Goal: Task Accomplishment & Management: Manage account settings

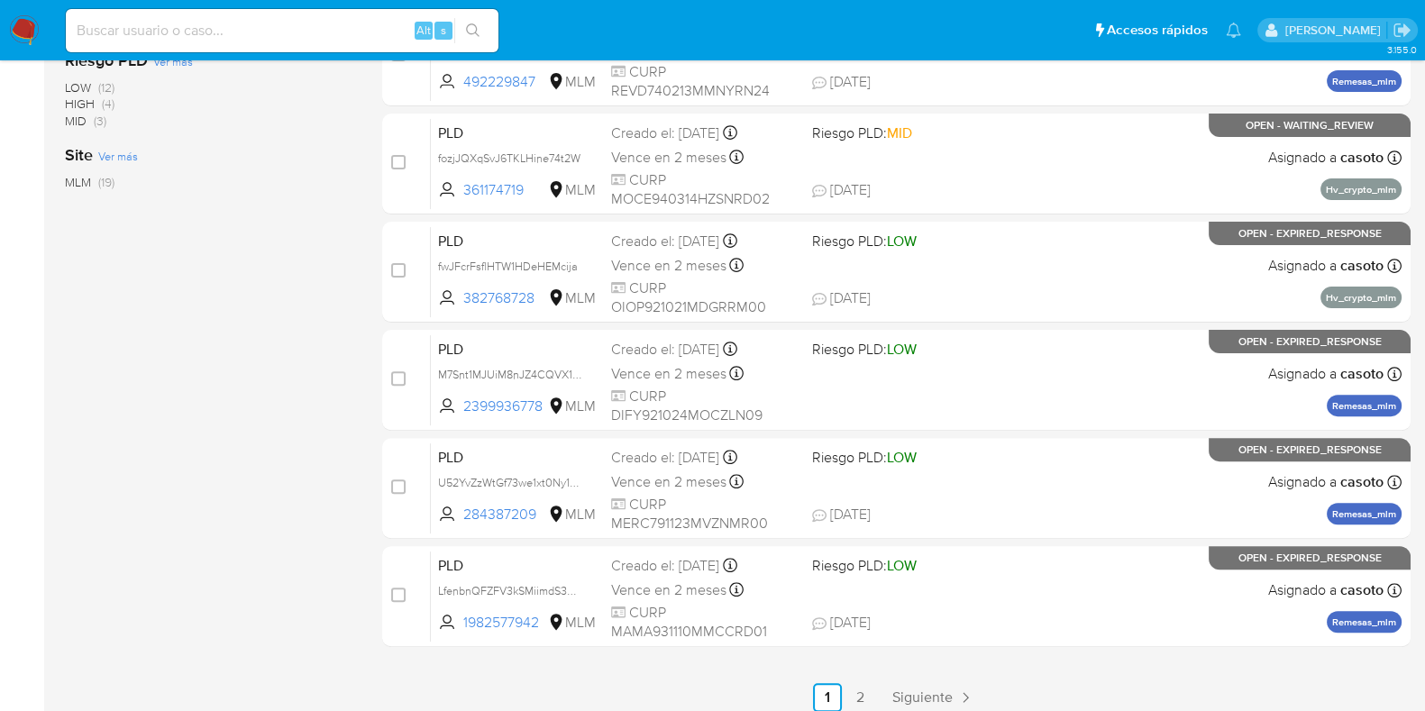
scroll to position [710, 0]
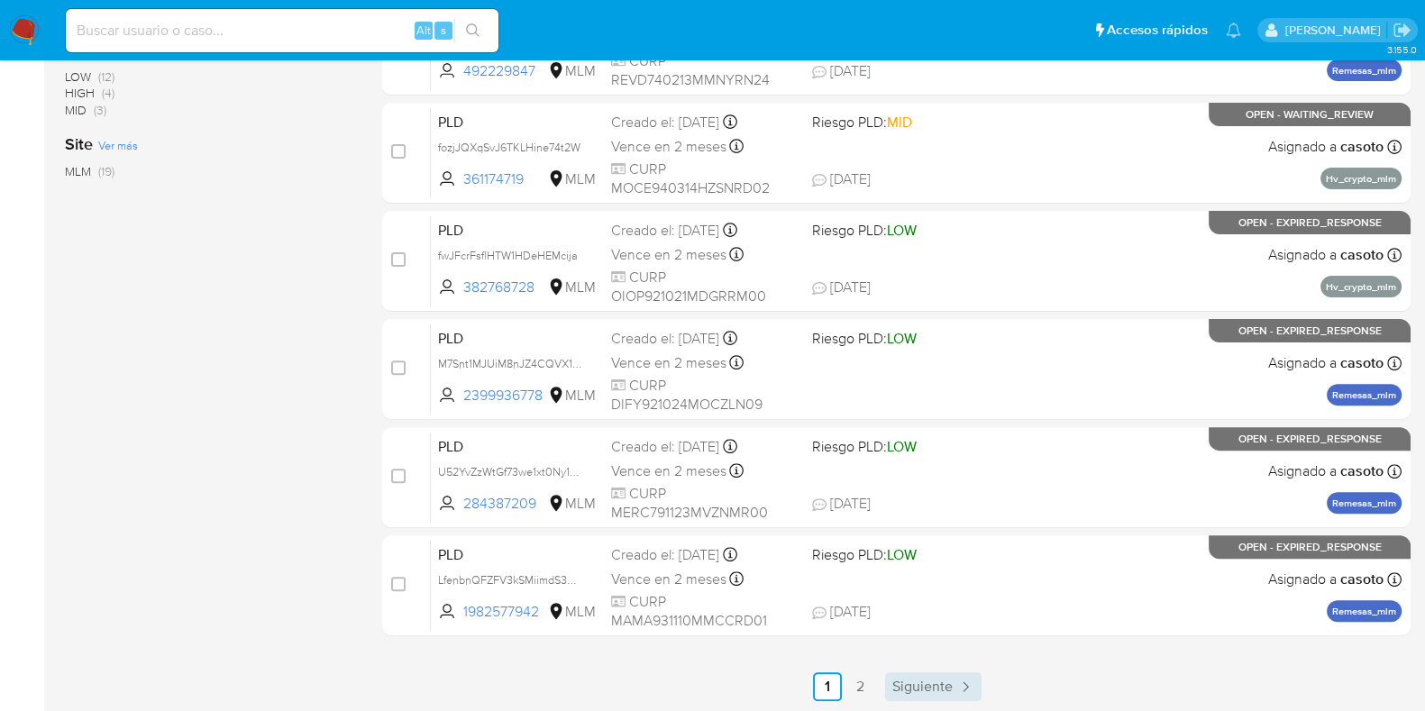
click at [932, 680] on span "Siguiente" at bounding box center [923, 687] width 60 height 14
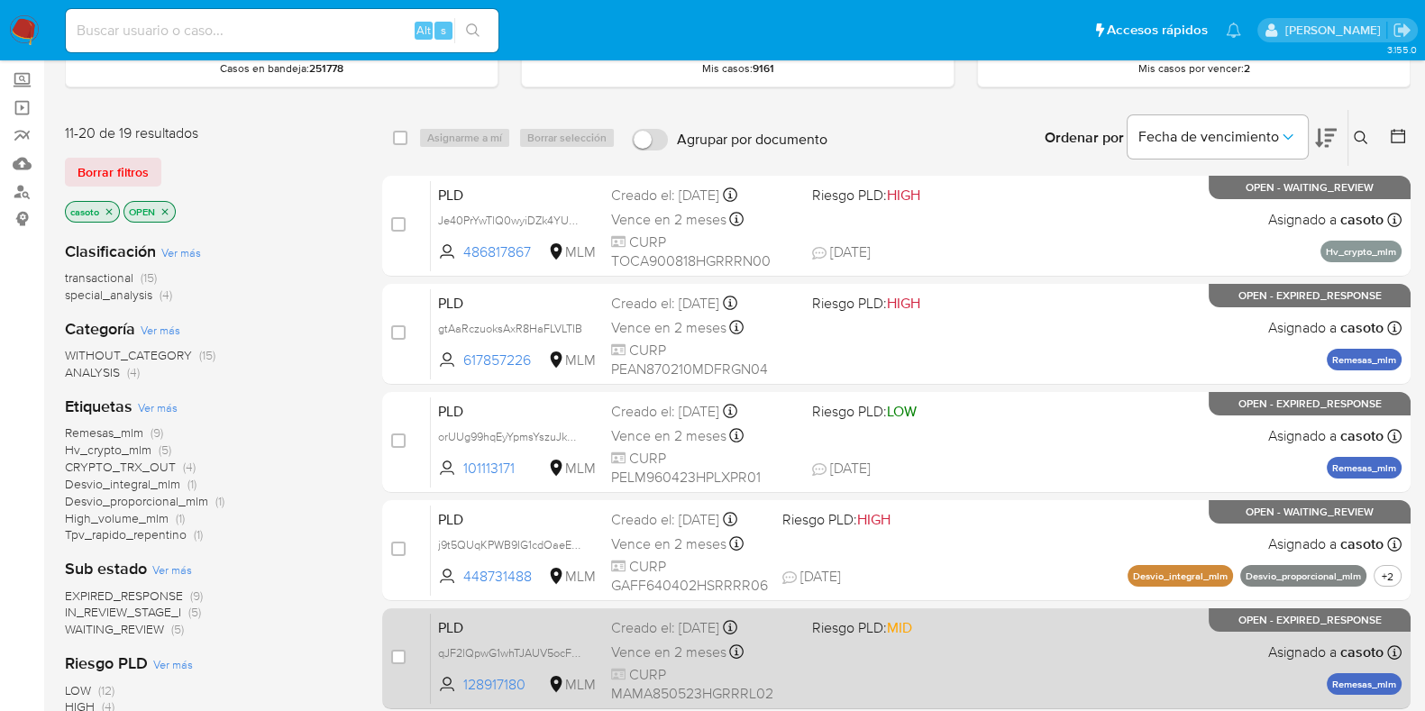
scroll to position [224, 0]
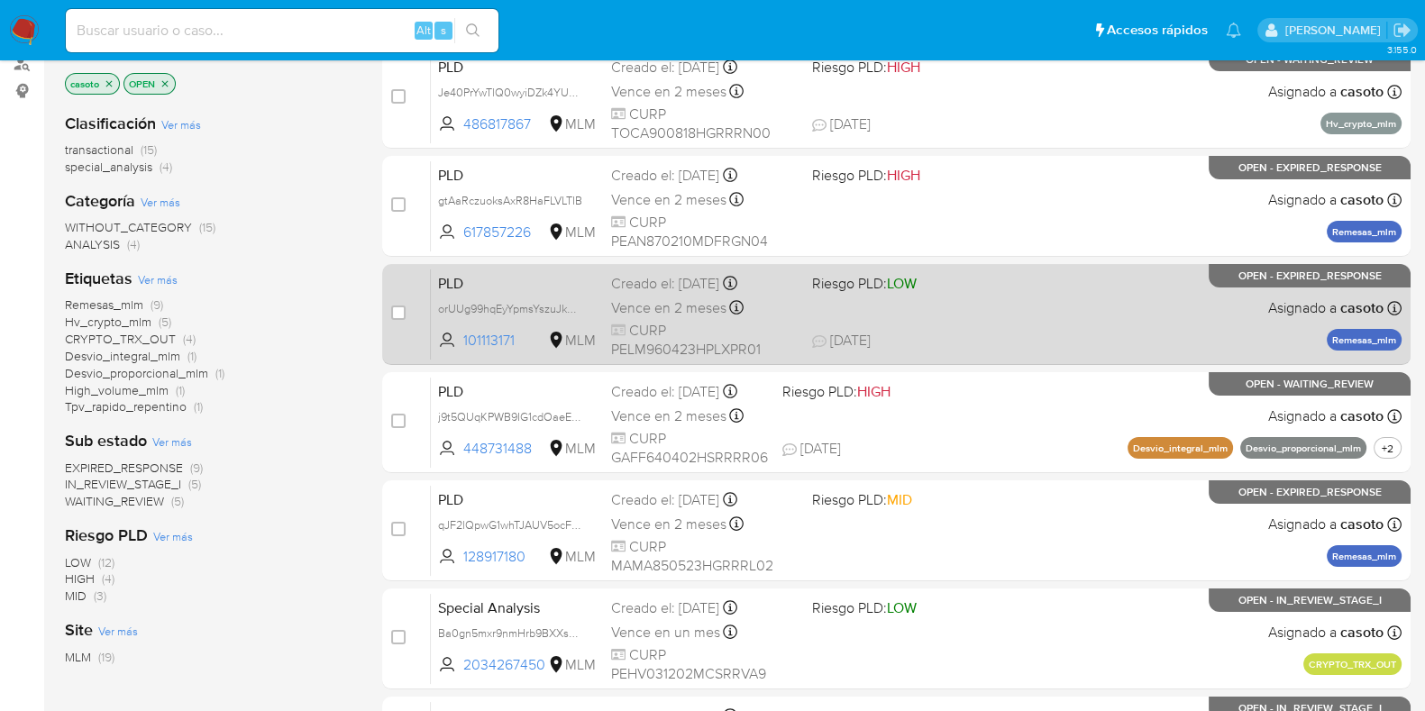
click at [1120, 324] on div "PLD orUUg99hqEyYpmsYszuJkNO9 101113171 MLM Riesgo PLD: LOW Creado el: 12/08/202…" at bounding box center [916, 314] width 971 height 91
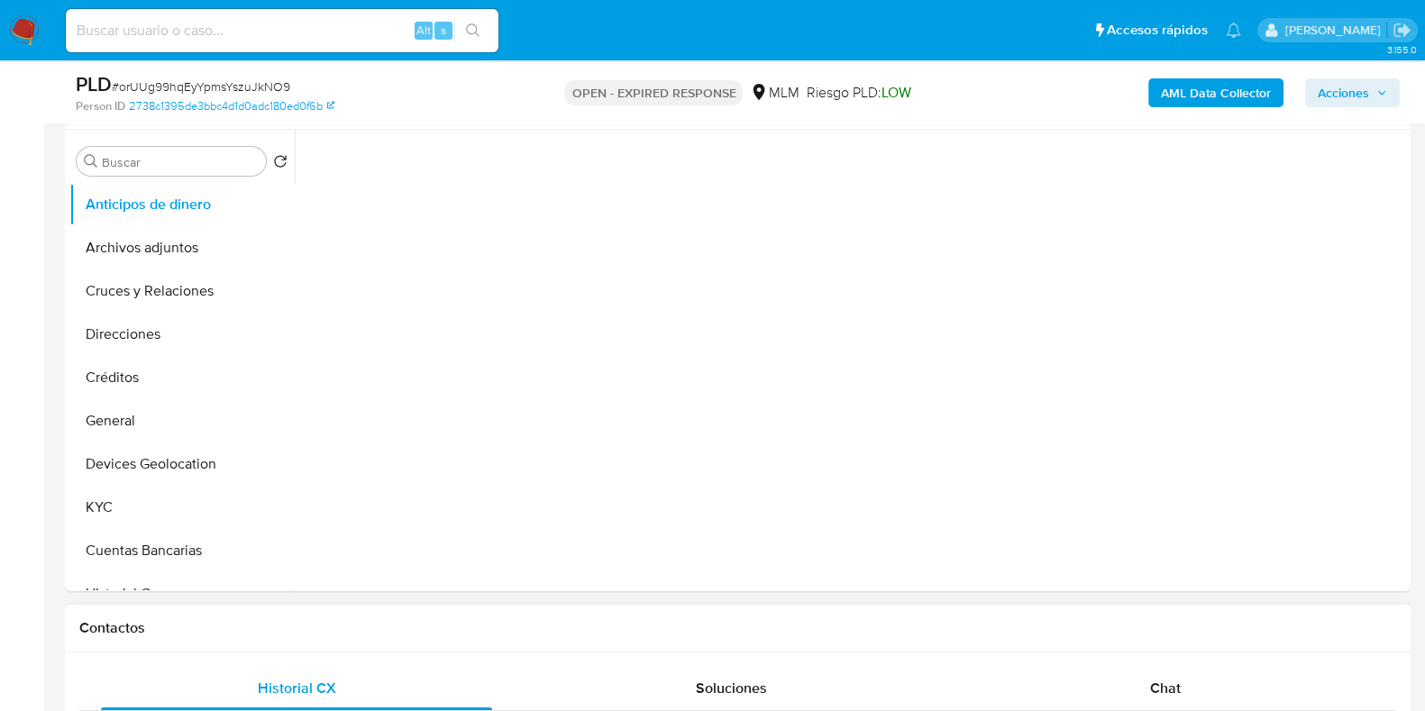
scroll to position [676, 0]
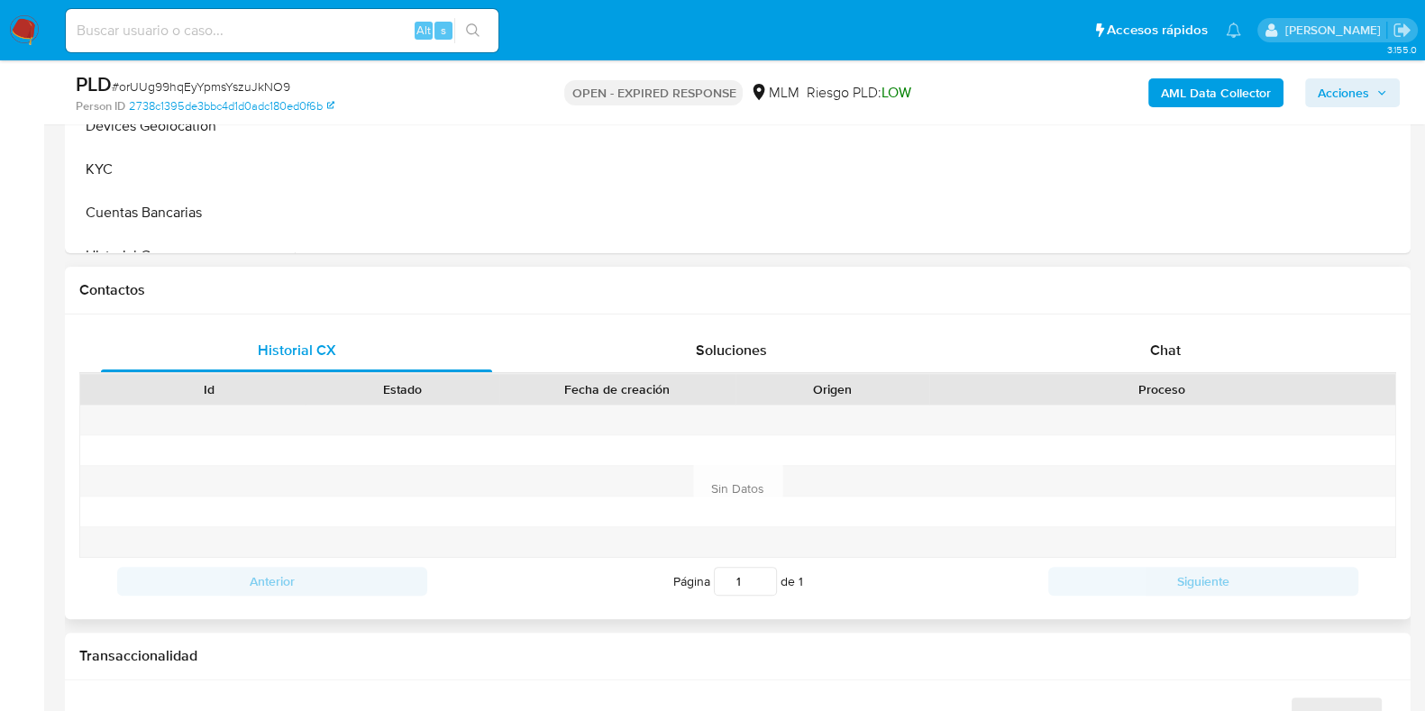
select select "10"
click at [1149, 339] on div "Chat" at bounding box center [1165, 350] width 391 height 43
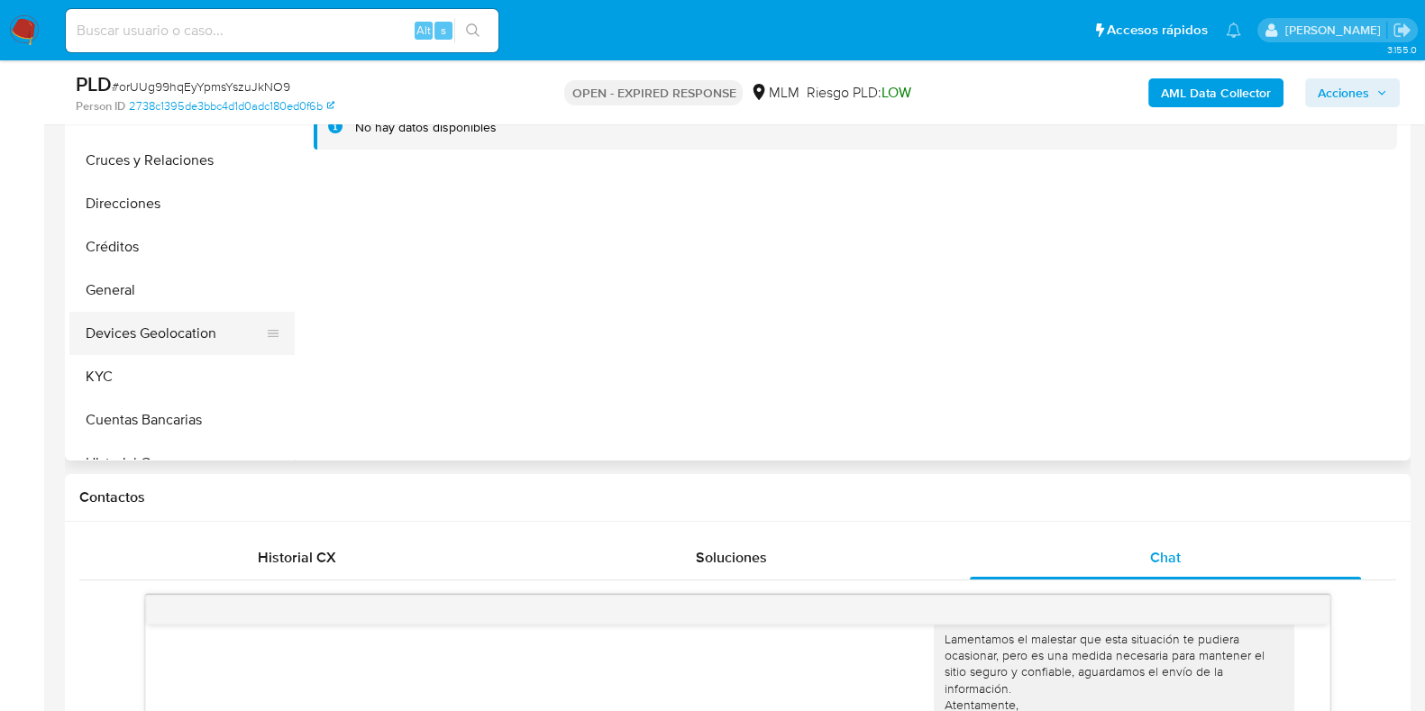
scroll to position [450, 0]
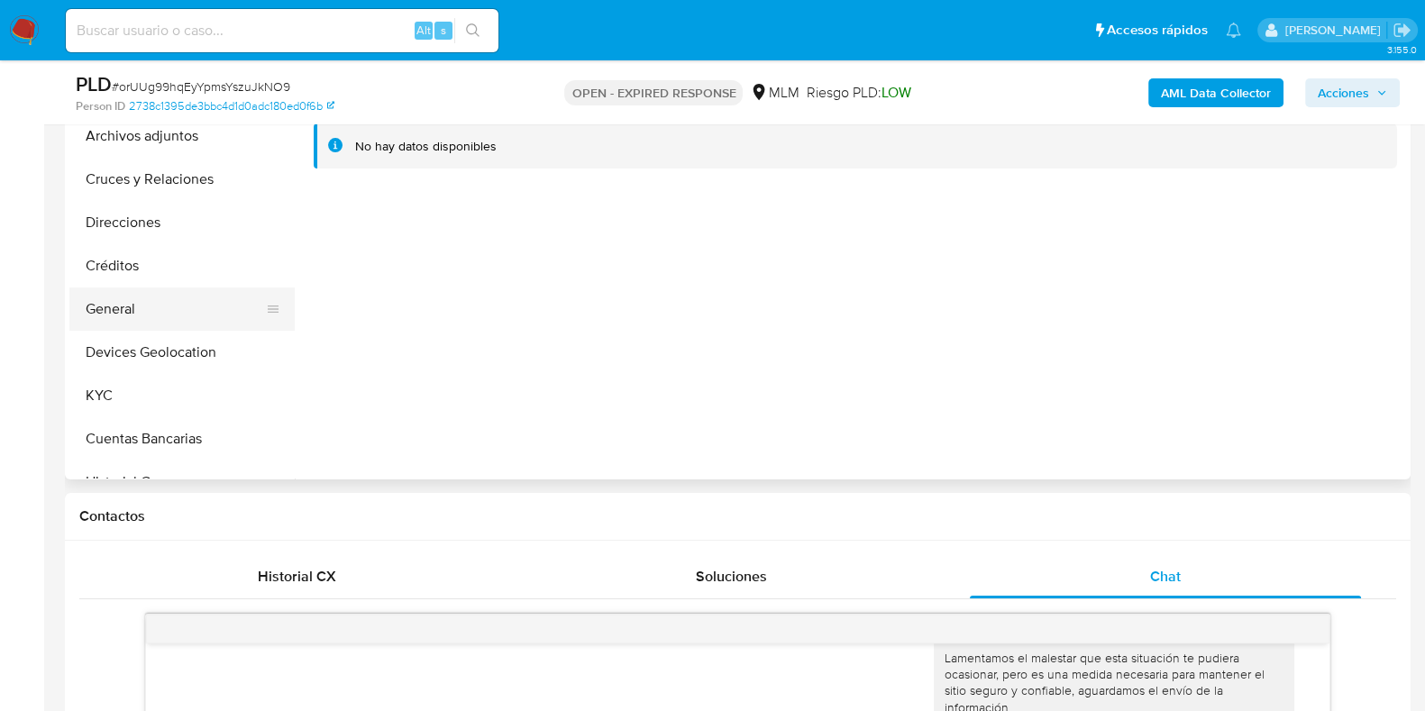
click at [119, 305] on button "General" at bounding box center [174, 309] width 211 height 43
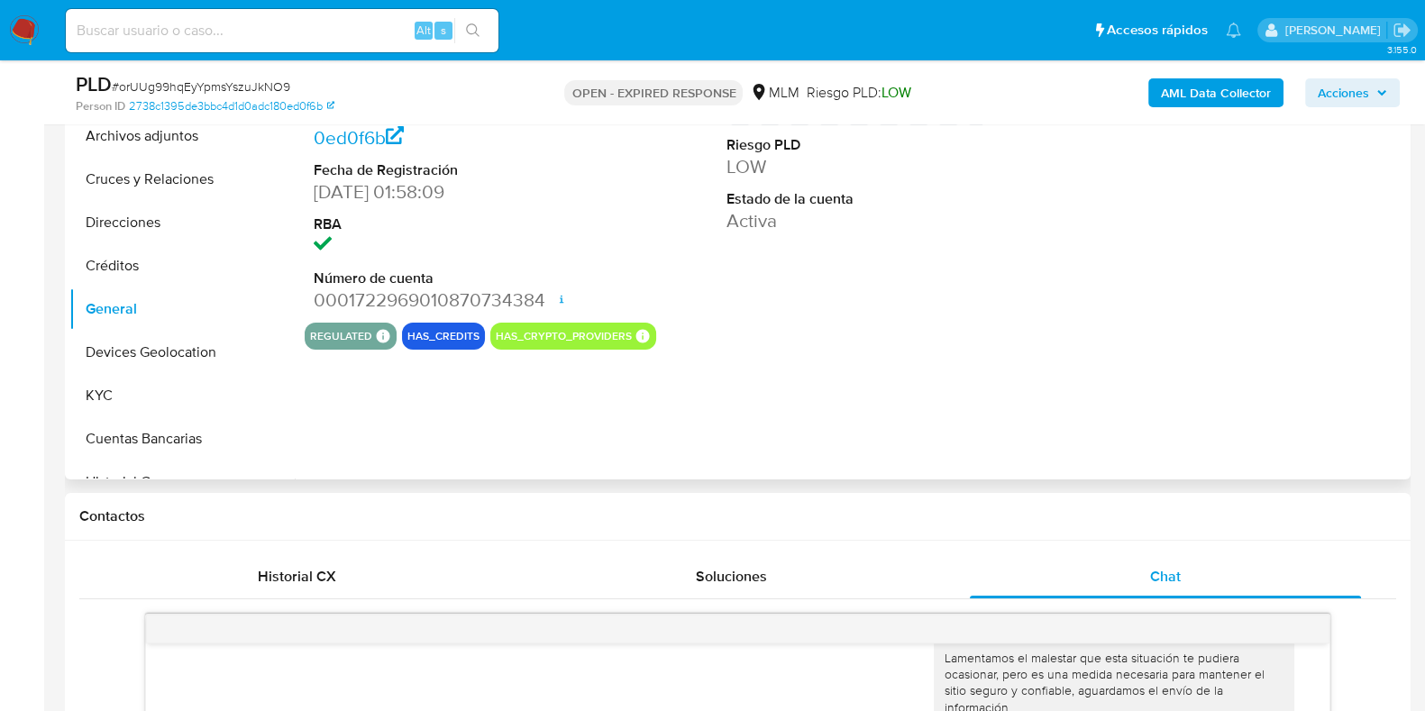
scroll to position [338, 0]
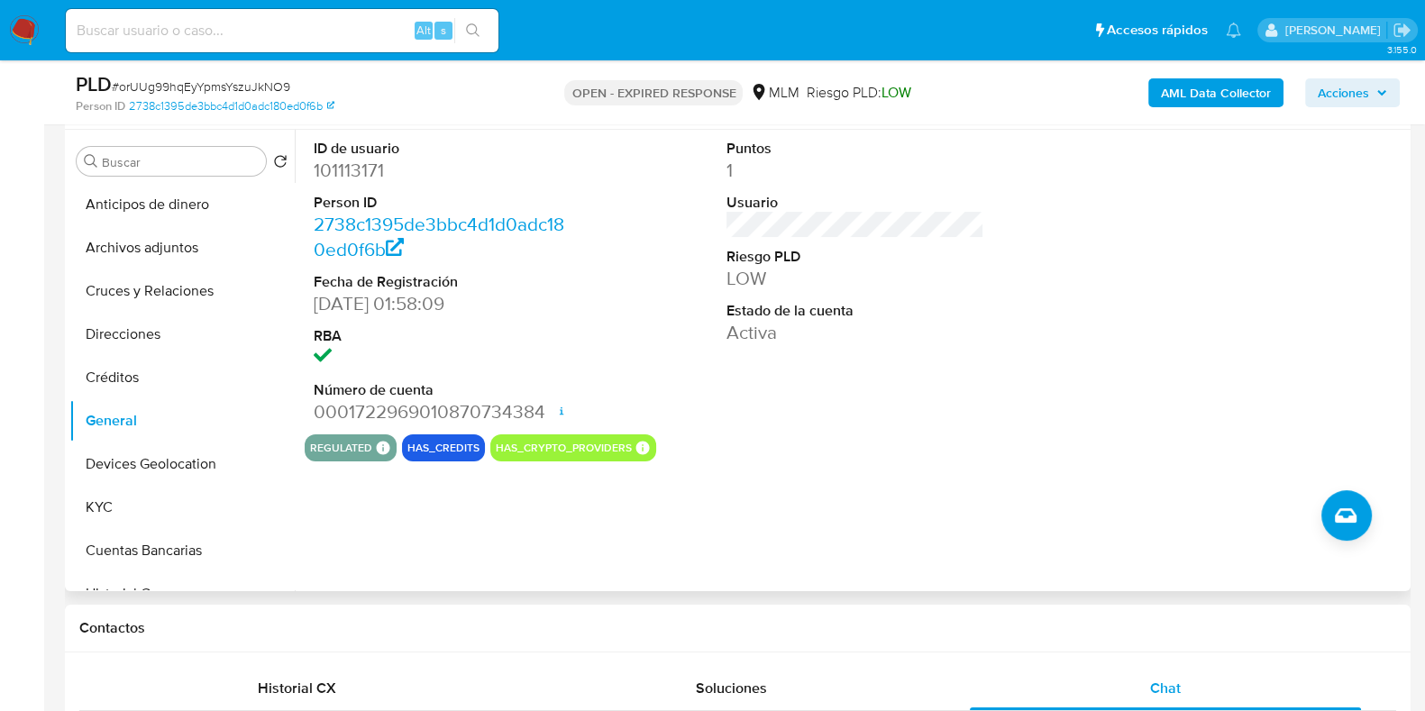
click at [364, 164] on dd "101113171" at bounding box center [443, 170] width 258 height 25
copy dd "101113171"
click at [123, 515] on button "KYC" at bounding box center [174, 507] width 211 height 43
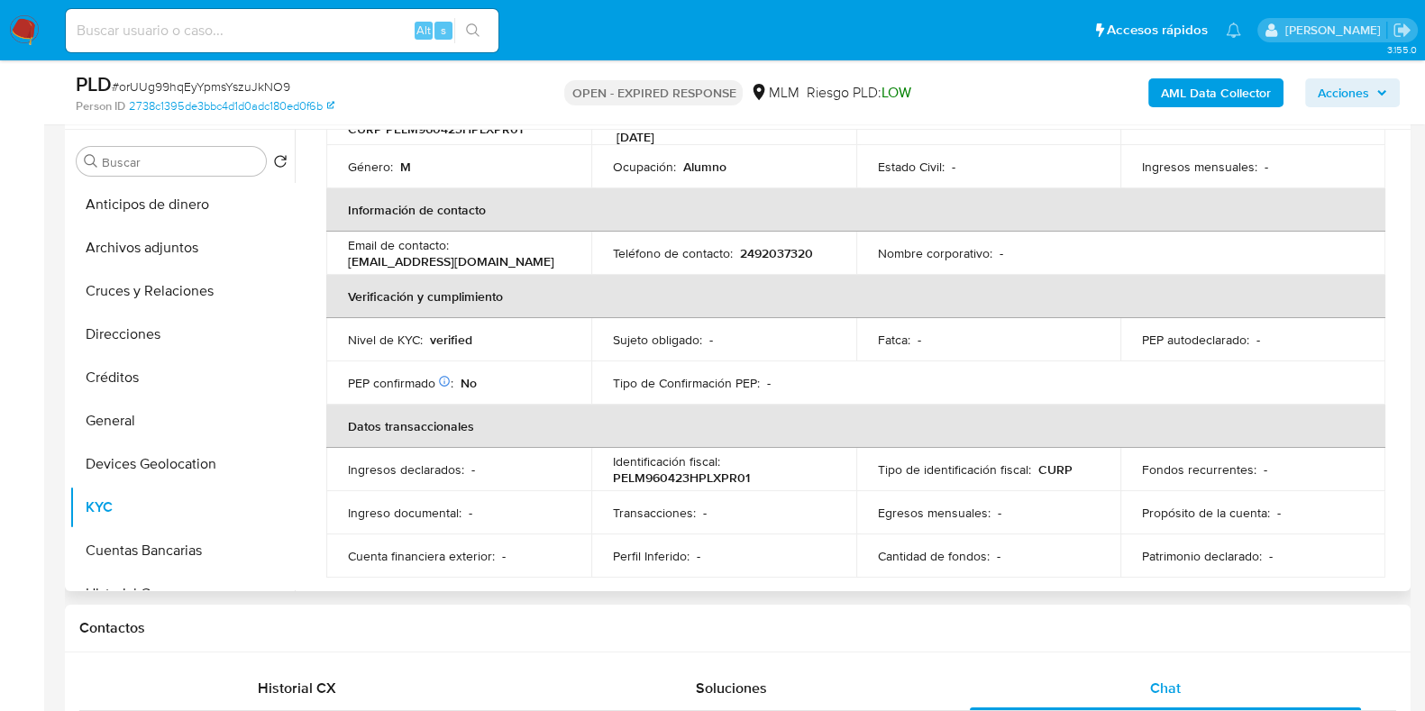
scroll to position [563, 0]
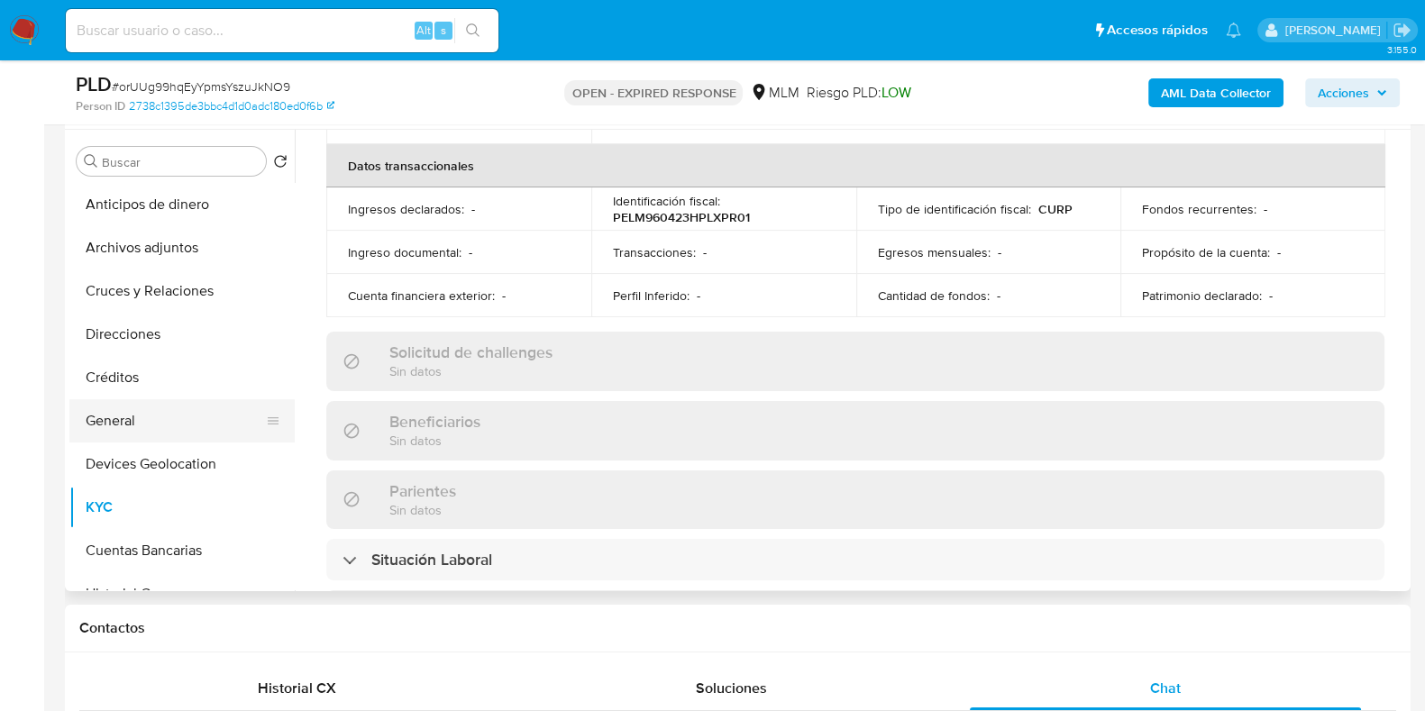
click at [135, 421] on button "General" at bounding box center [174, 420] width 211 height 43
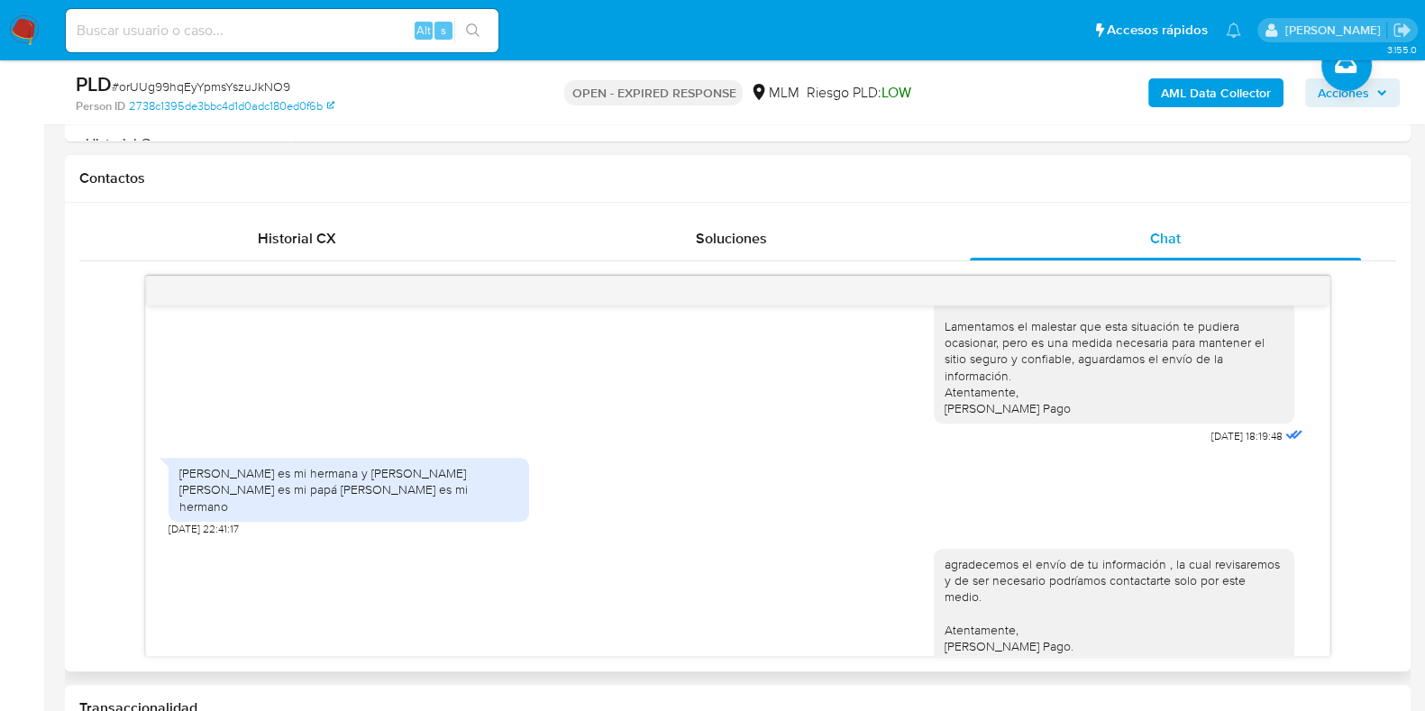
scroll to position [317, 0]
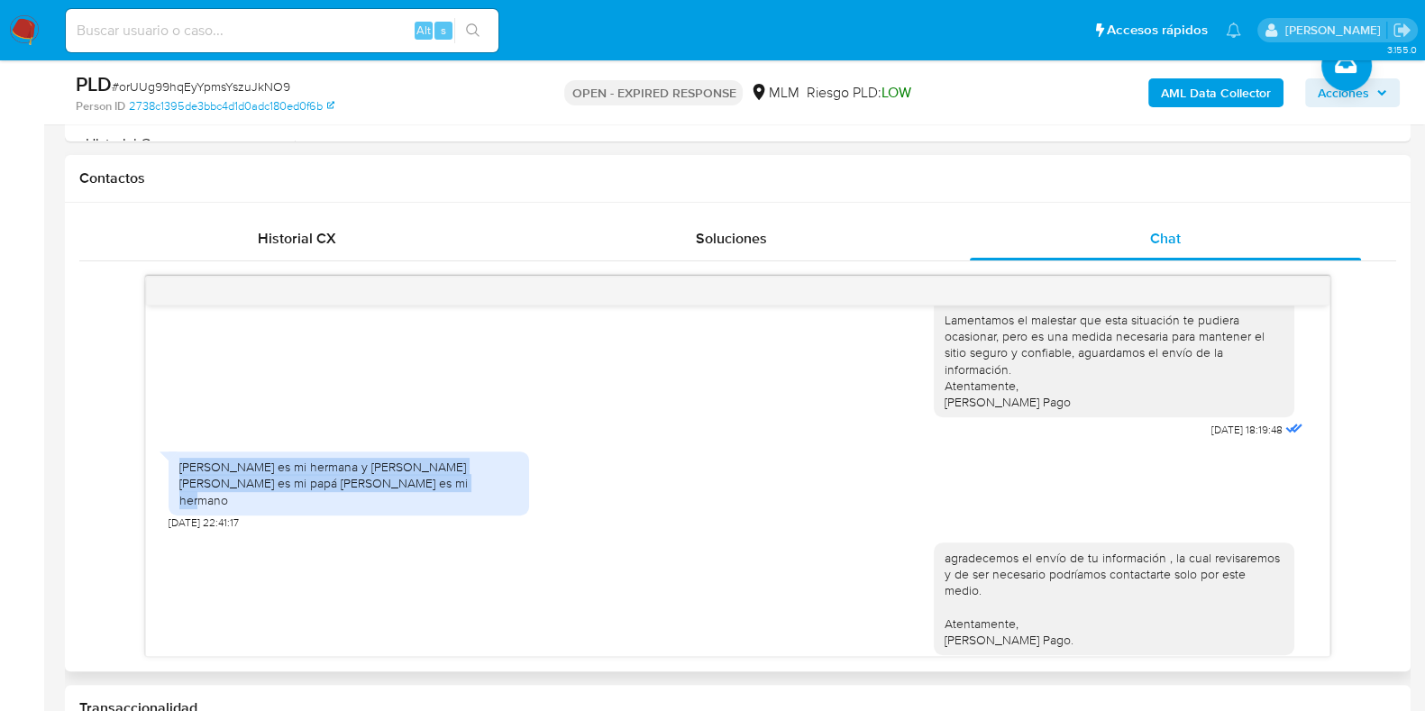
drag, startPoint x: 181, startPoint y: 450, endPoint x: 442, endPoint y: 465, distance: 261.0
click at [442, 465] on div "Ashley López es mi hermana y Gaudencio peña Ramiro es mi papá Christopher peña …" at bounding box center [348, 484] width 339 height 50
copy div "Ashley López es mi hermana y Gaudencio peña Ramiro es mi papá Christopher peña …"
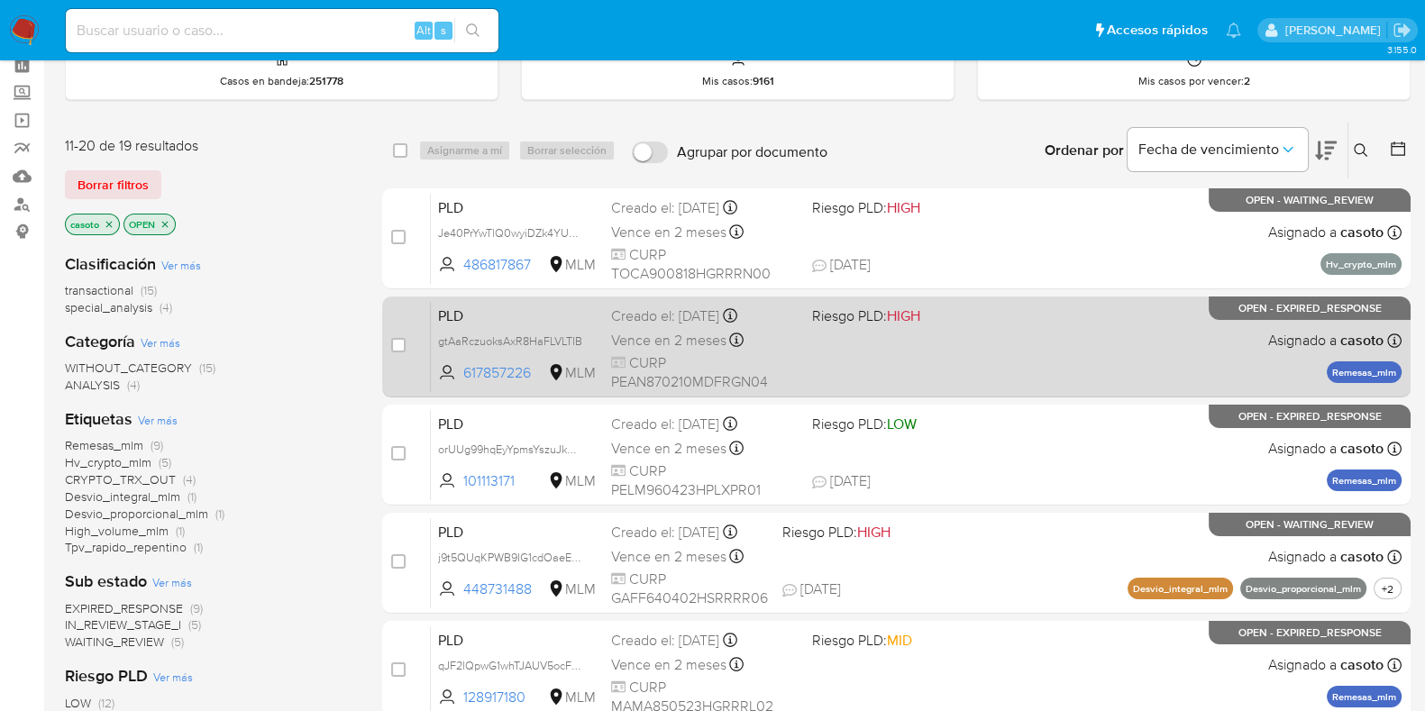
scroll to position [224, 0]
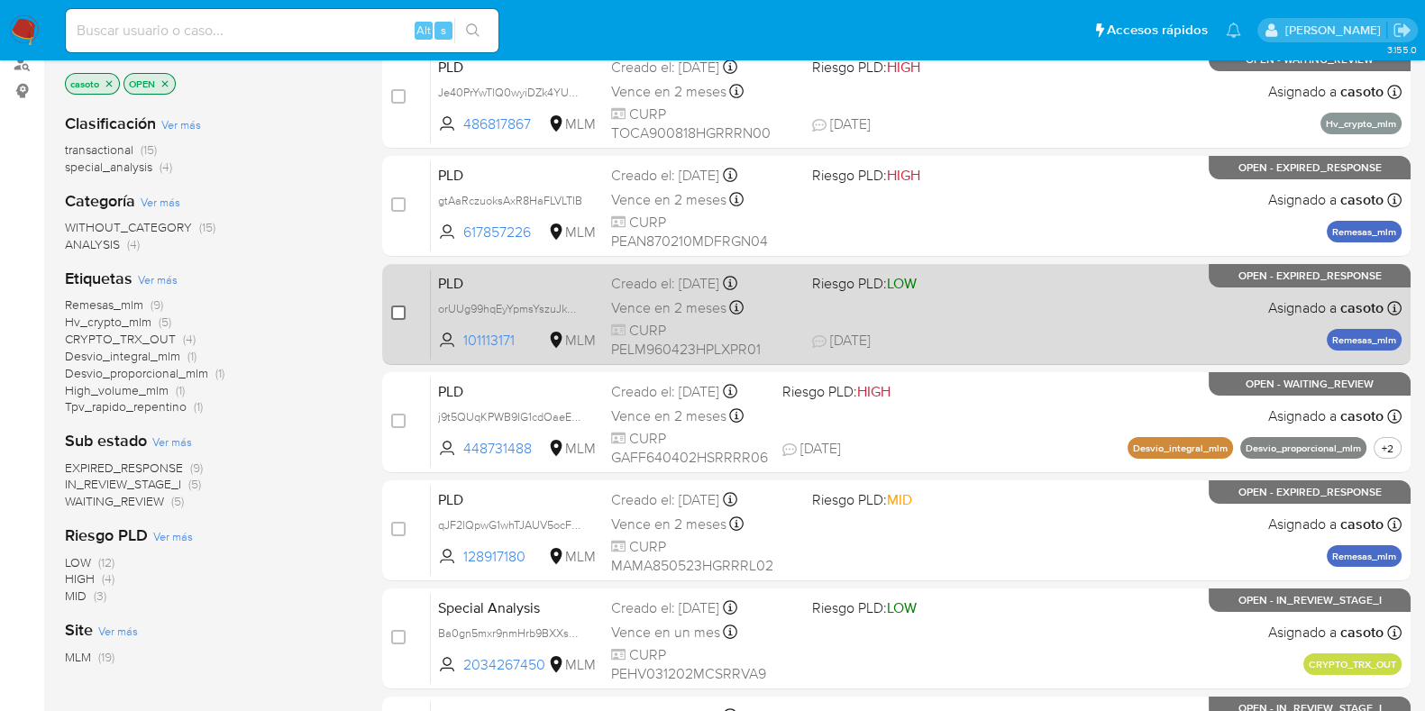
click at [400, 308] on input "checkbox" at bounding box center [398, 313] width 14 height 14
checkbox input "true"
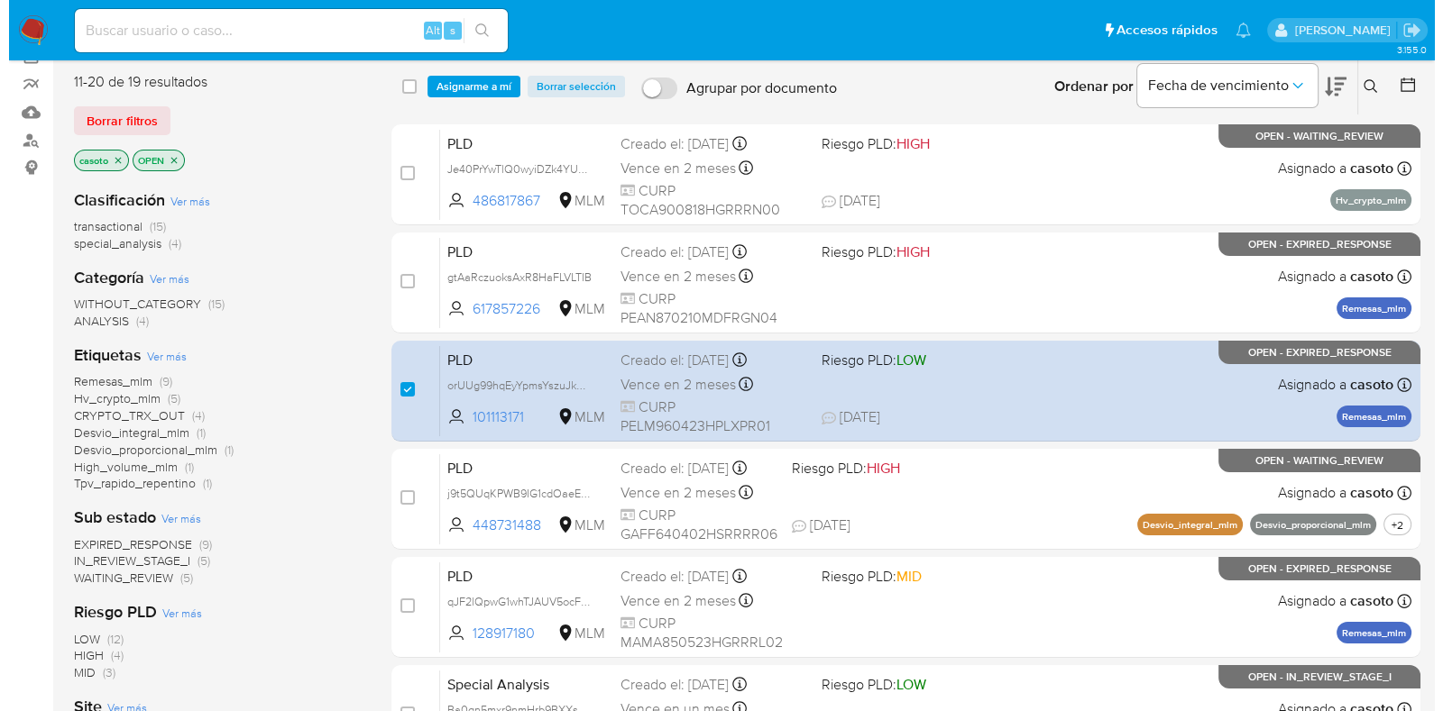
scroll to position [112, 0]
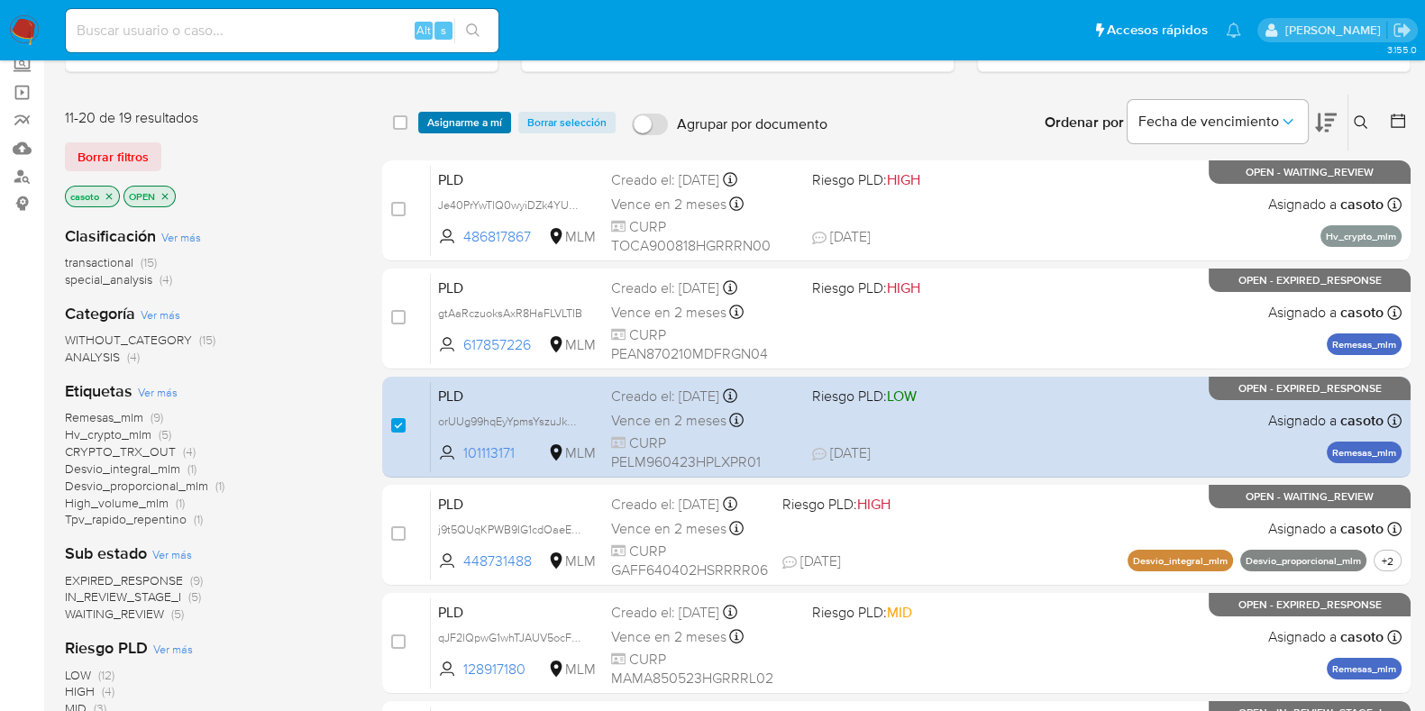
click at [479, 128] on span "Asignarme a mí" at bounding box center [464, 123] width 75 height 18
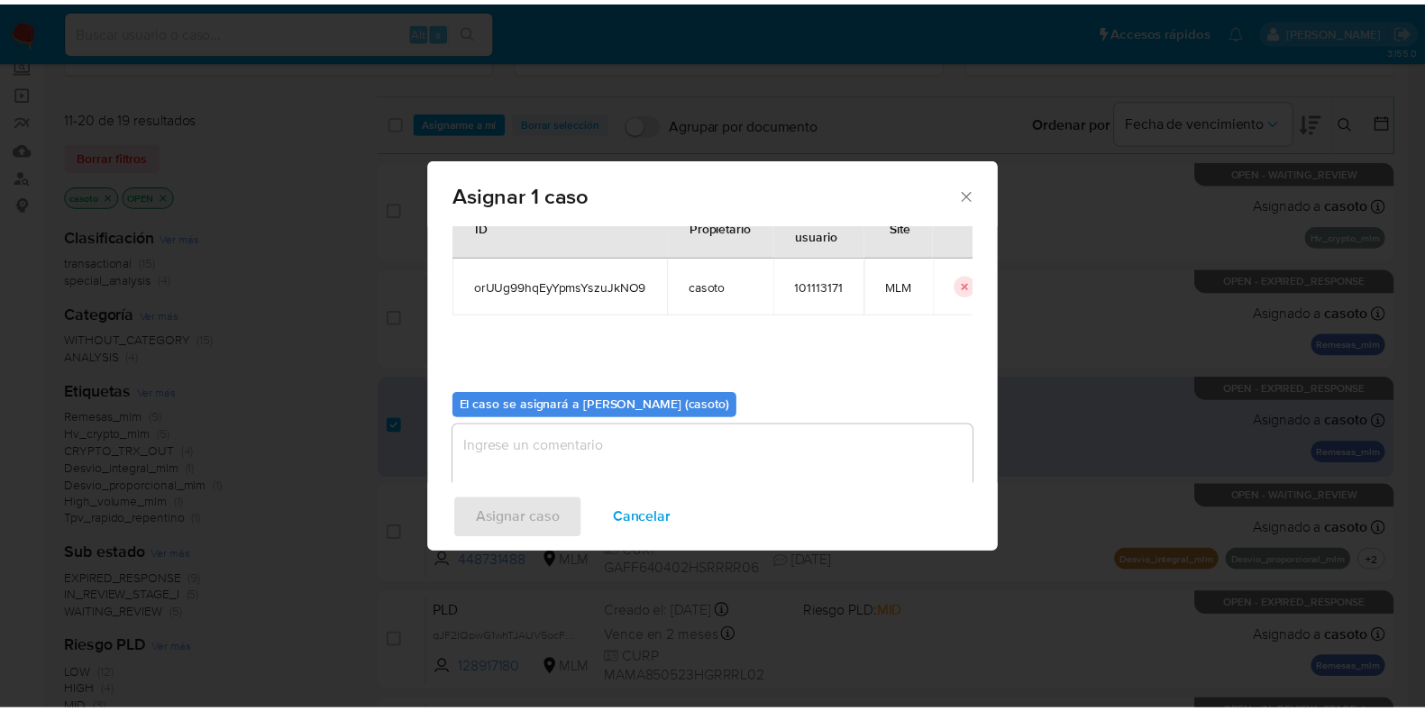
scroll to position [93, 0]
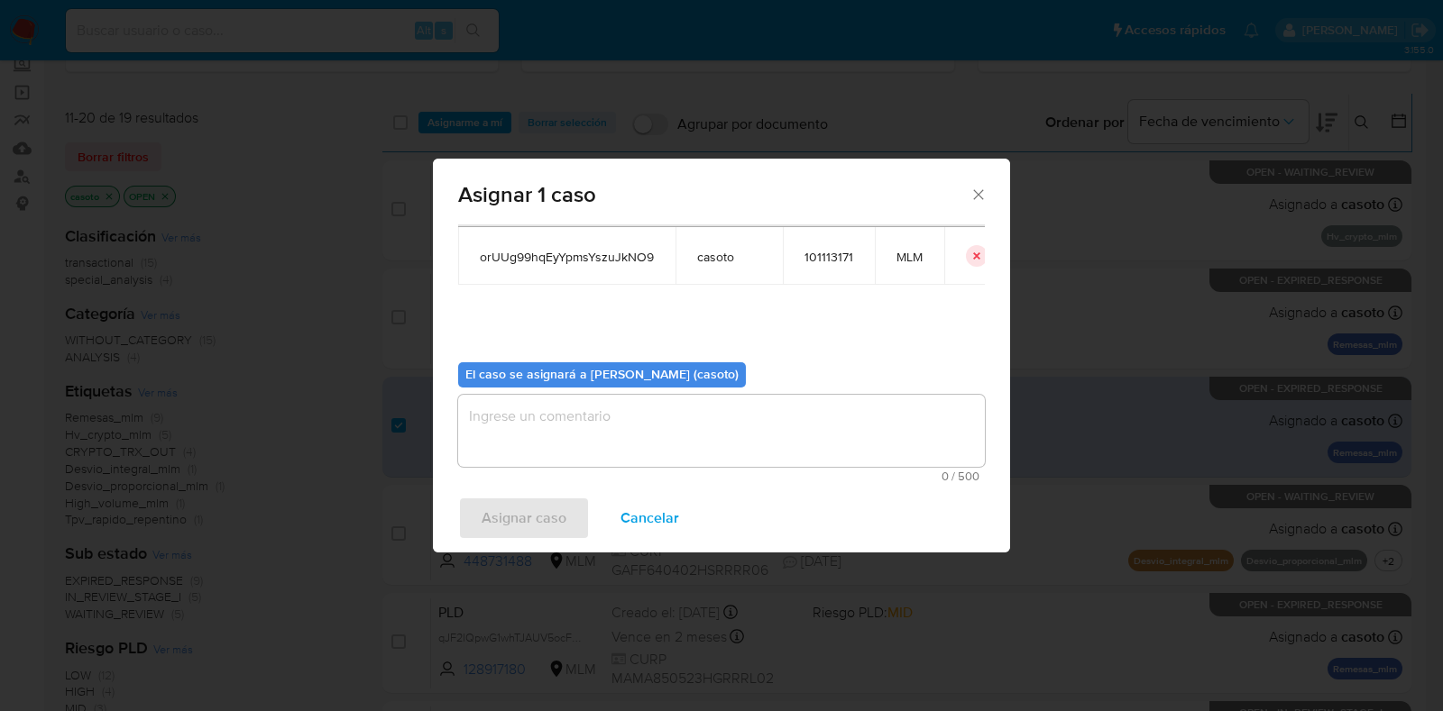
click at [598, 444] on textarea "assign-modal" at bounding box center [721, 431] width 527 height 72
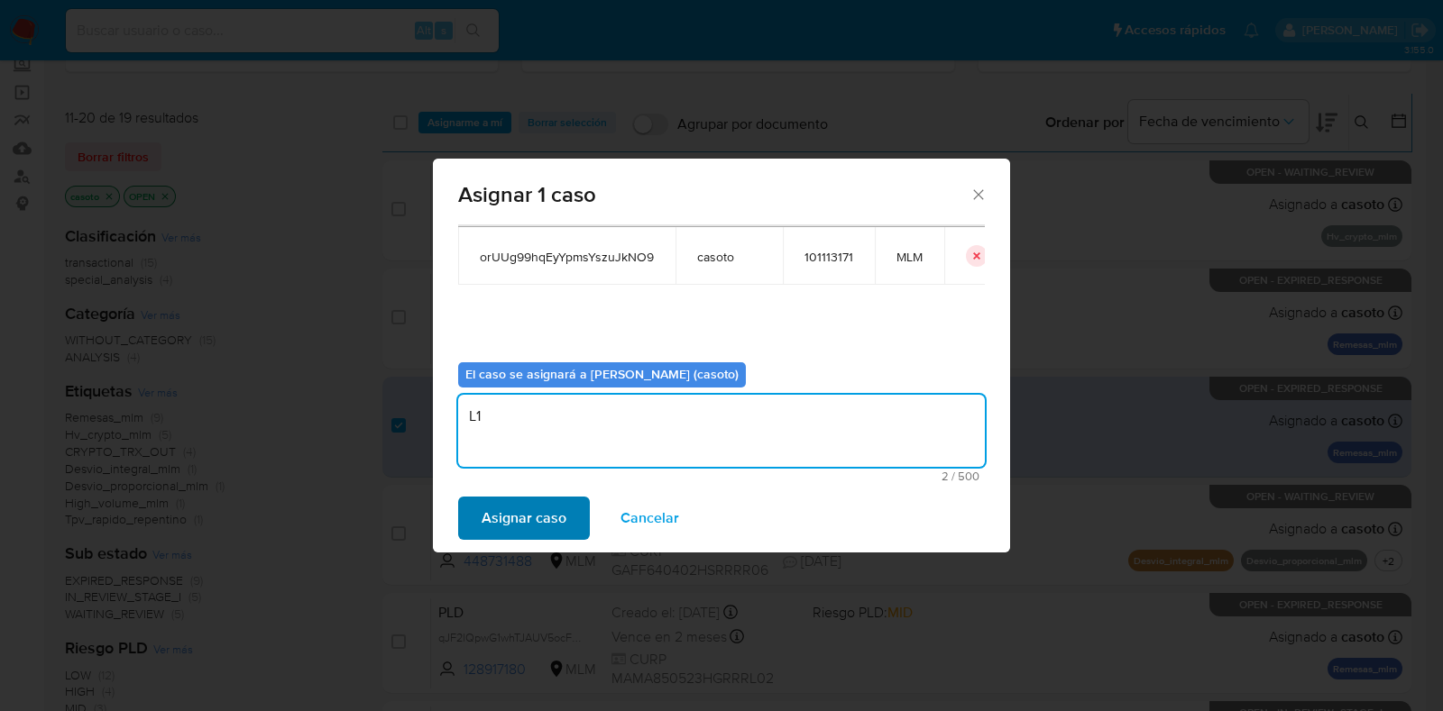
type textarea "L1"
click at [529, 524] on span "Asignar caso" at bounding box center [523, 519] width 85 height 40
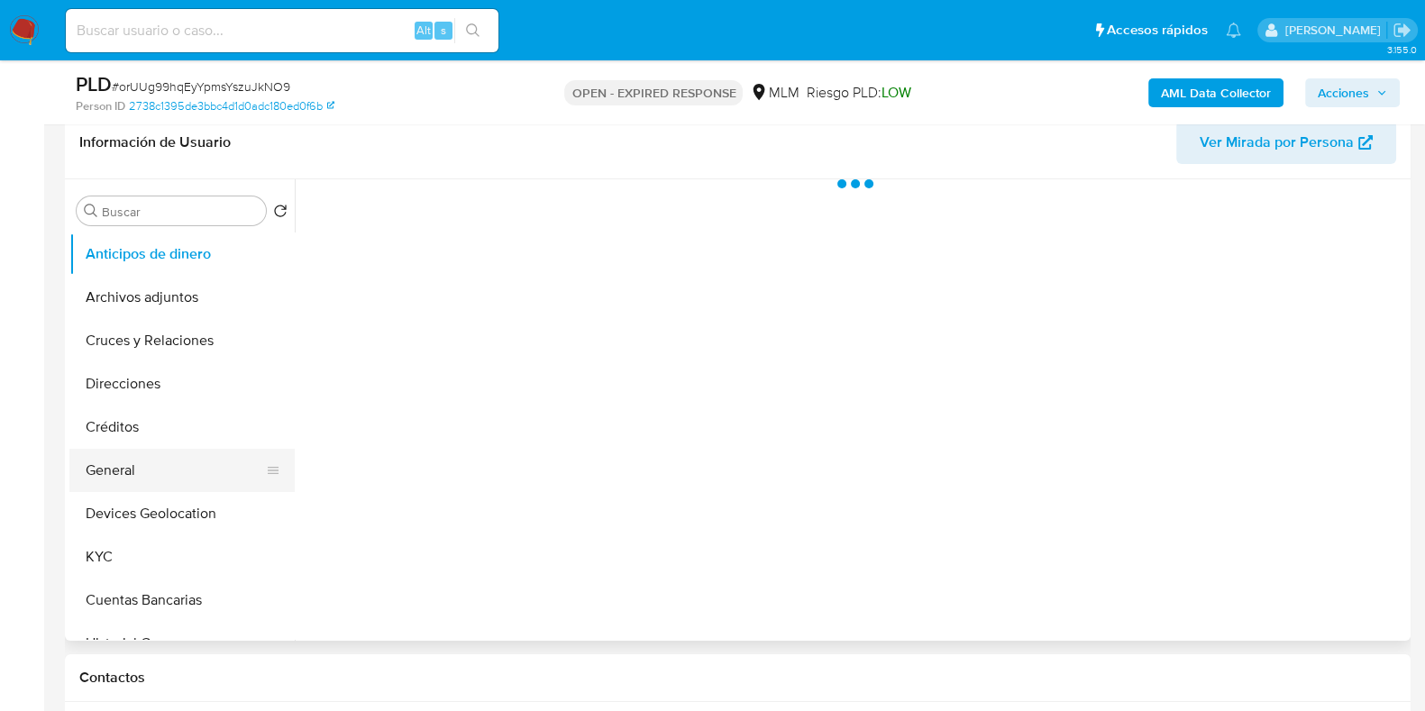
scroll to position [338, 0]
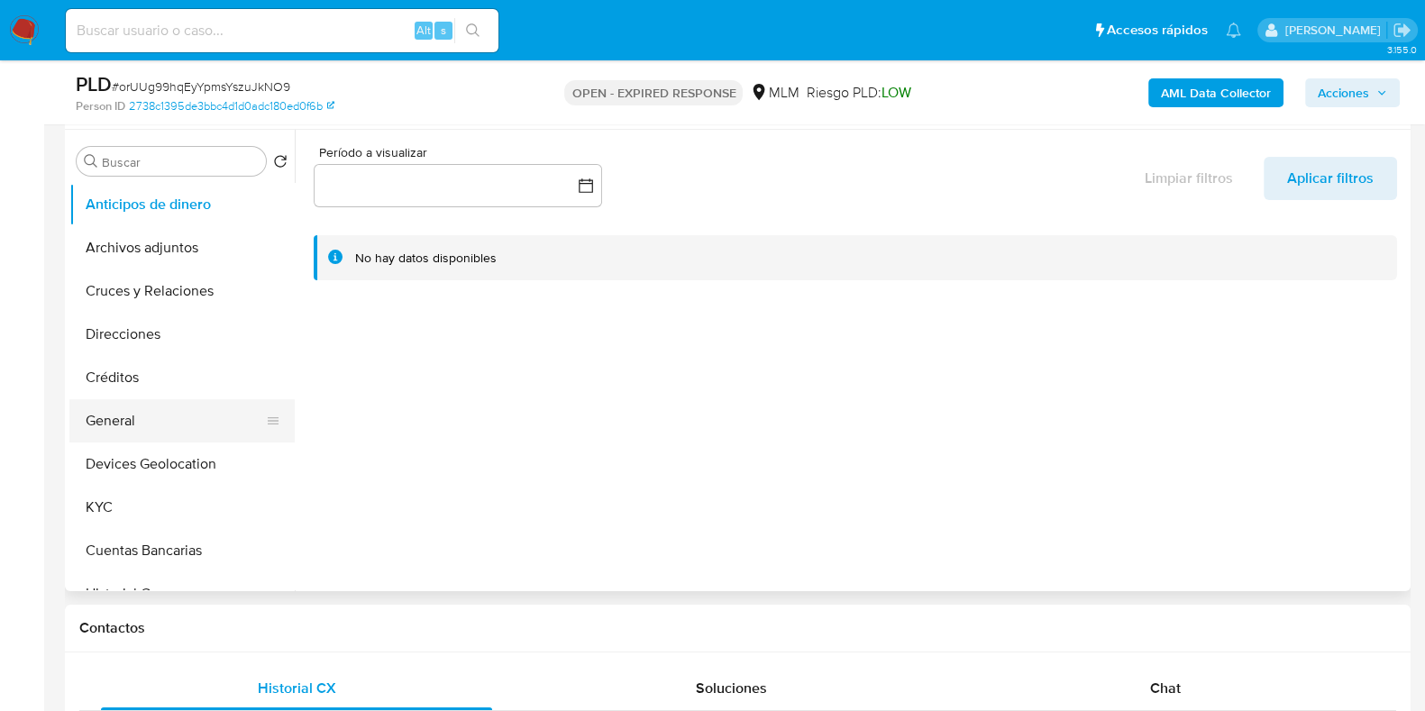
select select "10"
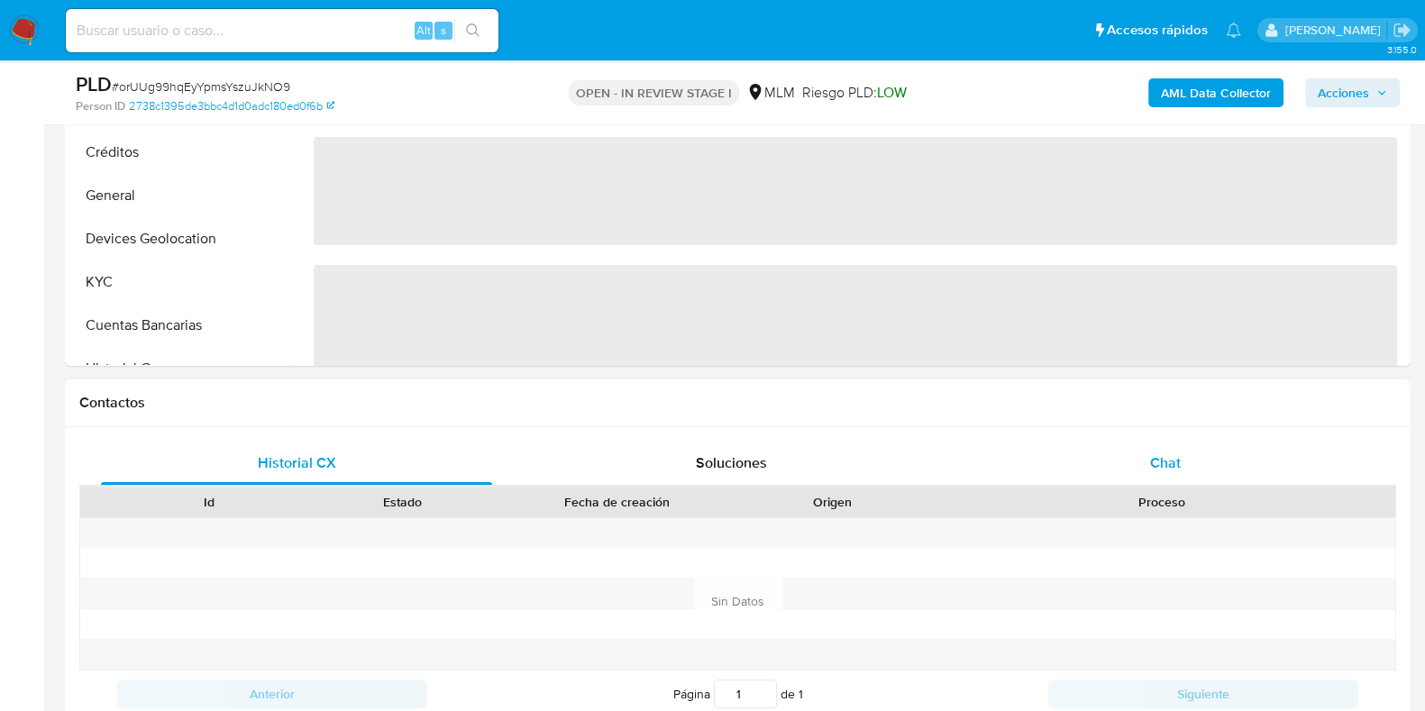
click at [1154, 447] on div "Chat" at bounding box center [1165, 463] width 391 height 43
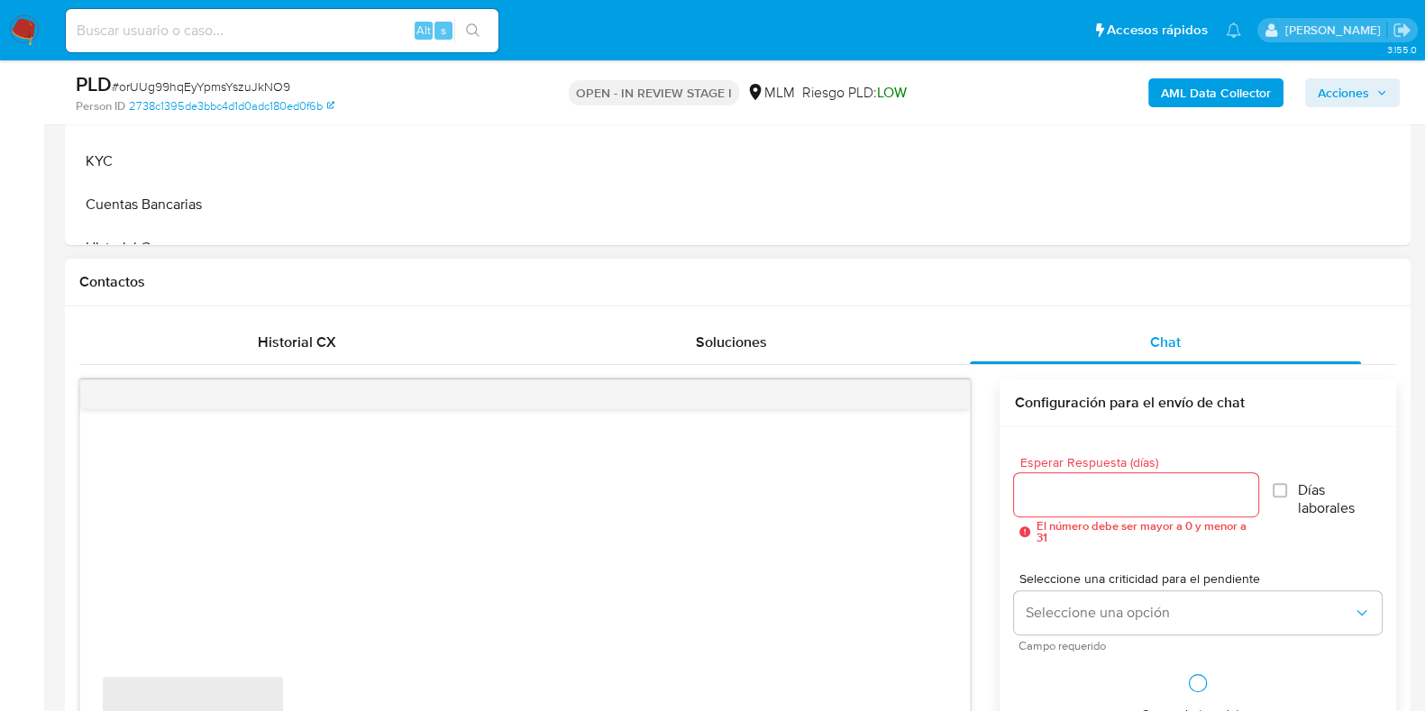
scroll to position [901, 0]
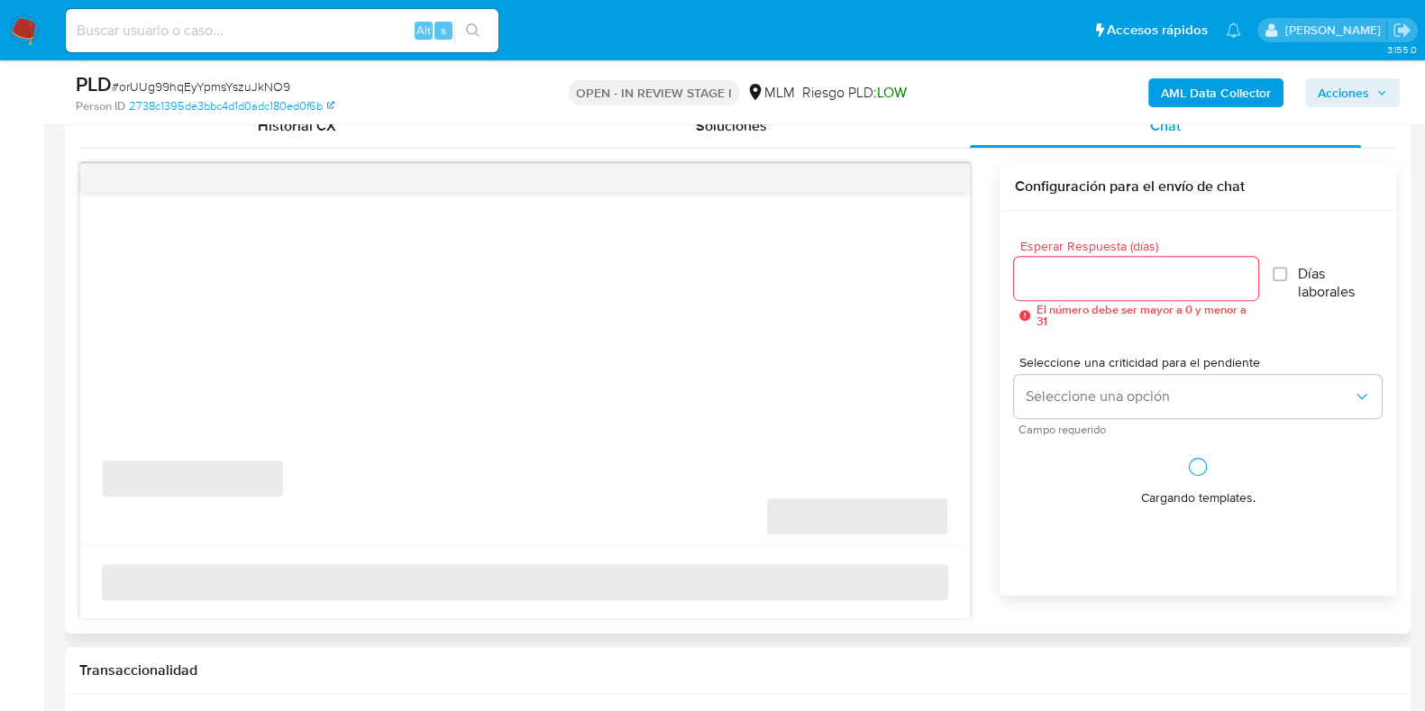
select select "10"
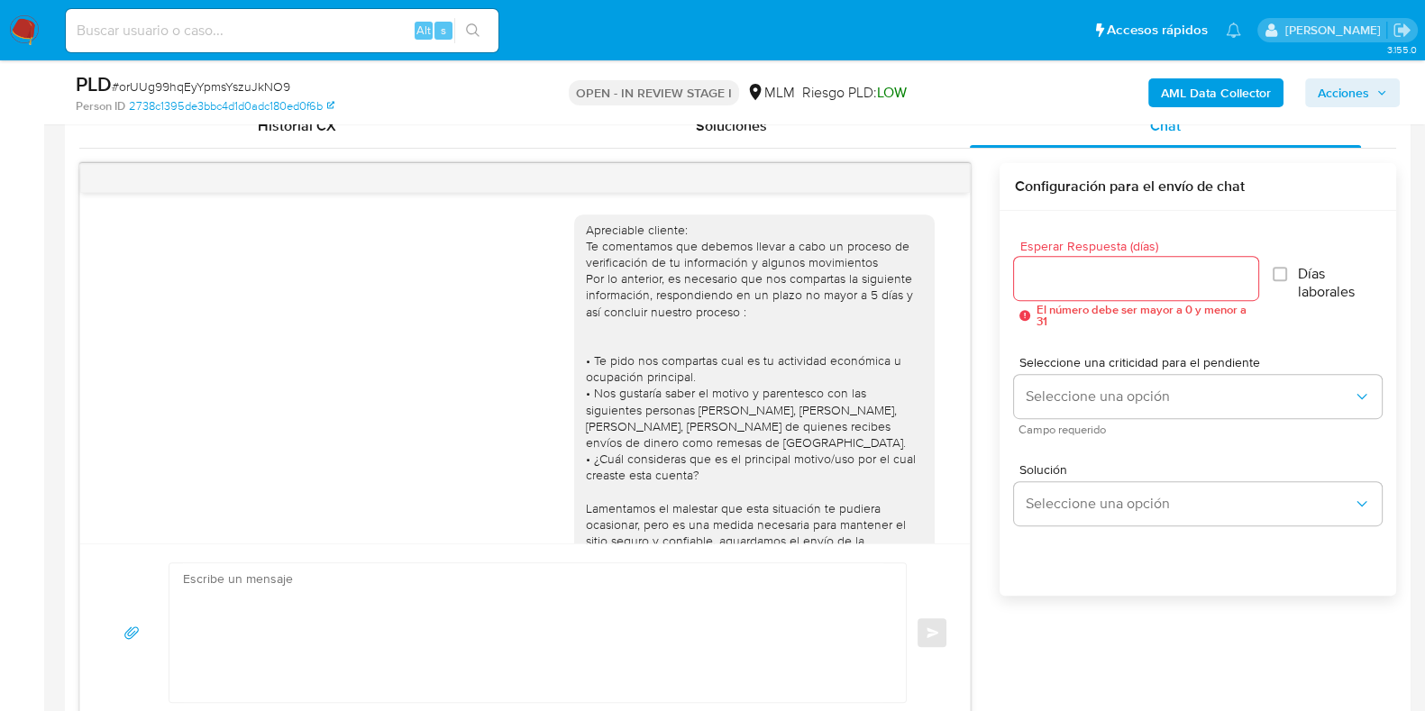
scroll to position [317, 0]
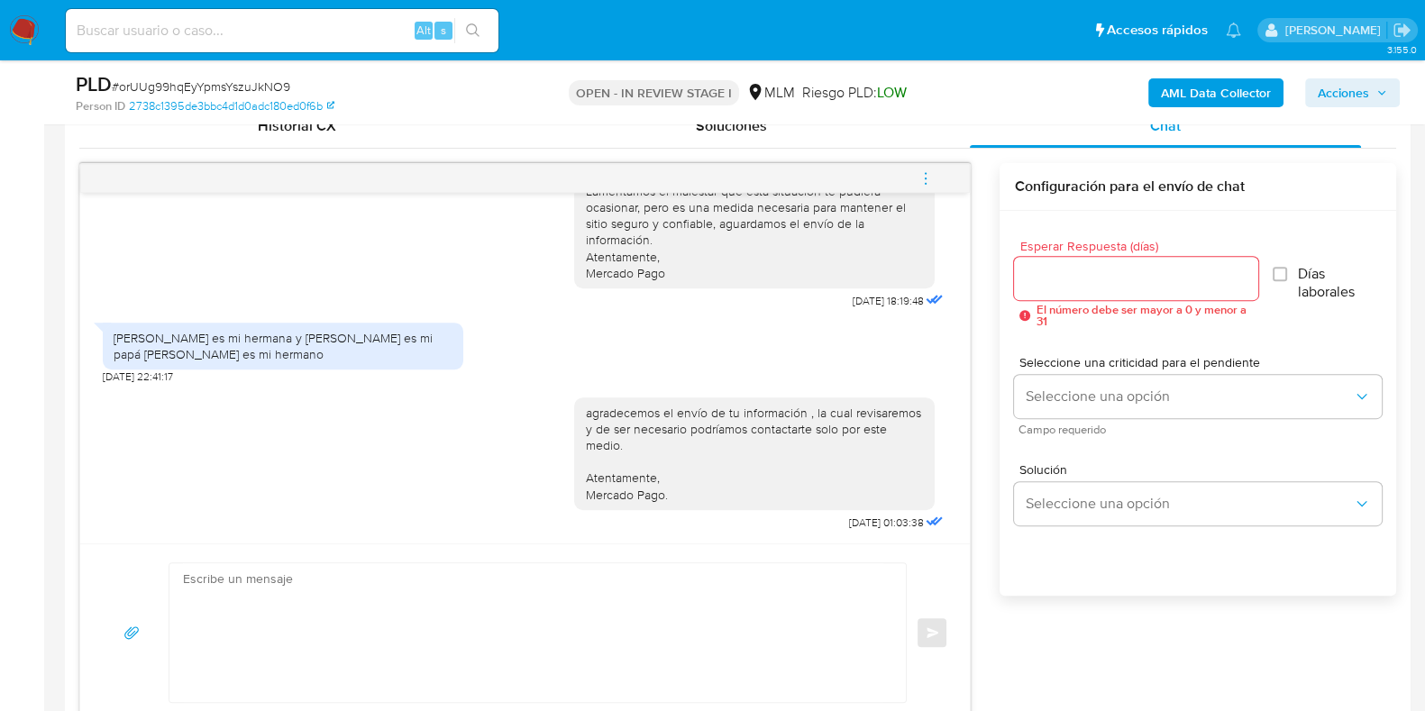
click at [919, 182] on icon "menu-action" at bounding box center [926, 178] width 16 height 16
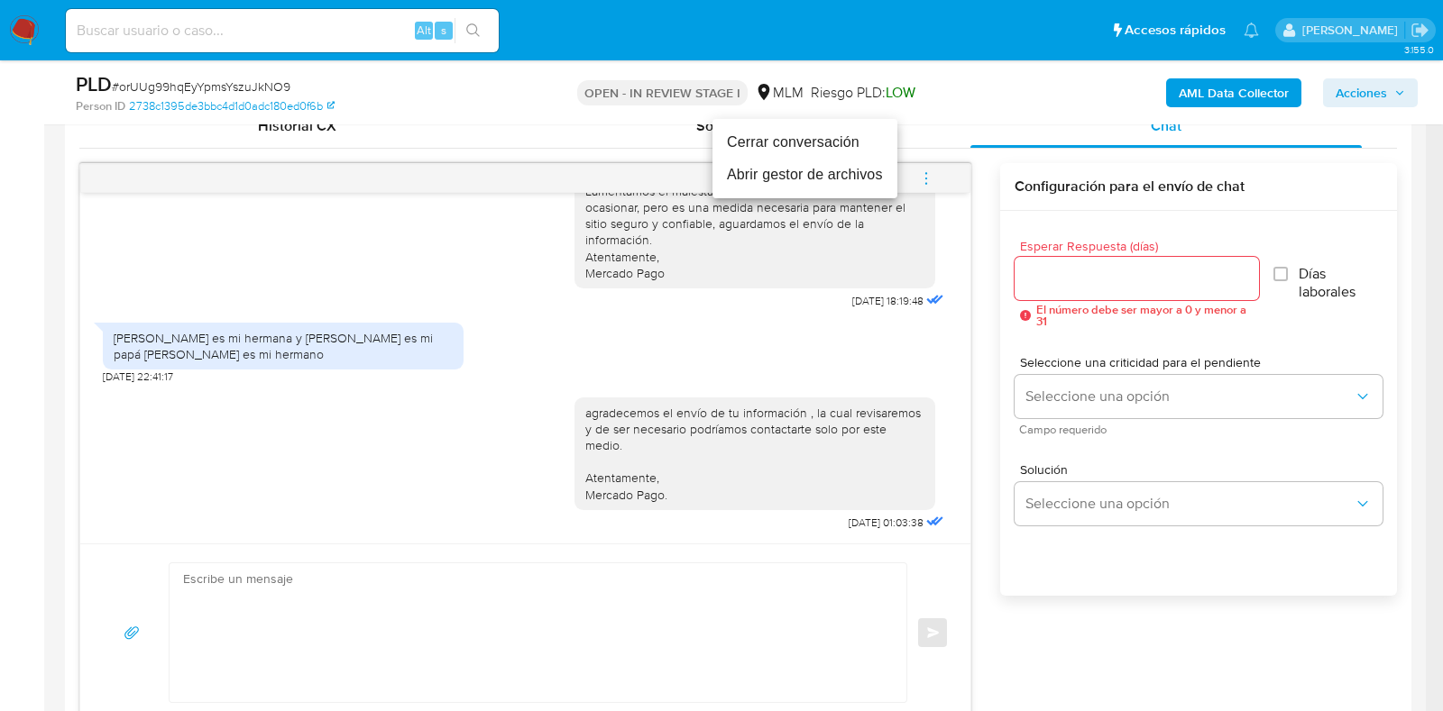
click at [755, 143] on li "Cerrar conversación" at bounding box center [804, 142] width 185 height 32
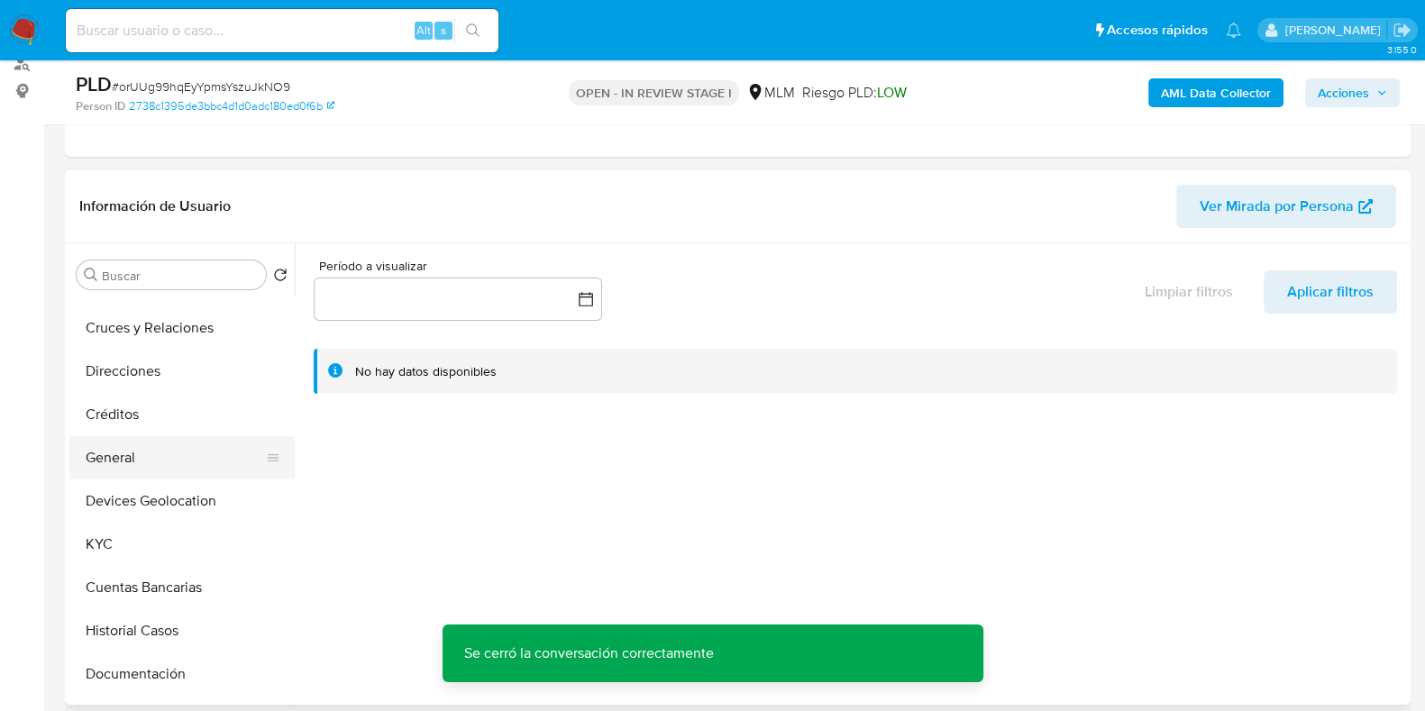
scroll to position [112, 0]
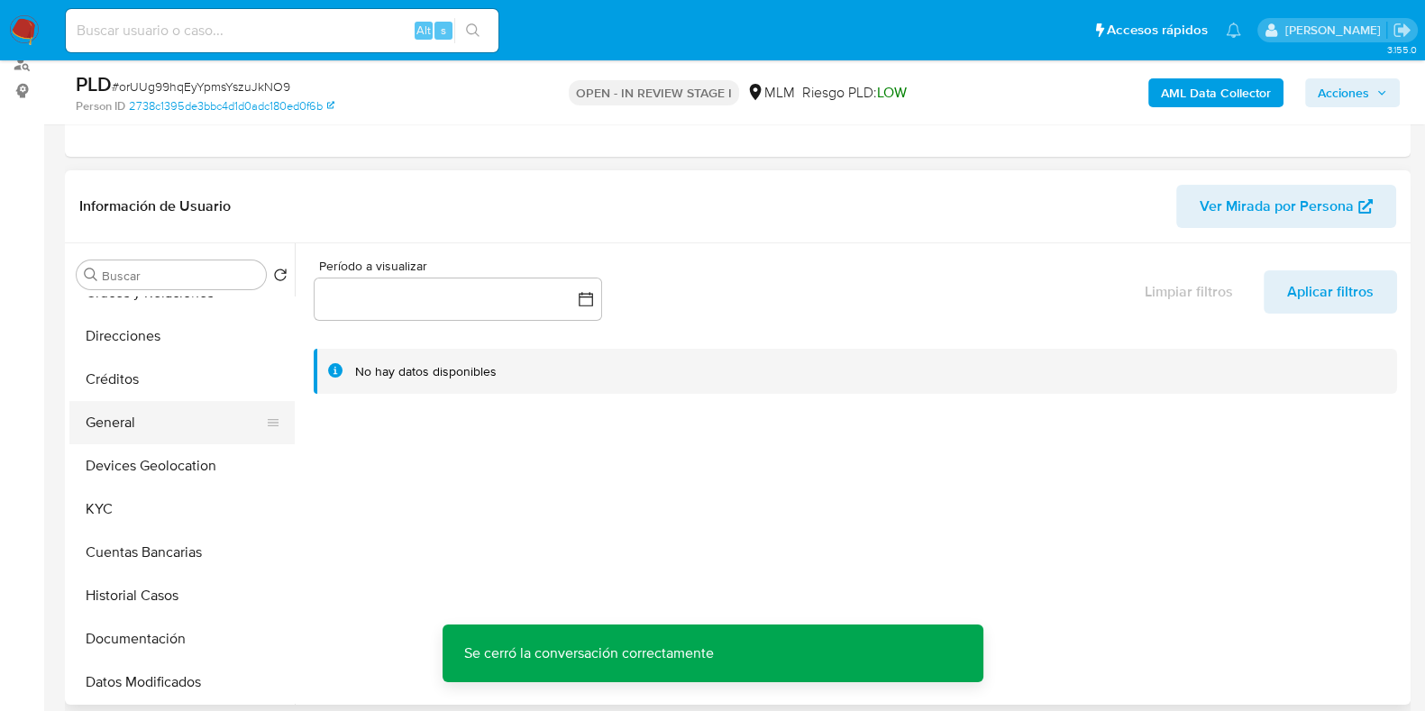
click at [160, 435] on button "General" at bounding box center [174, 422] width 211 height 43
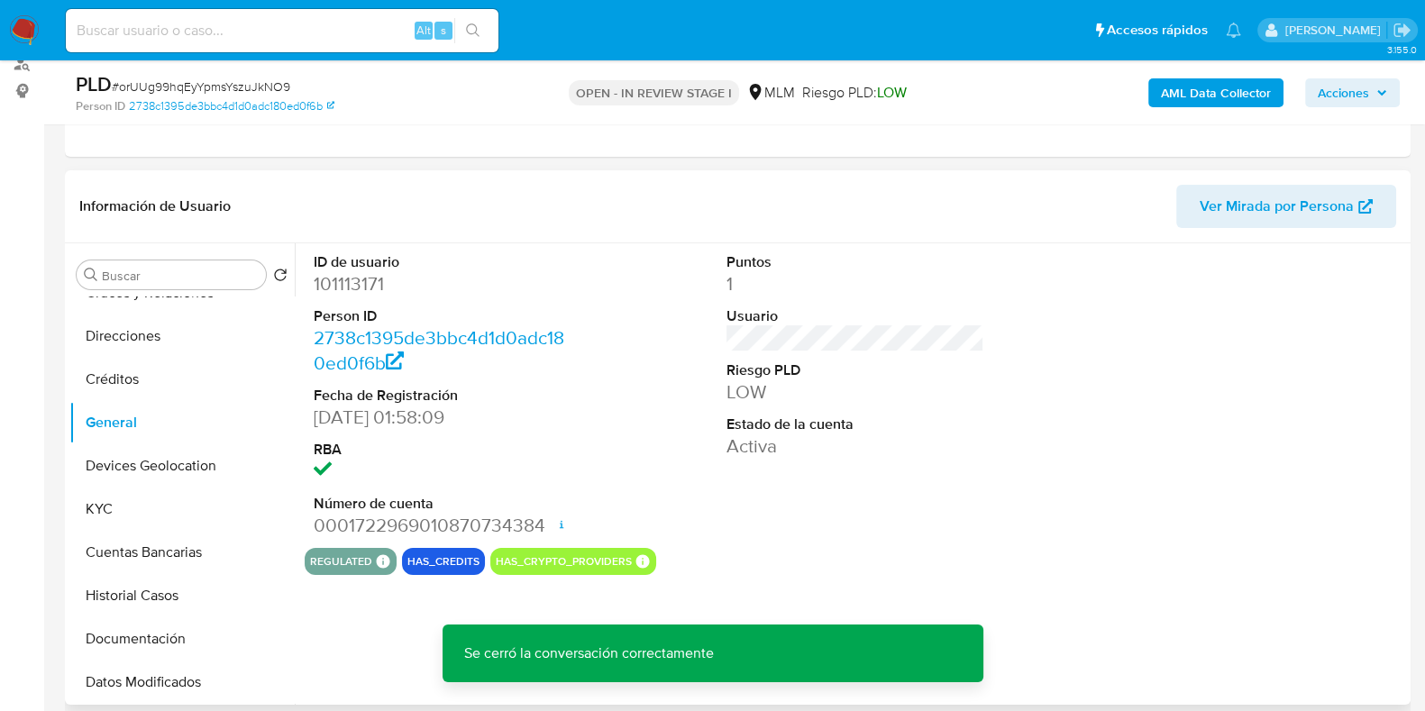
click at [362, 281] on dd "101113171" at bounding box center [443, 283] width 258 height 25
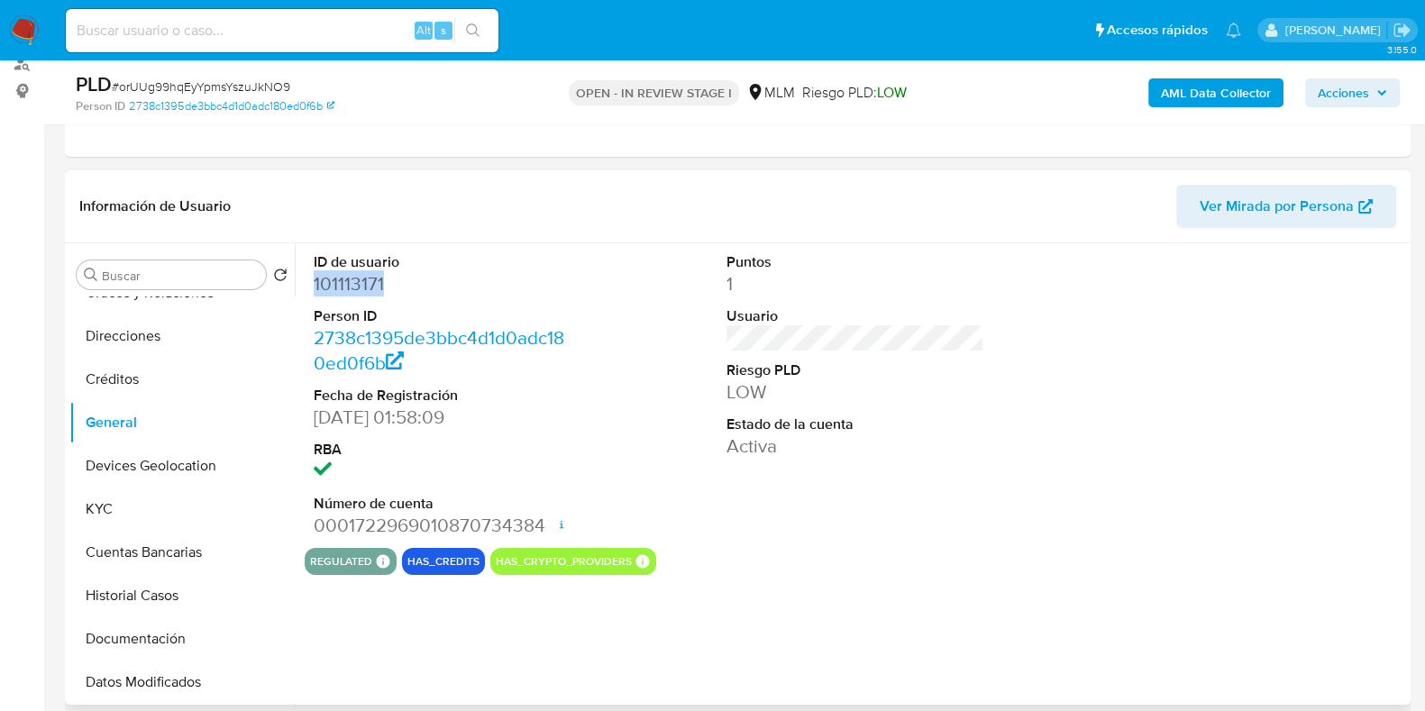
click at [362, 281] on dd "101113171" at bounding box center [443, 283] width 258 height 25
copy dd "101113171"
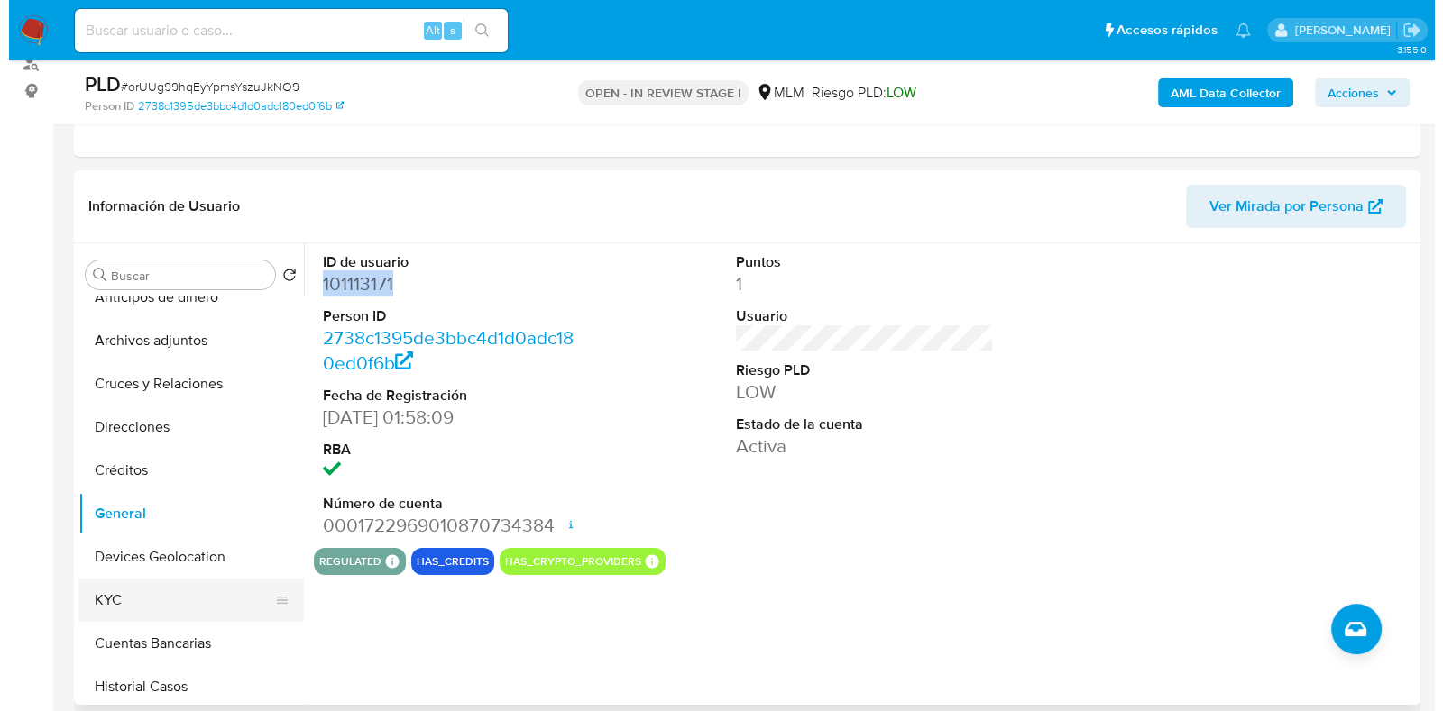
scroll to position [0, 0]
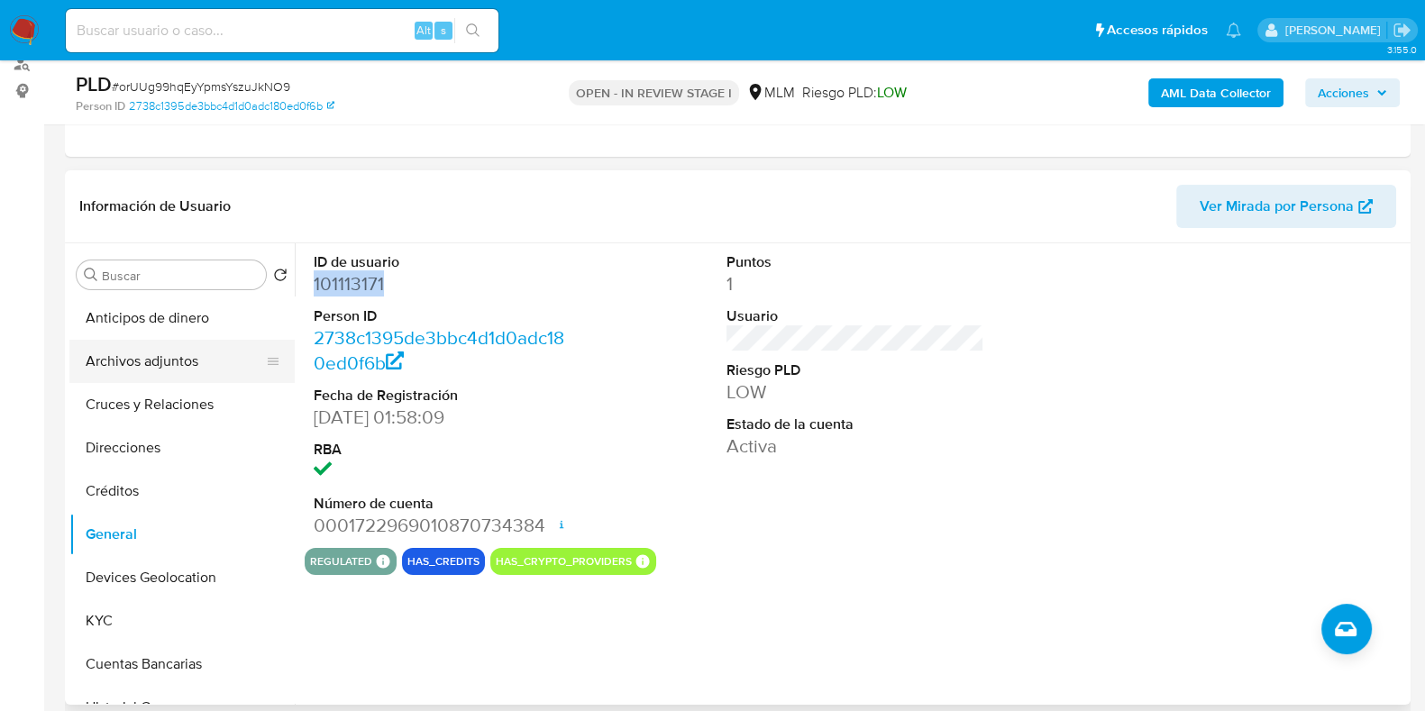
click at [158, 375] on button "Archivos adjuntos" at bounding box center [174, 361] width 211 height 43
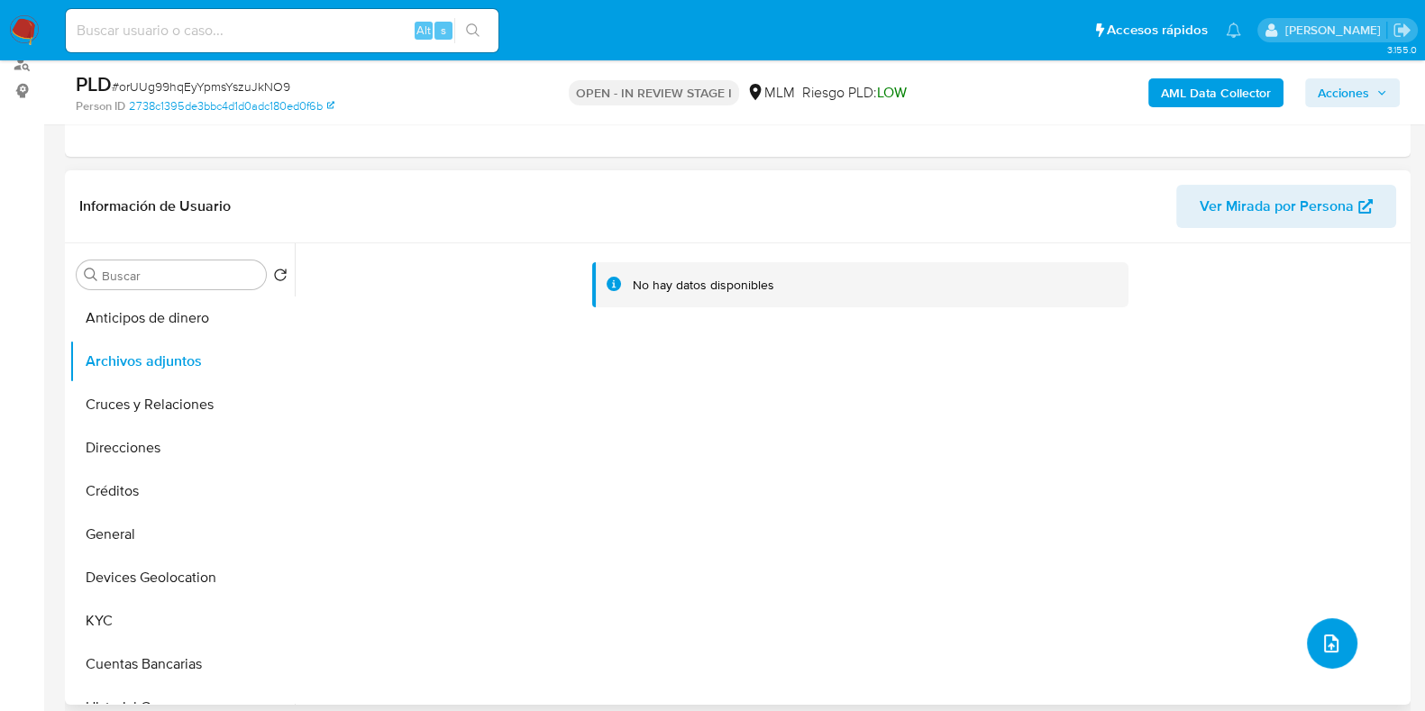
click at [1318, 628] on button "upload-file" at bounding box center [1332, 643] width 50 height 50
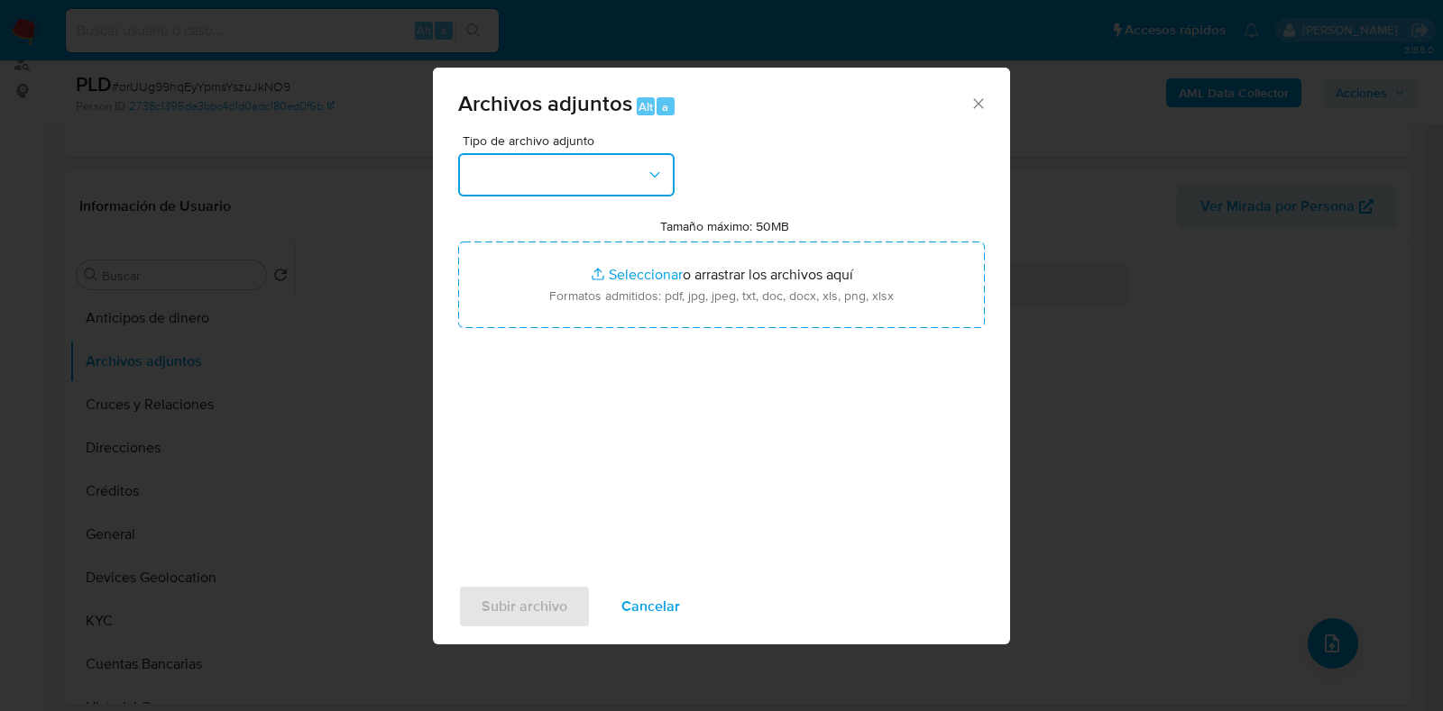
click at [546, 191] on button "button" at bounding box center [566, 174] width 216 height 43
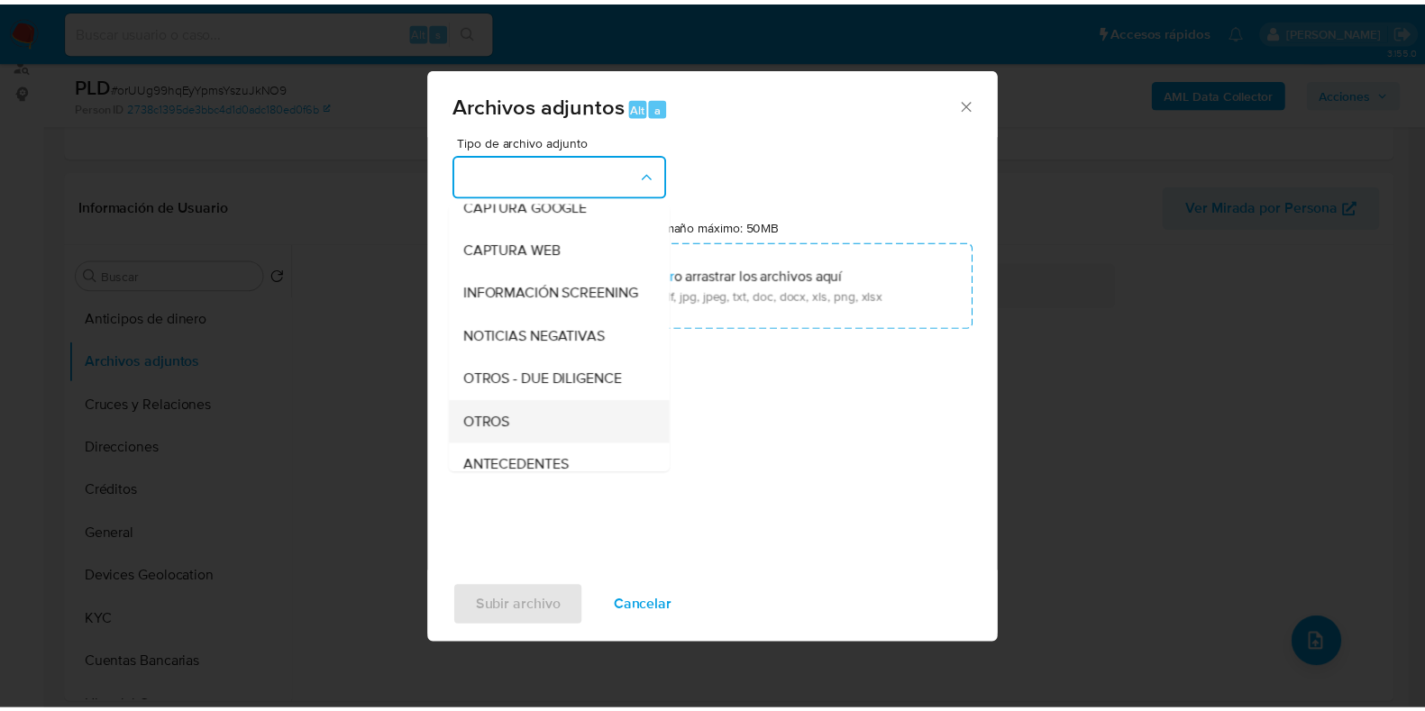
scroll to position [112, 0]
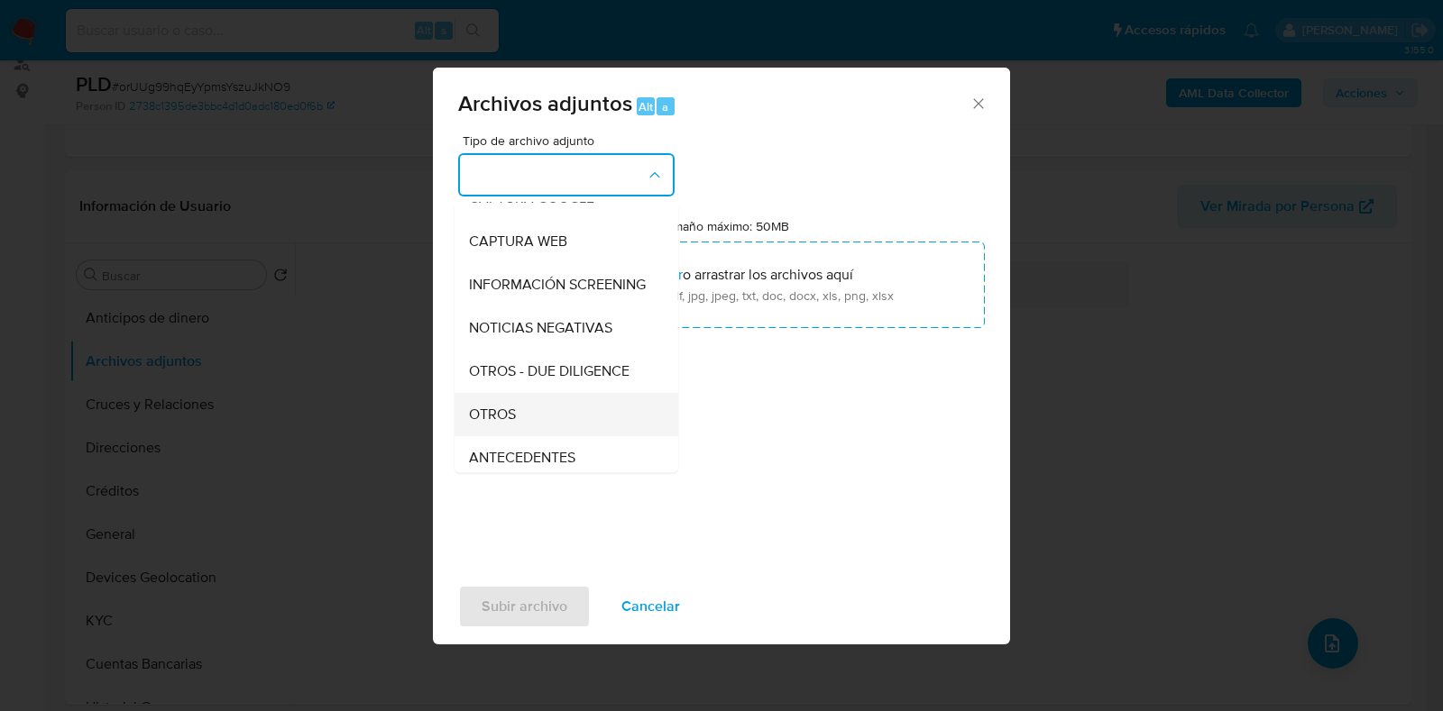
click at [507, 424] on span "OTROS" at bounding box center [492, 415] width 47 height 18
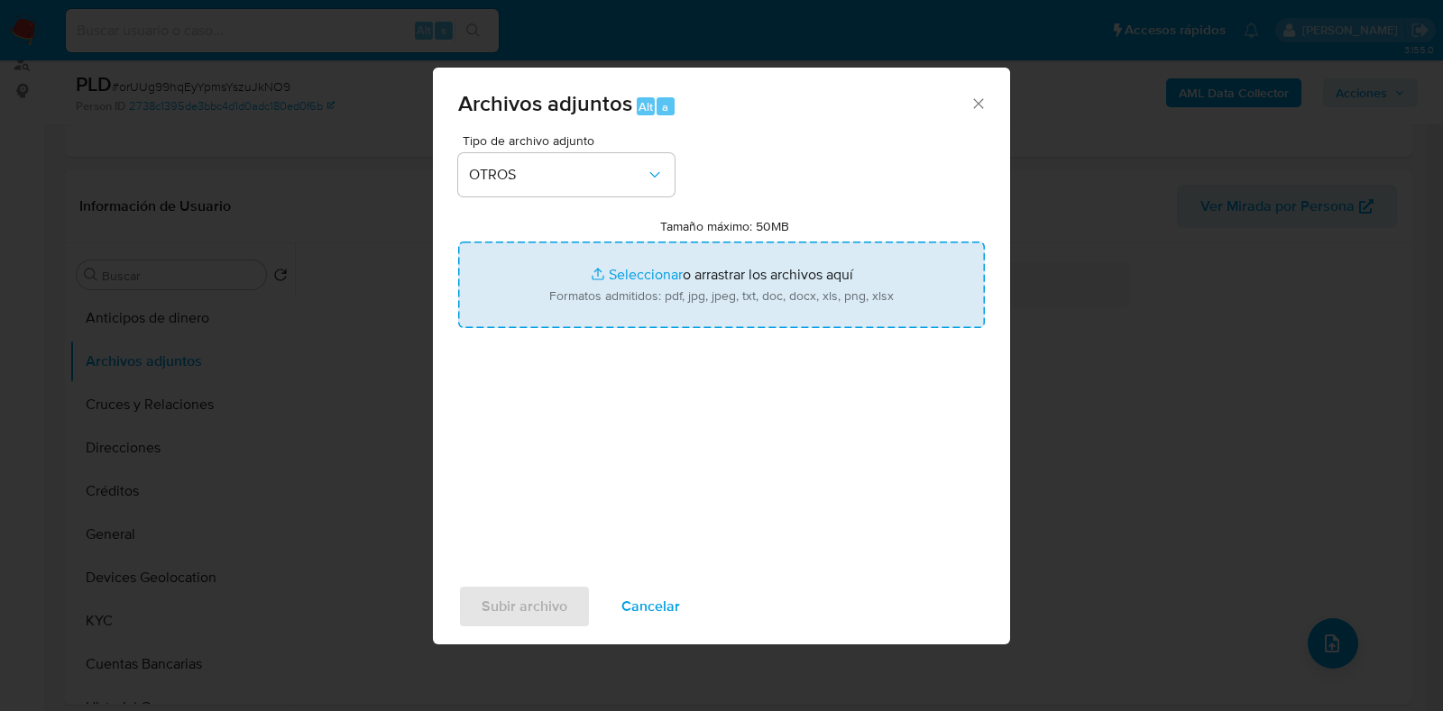
click at [630, 273] on input "Tamaño máximo: 50MB Seleccionar archivos" at bounding box center [721, 285] width 527 height 87
type input "C:\fakepath\101113171_MARCO ANTONIO PENA LOPEZ_AGO2025.pdf"
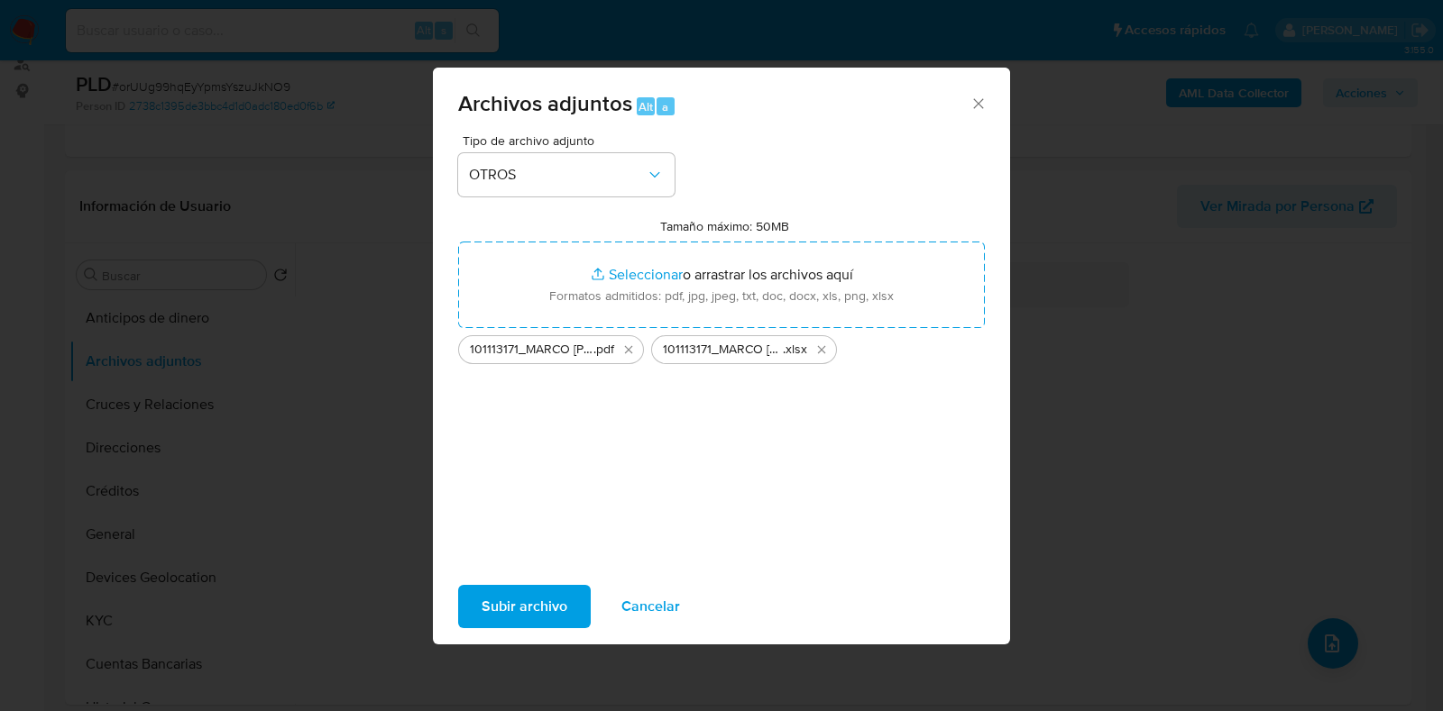
click at [565, 604] on button "Subir archivo" at bounding box center [524, 606] width 133 height 43
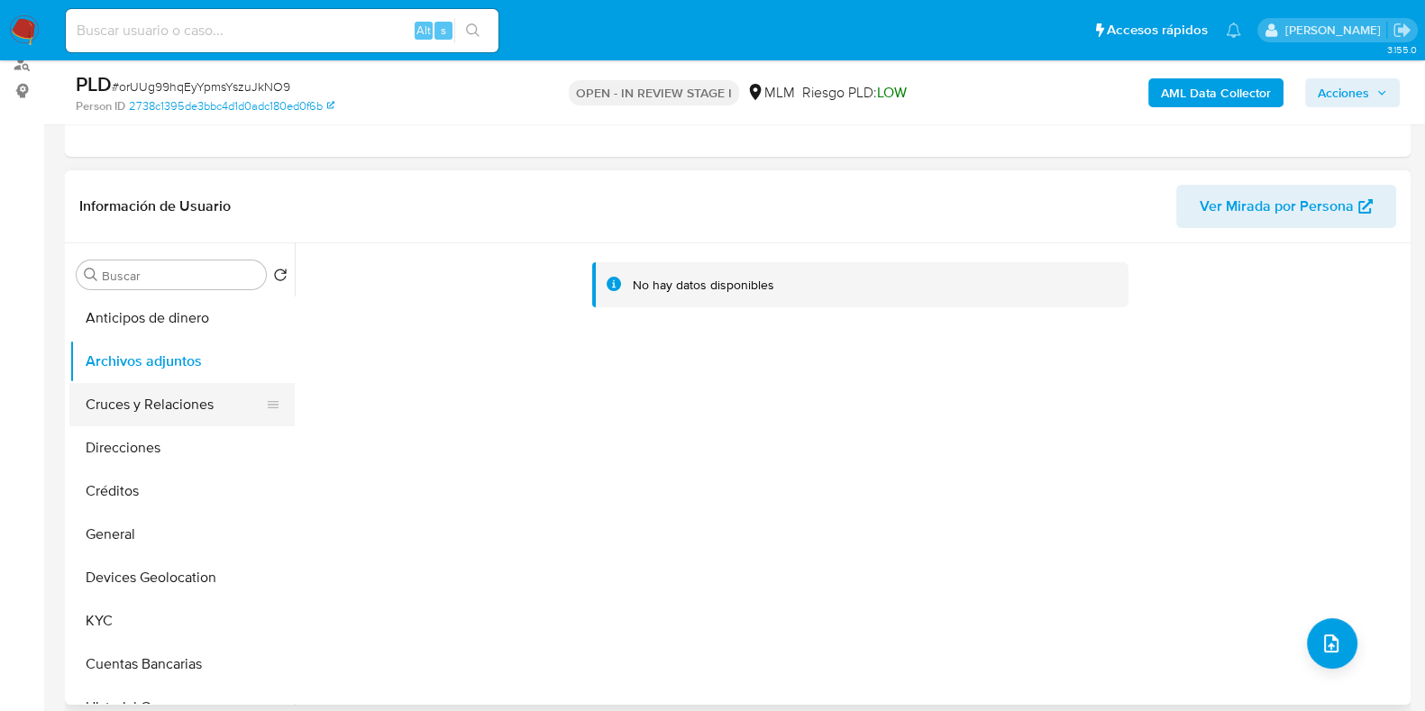
click at [138, 399] on button "Cruces y Relaciones" at bounding box center [174, 404] width 211 height 43
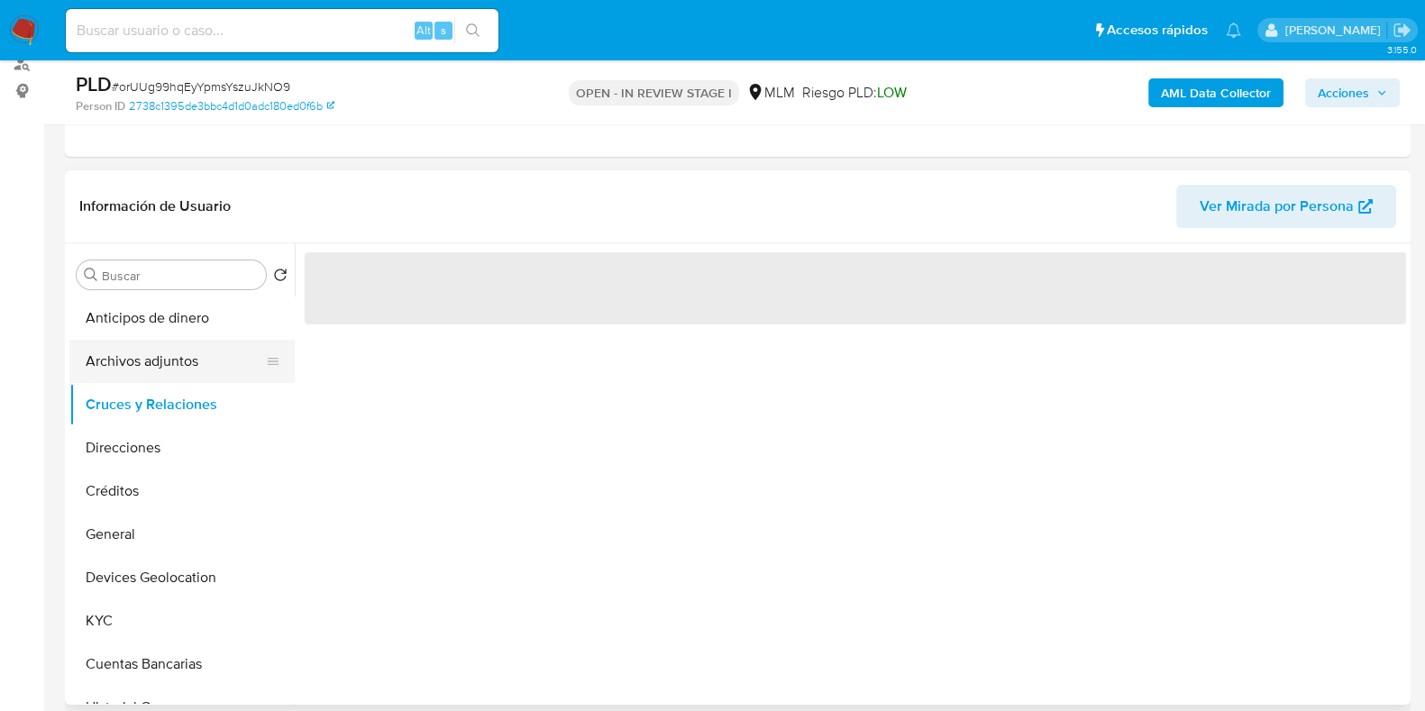
click at [153, 364] on button "Archivos adjuntos" at bounding box center [174, 361] width 211 height 43
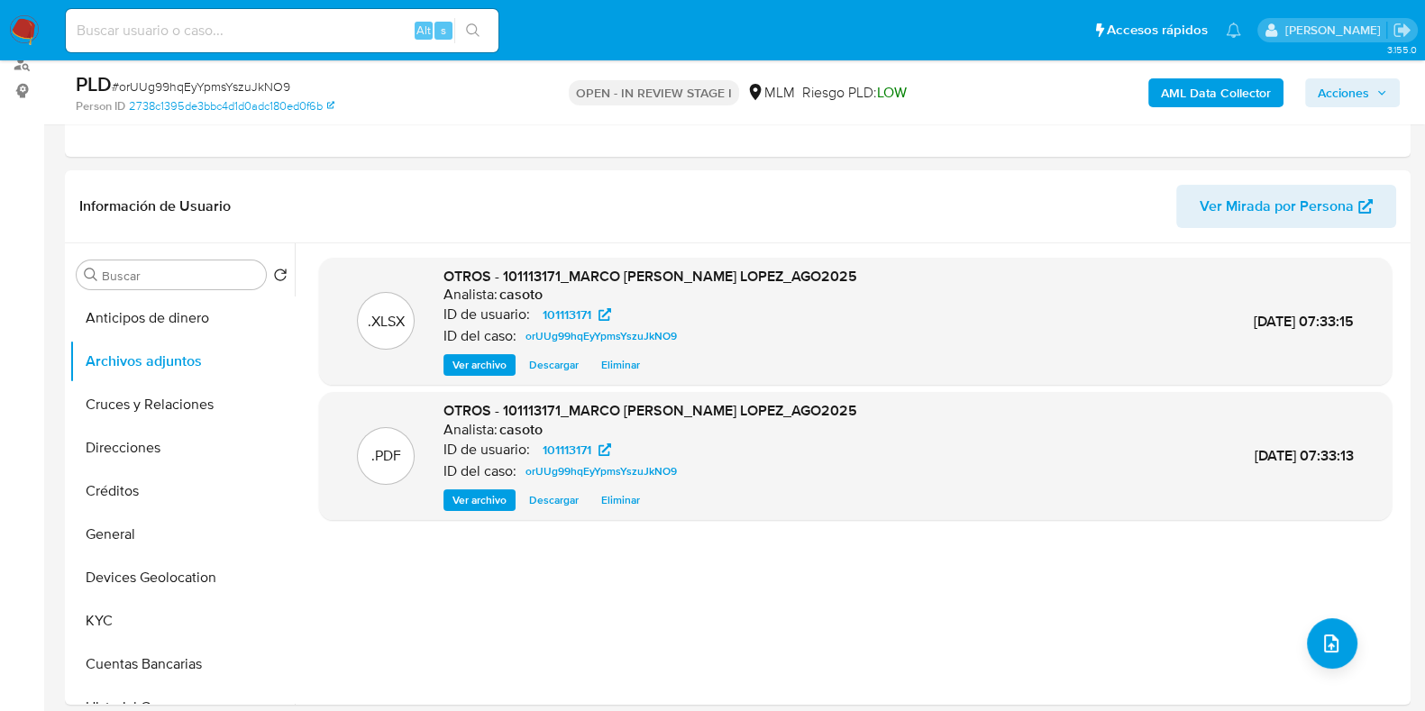
click at [1373, 96] on span "Acciones" at bounding box center [1352, 92] width 69 height 25
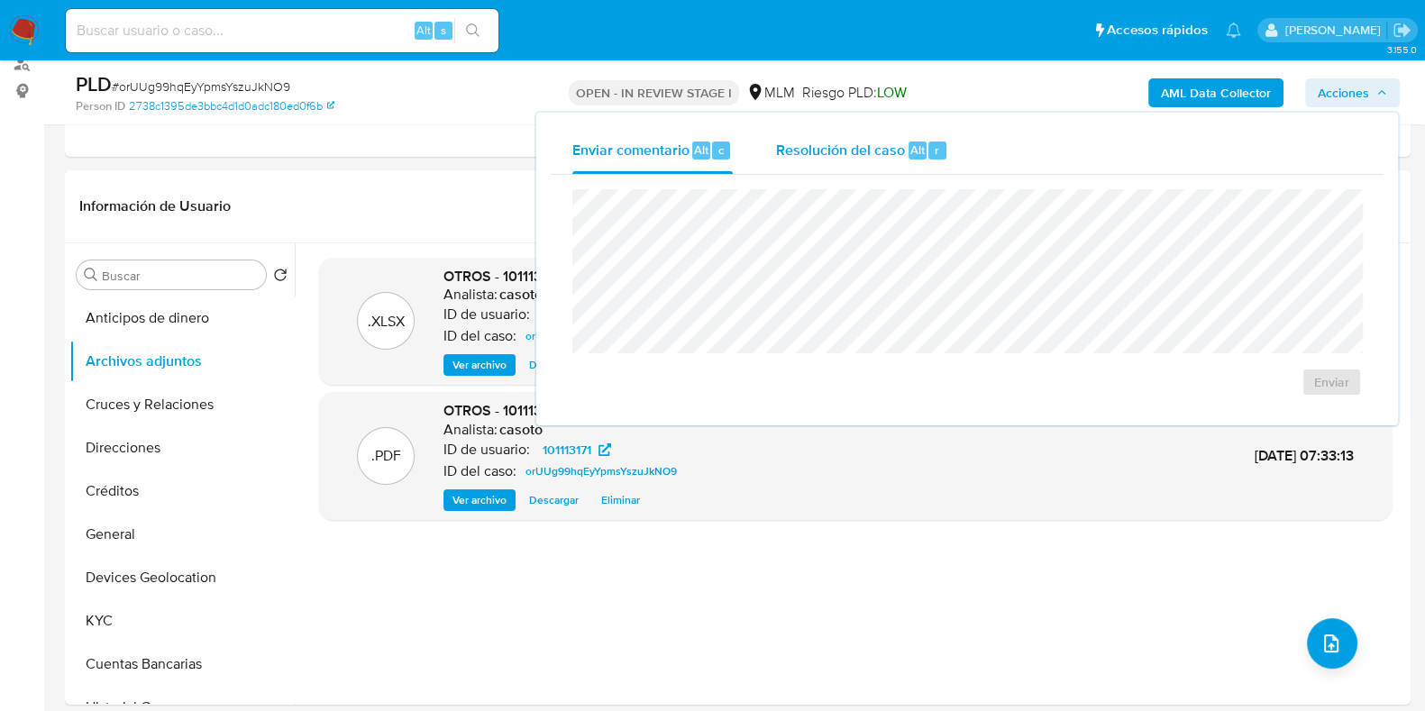
click at [870, 164] on div "Resolución del caso Alt r" at bounding box center [862, 150] width 172 height 47
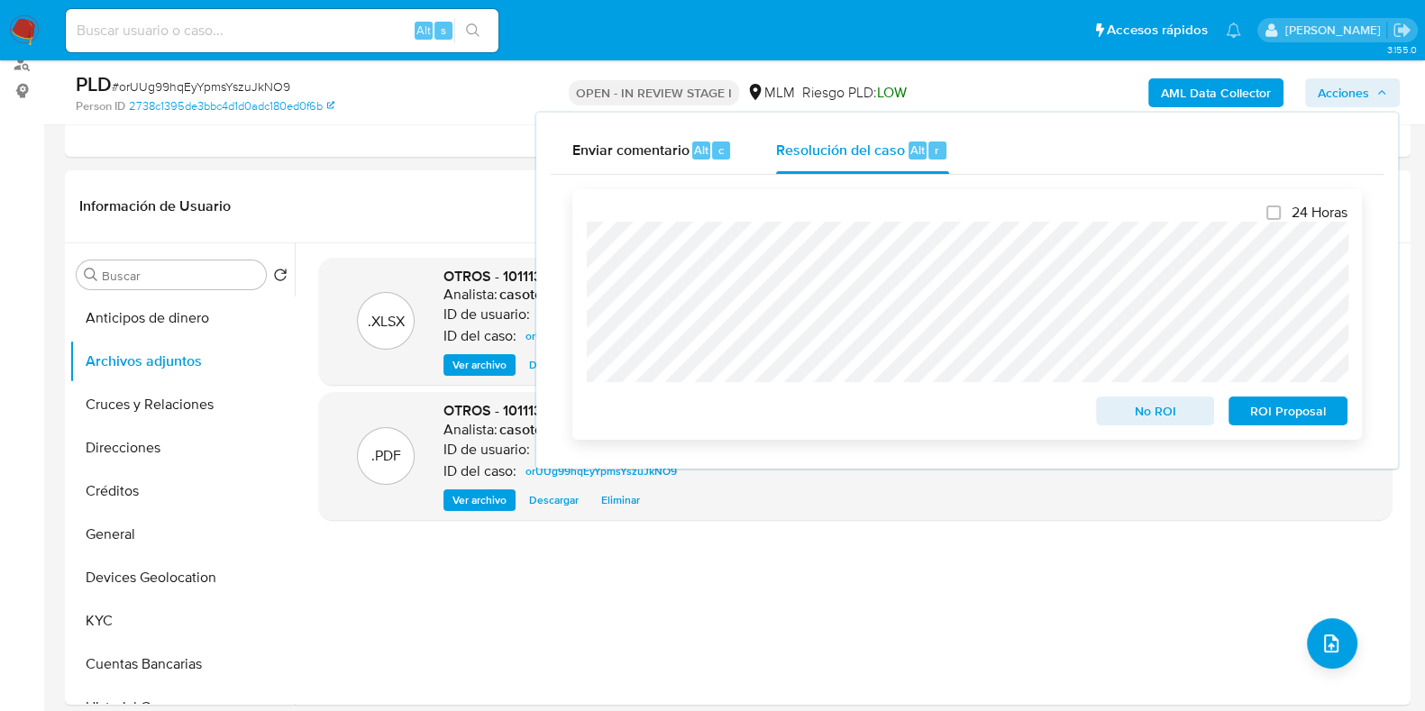
click at [1158, 418] on span "No ROI" at bounding box center [1156, 410] width 94 height 25
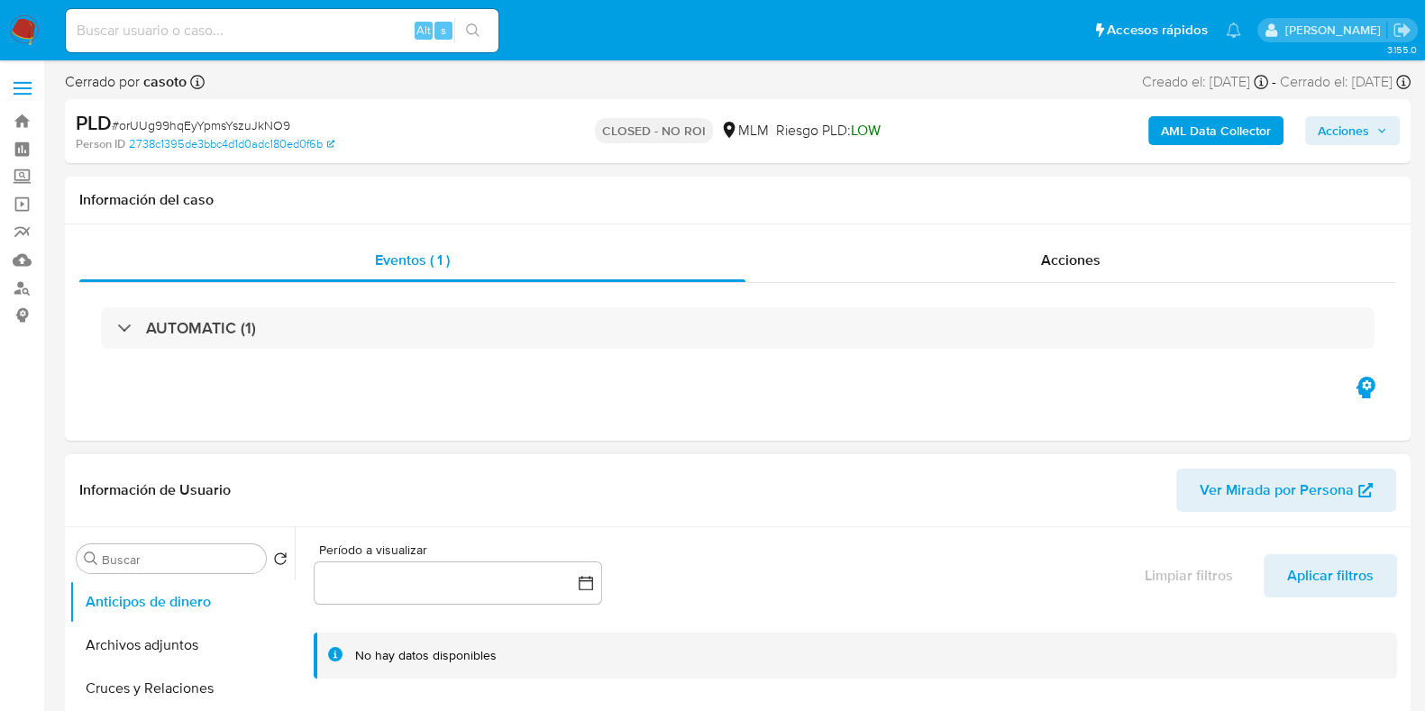
select select "10"
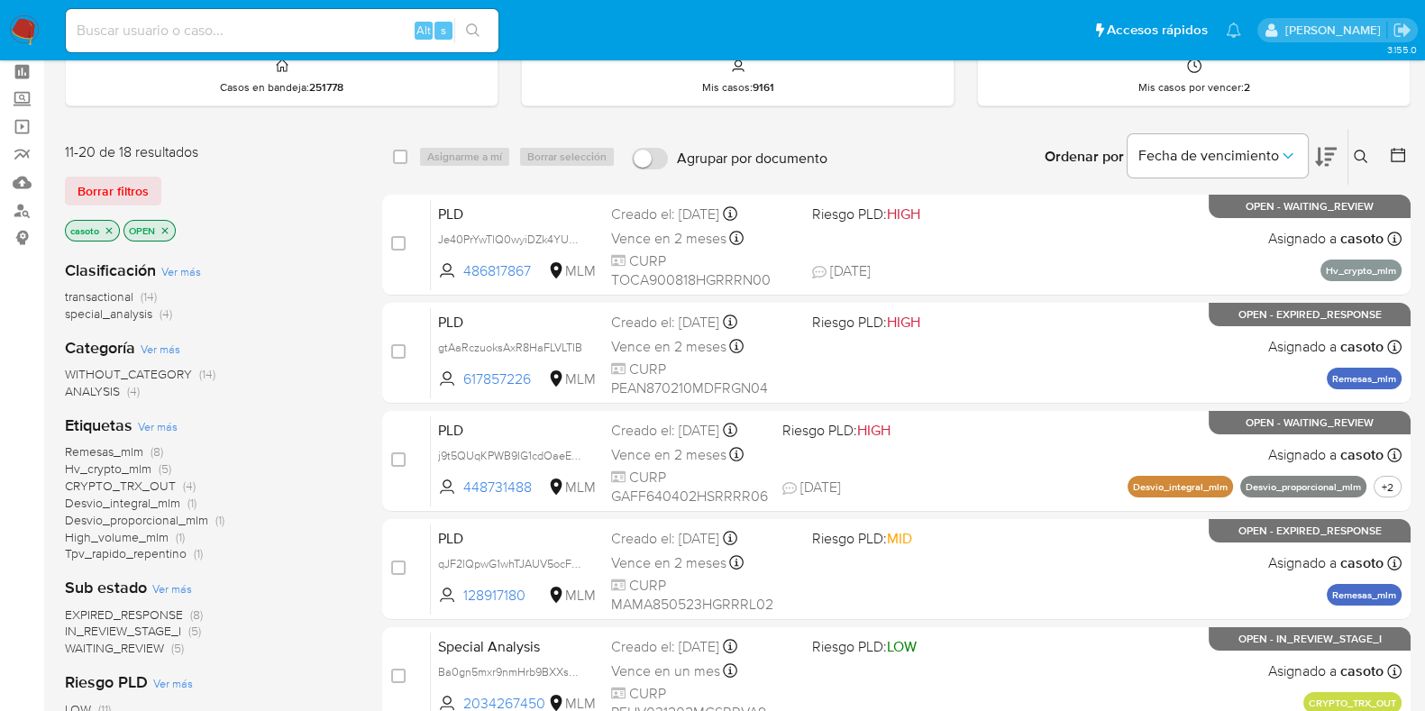
scroll to position [112, 0]
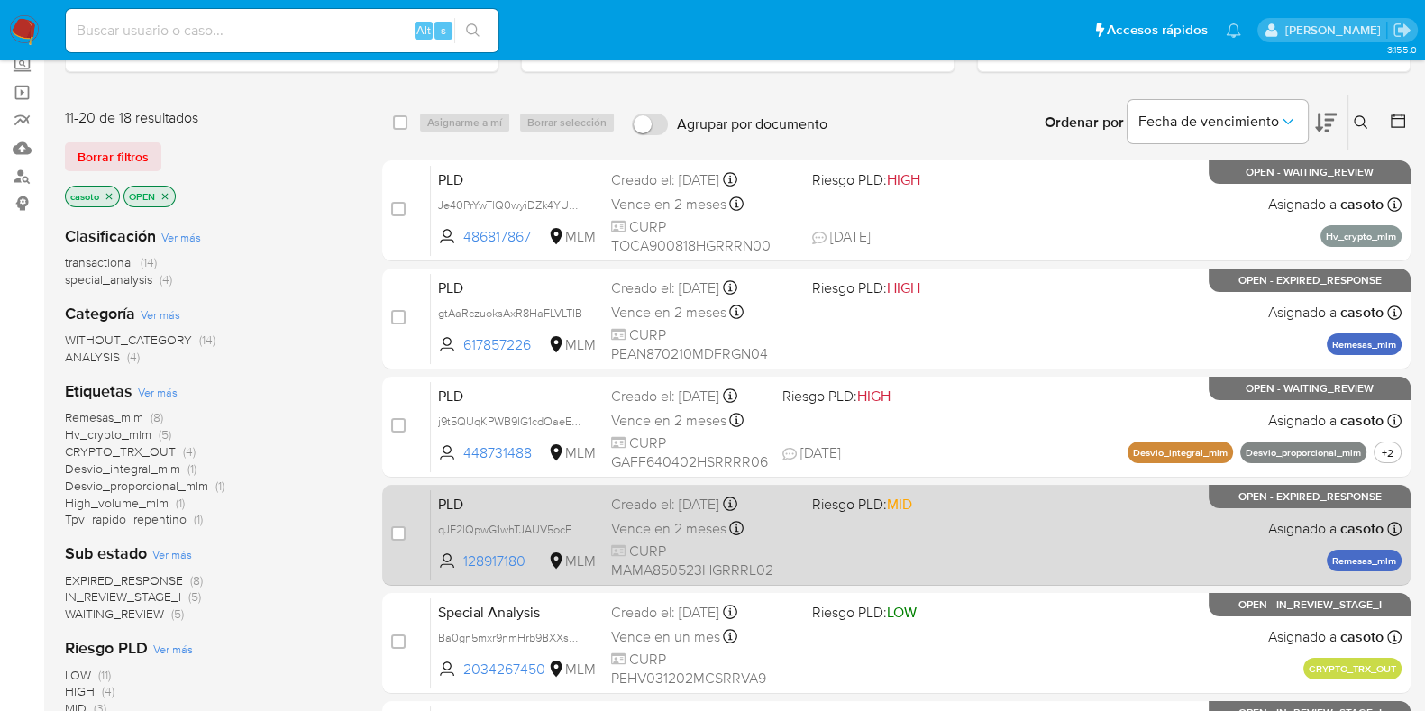
click at [999, 545] on div "PLD qJF2lQpwG1whTJAUV5ocF86n 128917180 MLM Riesgo PLD: MID Creado el: 12/08/202…" at bounding box center [916, 535] width 971 height 91
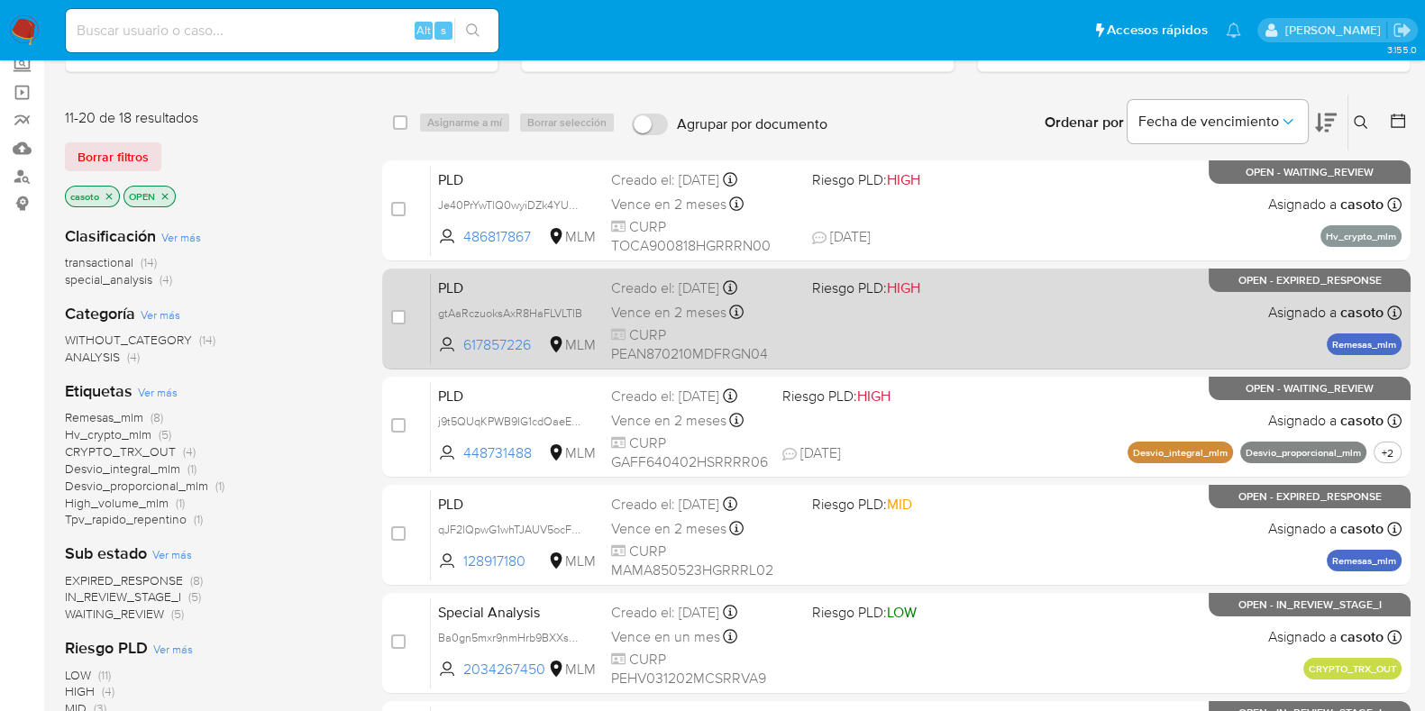
click at [1076, 313] on div "PLD gtAaRczuoksAxR8HaFLVLTIB 617857226 MLM Riesgo PLD: HIGH Creado el: 12/08/20…" at bounding box center [916, 318] width 971 height 91
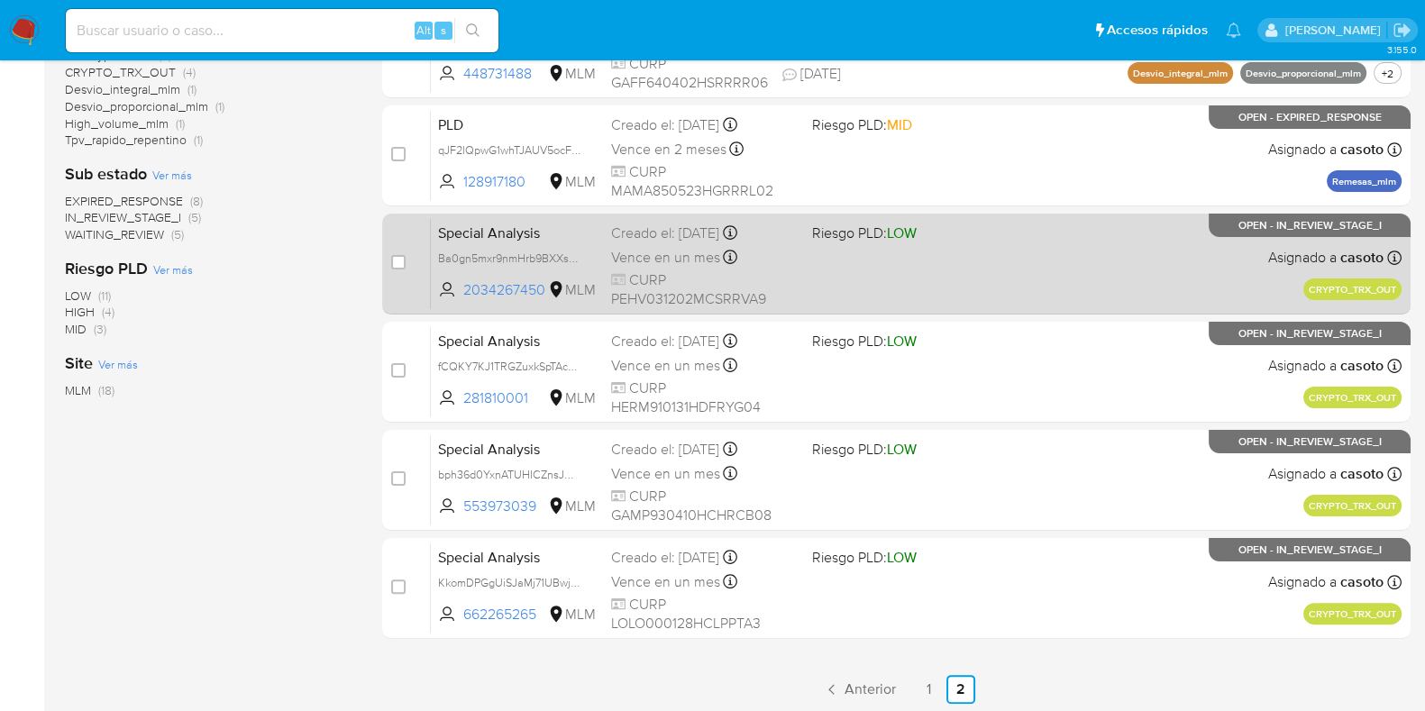
scroll to position [494, 0]
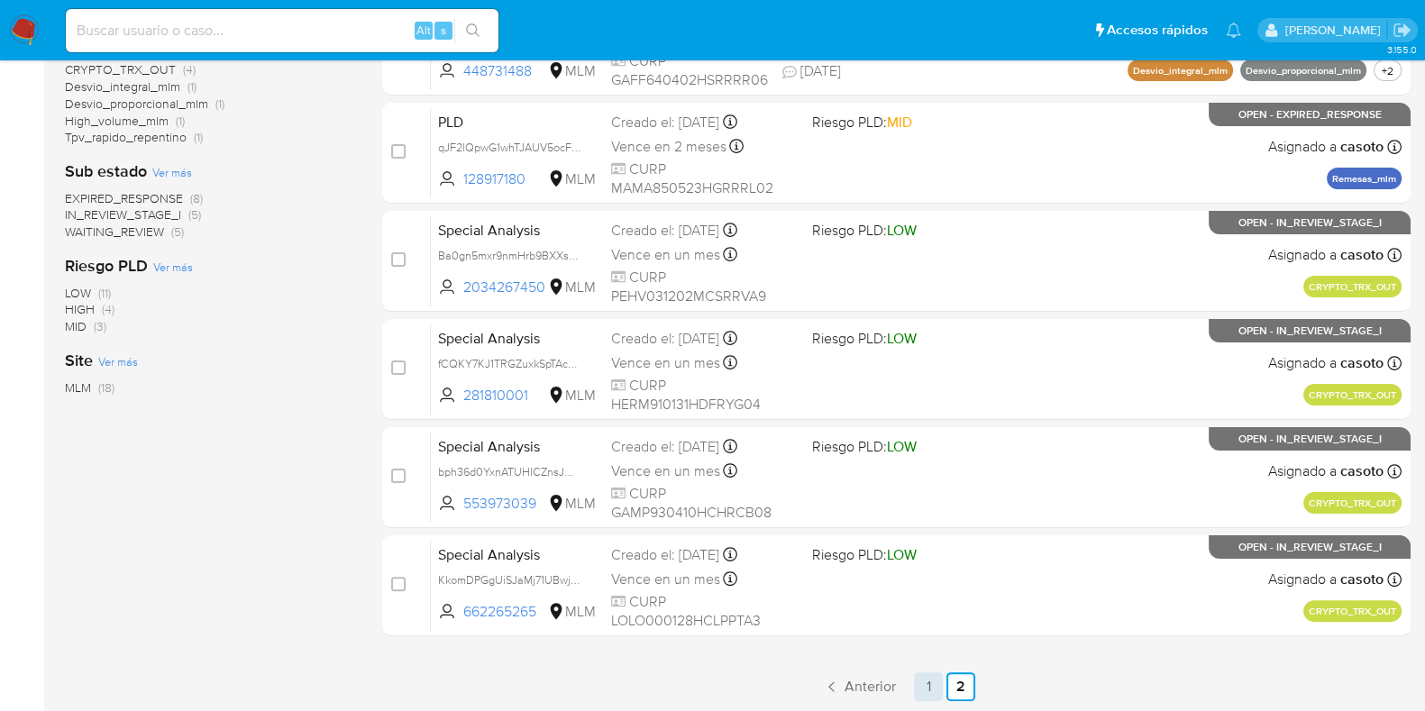
click at [920, 692] on link "1" at bounding box center [928, 687] width 29 height 29
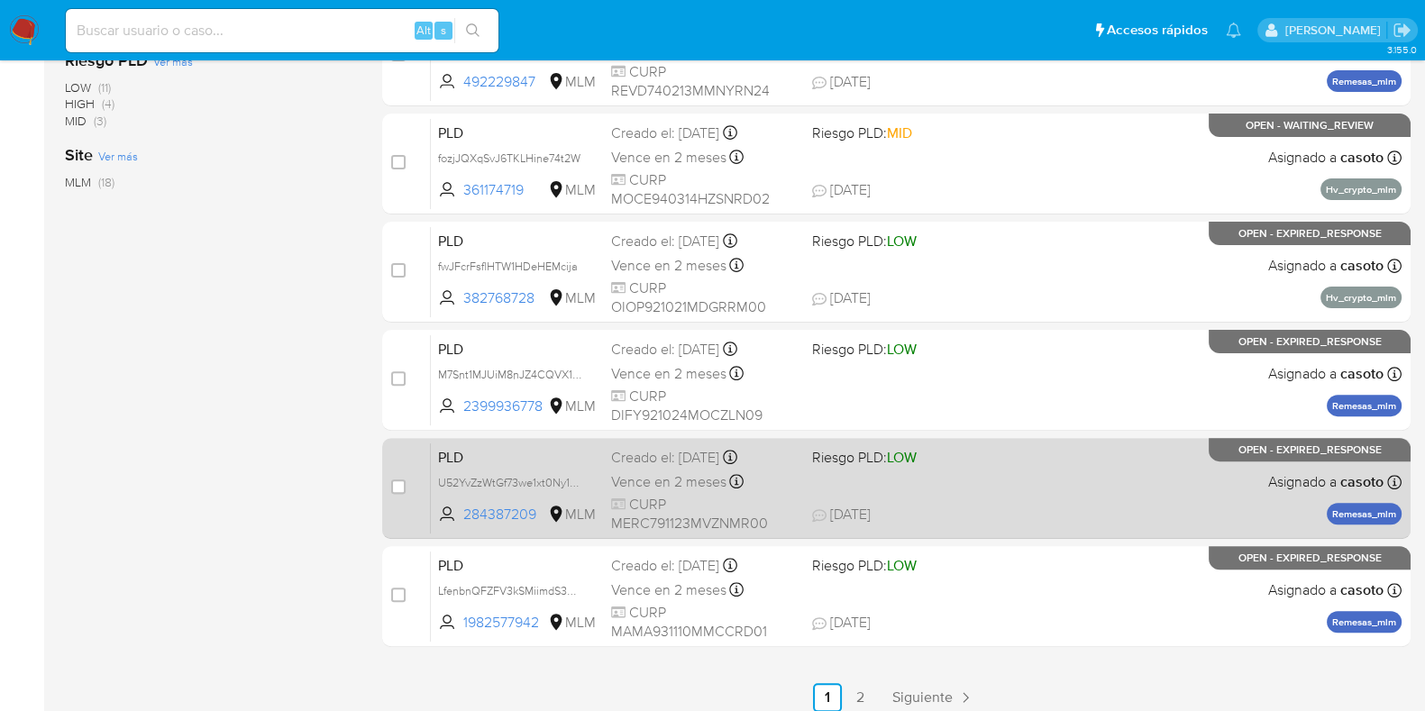
scroll to position [710, 0]
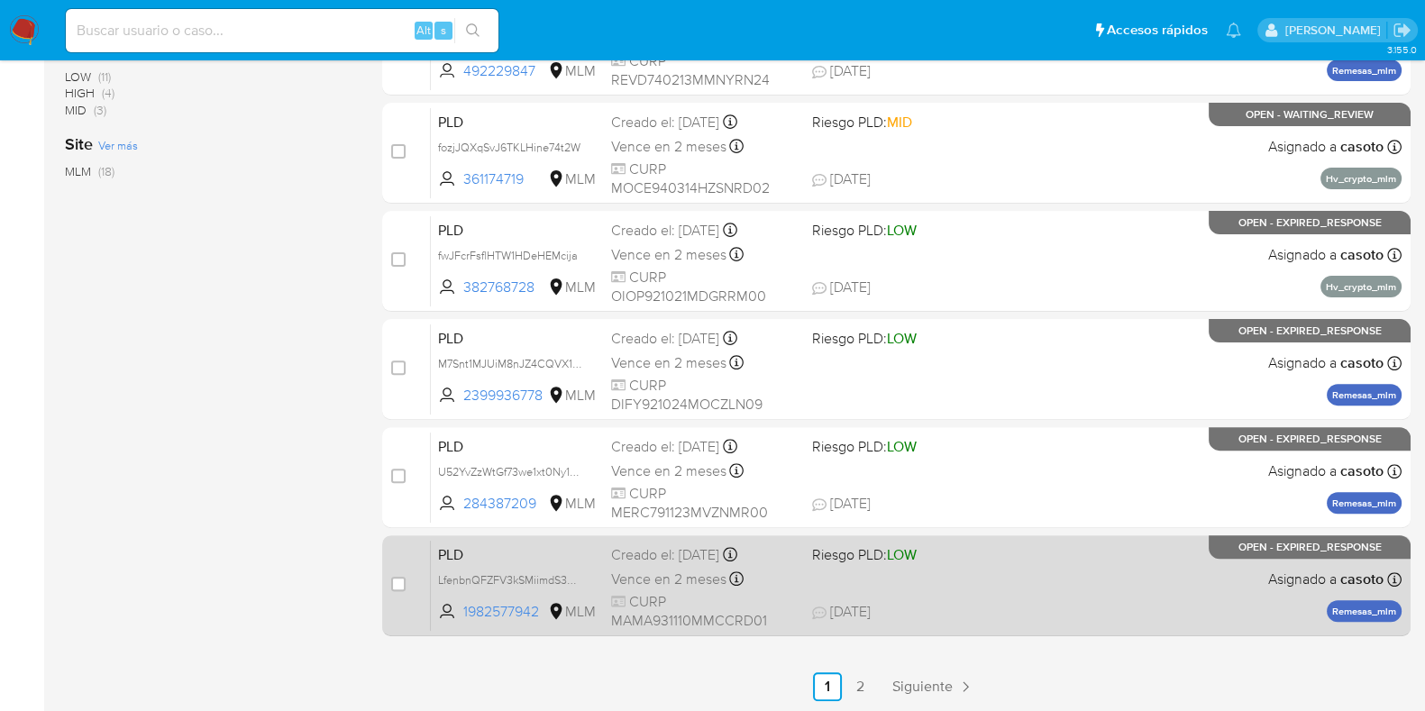
click at [1028, 570] on div "PLD LfenbnQFZFV3kSMiimdS3wl6 1982577942 MLM Riesgo PLD: LOW Creado el: 12/08/20…" at bounding box center [916, 585] width 971 height 91
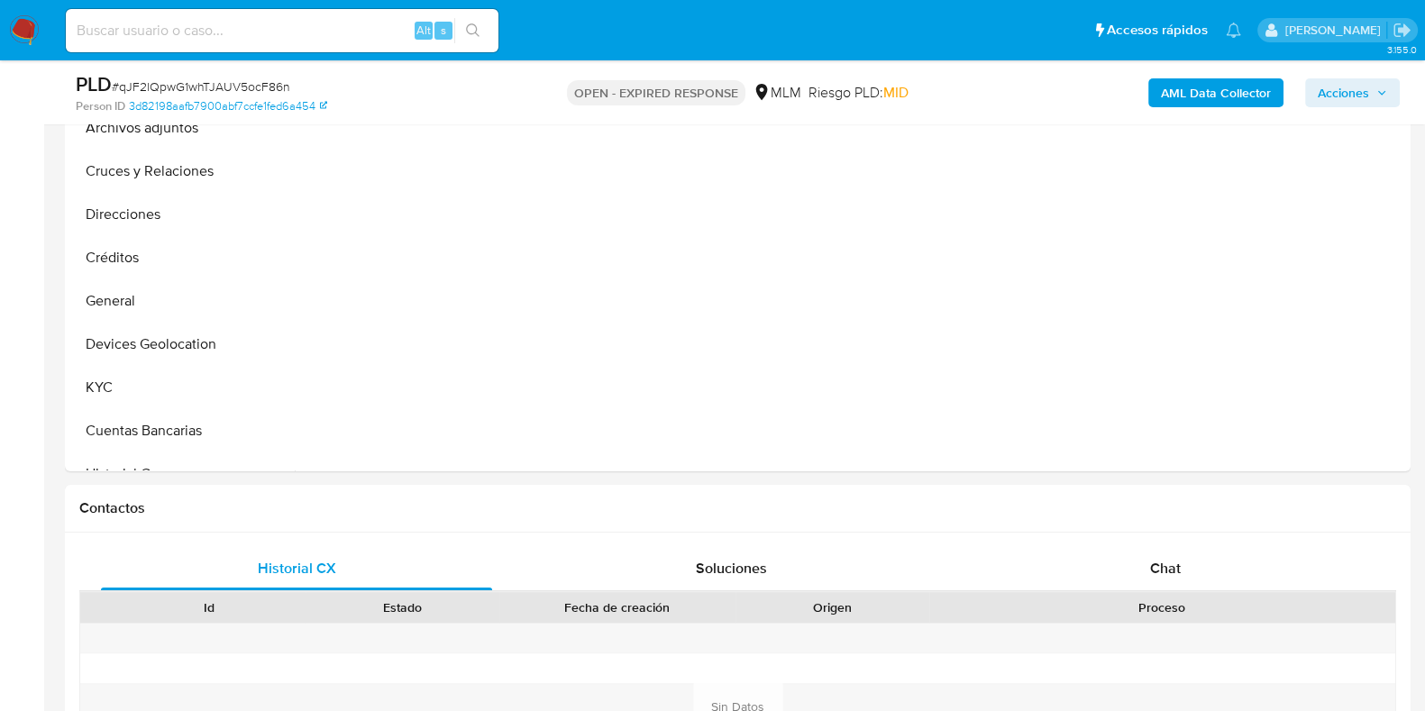
scroll to position [676, 0]
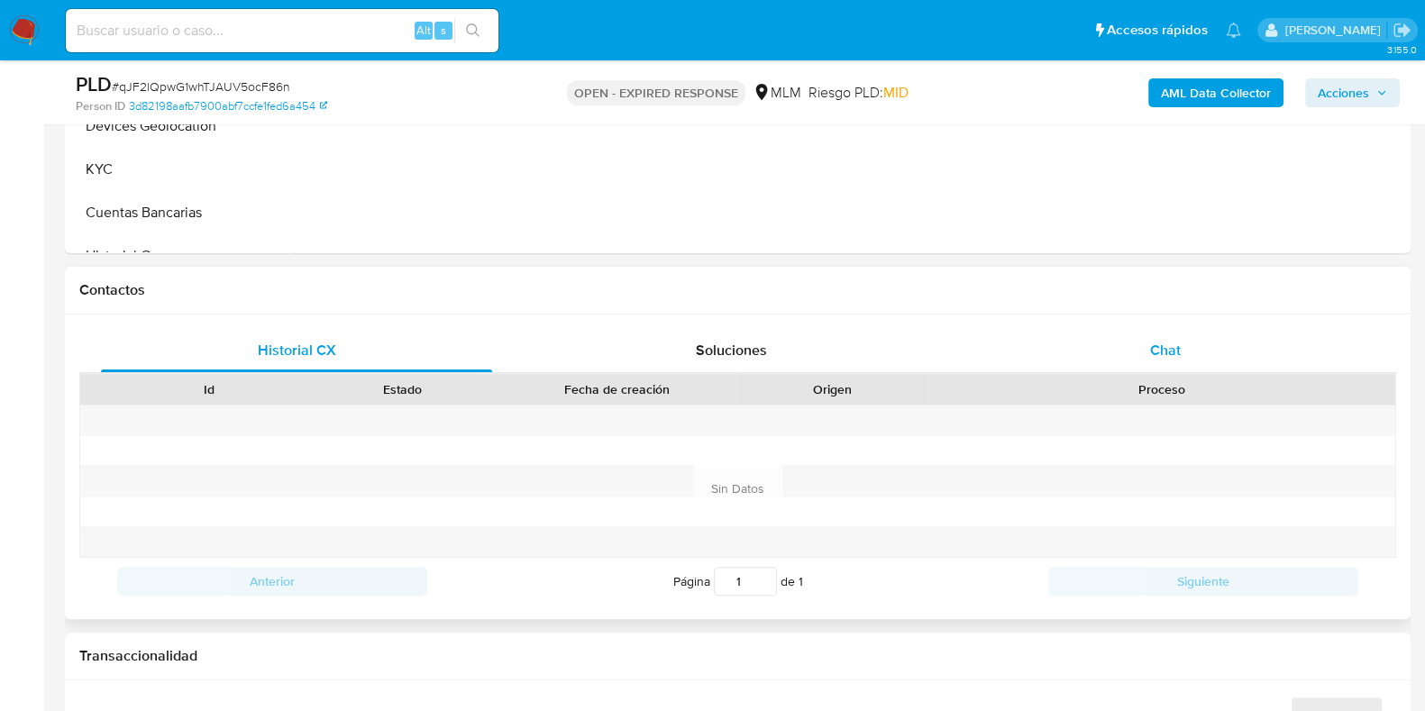
click at [1163, 353] on span "Chat" at bounding box center [1165, 350] width 31 height 21
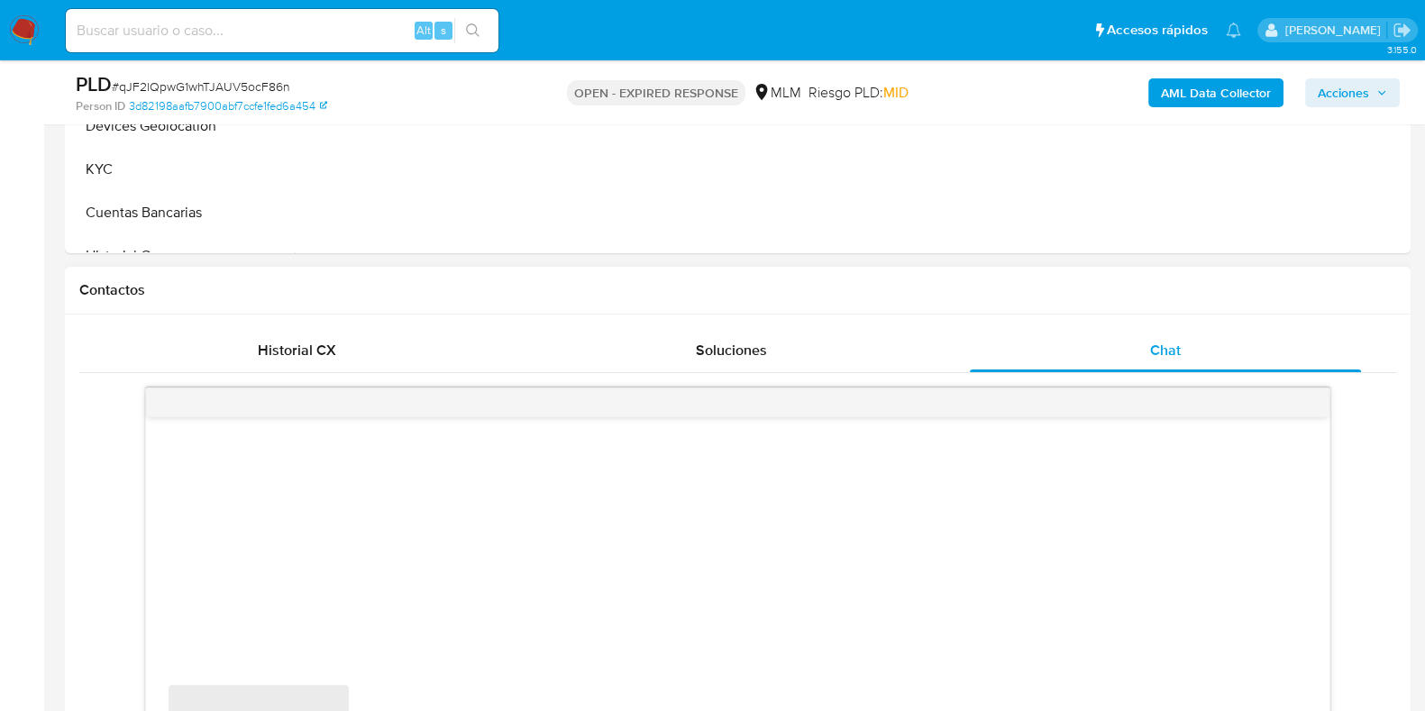
select select "10"
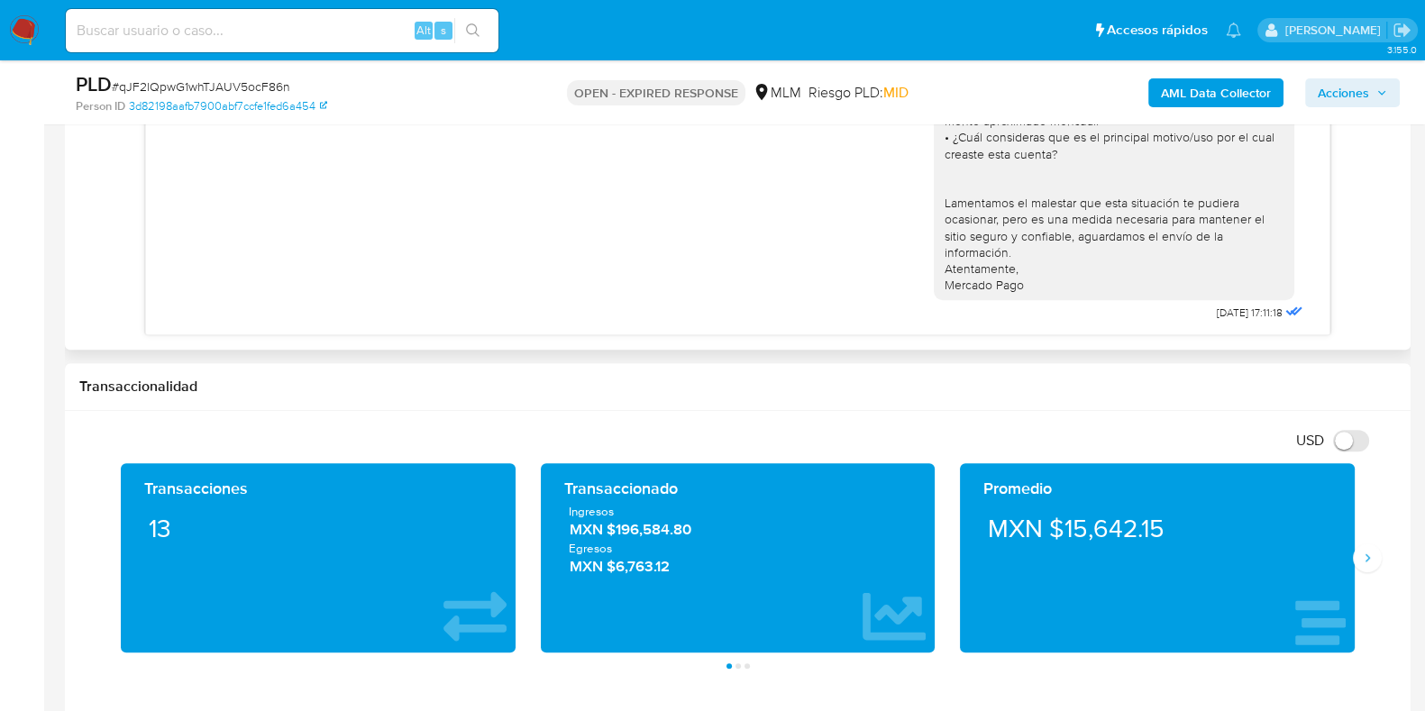
scroll to position [1127, 0]
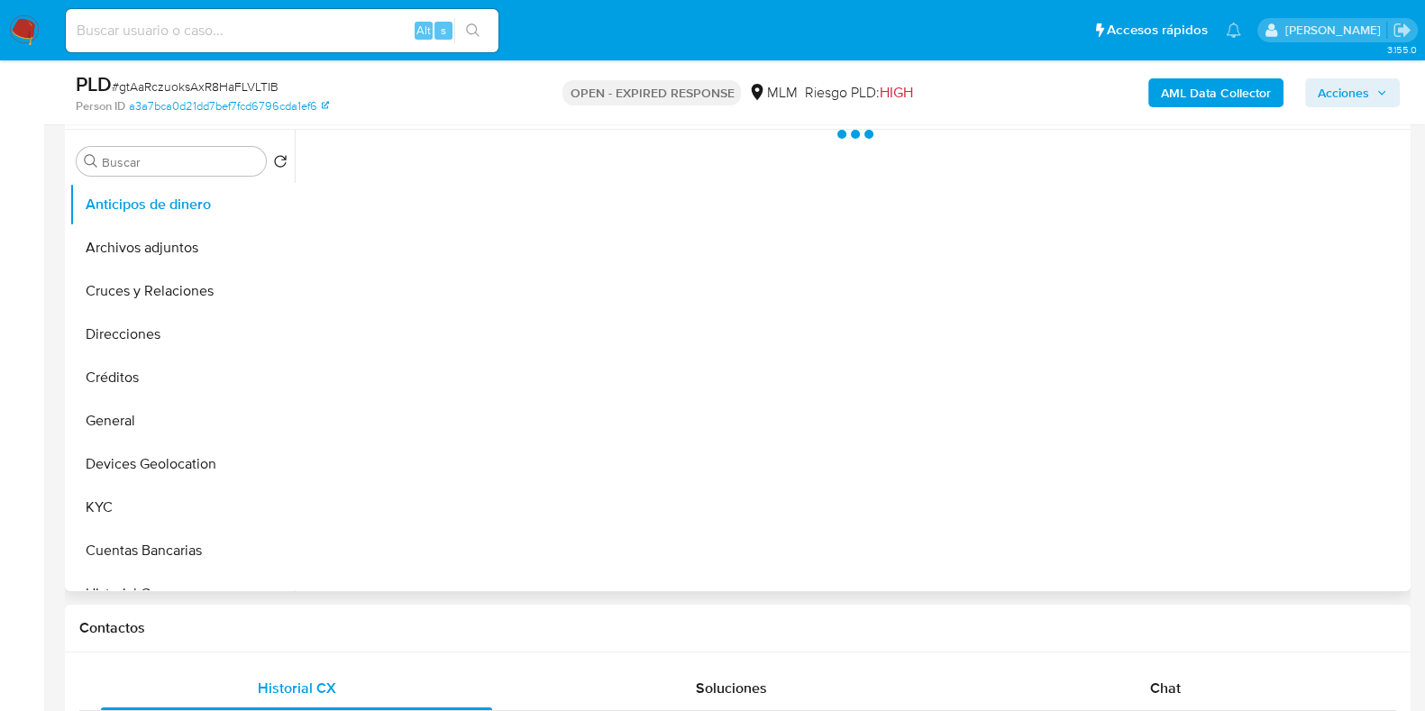
scroll to position [563, 0]
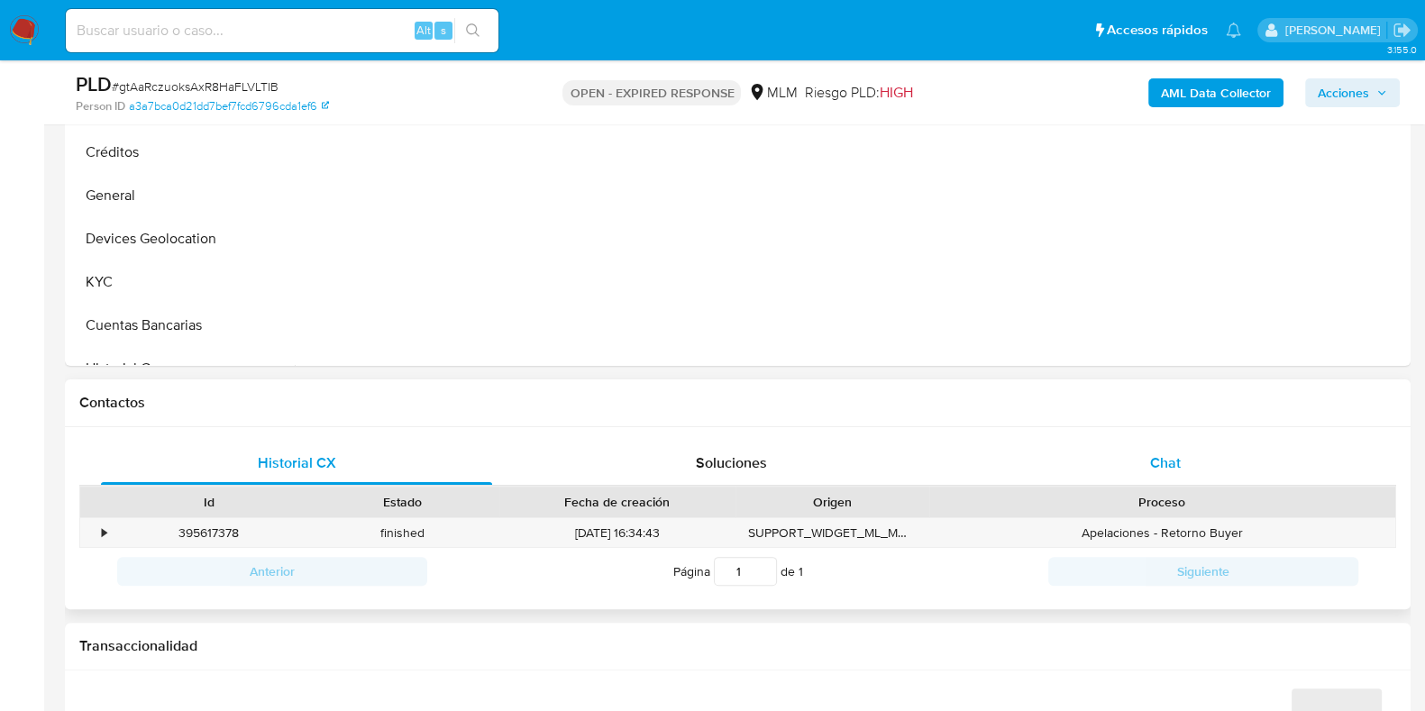
click at [1159, 459] on span "Chat" at bounding box center [1165, 463] width 31 height 21
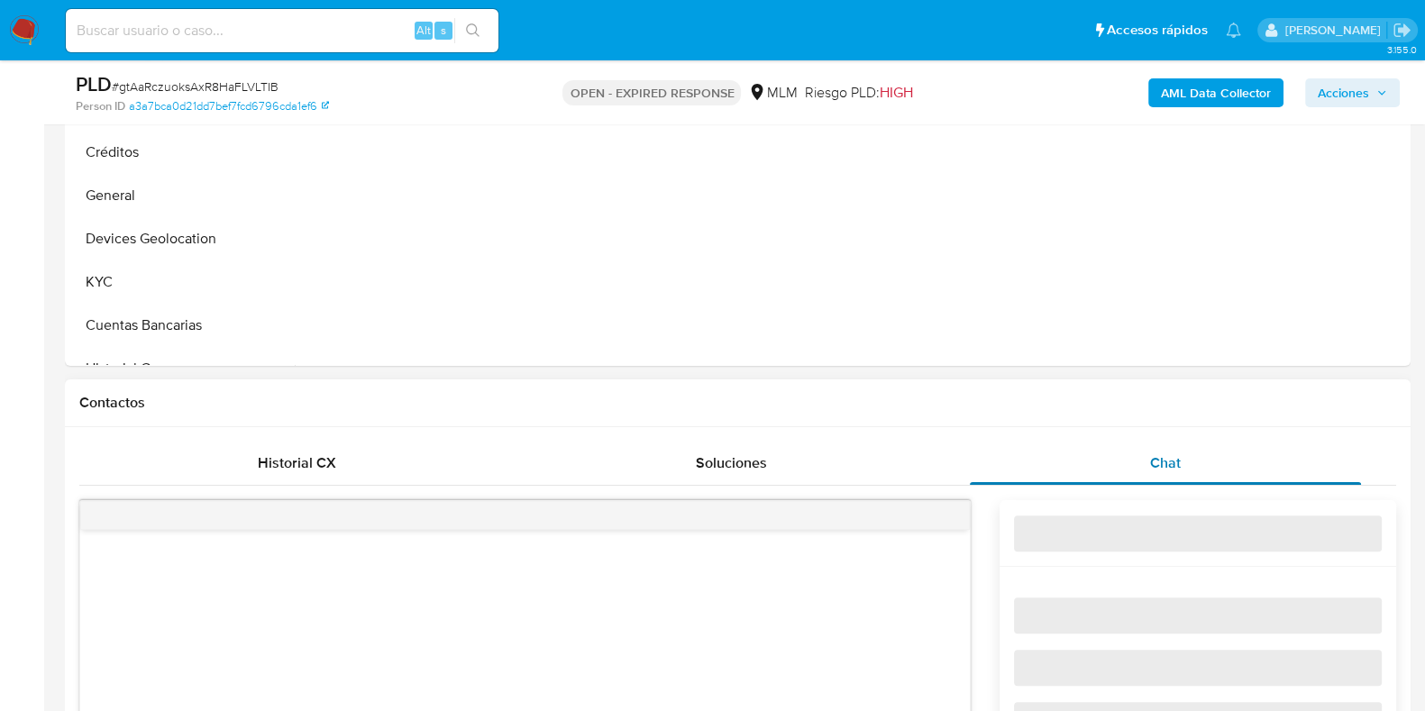
select select "10"
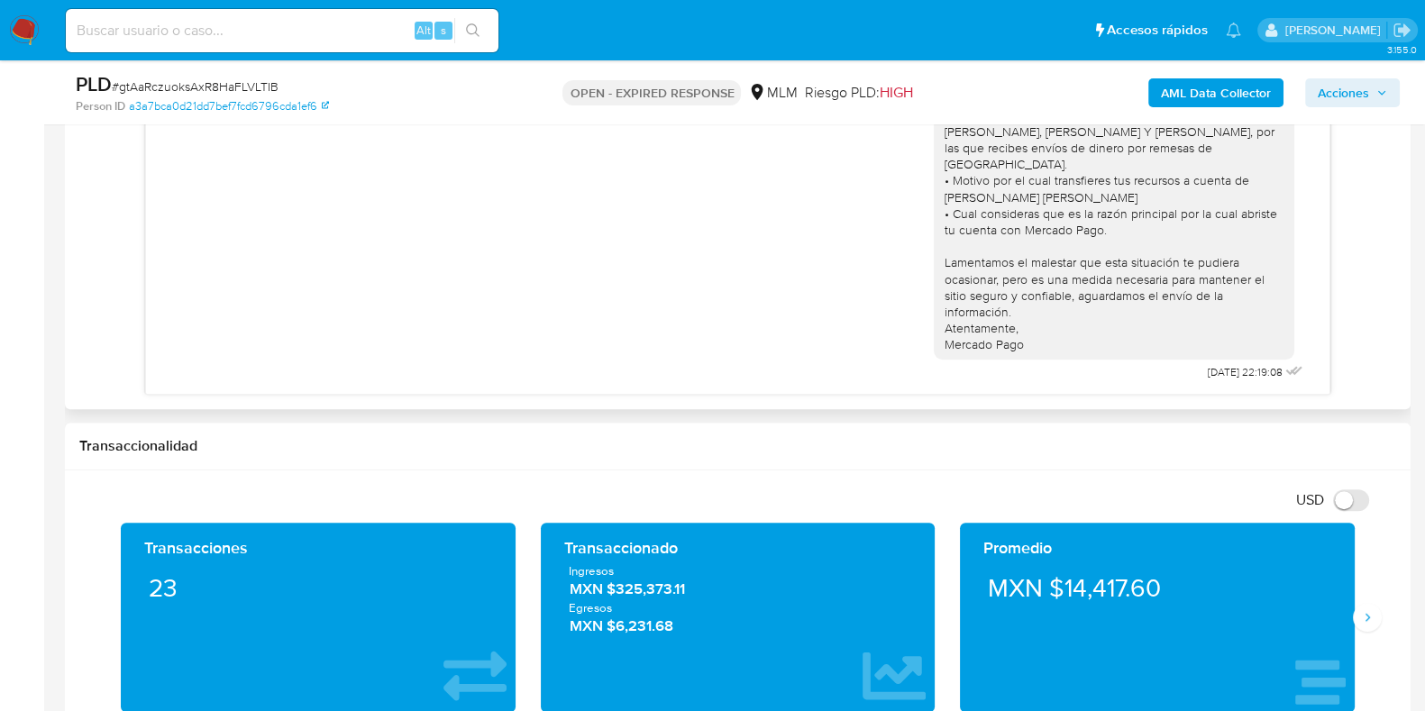
scroll to position [1127, 0]
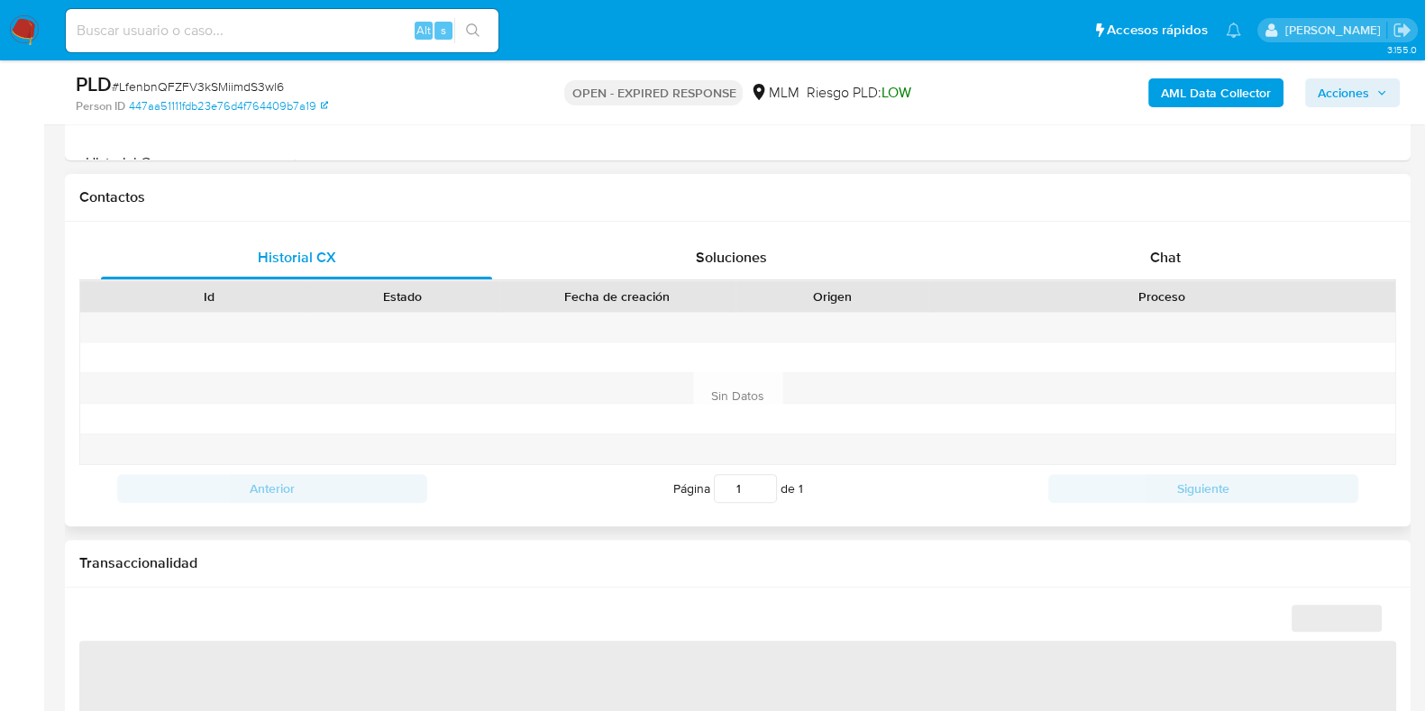
scroll to position [788, 0]
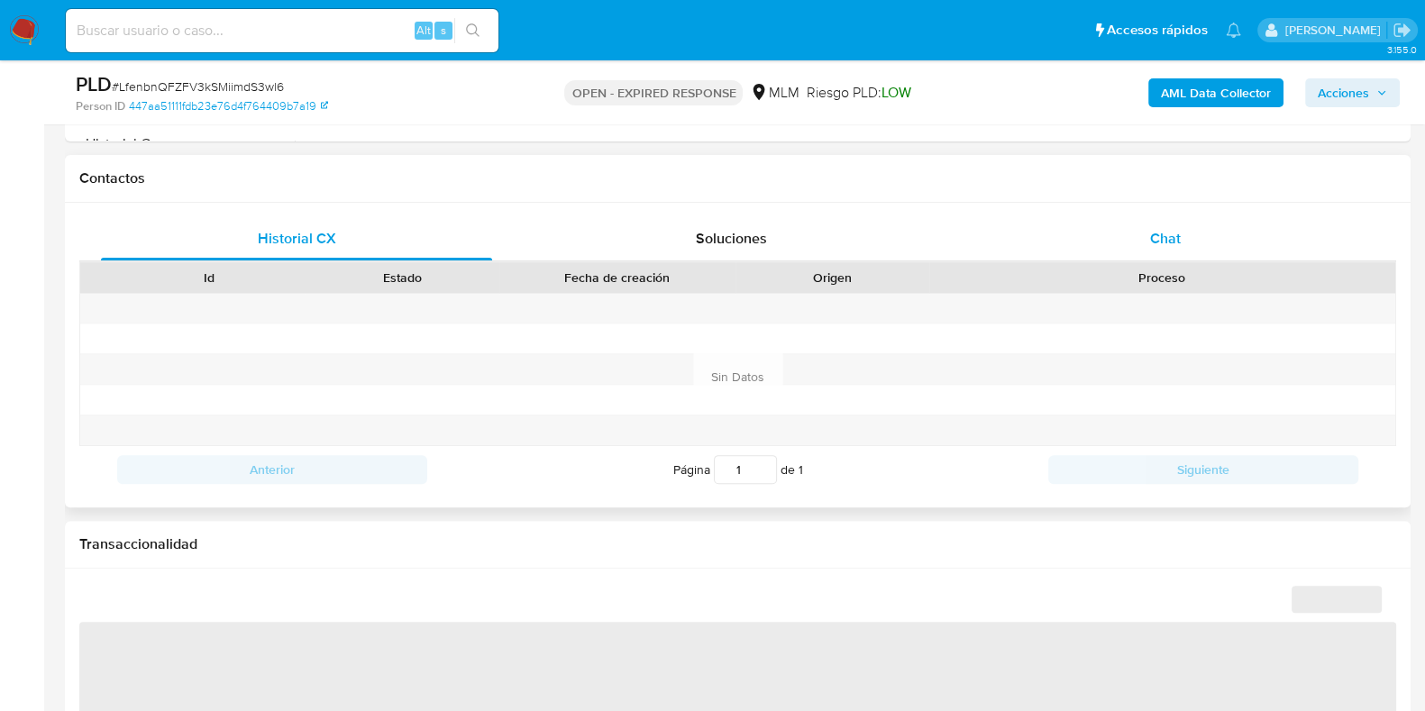
select select "10"
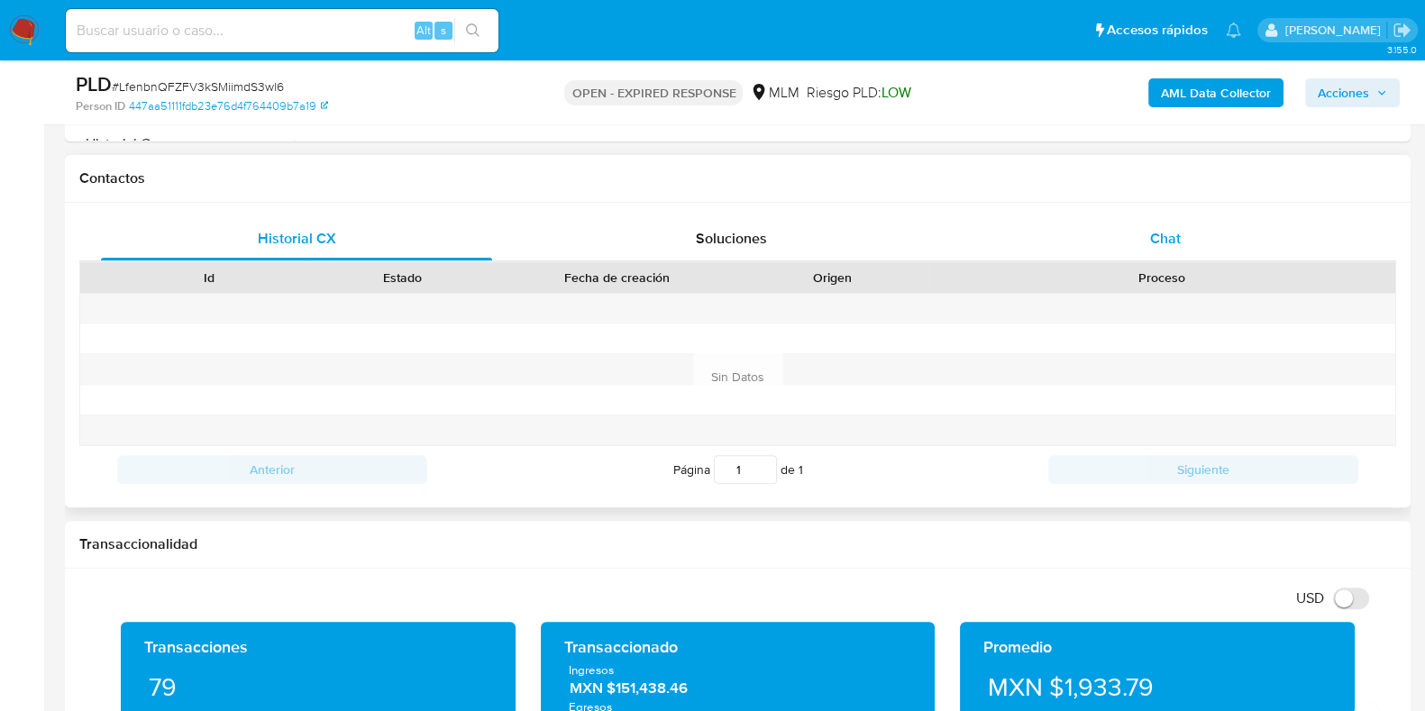
click at [1151, 231] on span "Chat" at bounding box center [1165, 238] width 31 height 21
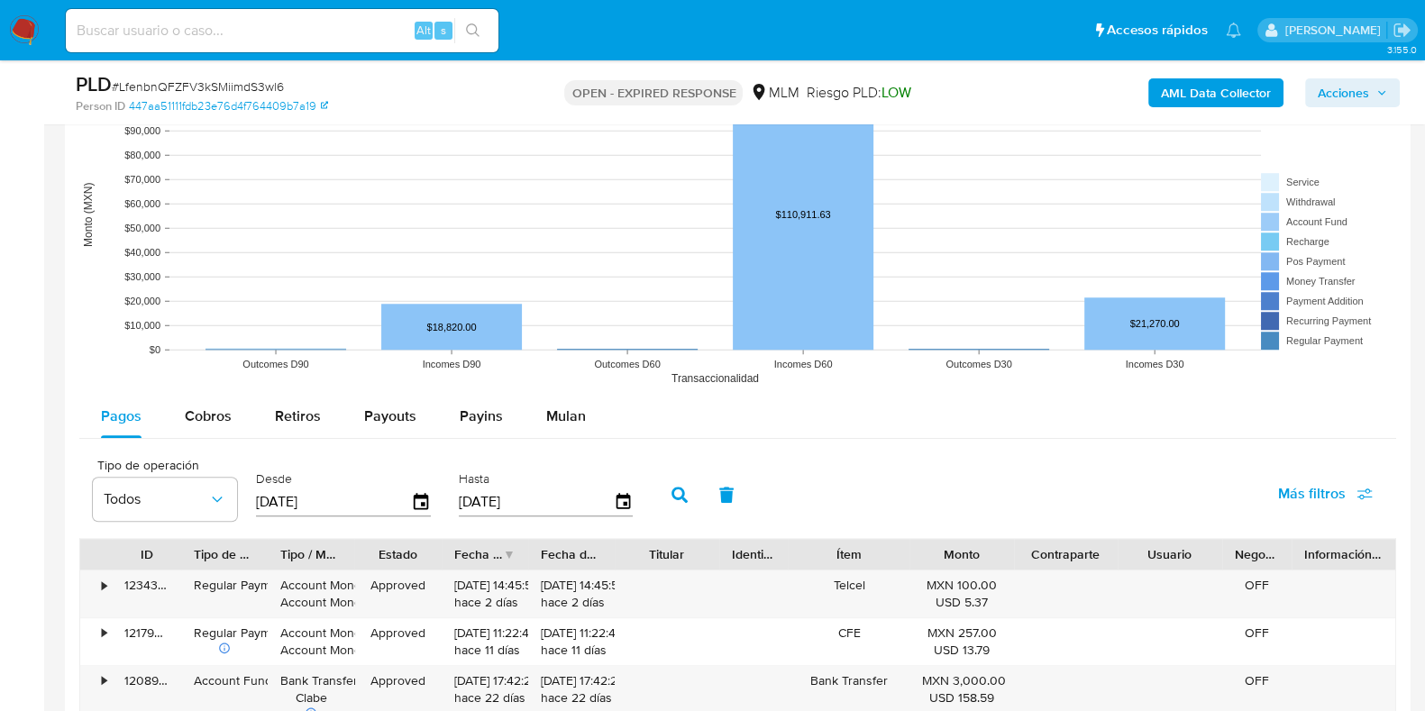
scroll to position [2141, 0]
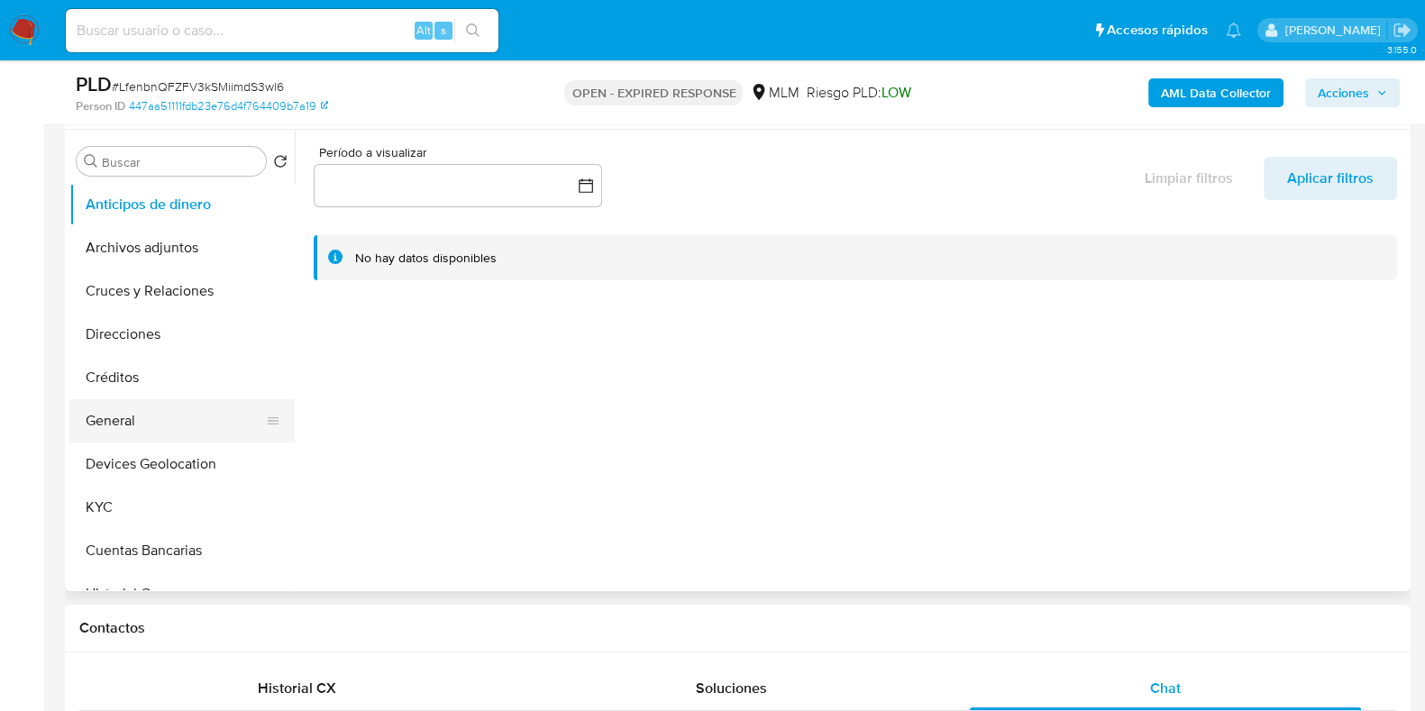
click at [194, 421] on ul "Anticipos de dinero Archivos adjuntos Cruces y Relaciones Direcciones Créditos …" at bounding box center [181, 386] width 225 height 407
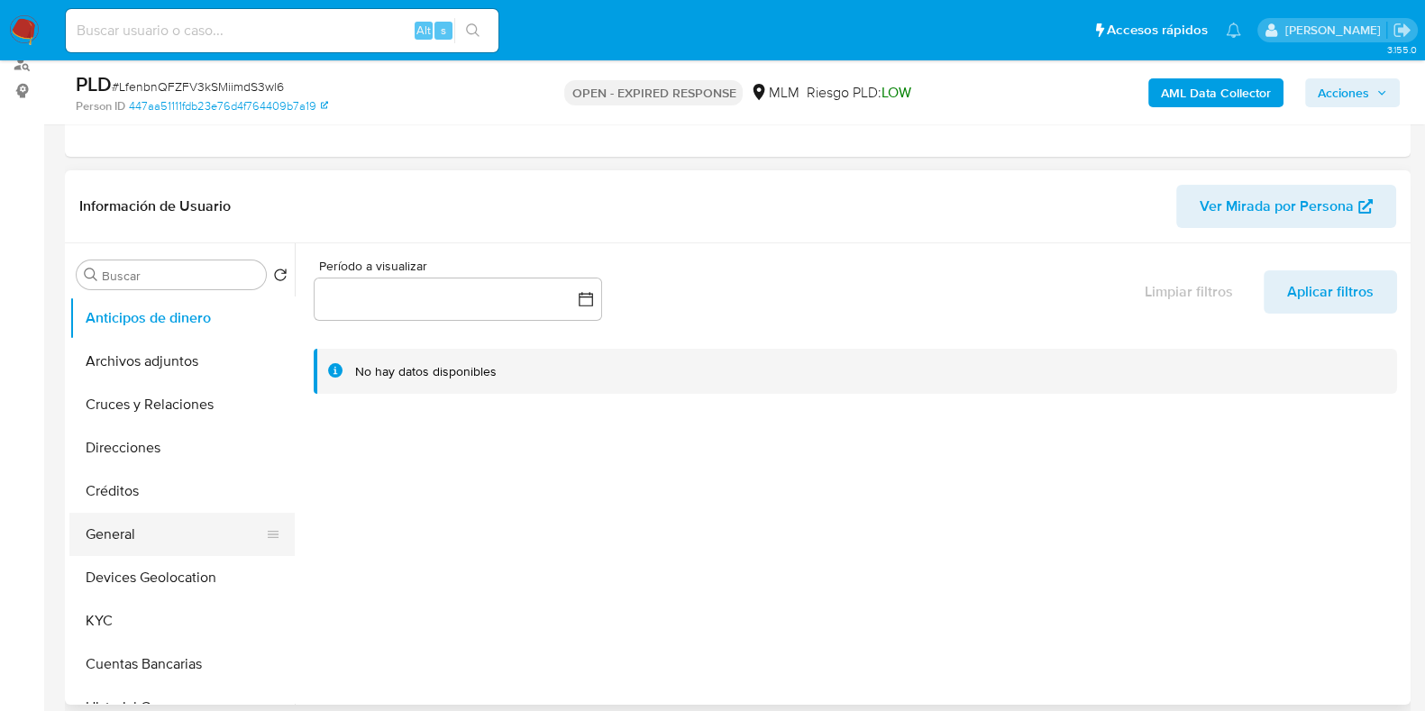
click at [127, 538] on button "General" at bounding box center [174, 534] width 211 height 43
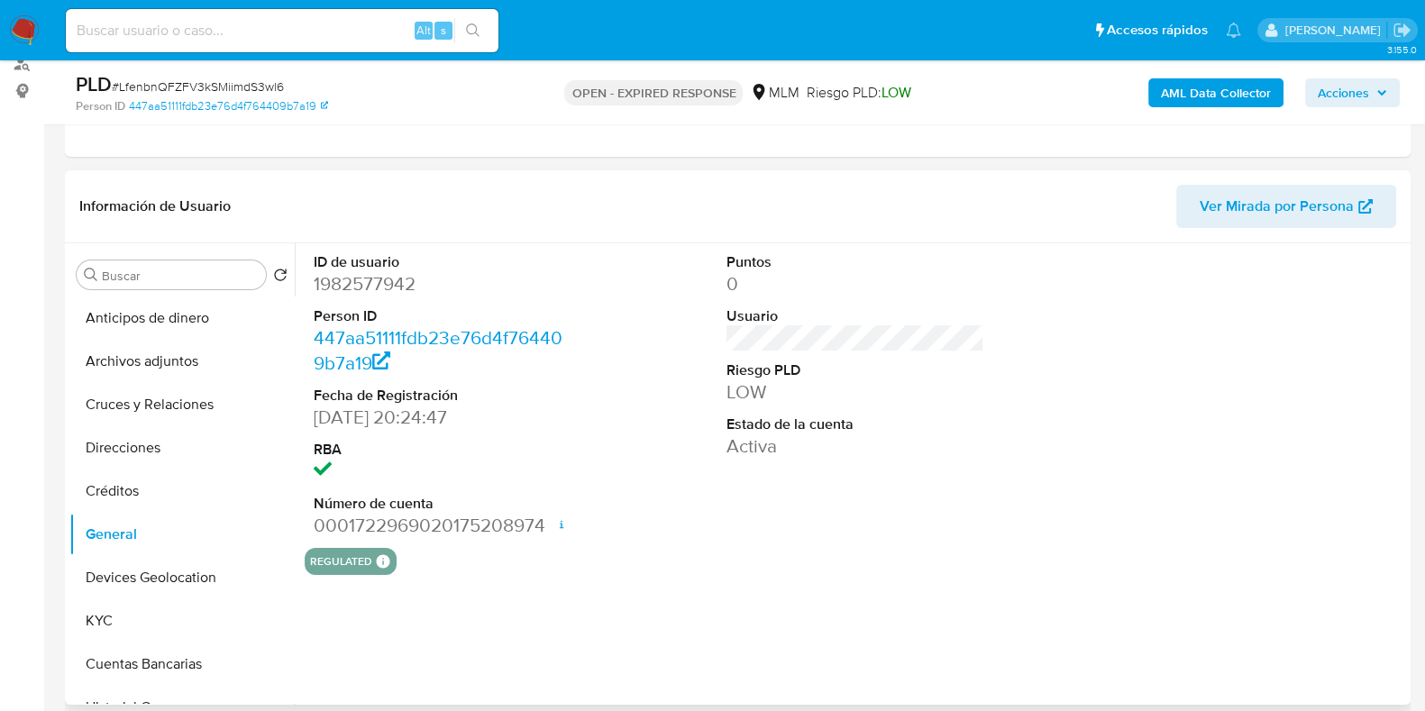
click at [372, 284] on dd "1982577942" at bounding box center [443, 283] width 258 height 25
copy dd "1982577942"
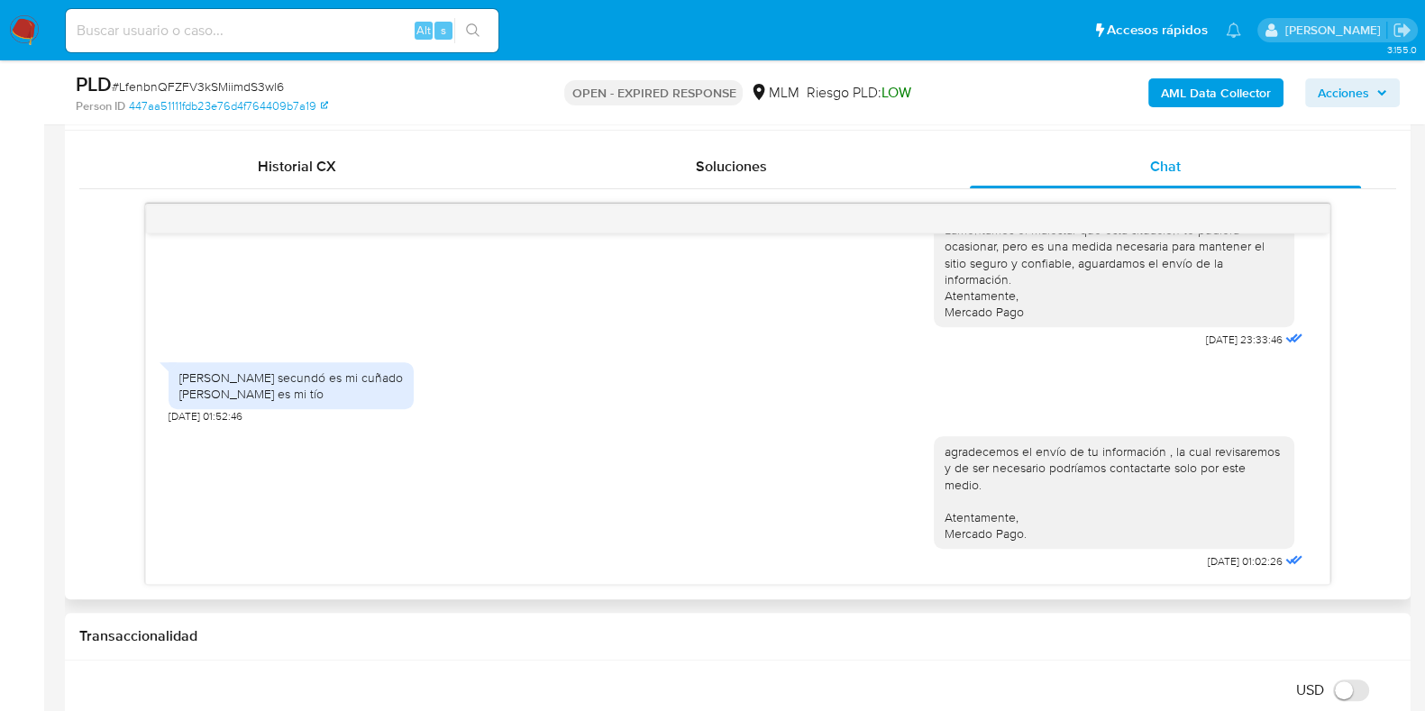
scroll to position [901, 0]
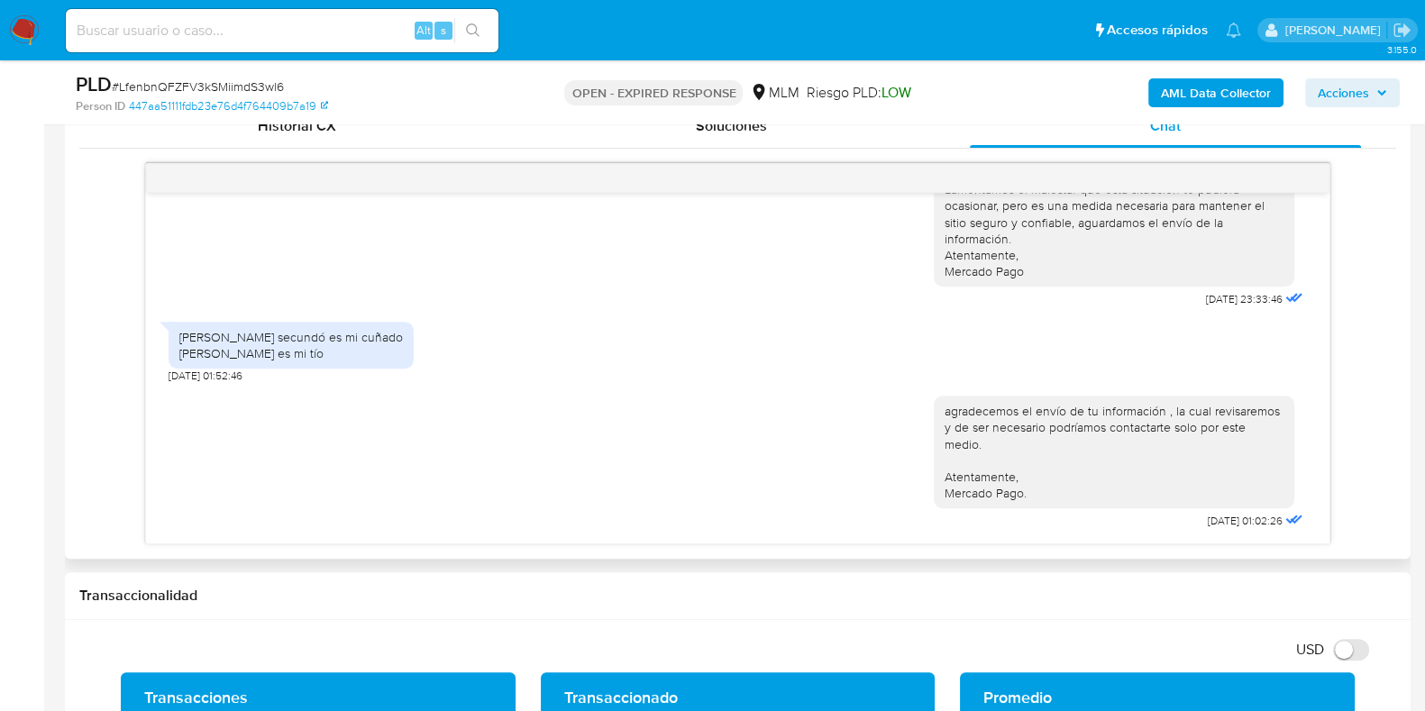
drag, startPoint x: 325, startPoint y: 361, endPoint x: 174, endPoint y: 341, distance: 151.9
click at [174, 341] on div "Rufino Guzmán secundó es mi cuñado Ricardo Macedo es mi tío" at bounding box center [291, 345] width 245 height 47
copy div "Rufino Guzmán secundó es mi cuñado Ricardo Macedo es mi tío"
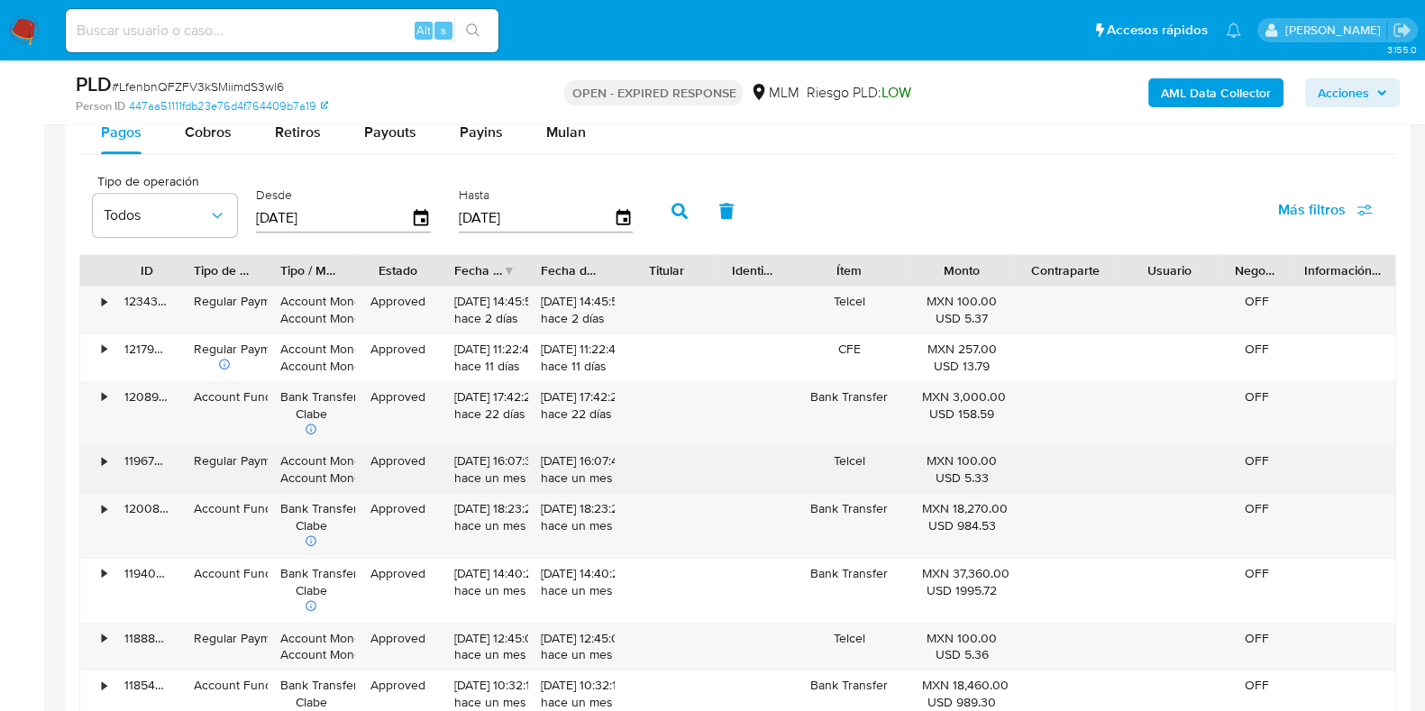
scroll to position [2254, 0]
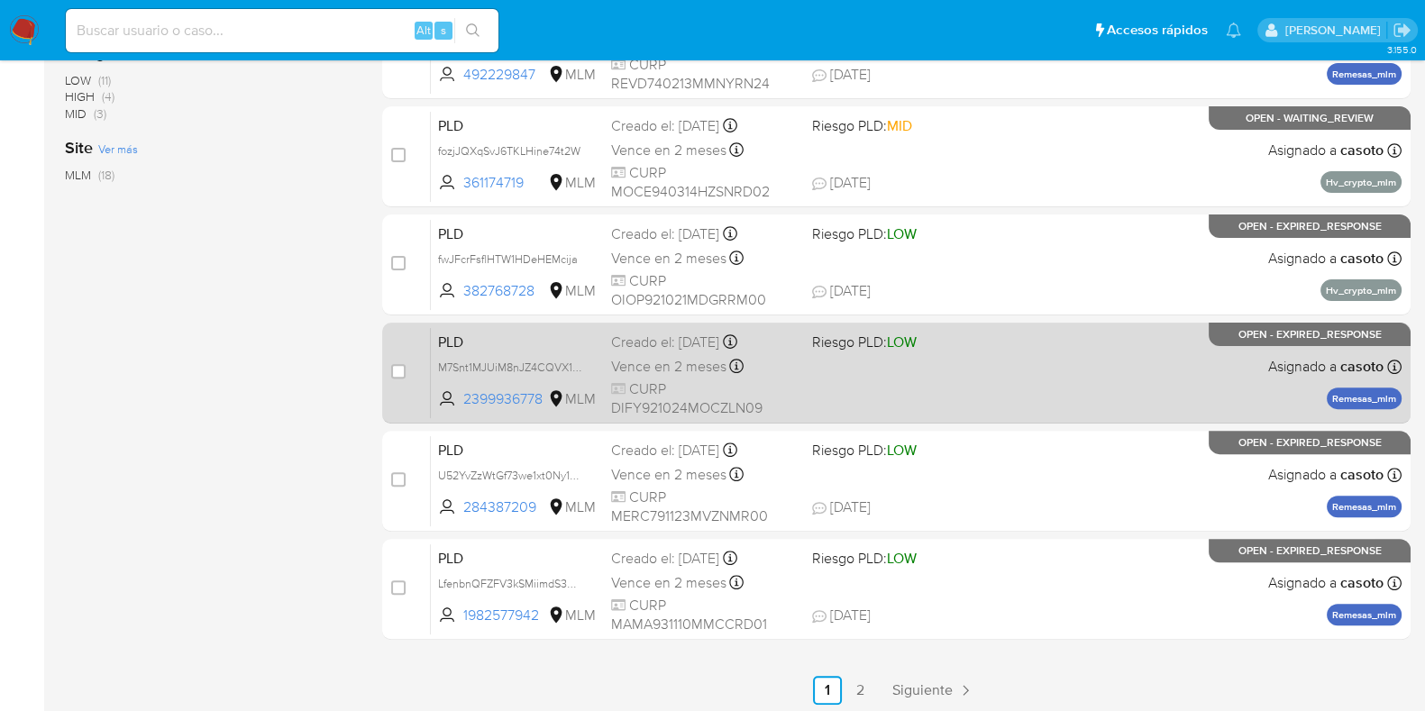
scroll to position [710, 0]
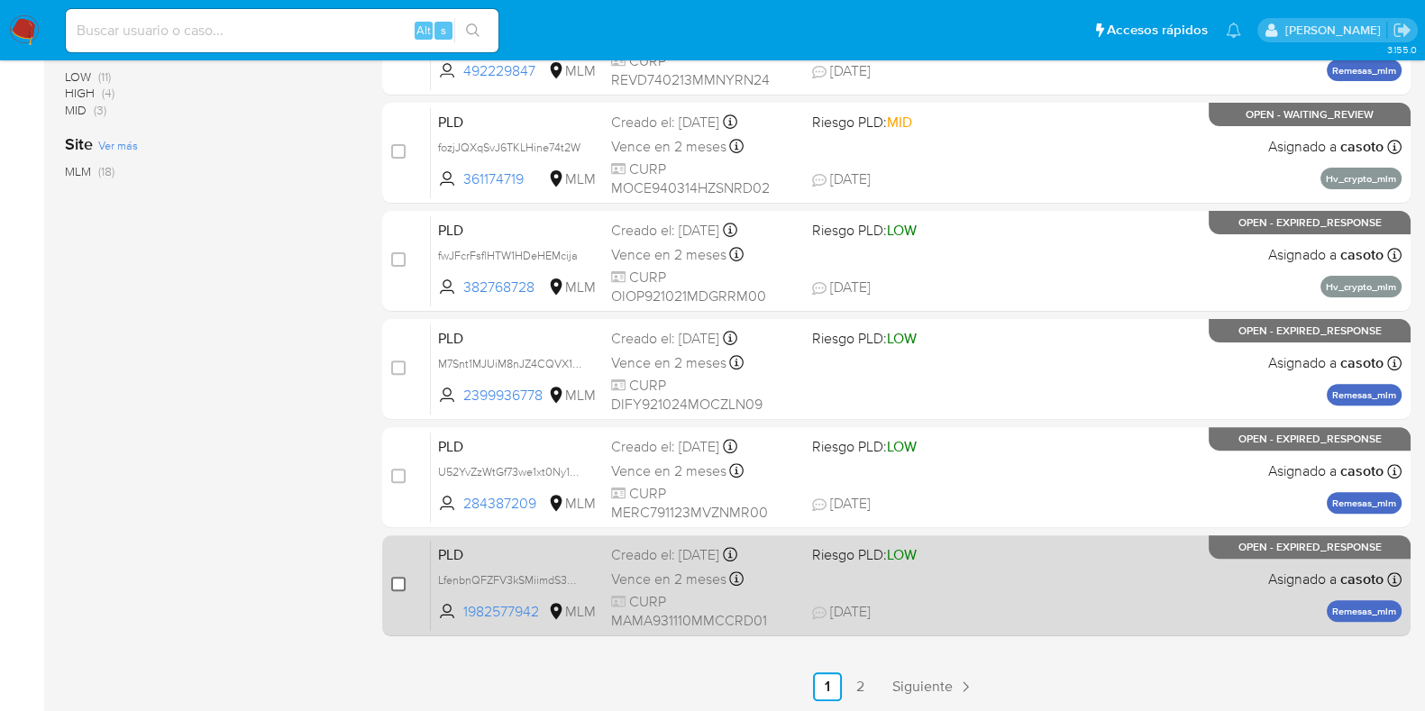
click at [400, 580] on input "checkbox" at bounding box center [398, 584] width 14 height 14
checkbox input "true"
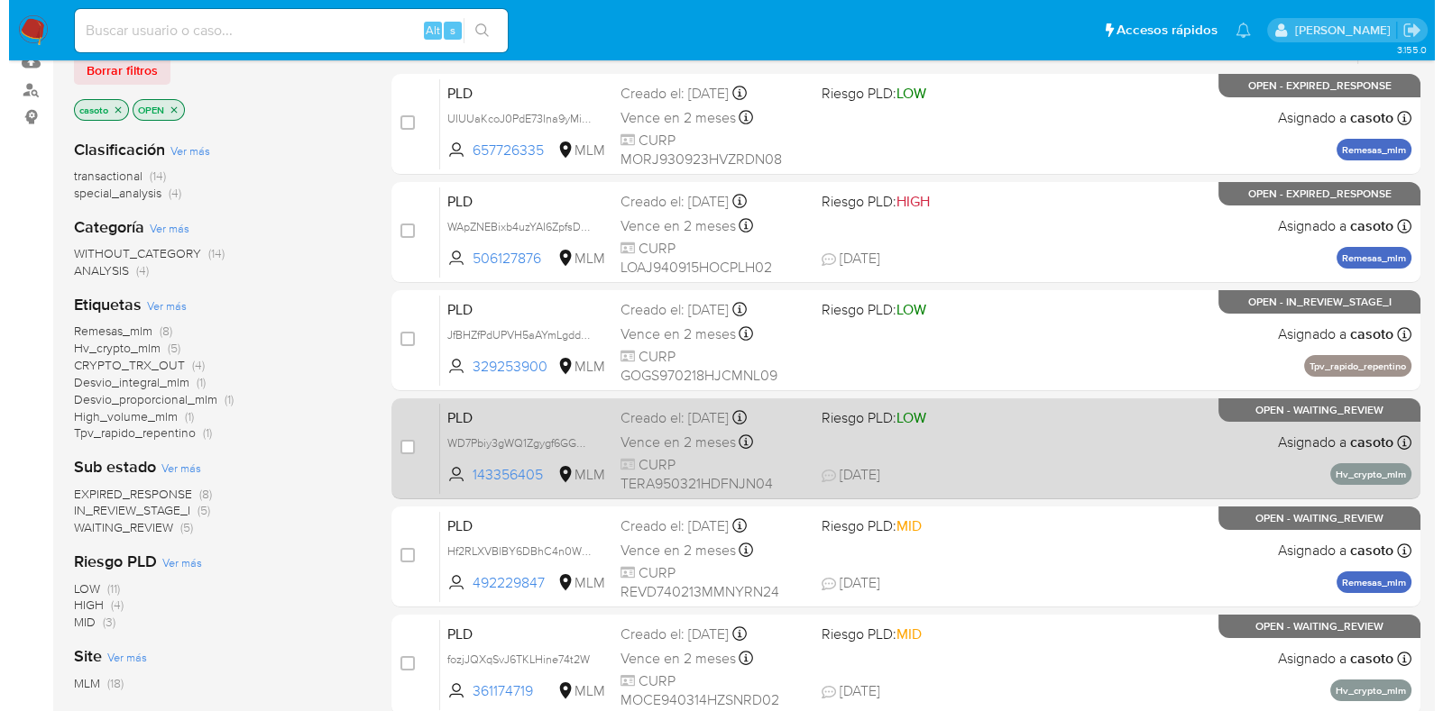
scroll to position [0, 0]
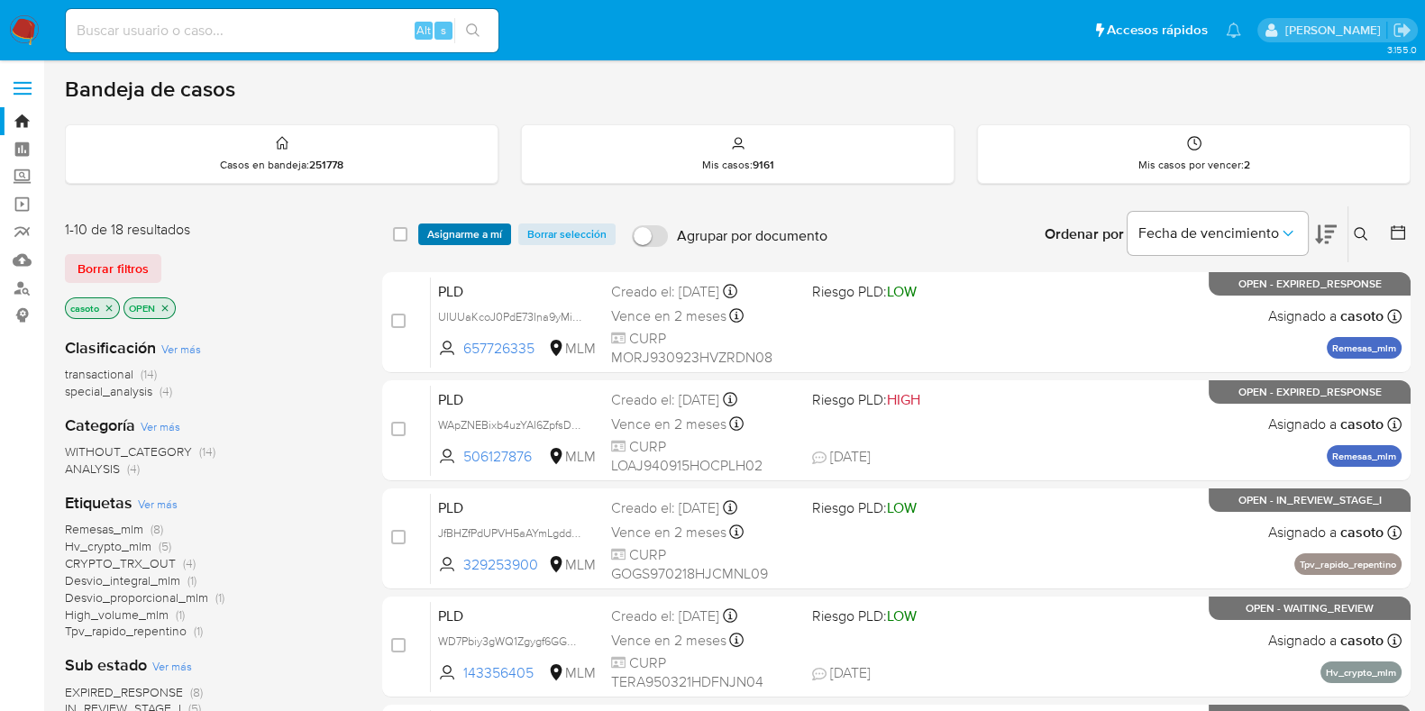
click at [477, 236] on span "Asignarme a mí" at bounding box center [464, 234] width 75 height 18
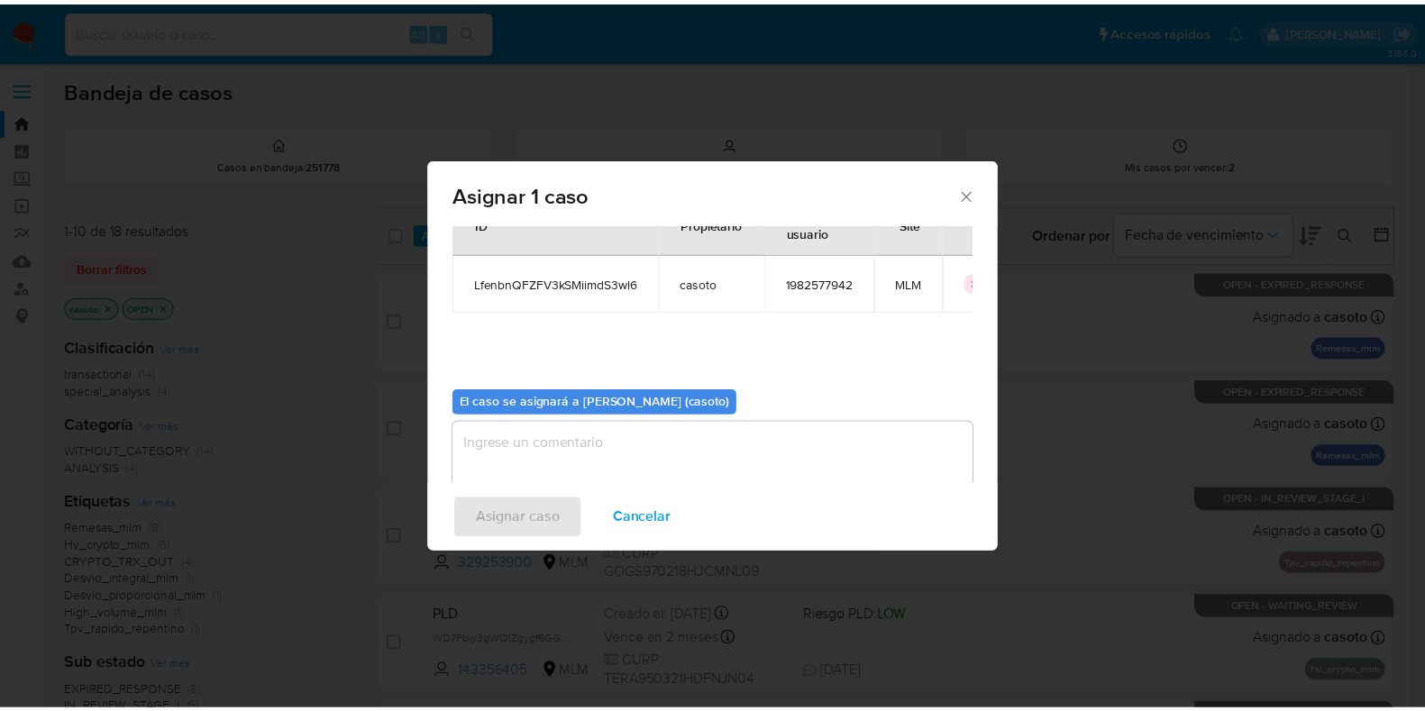
scroll to position [93, 0]
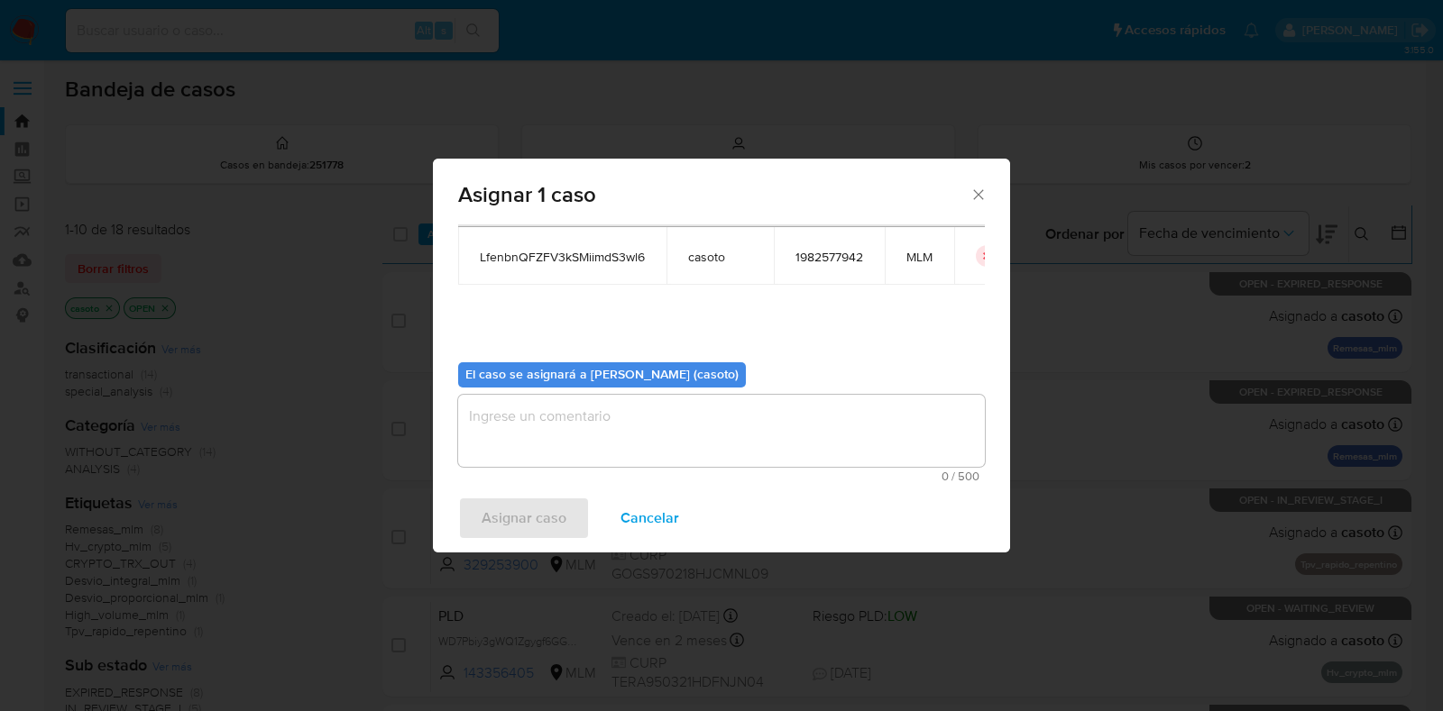
click at [663, 418] on textarea "assign-modal" at bounding box center [721, 431] width 527 height 72
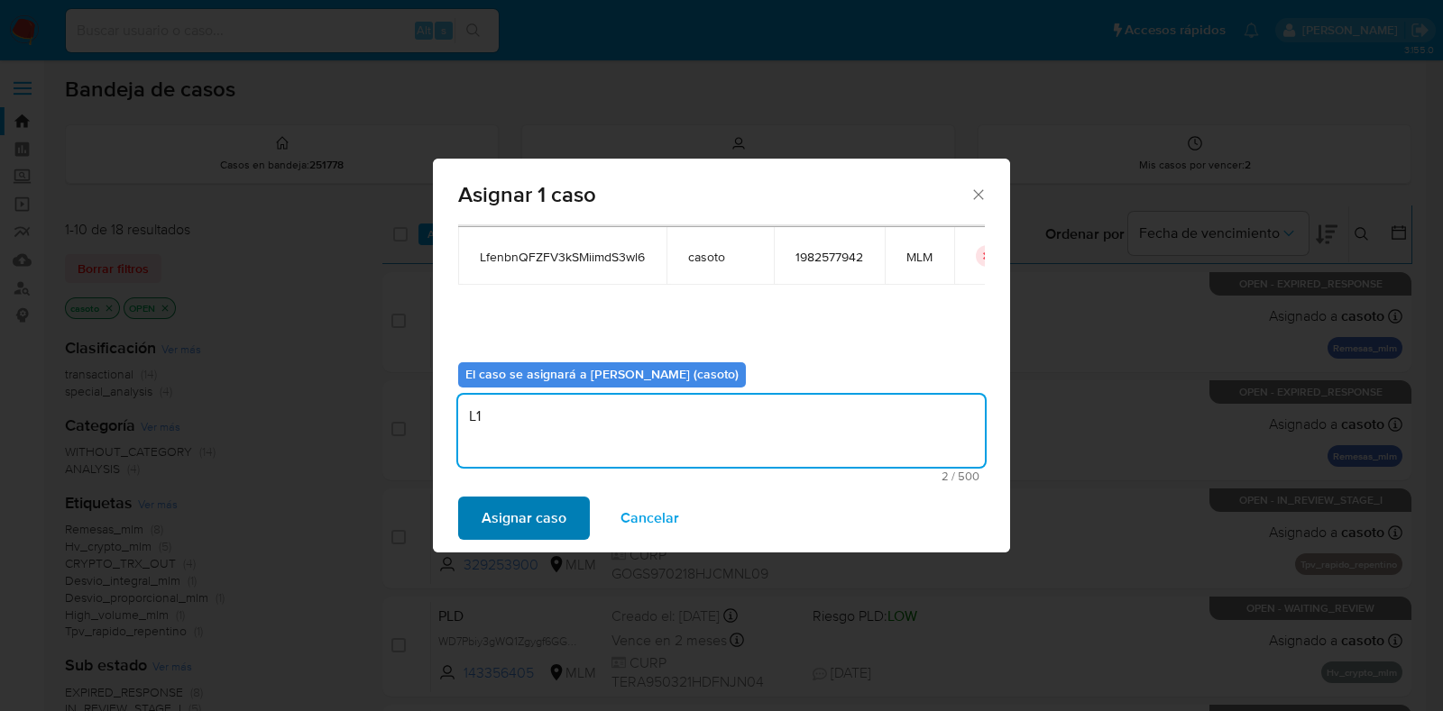
type textarea "L1"
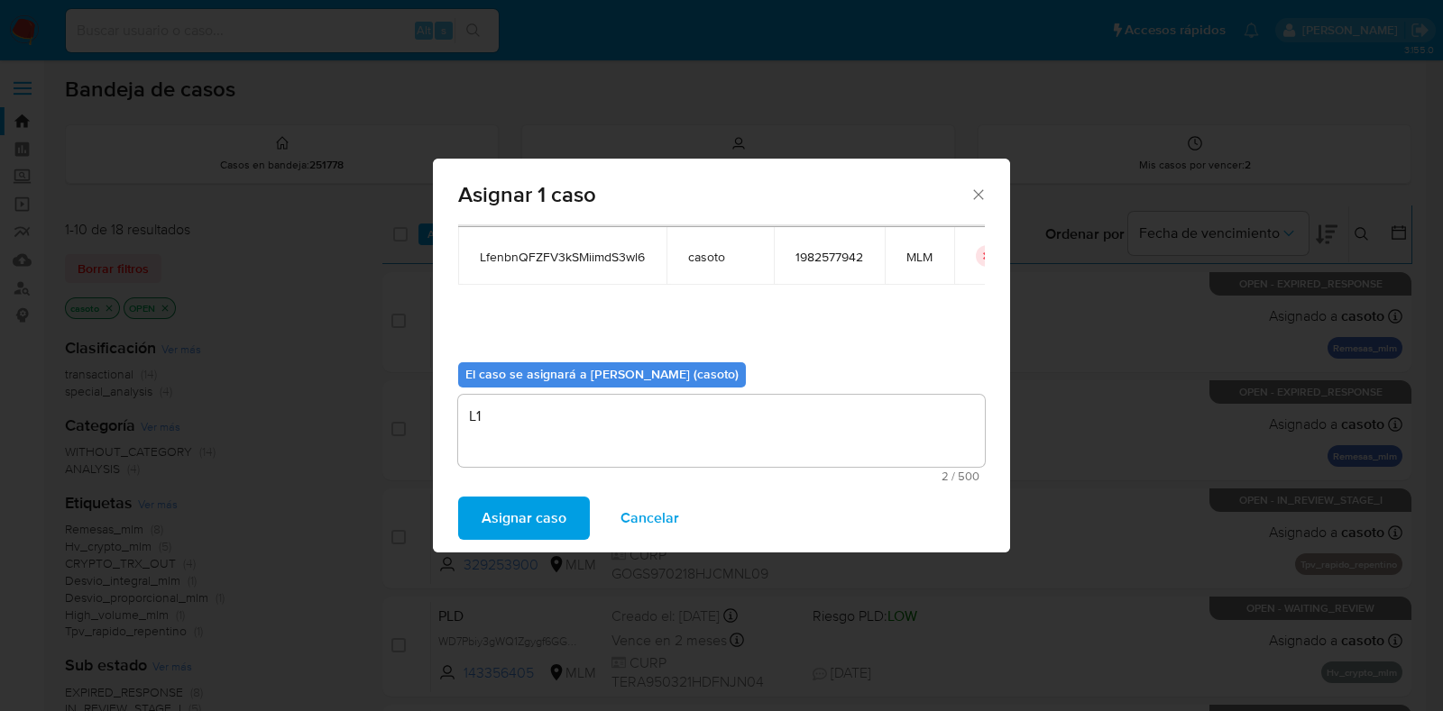
click at [530, 516] on span "Asignar caso" at bounding box center [523, 519] width 85 height 40
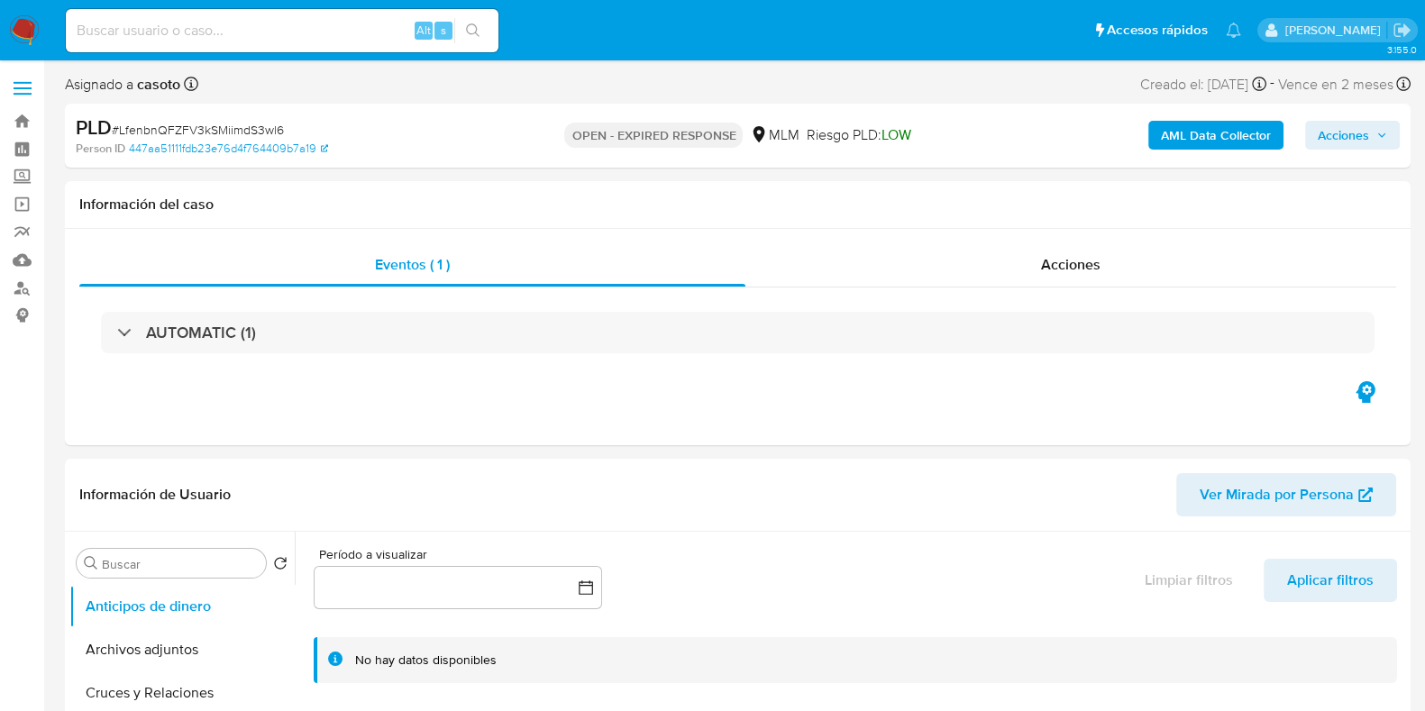
select select "10"
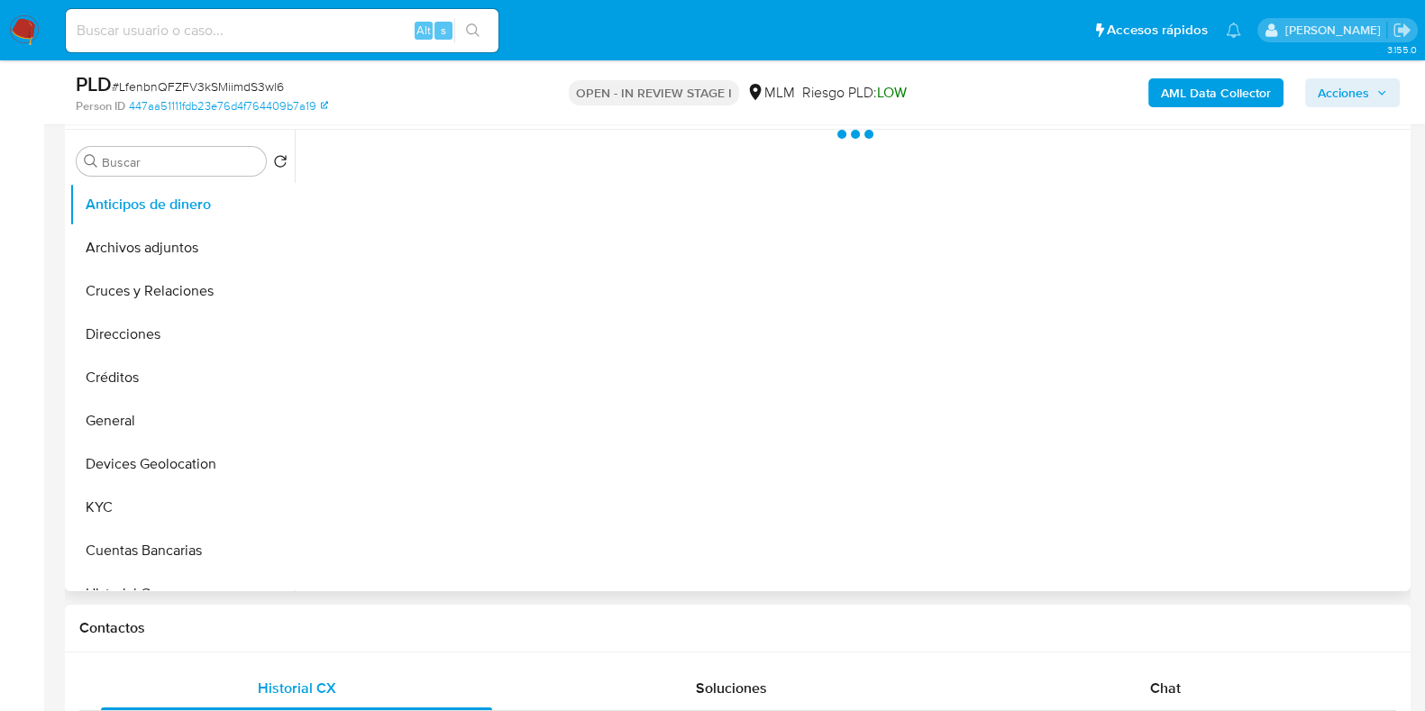
scroll to position [676, 0]
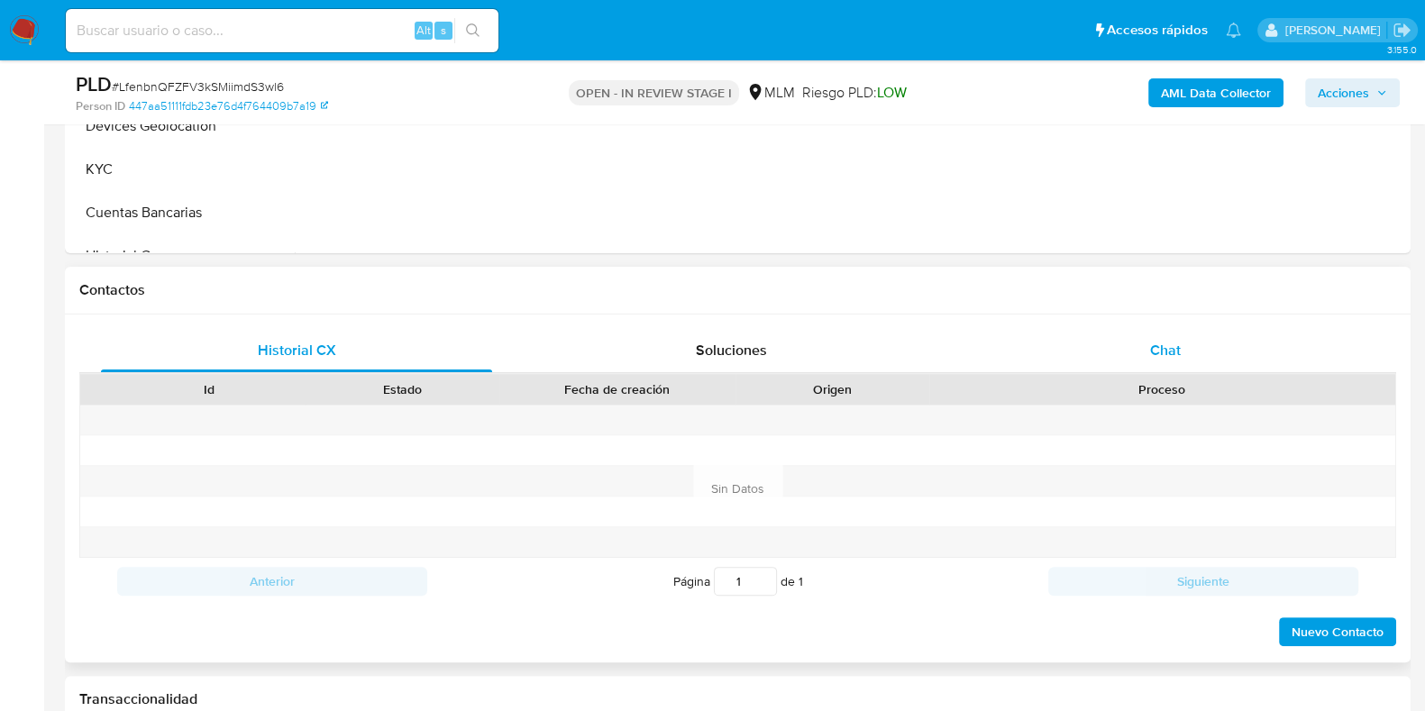
click at [1177, 354] on span "Chat" at bounding box center [1165, 350] width 31 height 21
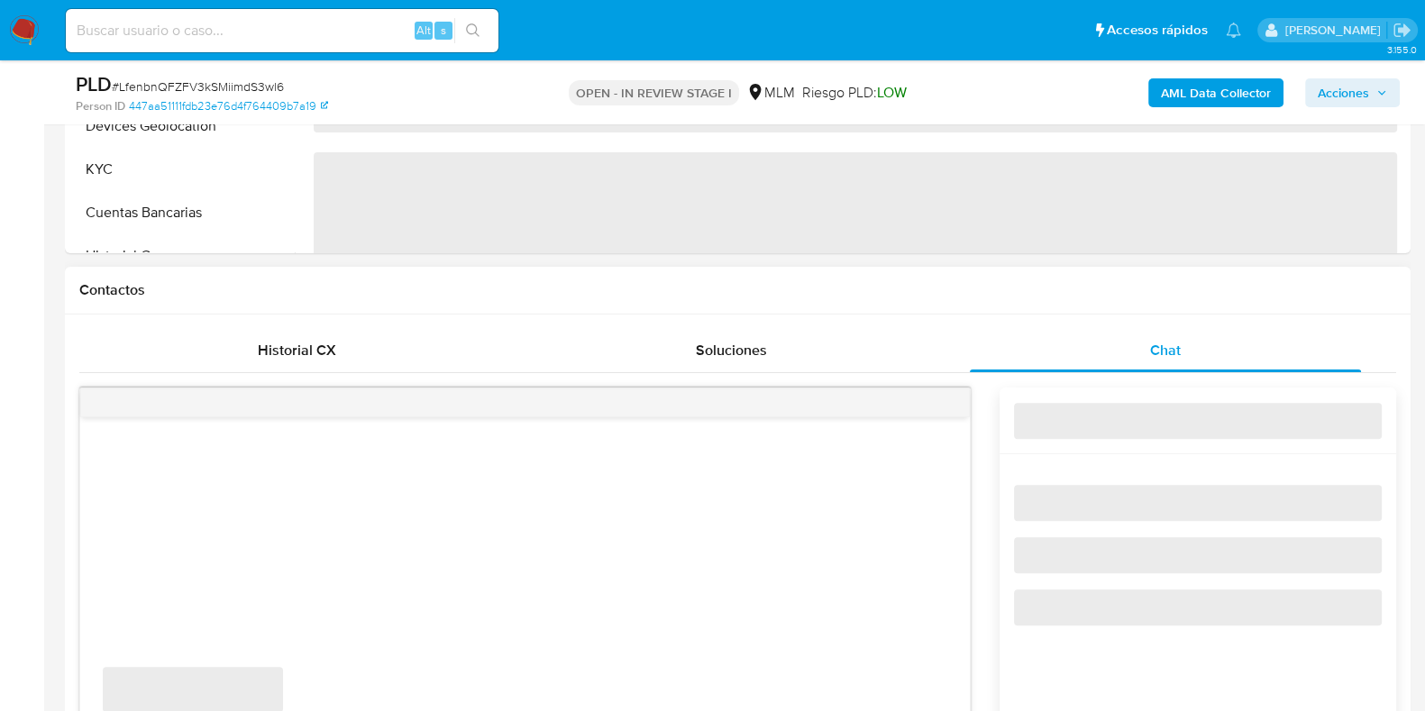
select select "10"
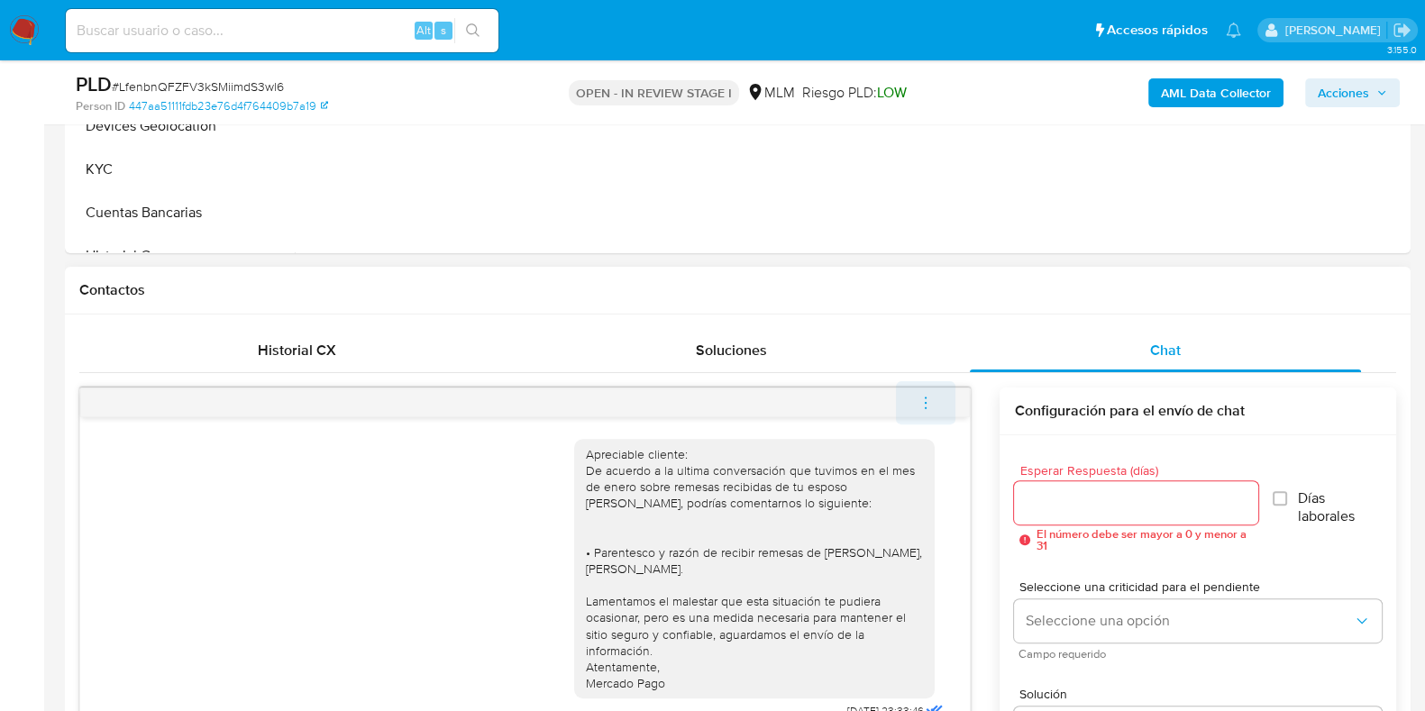
scroll to position [219, 0]
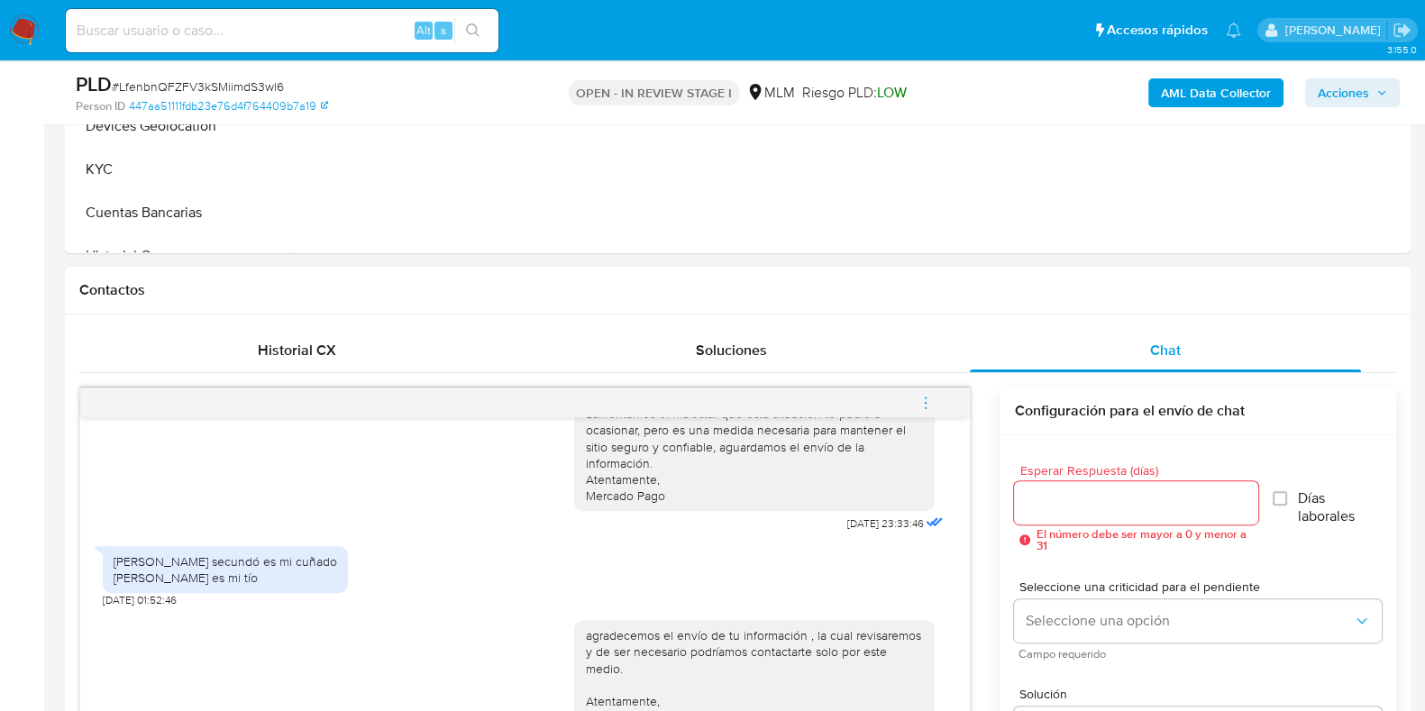
click at [926, 404] on icon "menu-action" at bounding box center [926, 403] width 16 height 16
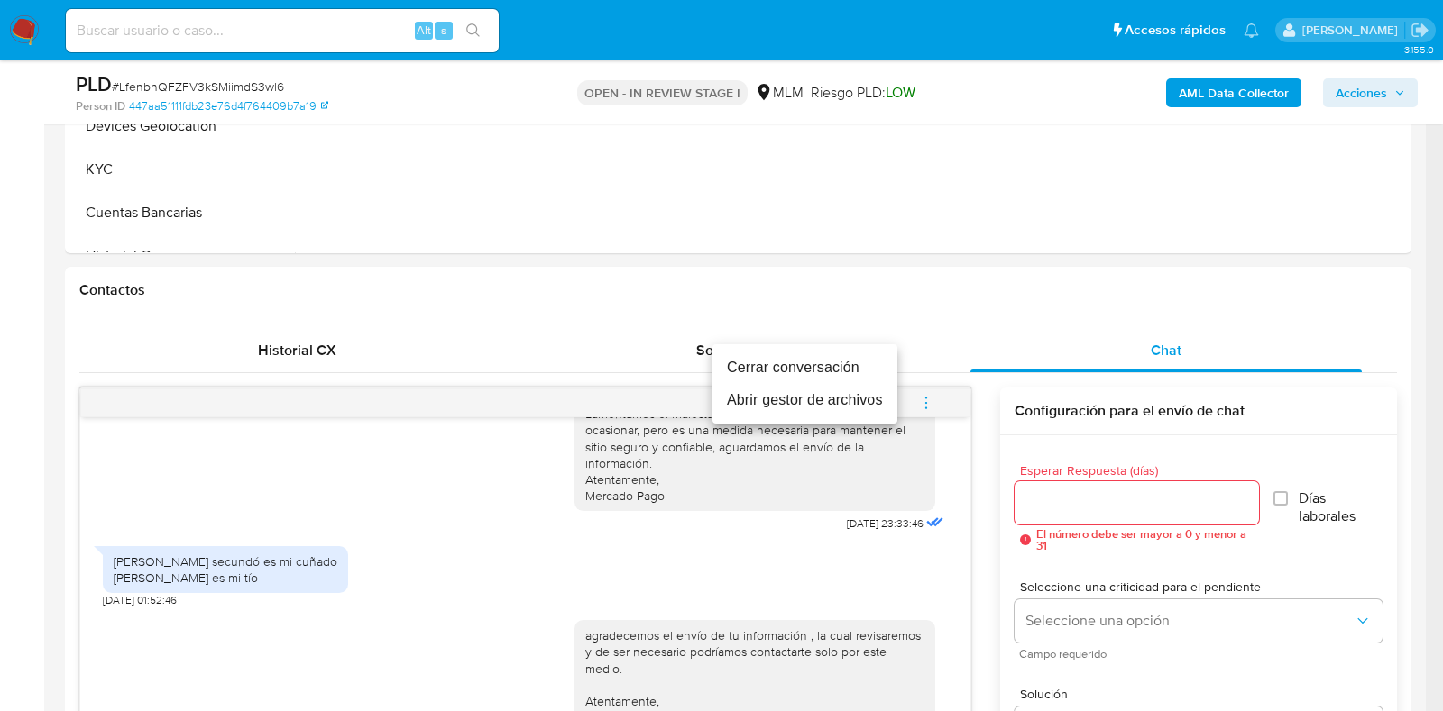
click at [757, 365] on li "Cerrar conversación" at bounding box center [804, 368] width 185 height 32
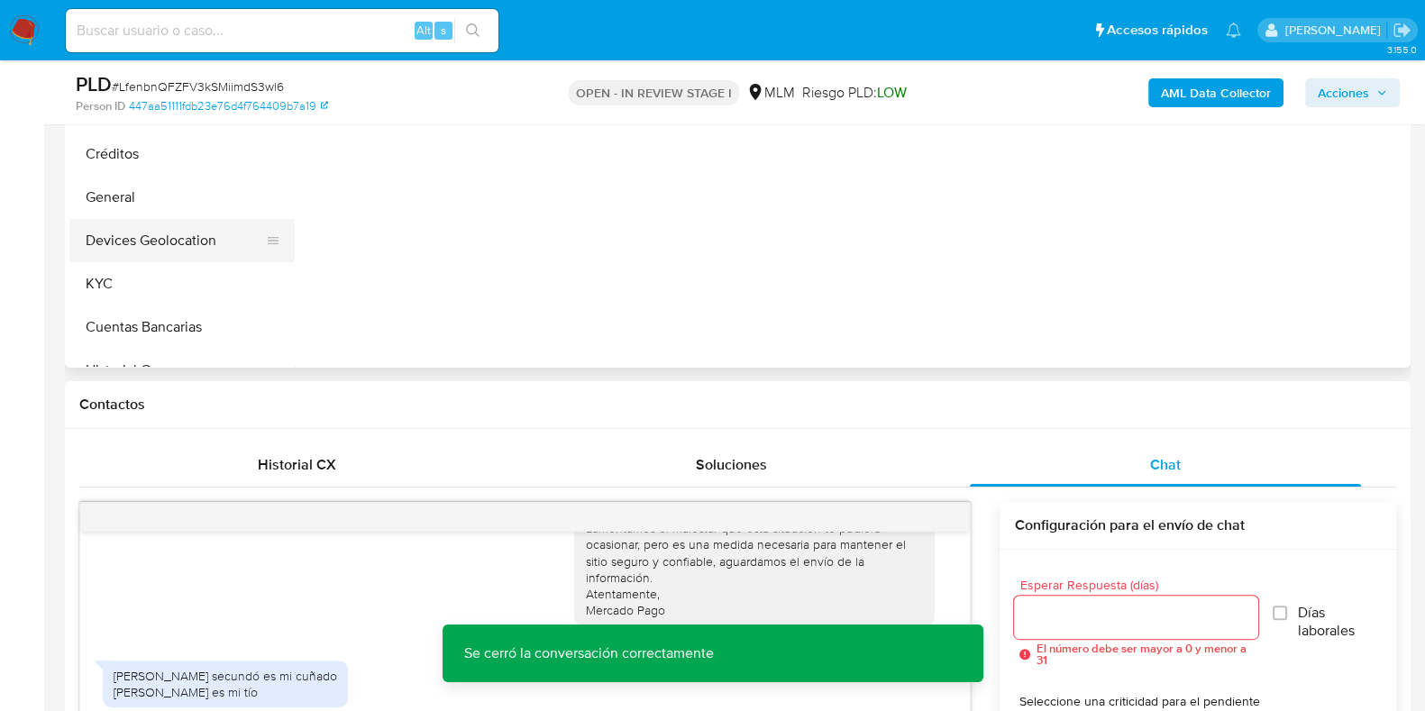
scroll to position [450, 0]
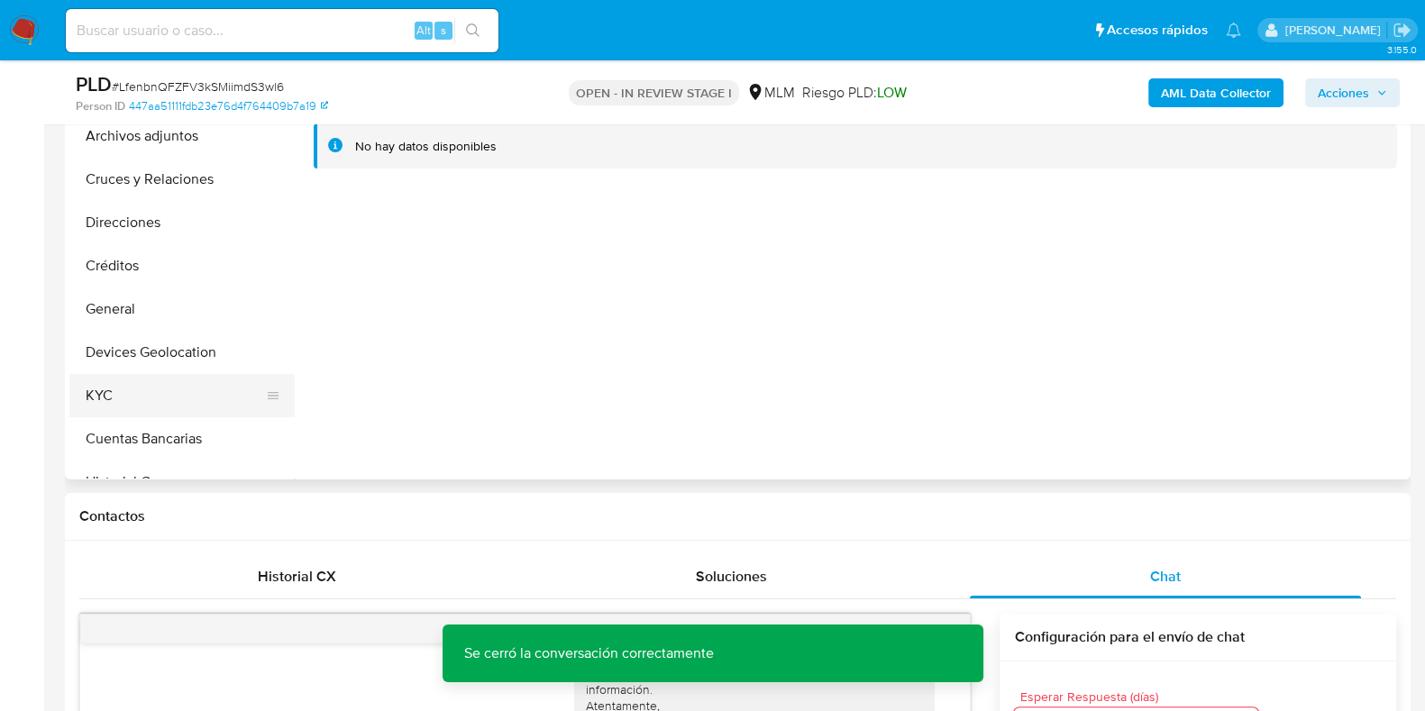
click at [150, 385] on button "KYC" at bounding box center [174, 395] width 211 height 43
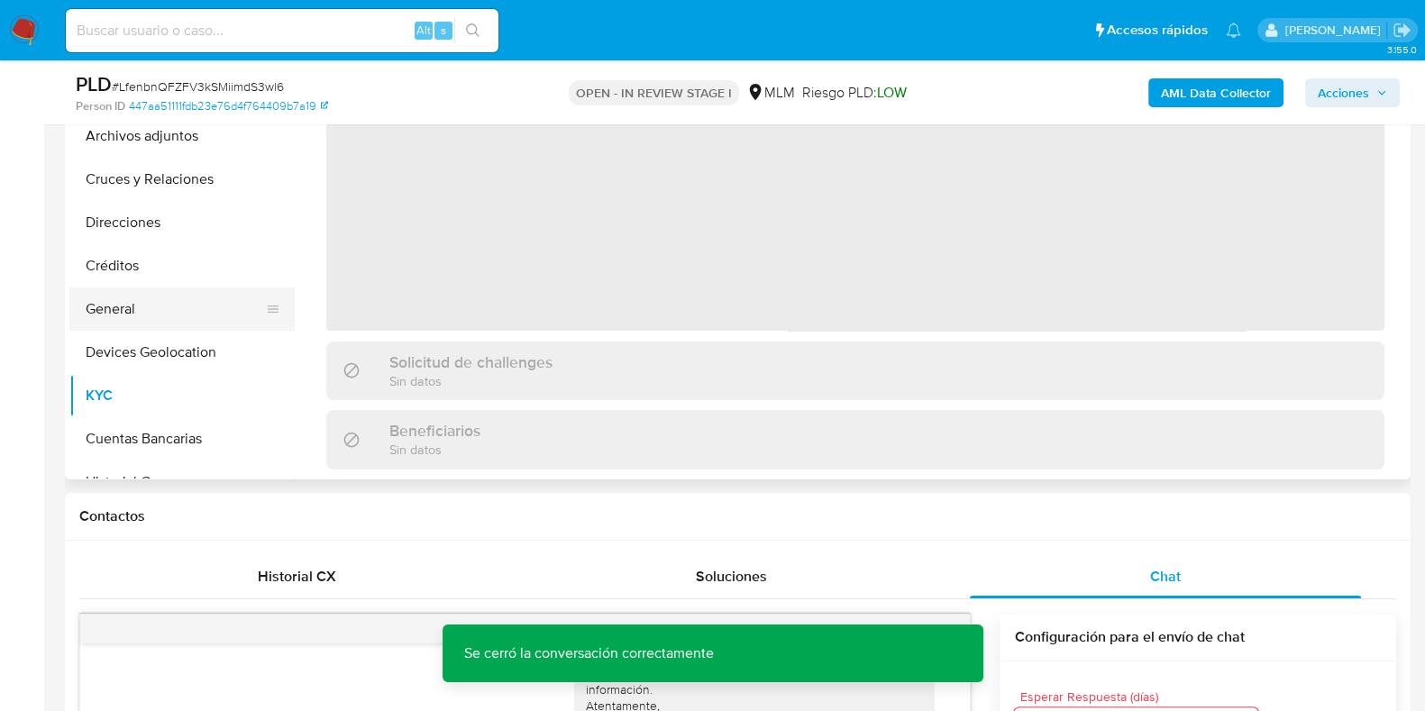
click at [119, 317] on button "General" at bounding box center [174, 309] width 211 height 43
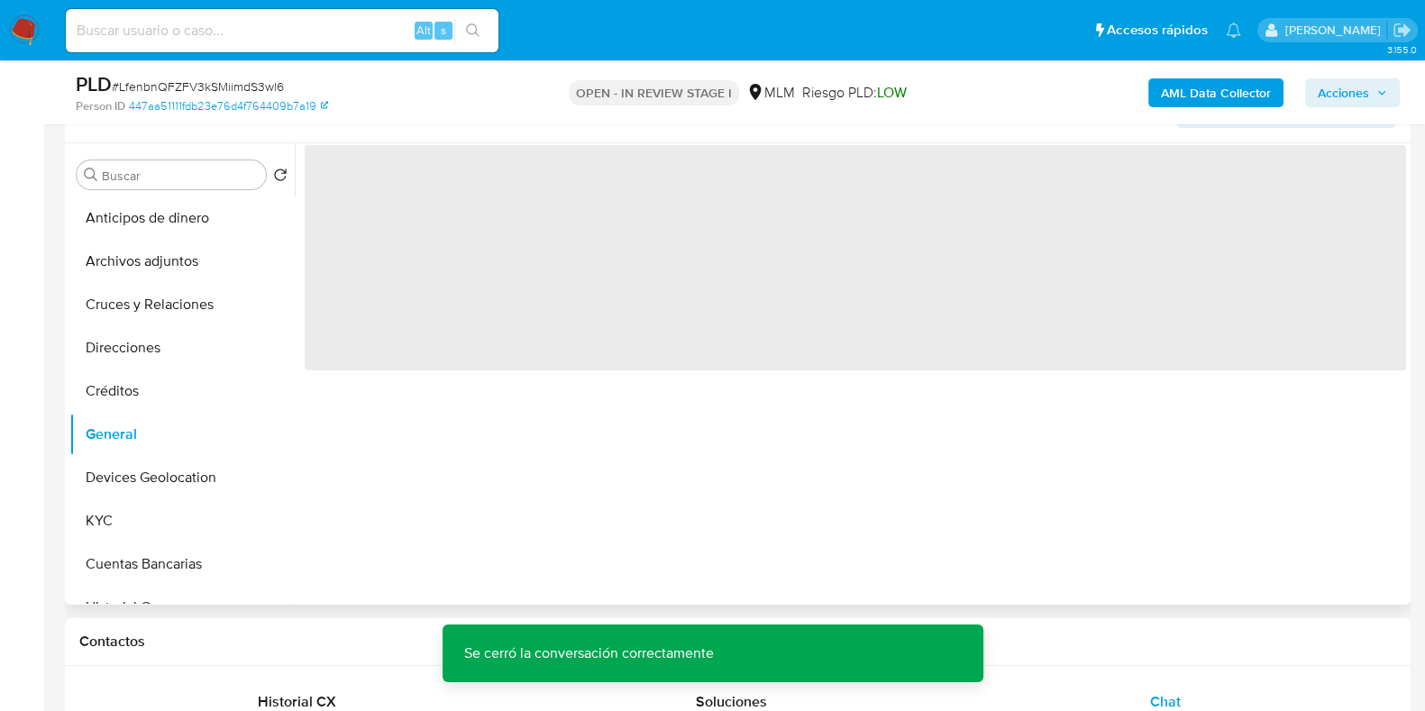
scroll to position [224, 0]
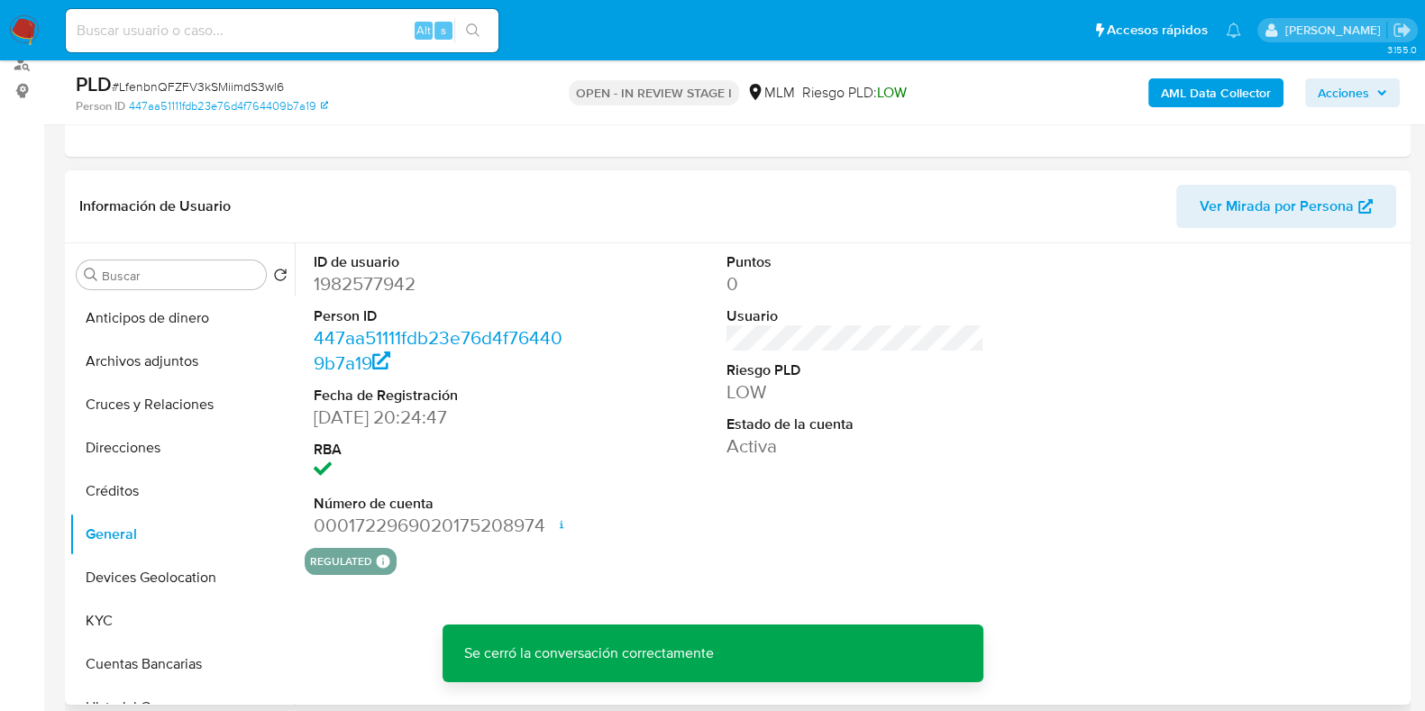
click at [378, 296] on dl "ID de usuario 1982577942 Person ID 447aa51111fdb23e76d4f764409b7a19 Fecha de Re…" at bounding box center [443, 395] width 258 height 287
click at [389, 288] on dd "1982577942" at bounding box center [443, 283] width 258 height 25
copy dd "1982577942"
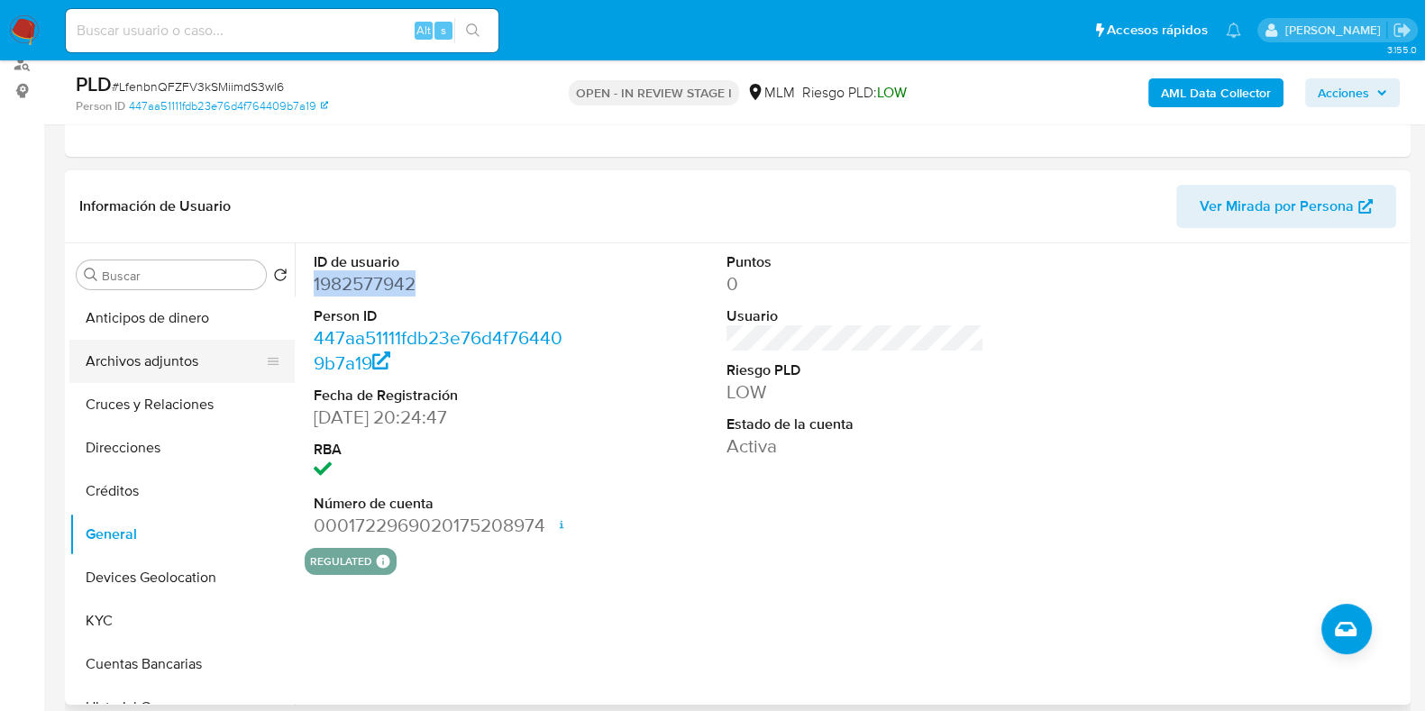
click at [126, 345] on button "Archivos adjuntos" at bounding box center [174, 361] width 211 height 43
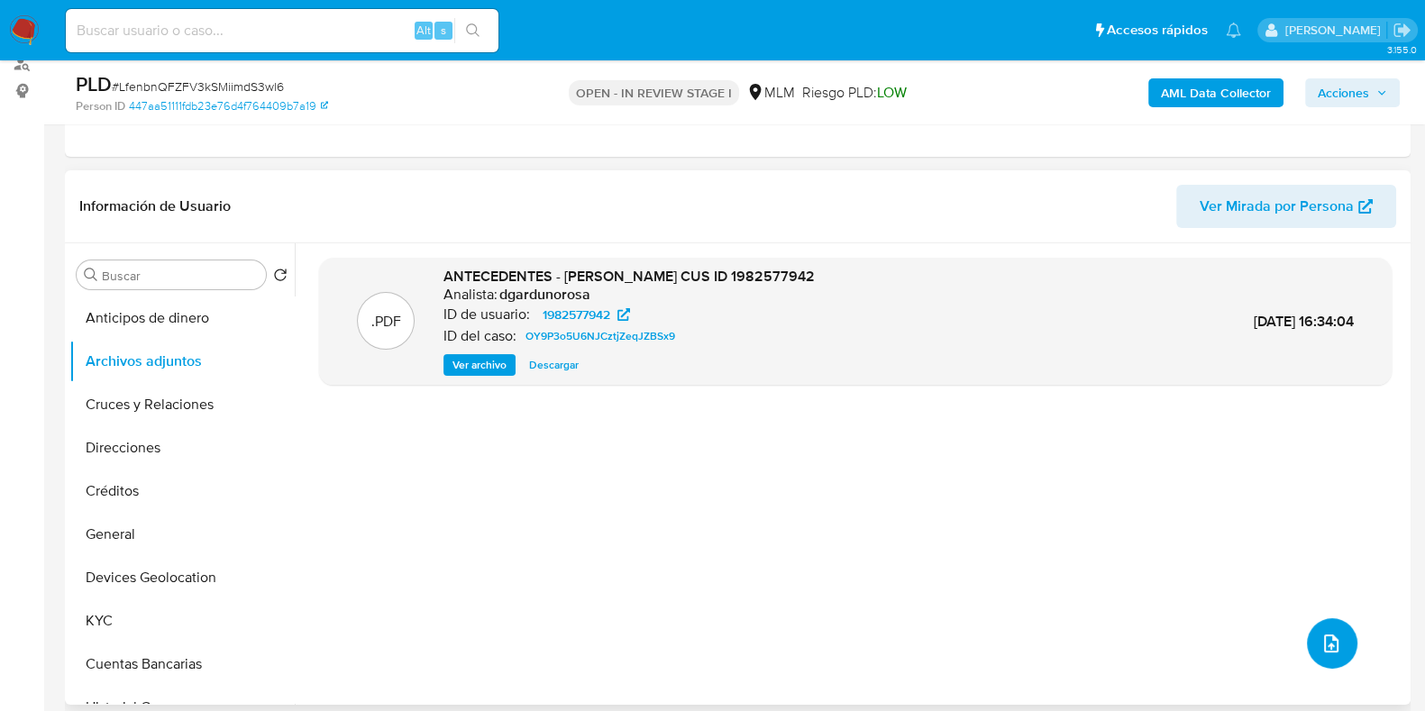
click at [1323, 628] on button "upload-file" at bounding box center [1332, 643] width 50 height 50
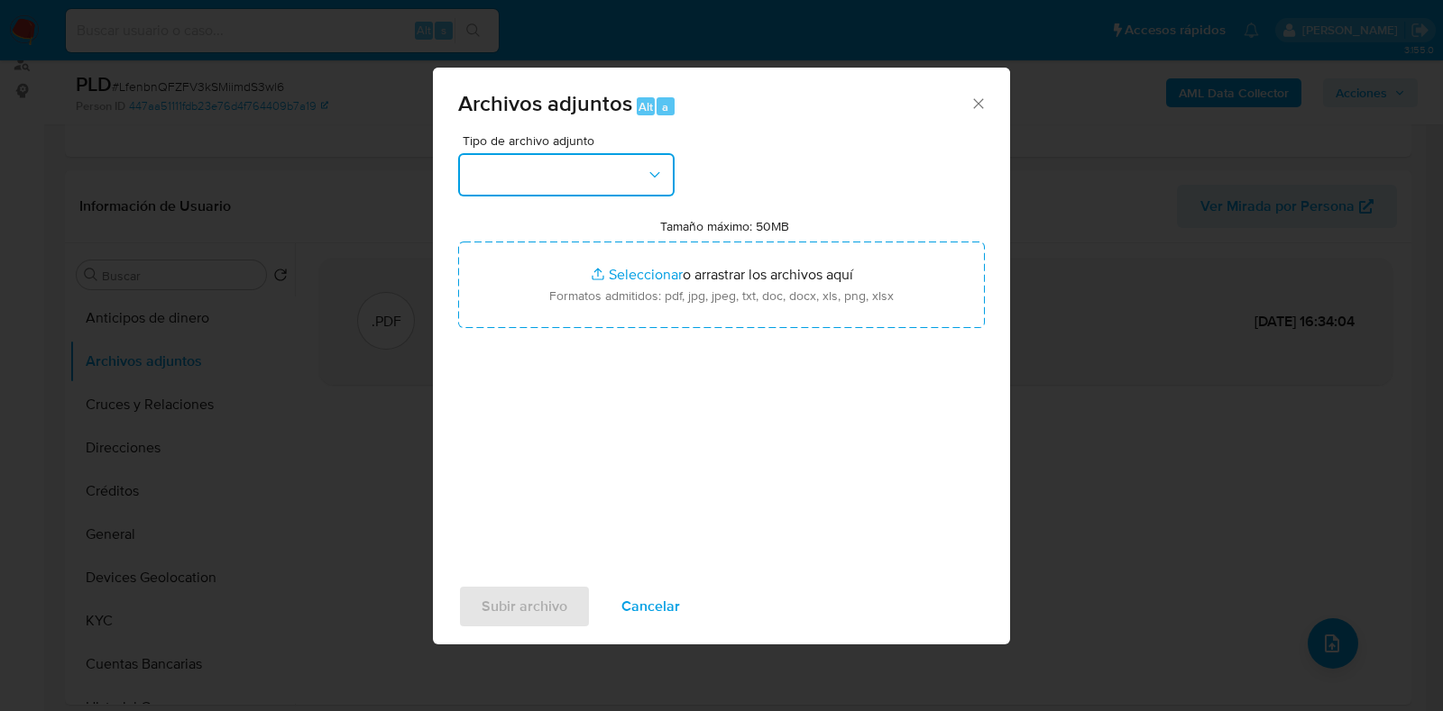
click at [591, 155] on button "button" at bounding box center [566, 174] width 216 height 43
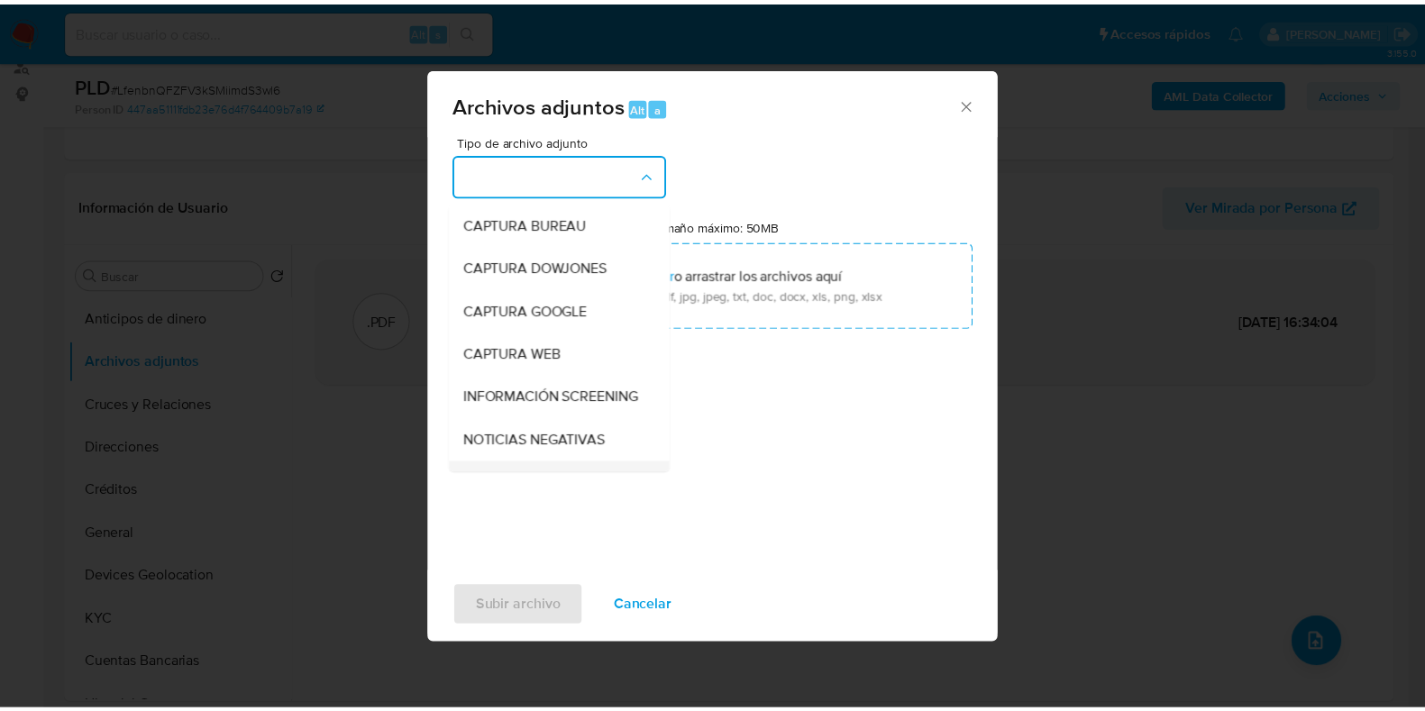
scroll to position [112, 0]
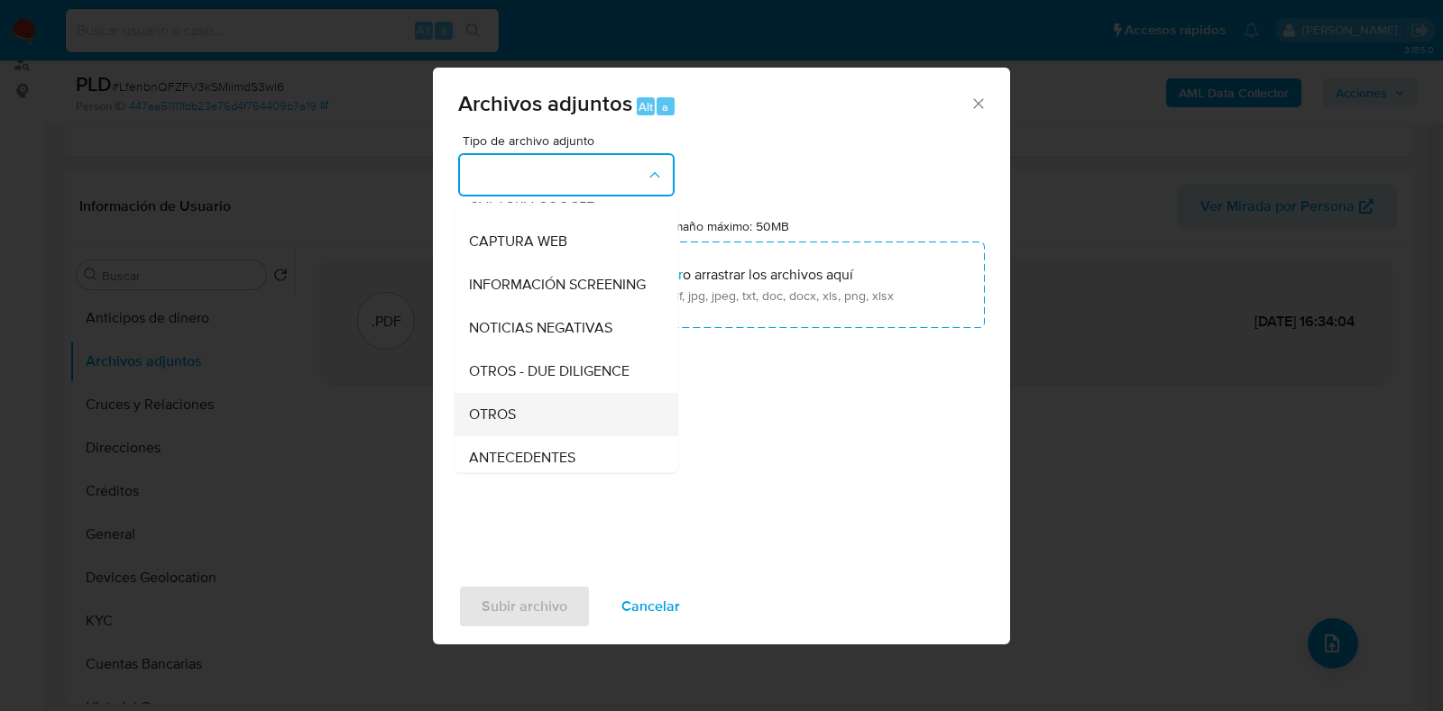
click at [501, 422] on span "OTROS" at bounding box center [492, 415] width 47 height 18
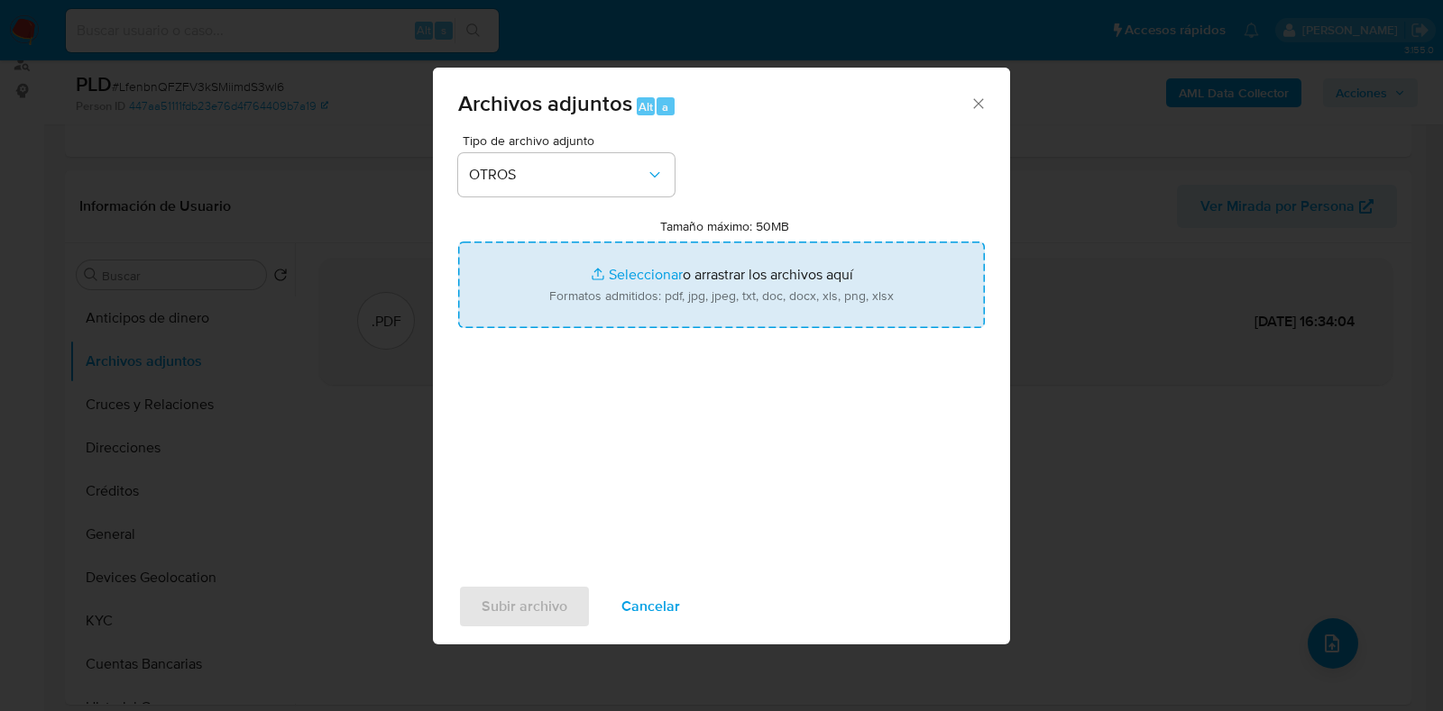
click at [655, 276] on input "Tamaño máximo: 50MB Seleccionar archivos" at bounding box center [721, 285] width 527 height 87
type input "C:\fakepath\1982577942_ADRIANA MACEDO MORALES_AGO2025.pdf"
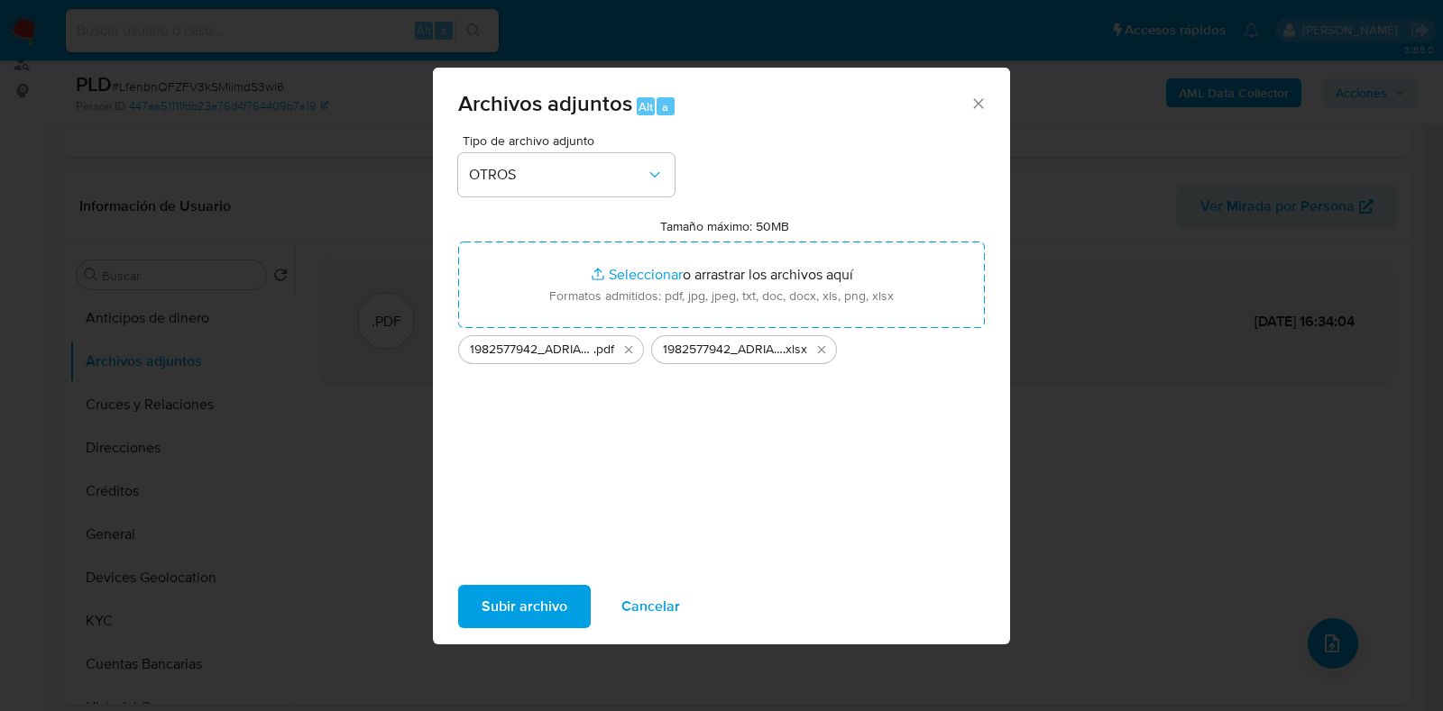
click at [518, 609] on span "Subir archivo" at bounding box center [524, 607] width 86 height 40
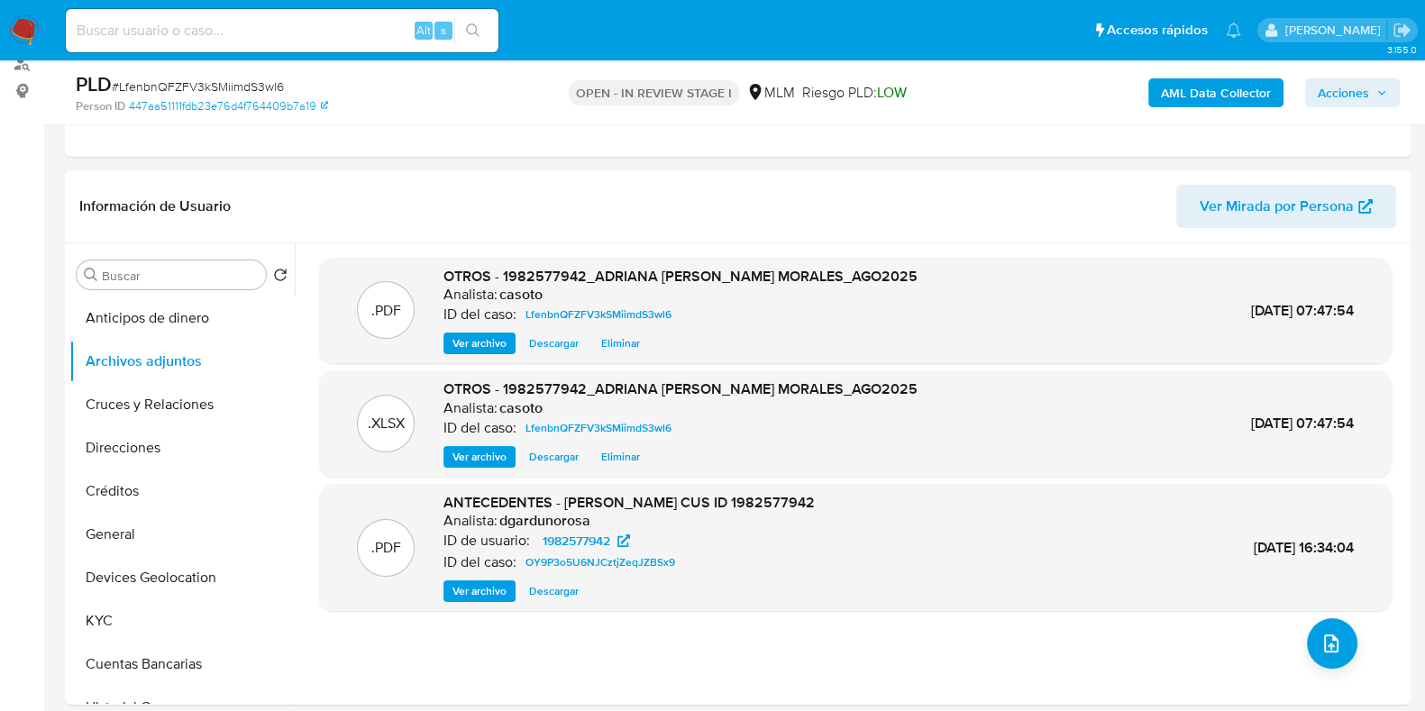
click at [1331, 92] on span "Acciones" at bounding box center [1343, 92] width 51 height 29
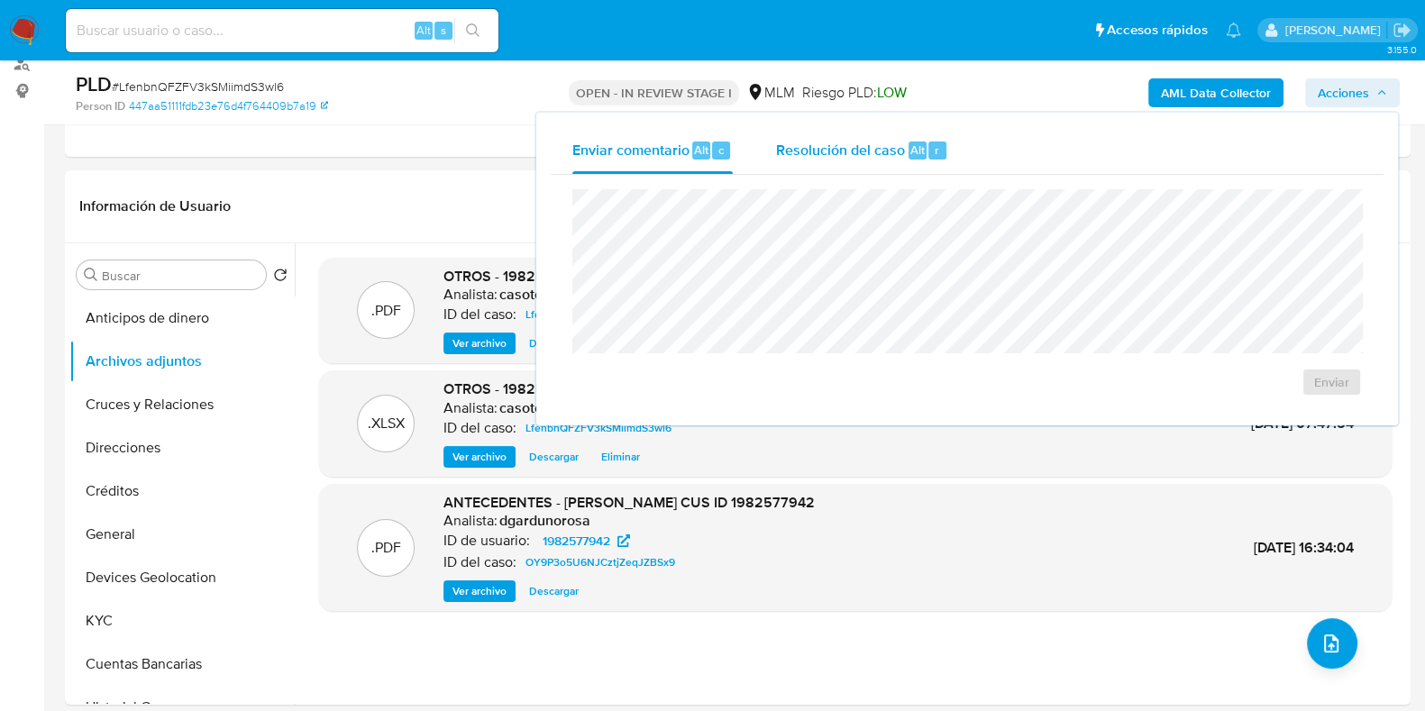
click at [897, 152] on span "Resolución del caso" at bounding box center [840, 149] width 129 height 21
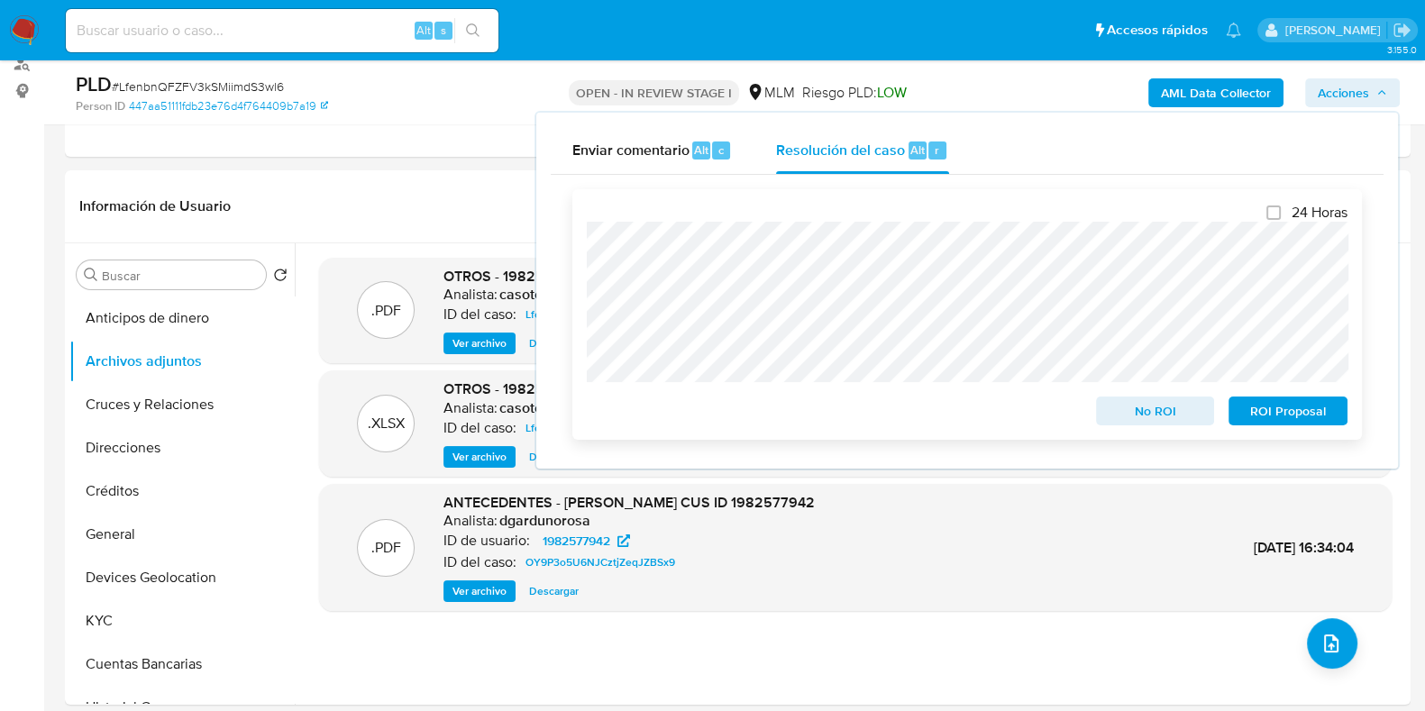
click at [1141, 417] on span "No ROI" at bounding box center [1156, 410] width 94 height 25
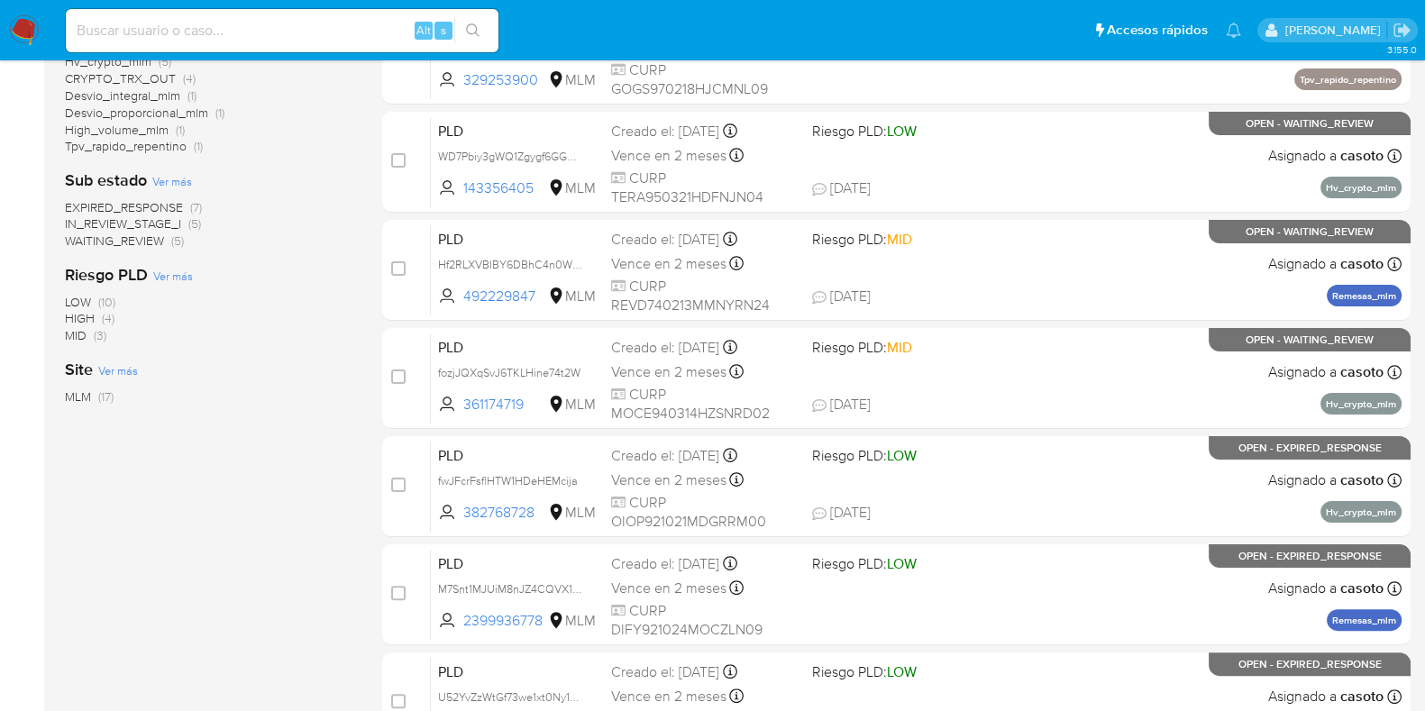
scroll to position [710, 0]
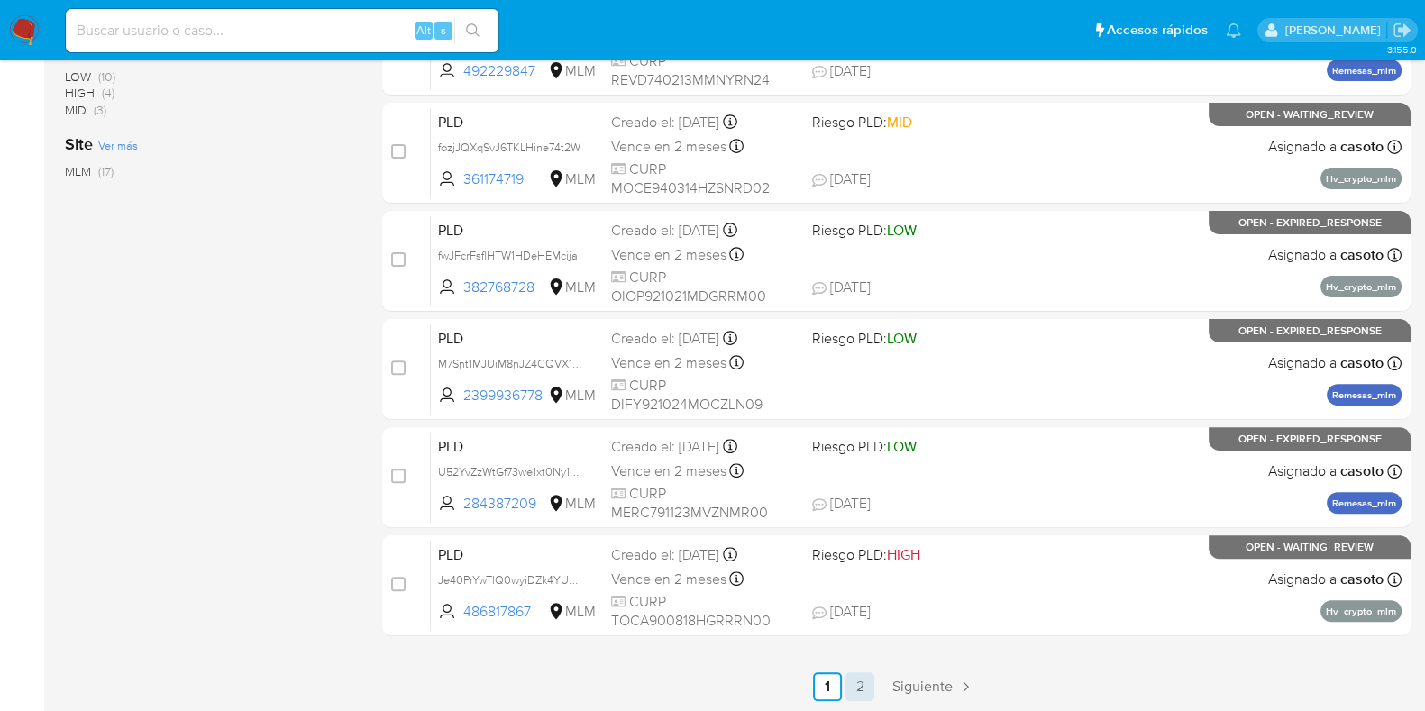
click at [871, 683] on link "2" at bounding box center [860, 687] width 29 height 29
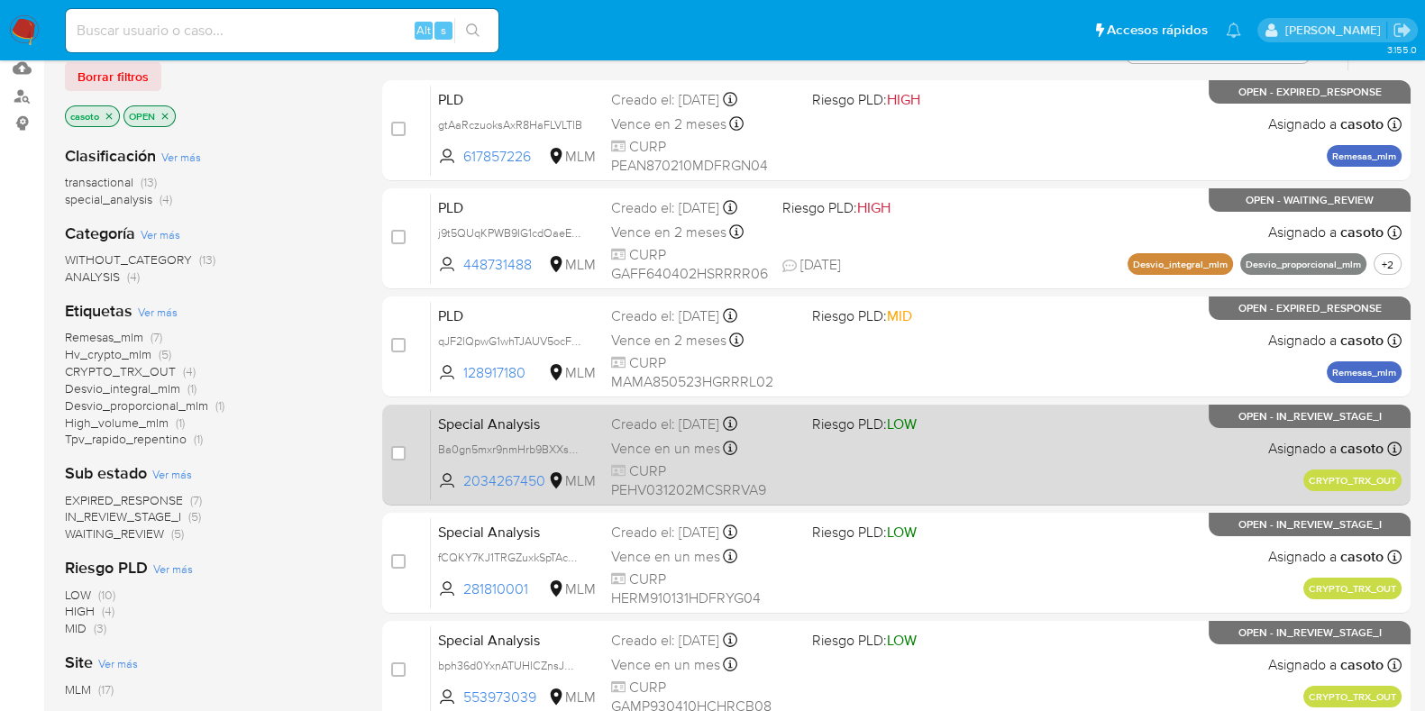
scroll to position [386, 0]
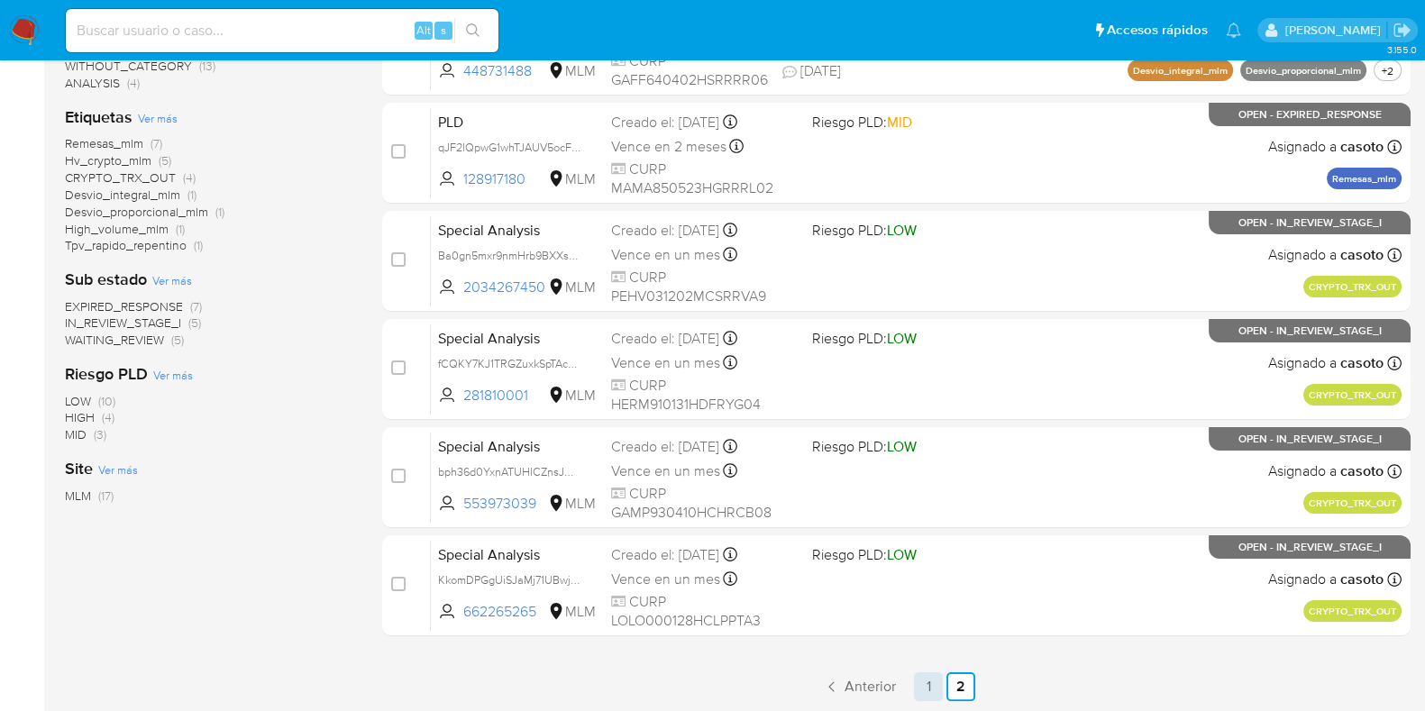
click at [917, 684] on link "1" at bounding box center [928, 687] width 29 height 29
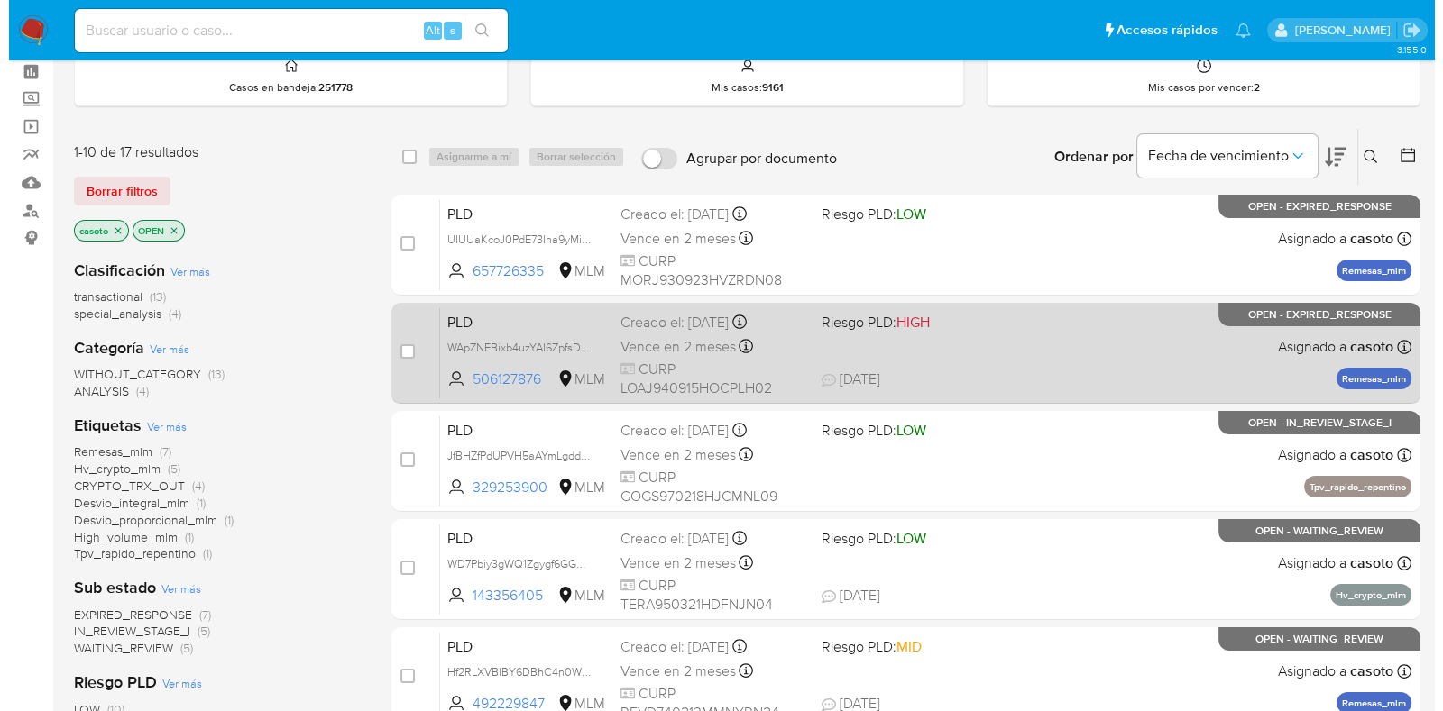
scroll to position [112, 0]
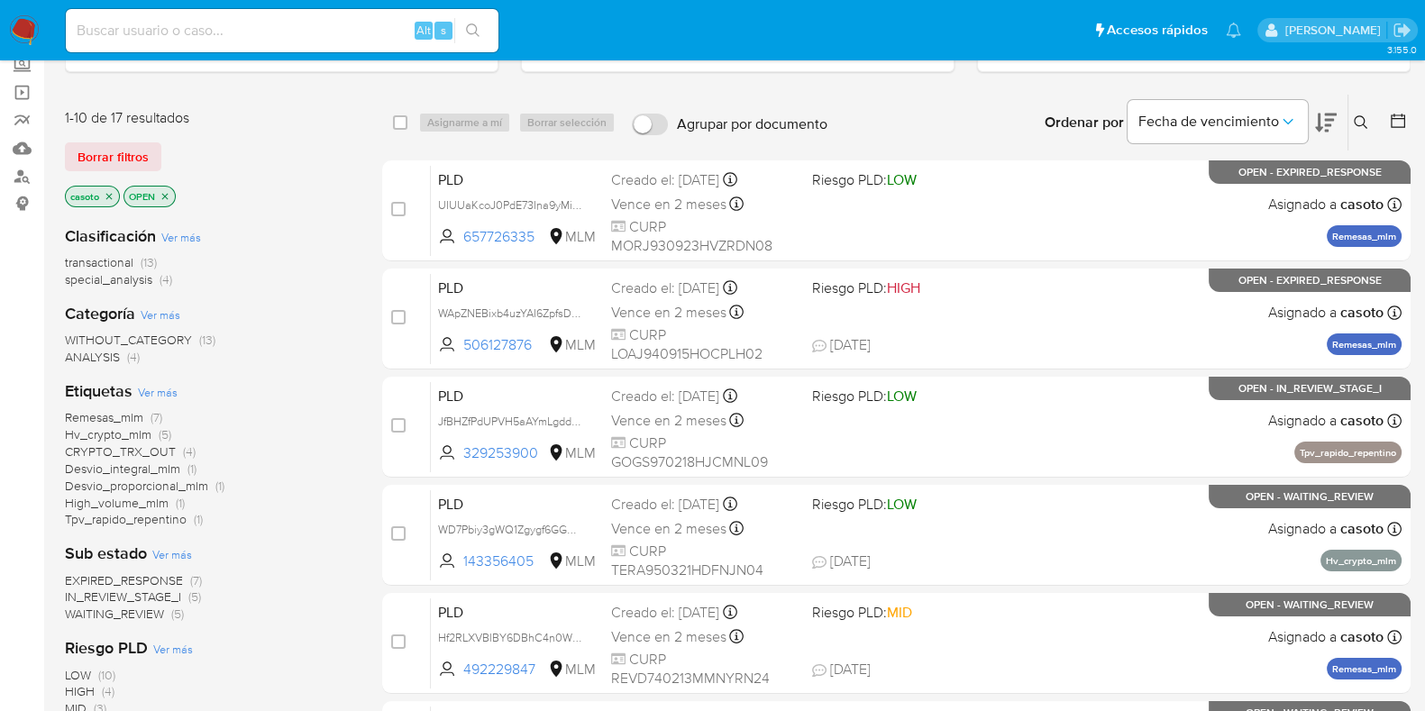
click at [112, 196] on icon "close-filter" at bounding box center [109, 196] width 6 height 6
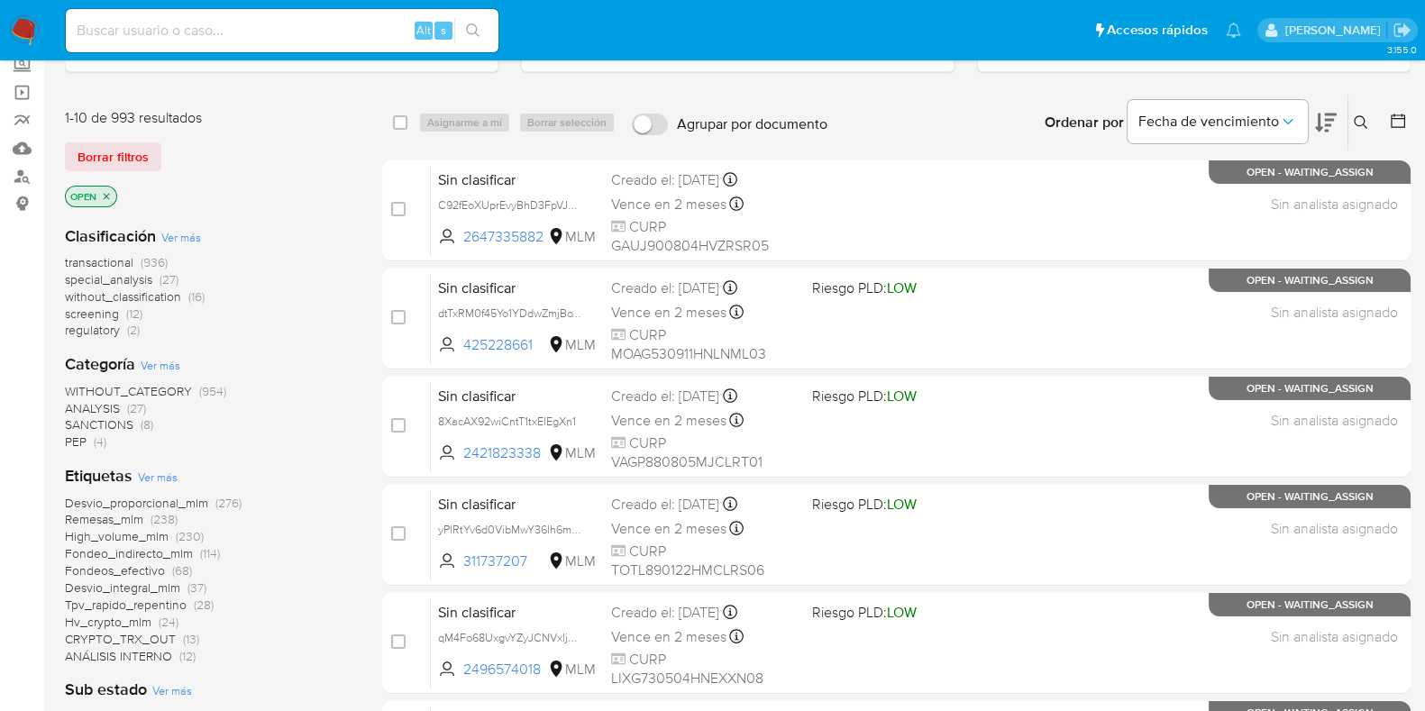
click at [1363, 119] on icon at bounding box center [1361, 122] width 14 height 14
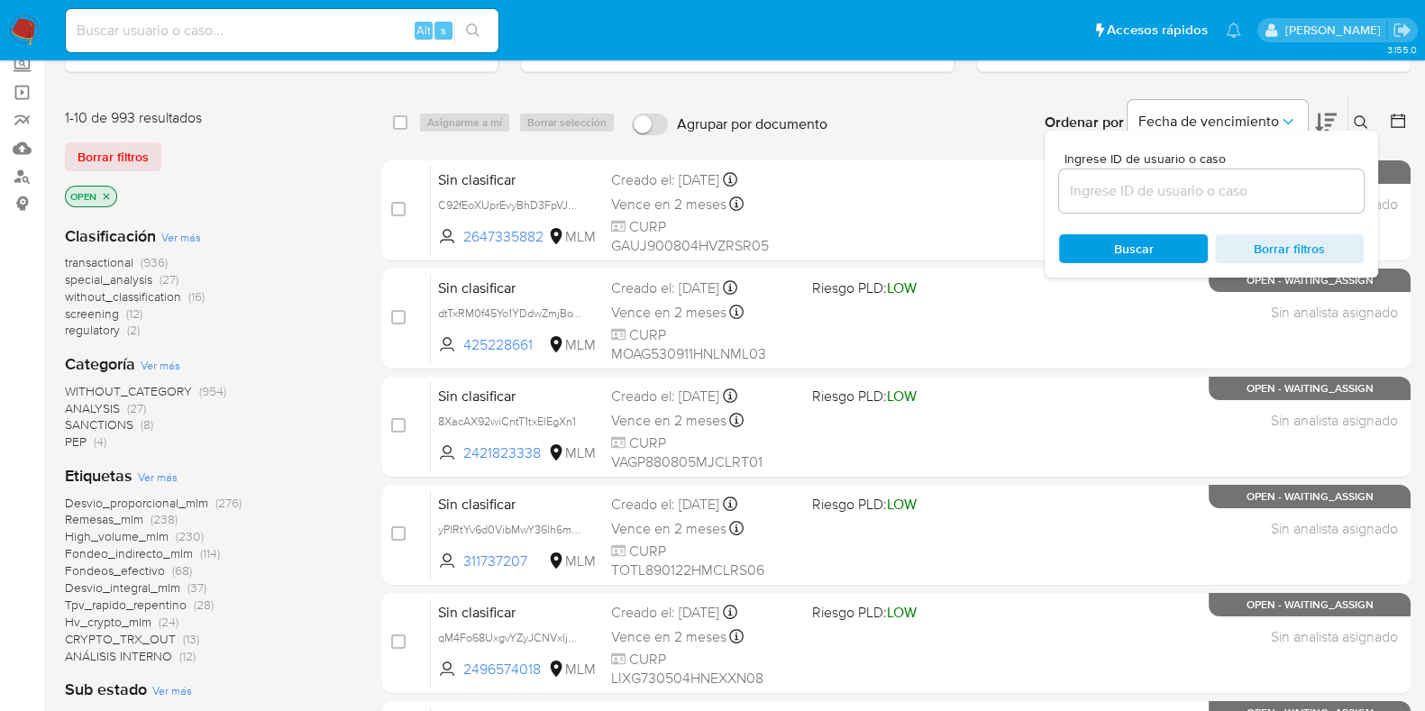
click at [1240, 191] on input at bounding box center [1211, 190] width 305 height 23
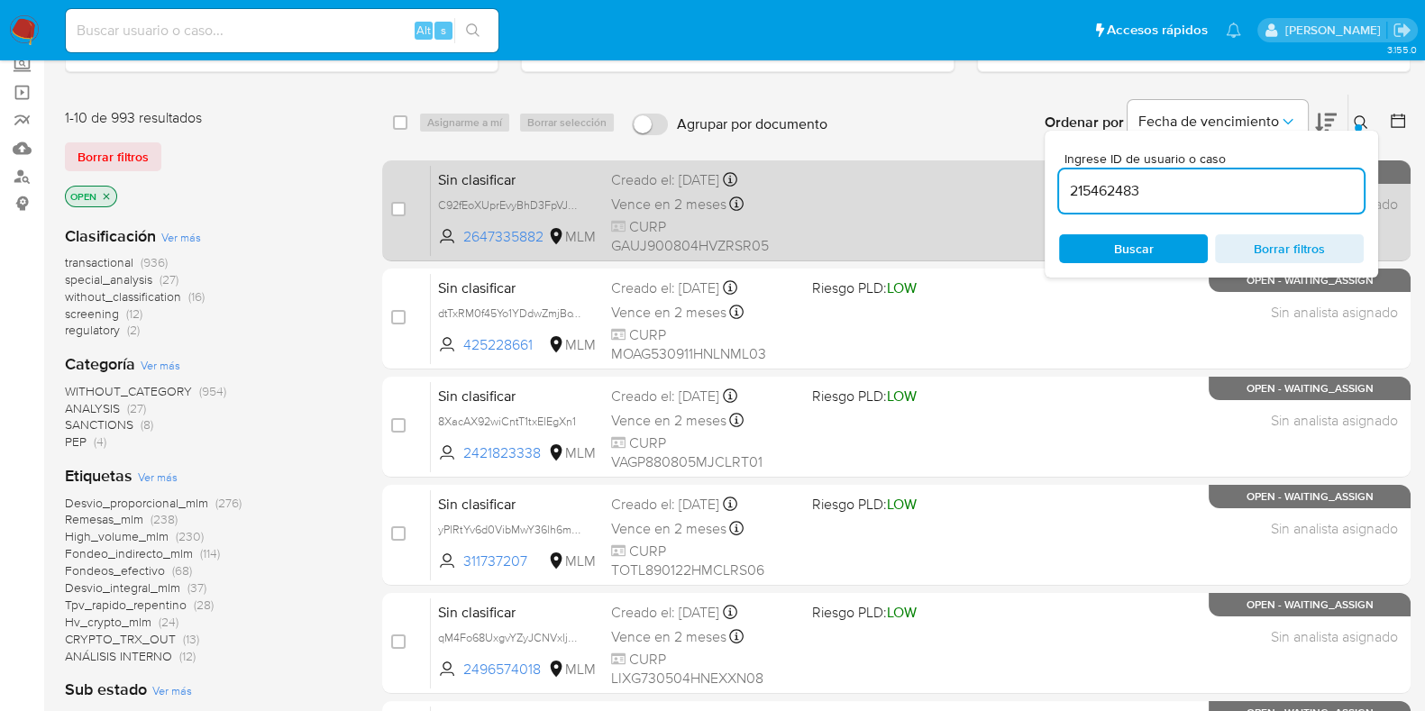
type input "215462483"
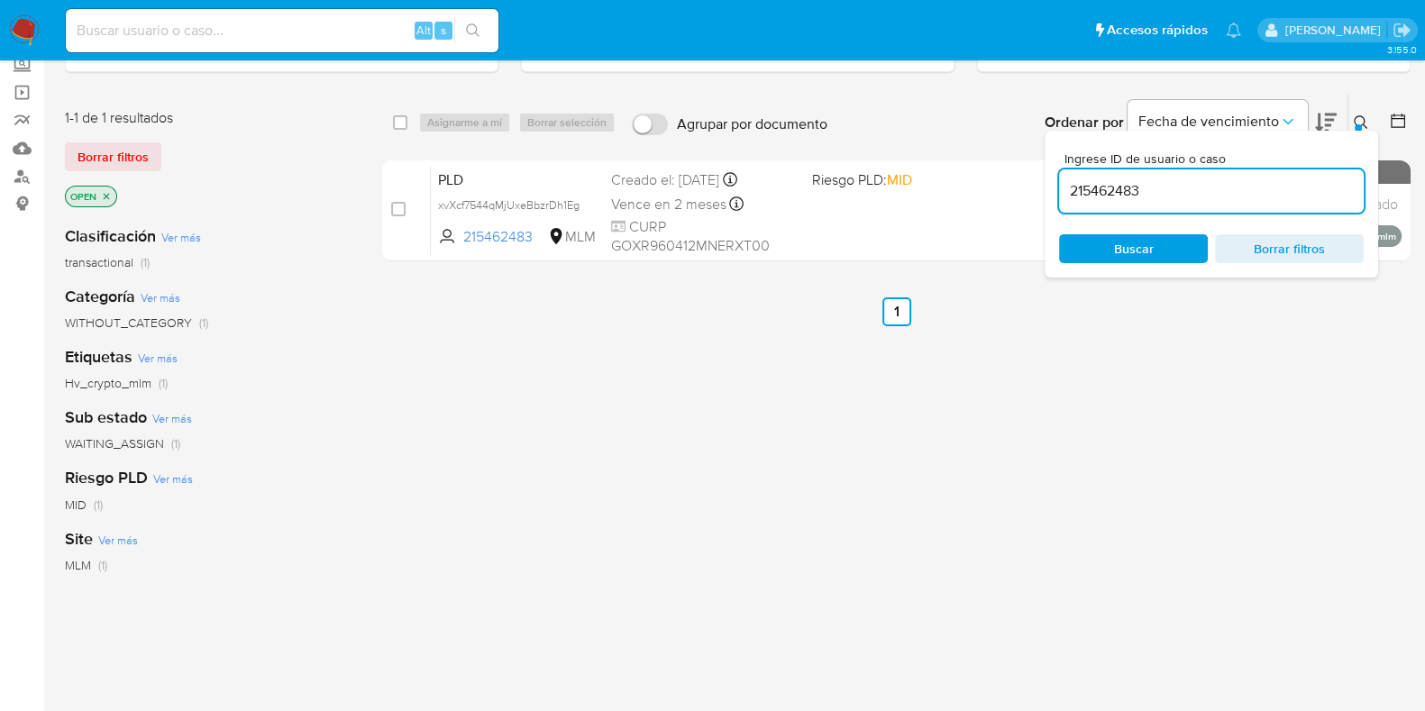
click at [1363, 124] on icon at bounding box center [1361, 122] width 14 height 14
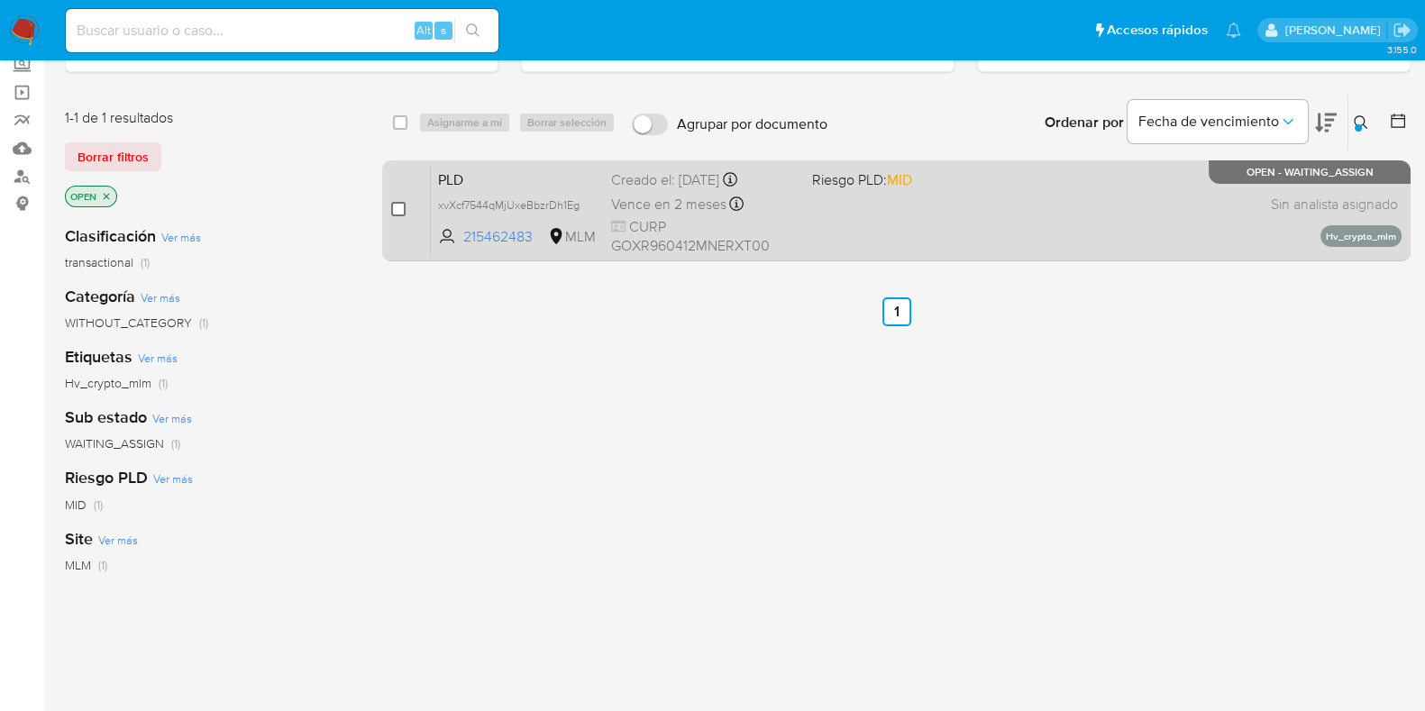
click at [401, 209] on input "checkbox" at bounding box center [398, 209] width 14 height 14
checkbox input "true"
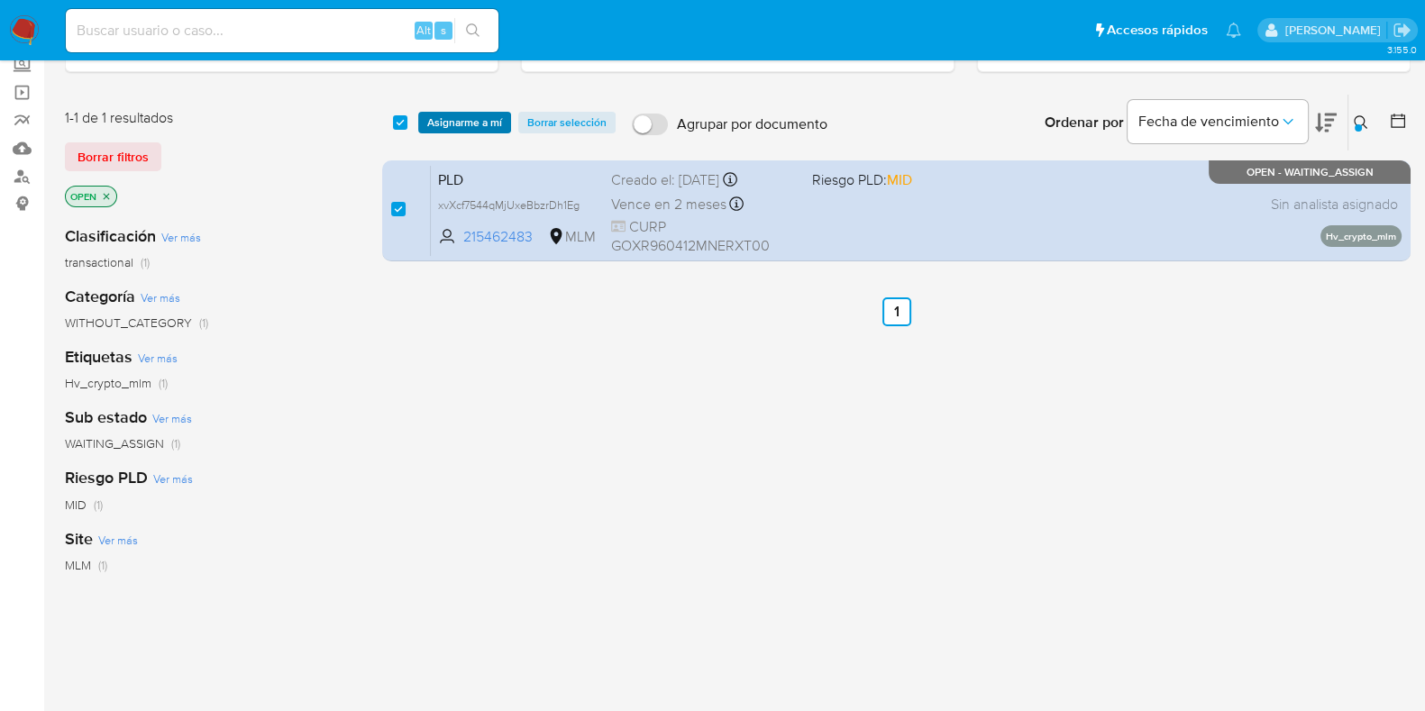
click at [465, 118] on span "Asignarme a mí" at bounding box center [464, 123] width 75 height 18
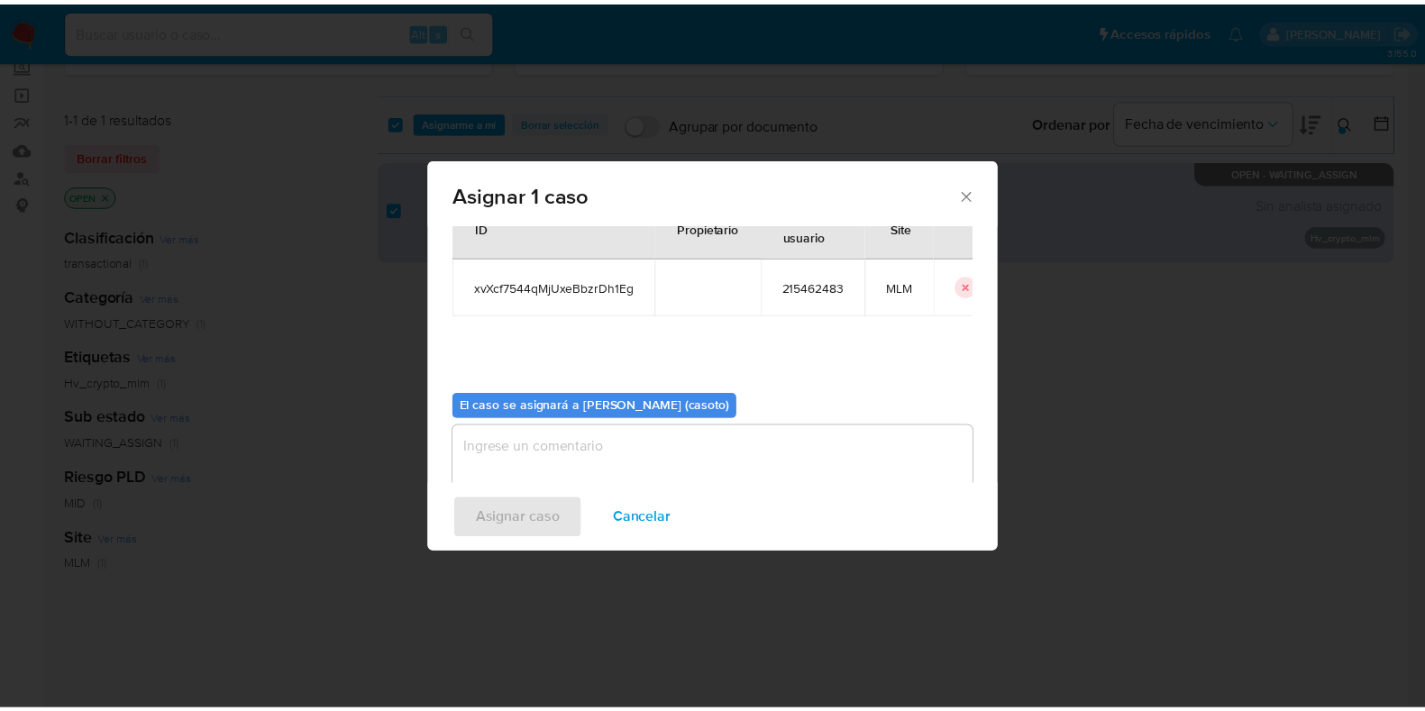
scroll to position [93, 0]
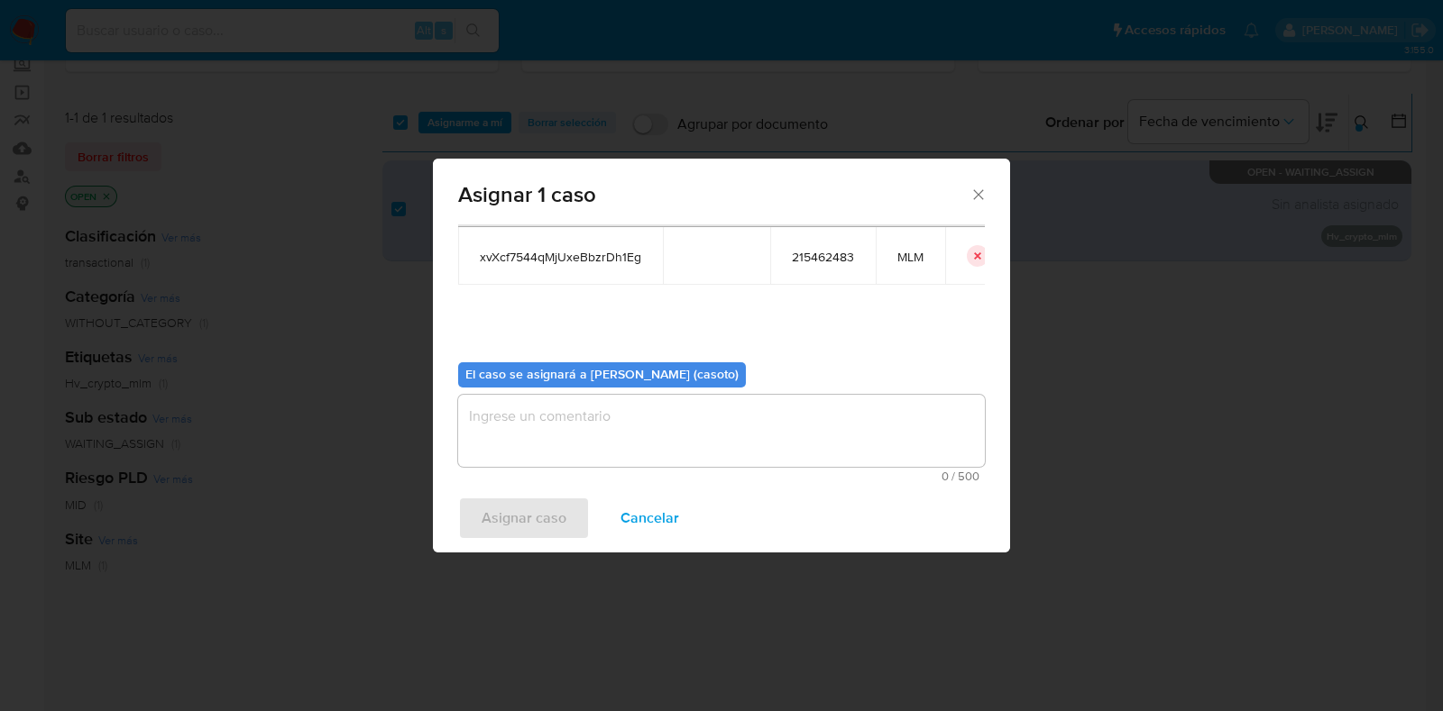
click at [668, 430] on textarea "assign-modal" at bounding box center [721, 431] width 527 height 72
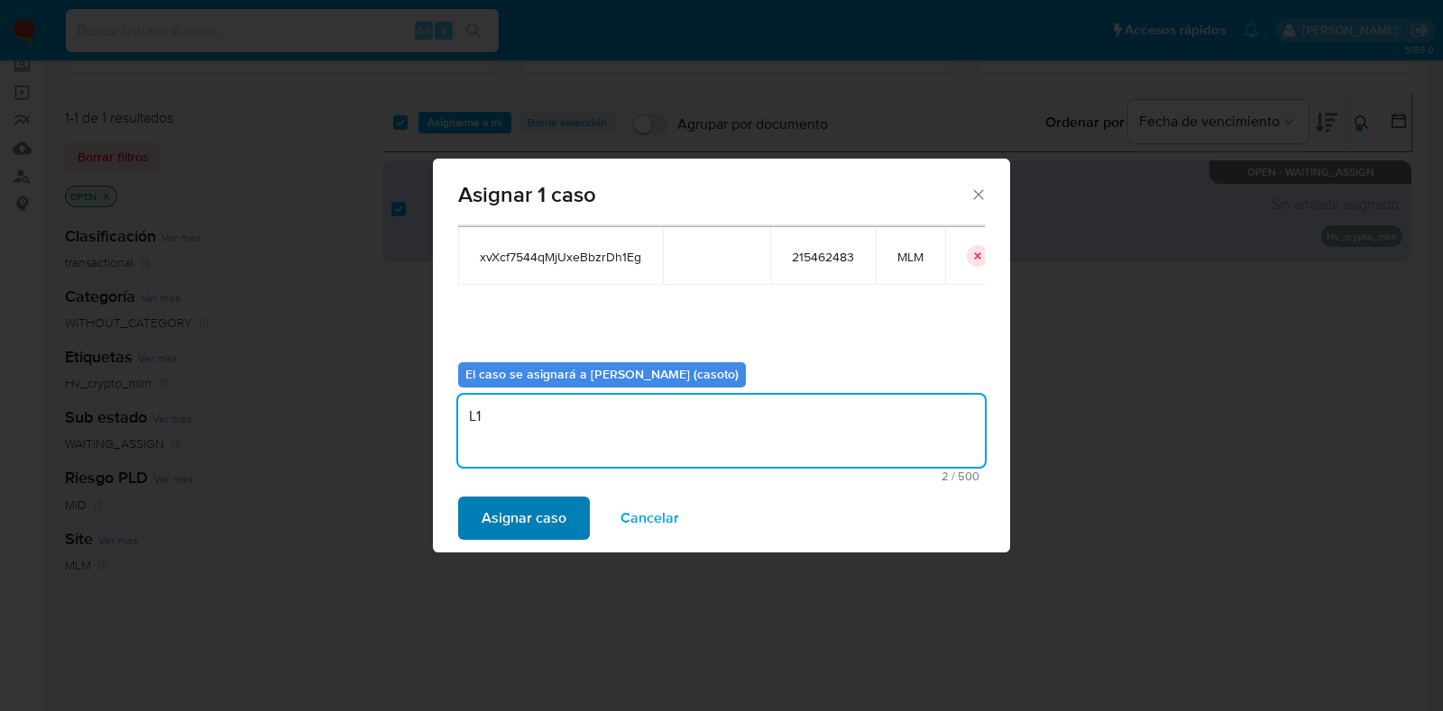
type textarea "L1"
click at [568, 507] on button "Asignar caso" at bounding box center [524, 518] width 132 height 43
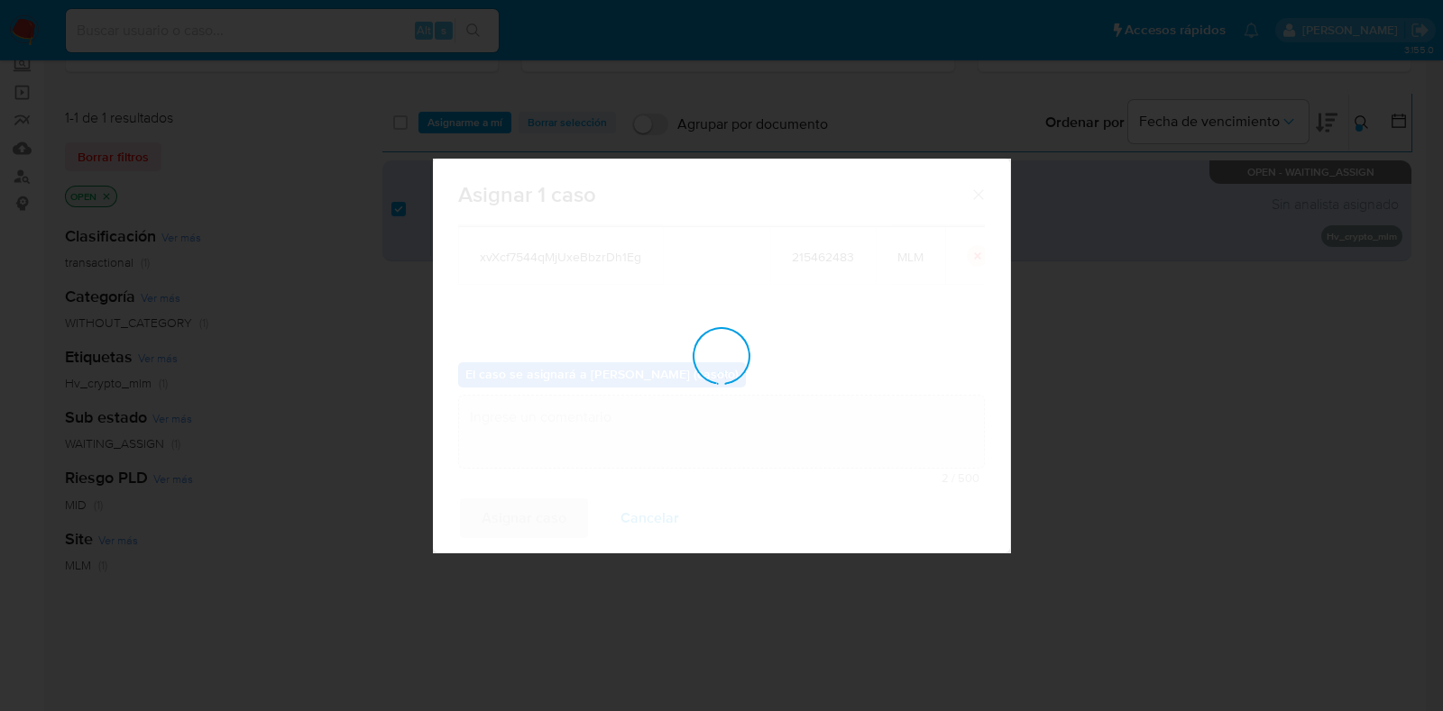
checkbox input "false"
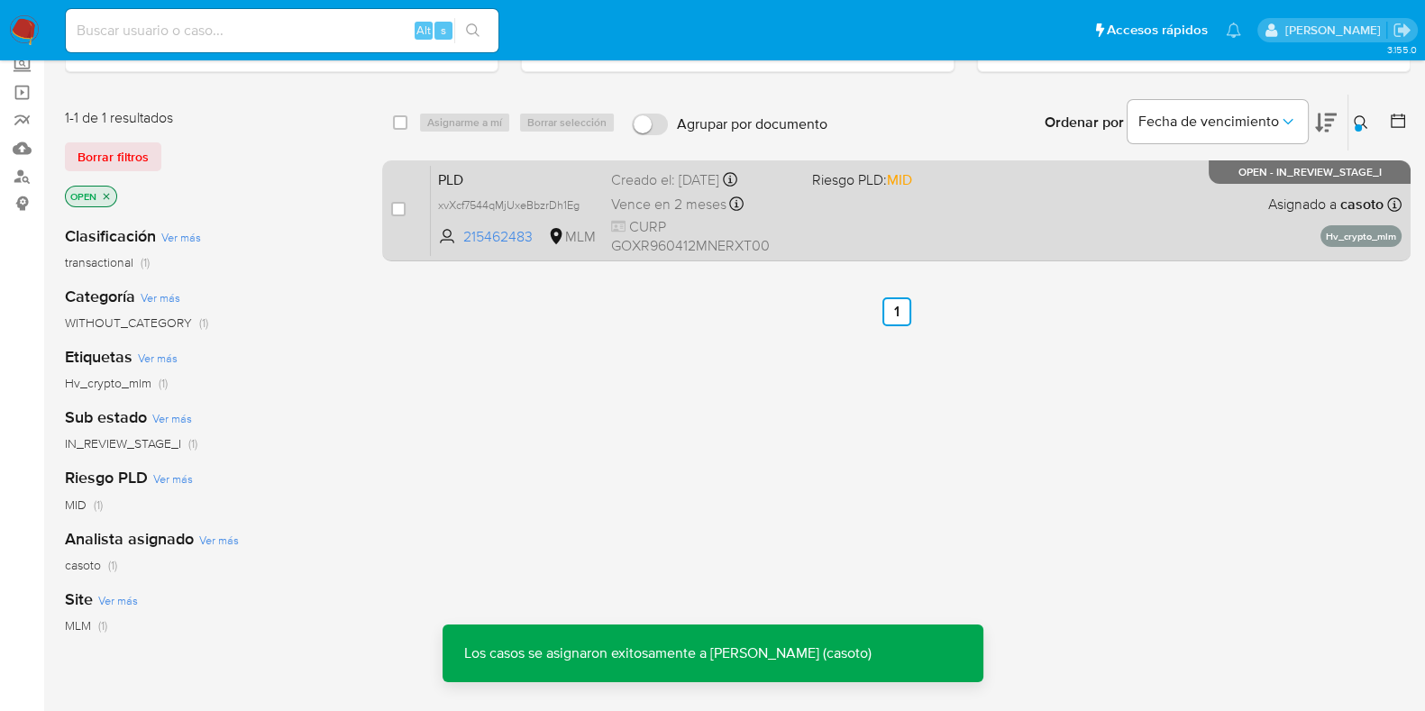
click at [1037, 229] on div "PLD xvXcf7544qMjUxeBbzrDh1Eg 215462483 MLM Riesgo PLD: MID Creado el: 12/08/202…" at bounding box center [916, 210] width 971 height 91
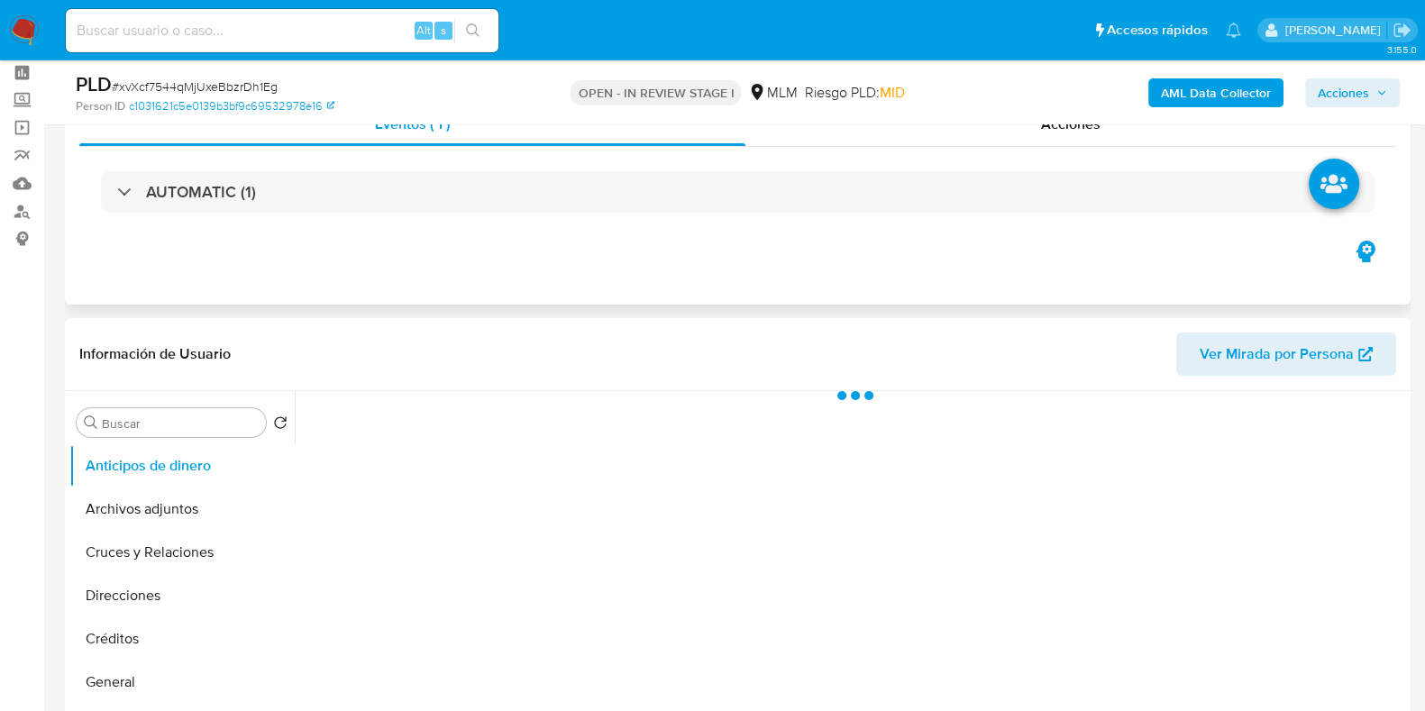
scroll to position [112, 0]
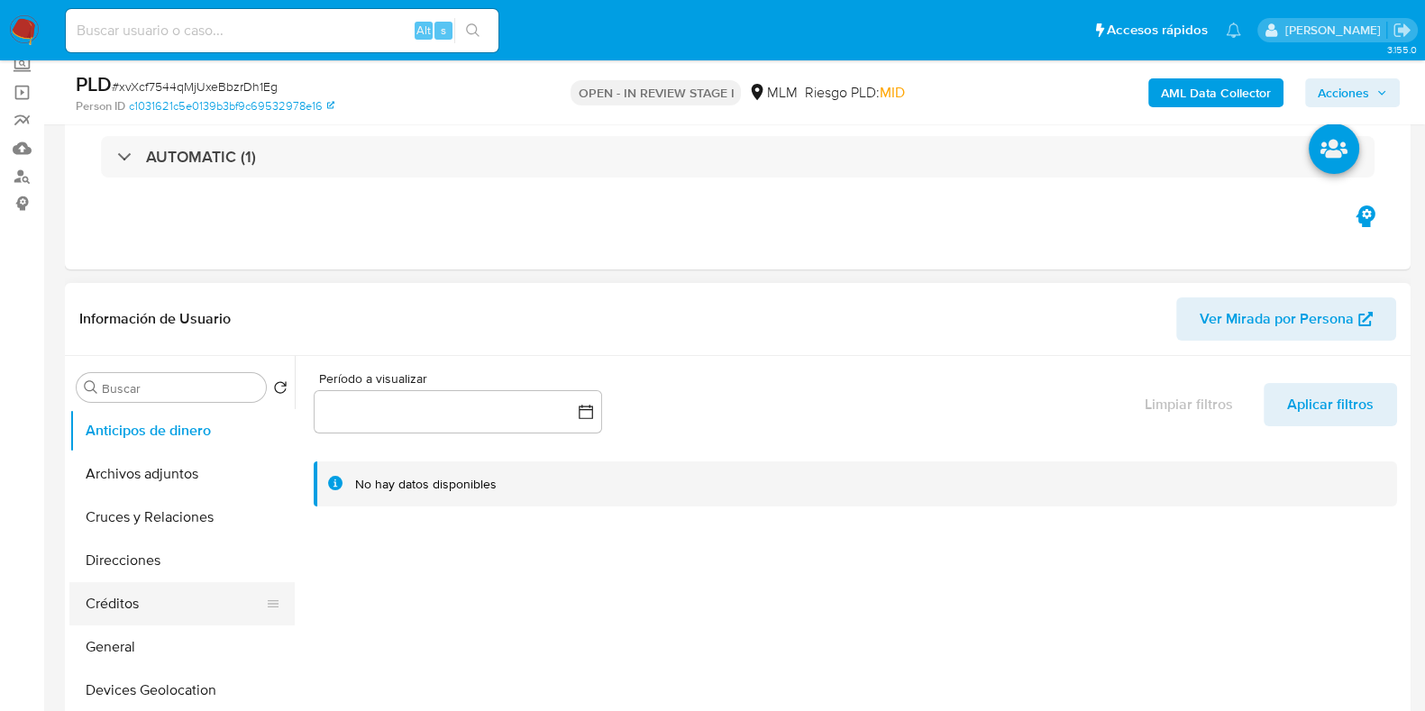
select select "10"
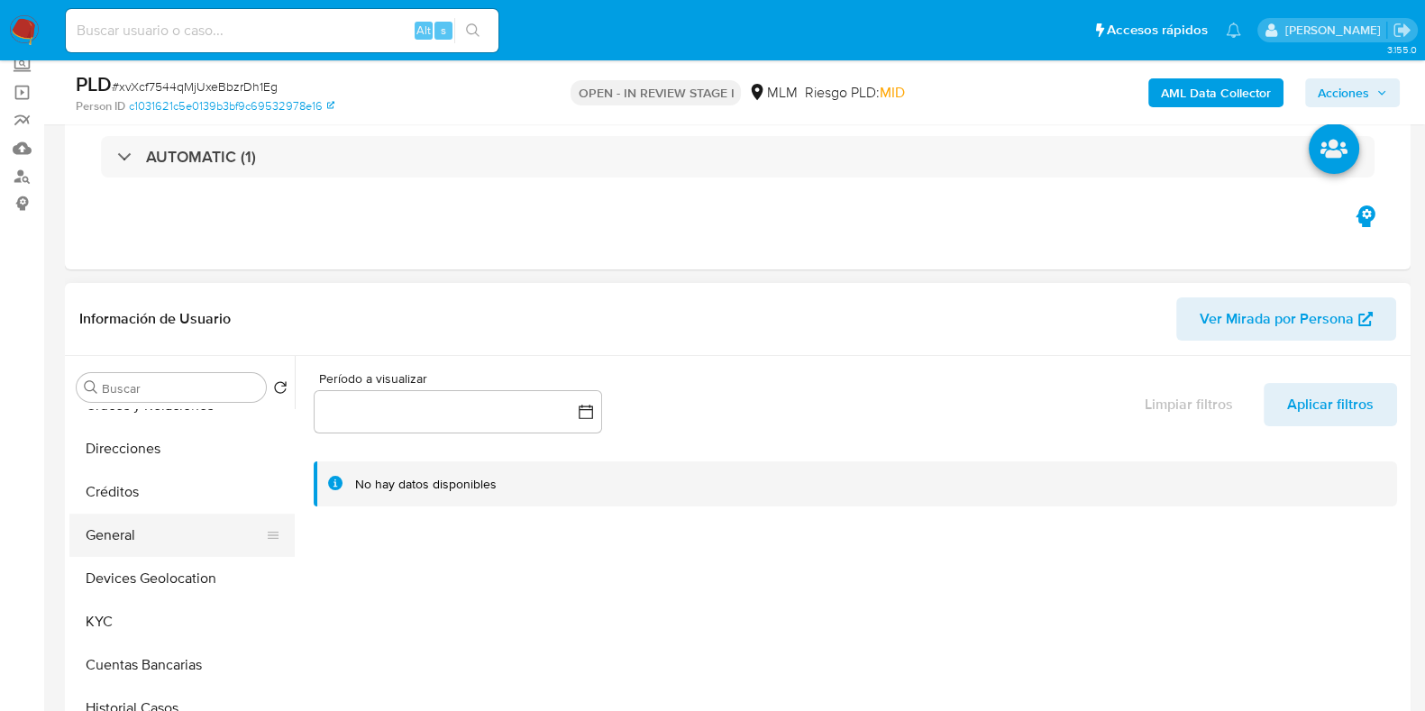
click at [171, 543] on button "General" at bounding box center [174, 535] width 211 height 43
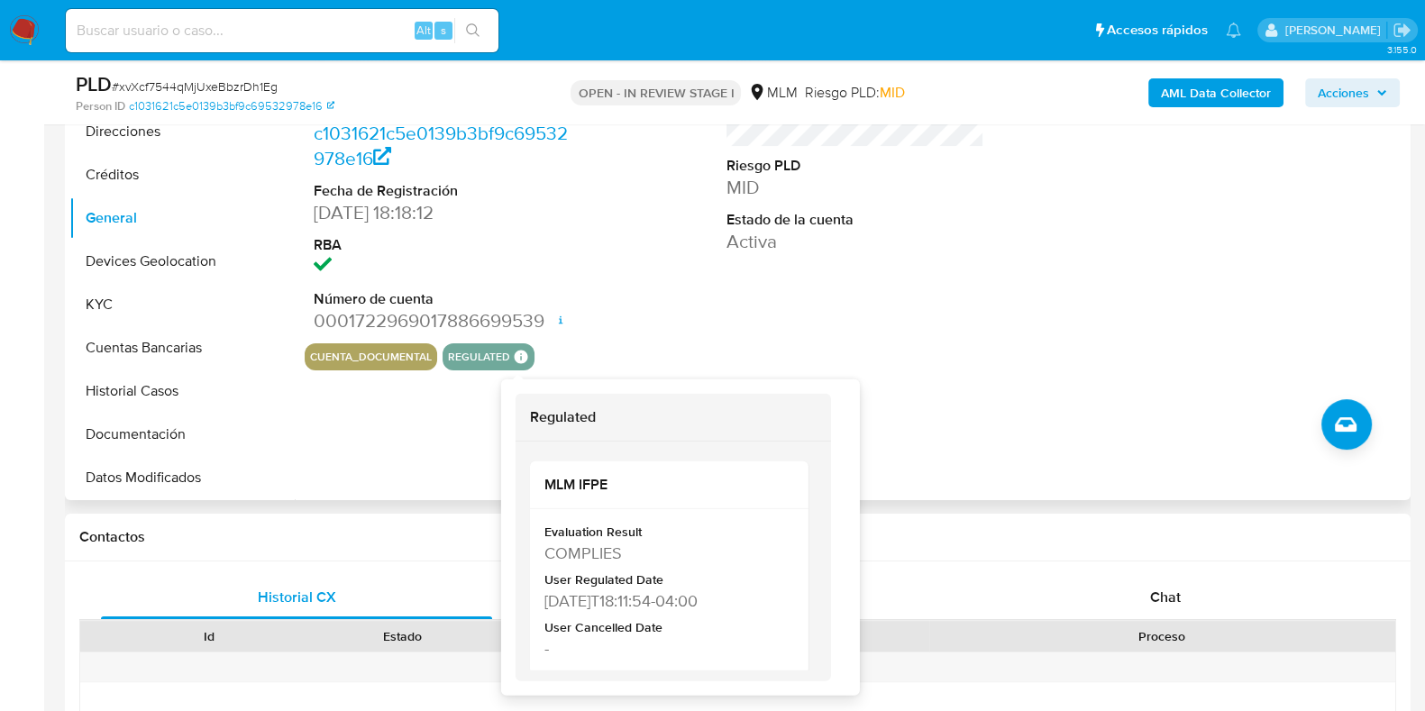
scroll to position [450, 0]
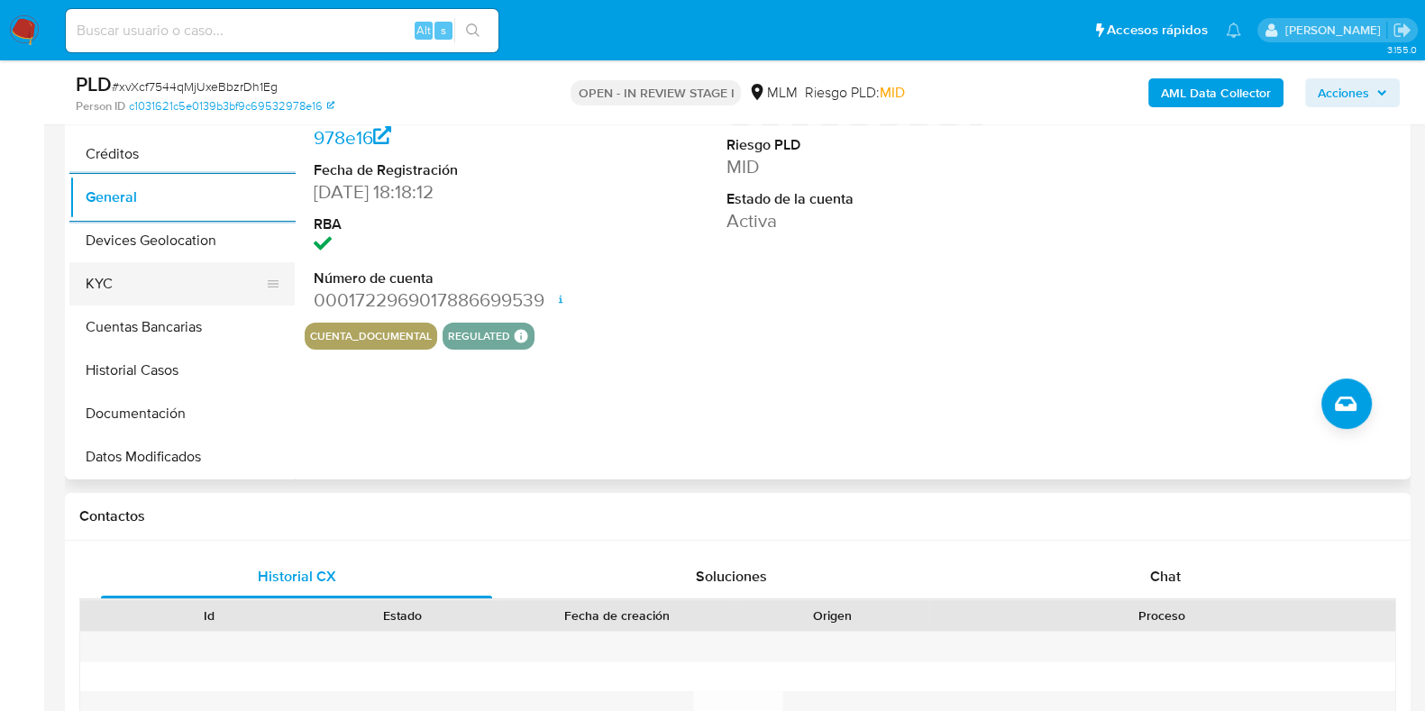
click at [153, 297] on button "KYC" at bounding box center [174, 283] width 211 height 43
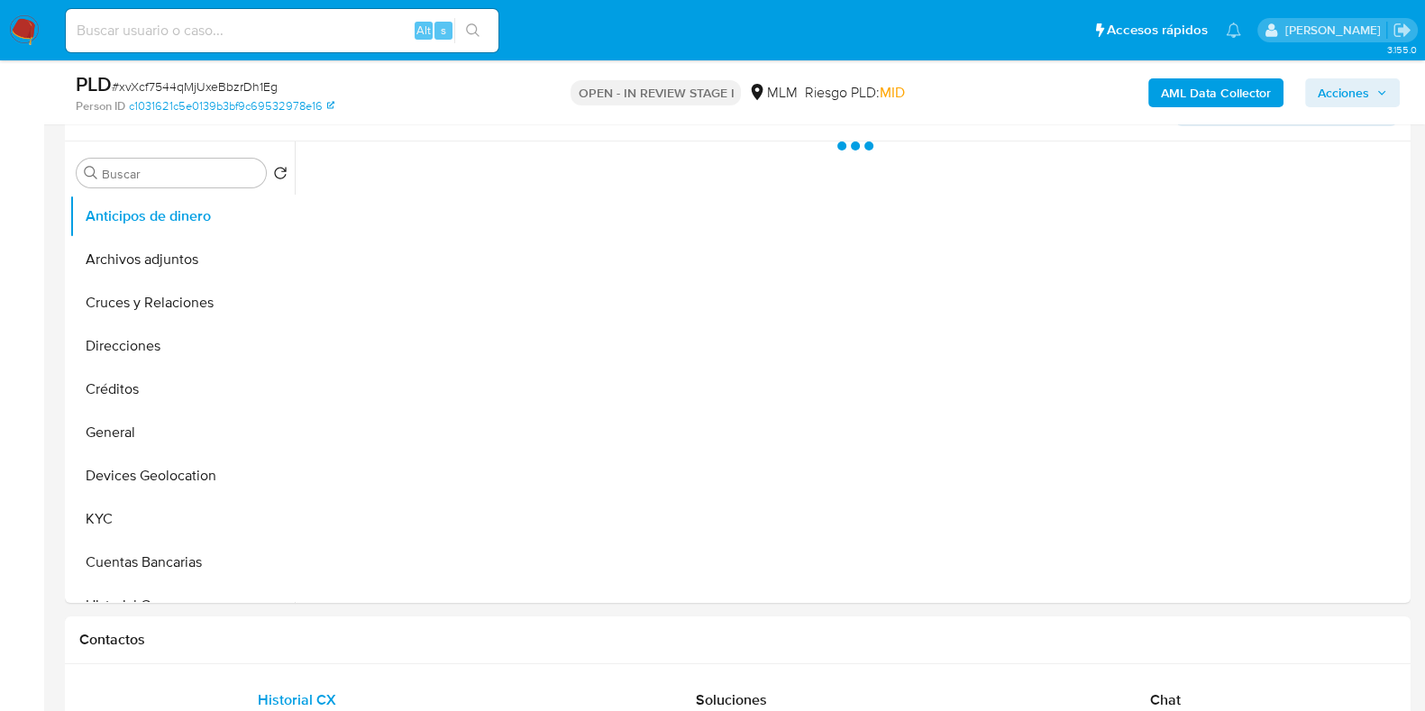
scroll to position [338, 0]
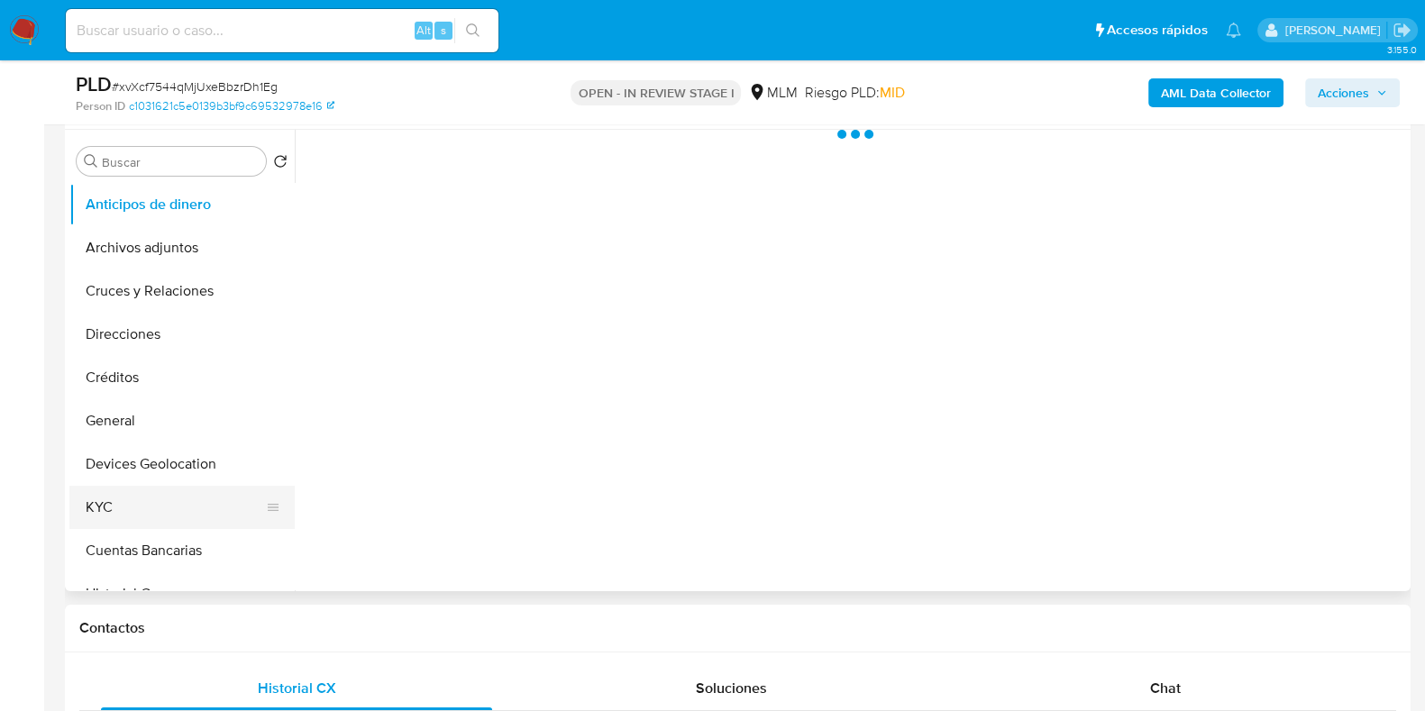
click at [104, 499] on button "KYC" at bounding box center [174, 507] width 211 height 43
select select "10"
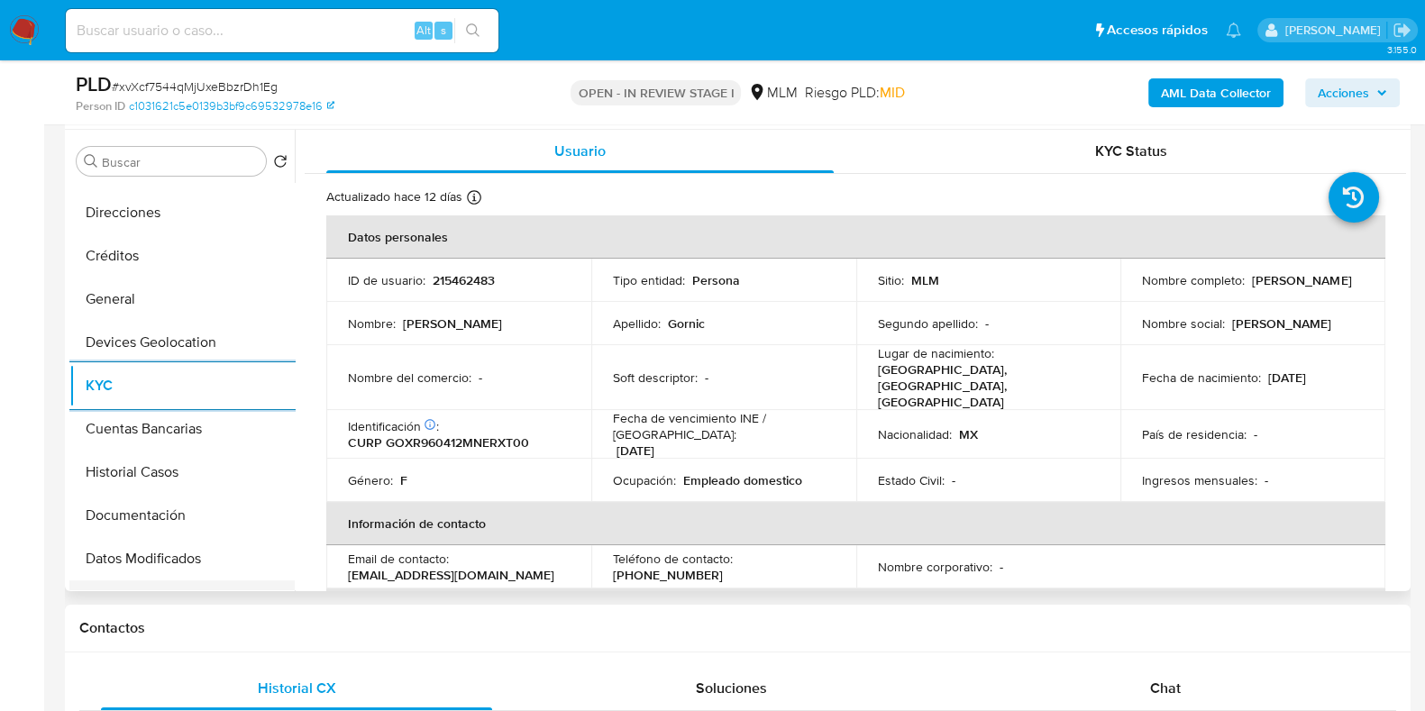
scroll to position [224, 0]
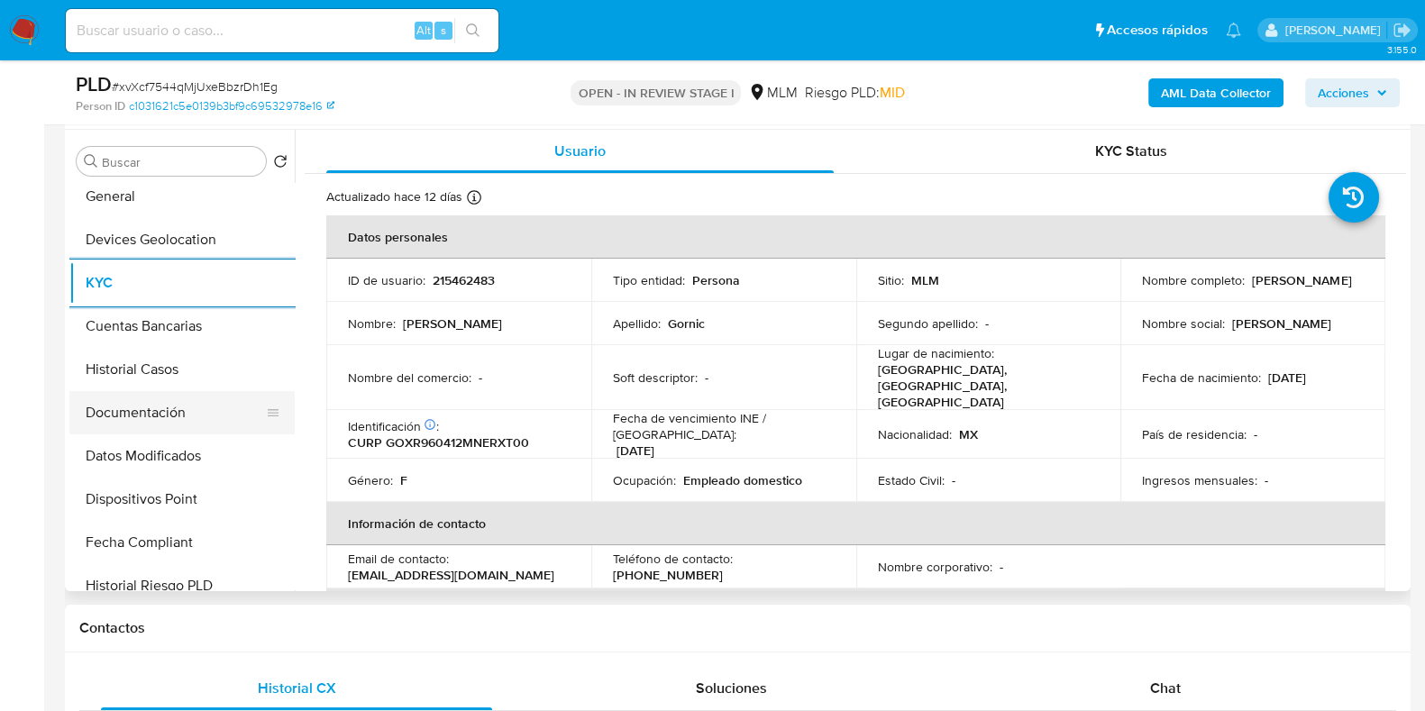
click at [144, 415] on button "Documentación" at bounding box center [174, 412] width 211 height 43
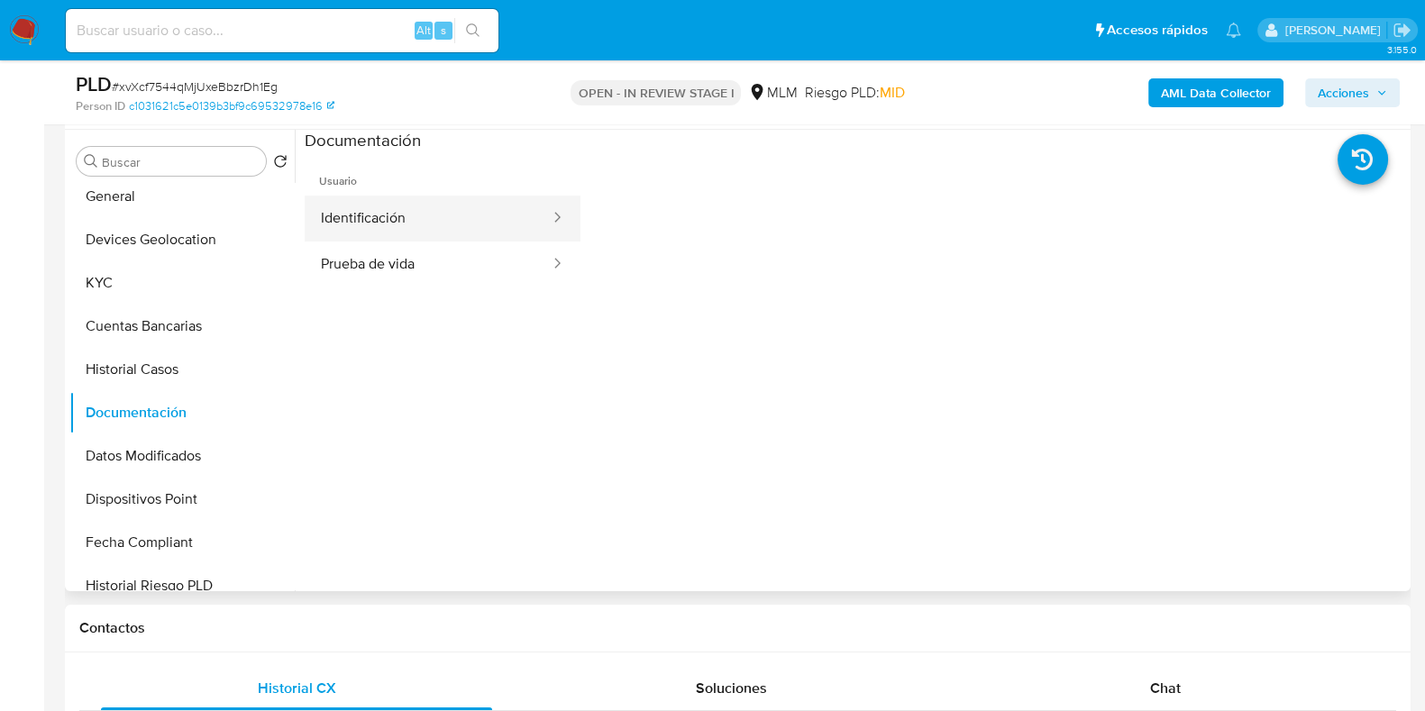
click at [370, 230] on button "Identificación" at bounding box center [428, 219] width 247 height 46
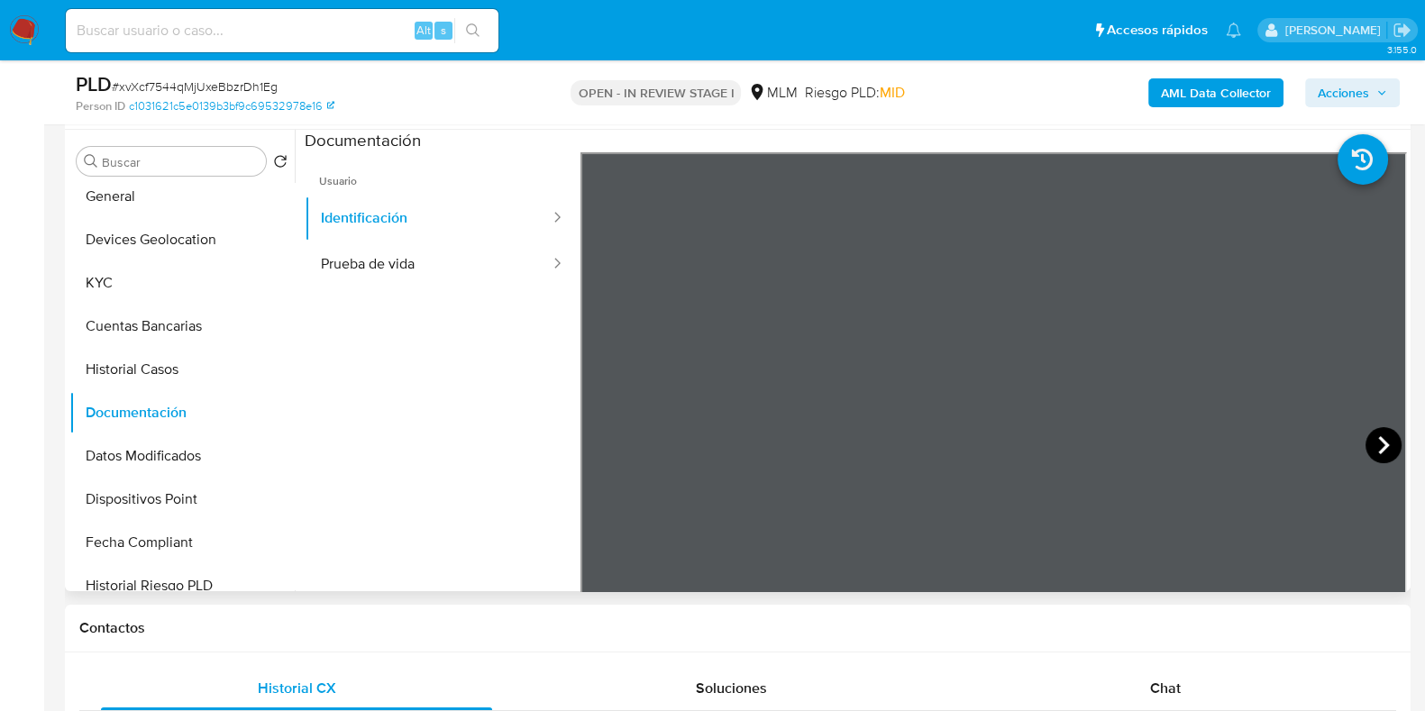
click at [1370, 446] on icon at bounding box center [1384, 445] width 36 height 36
click at [115, 289] on button "KYC" at bounding box center [174, 282] width 211 height 43
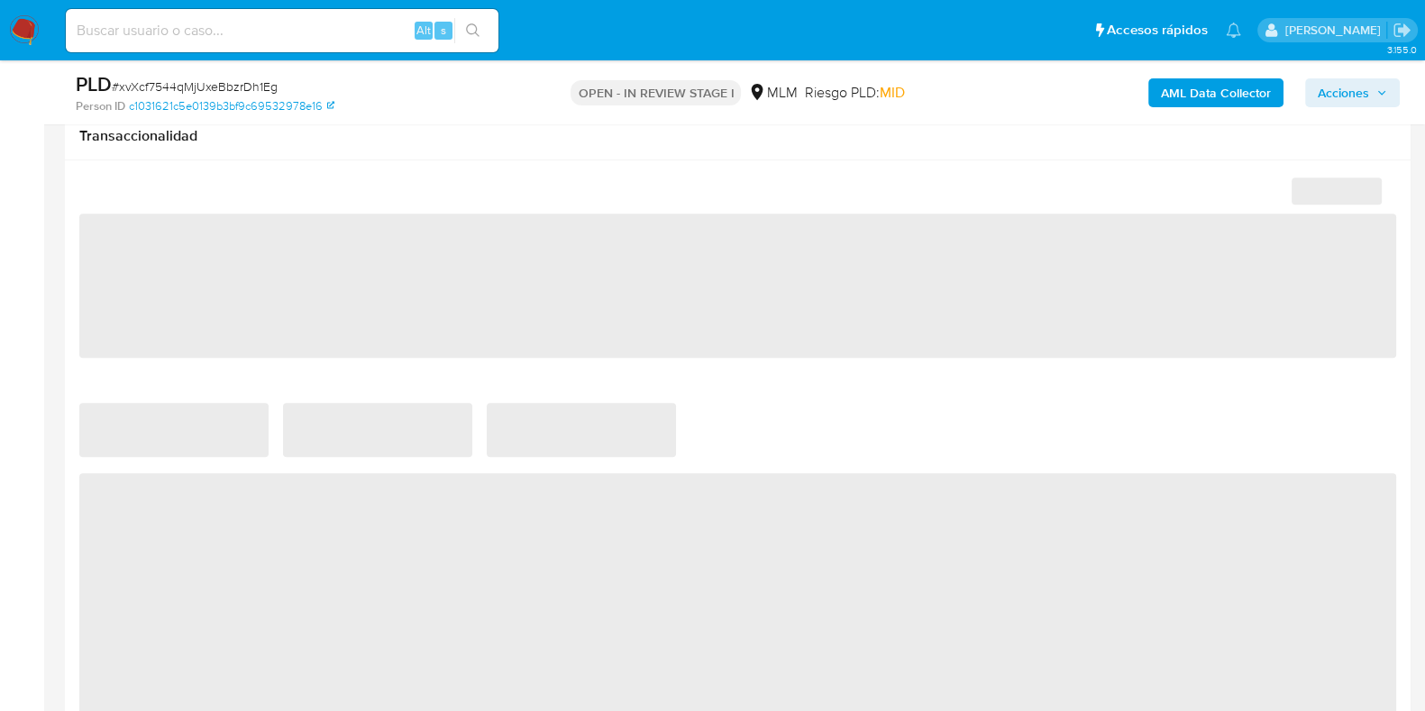
select select "10"
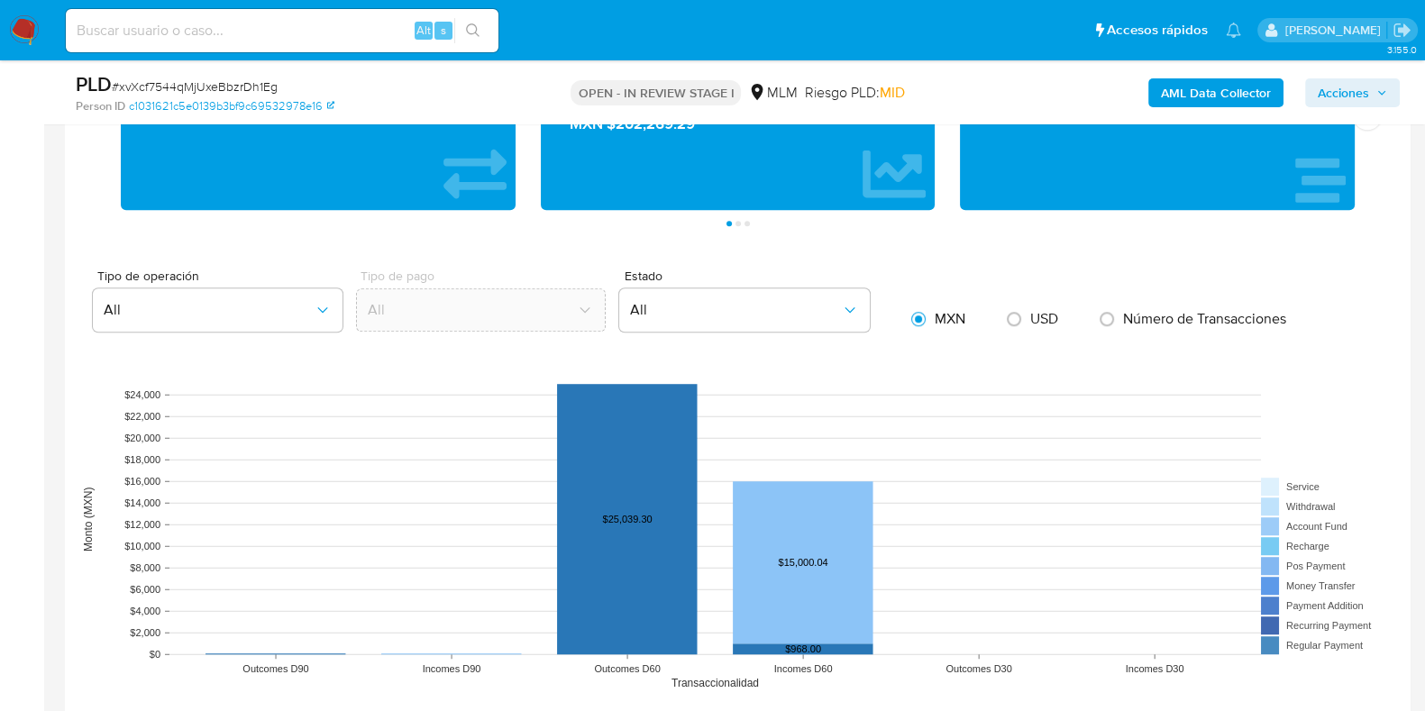
scroll to position [1352, 0]
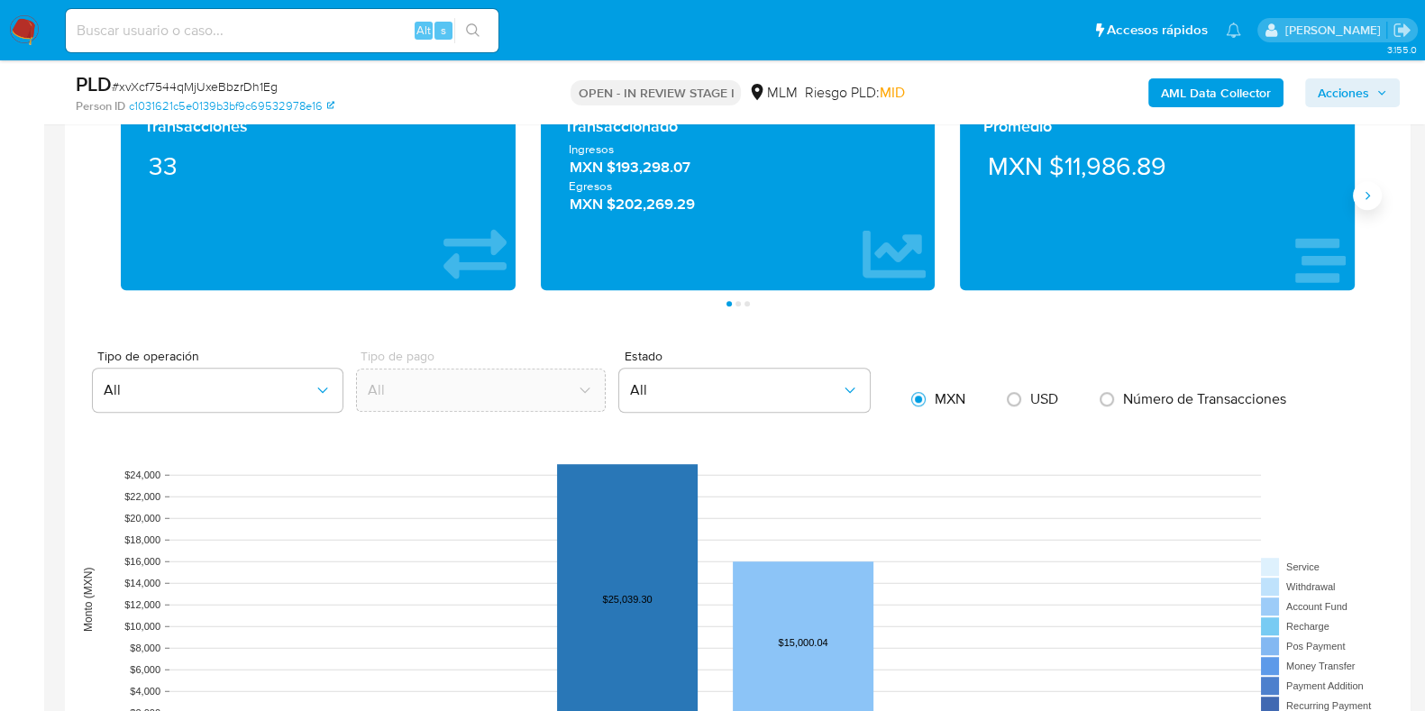
click at [1366, 203] on button "Siguiente" at bounding box center [1367, 195] width 29 height 29
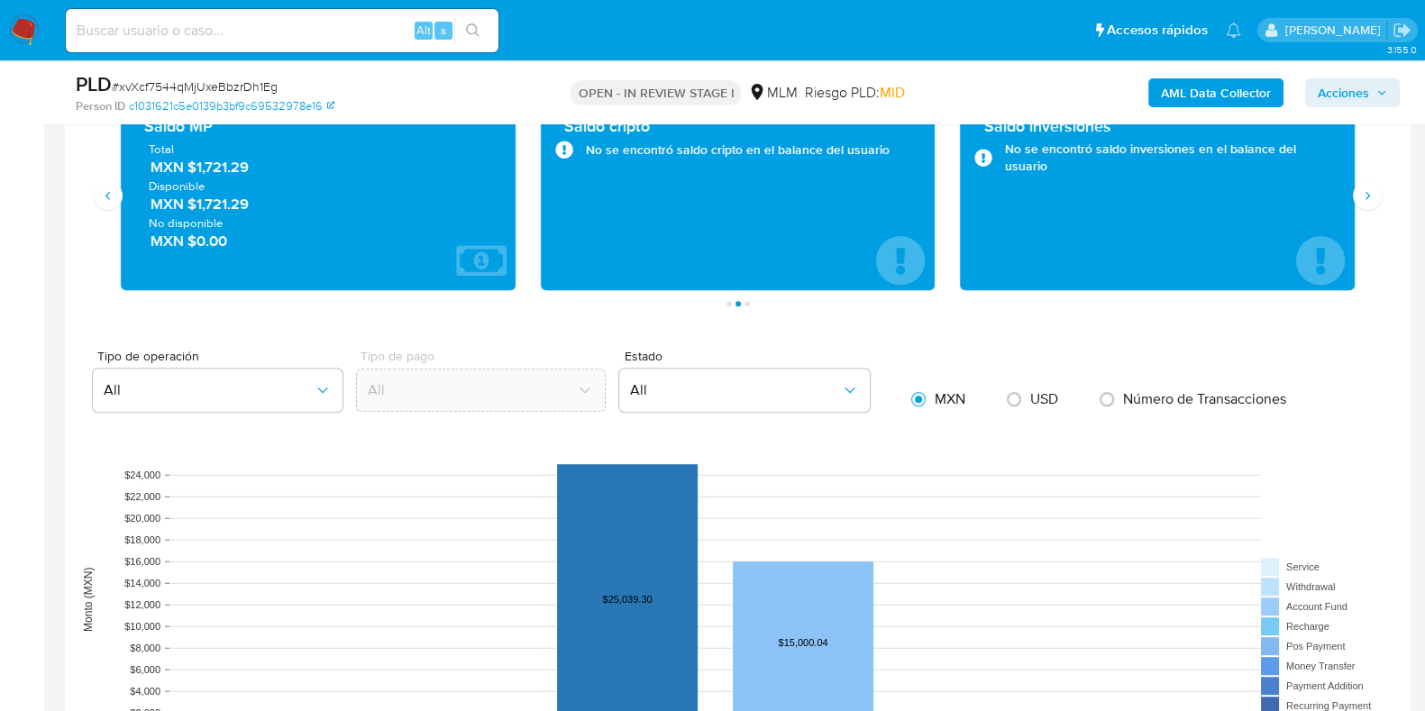
click at [218, 162] on span "MXN $1,721.29" at bounding box center [319, 167] width 337 height 21
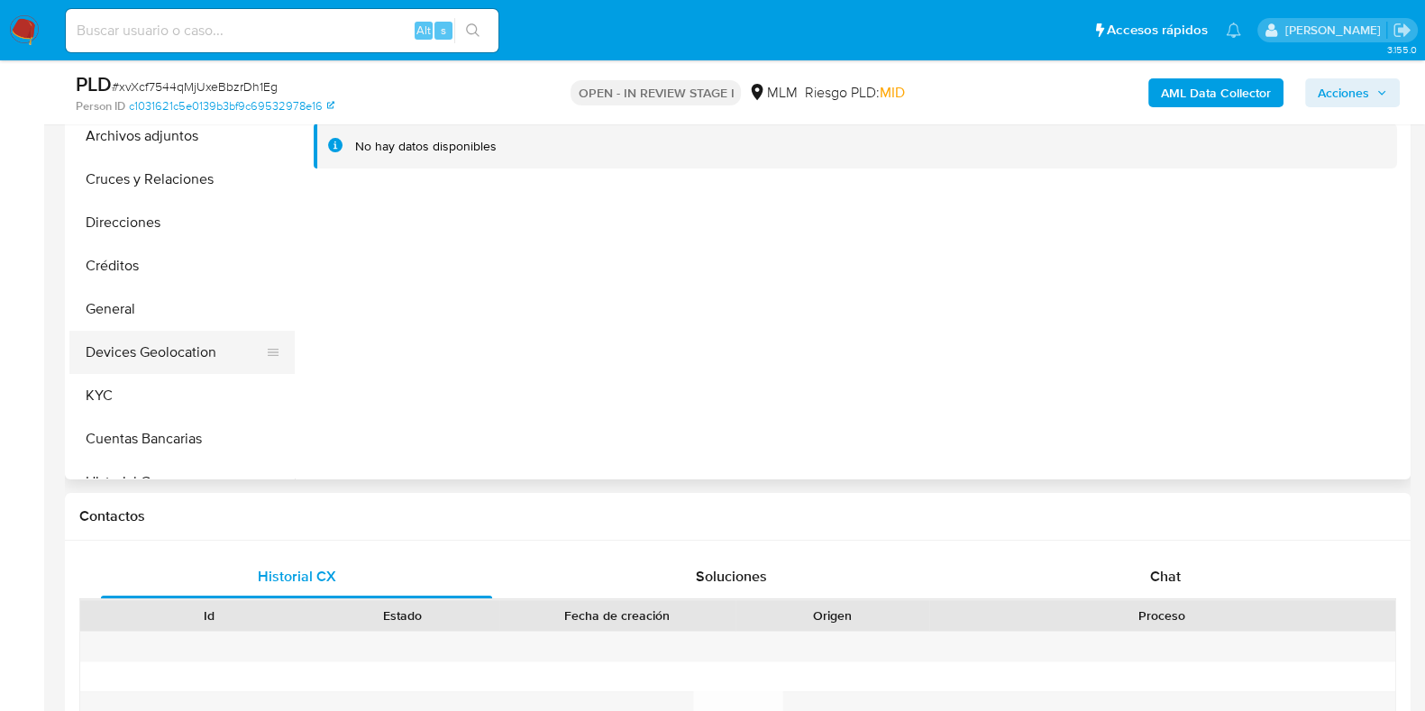
click at [158, 349] on button "Devices Geolocation" at bounding box center [174, 352] width 211 height 43
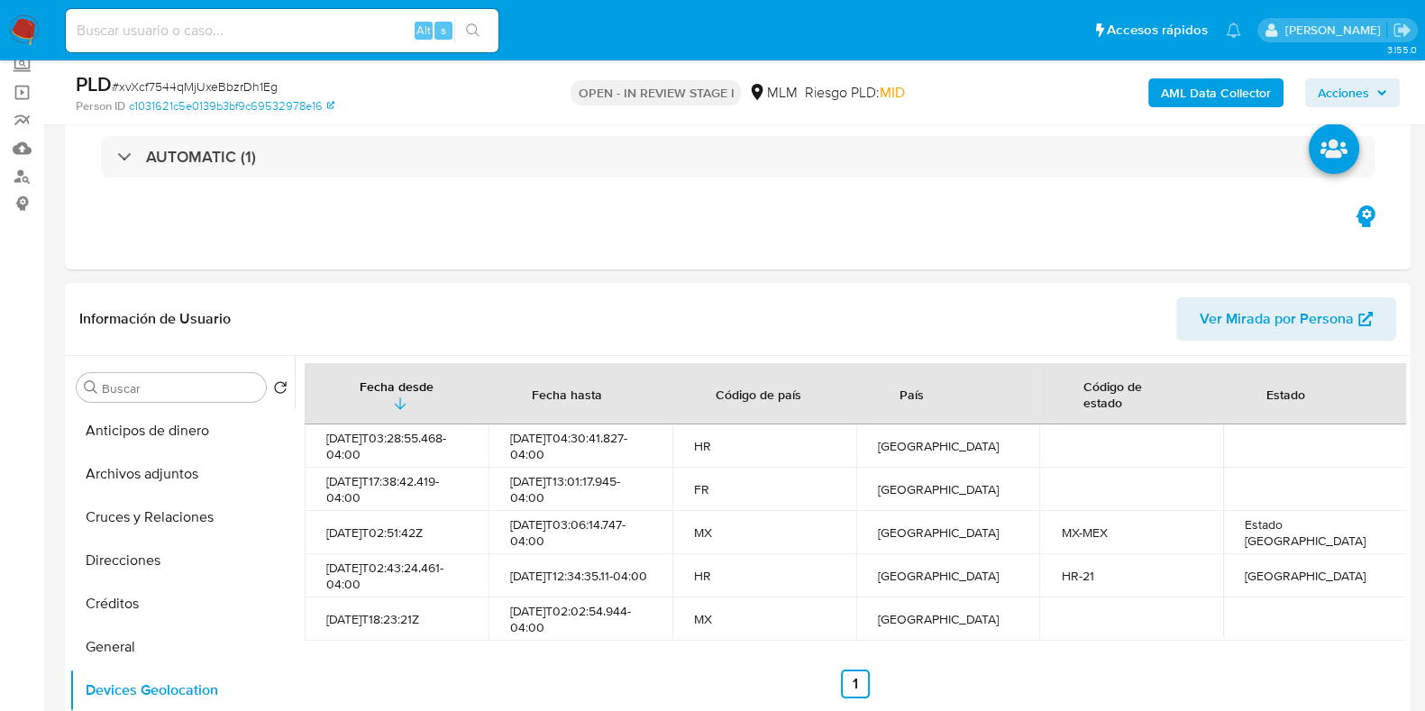
scroll to position [224, 0]
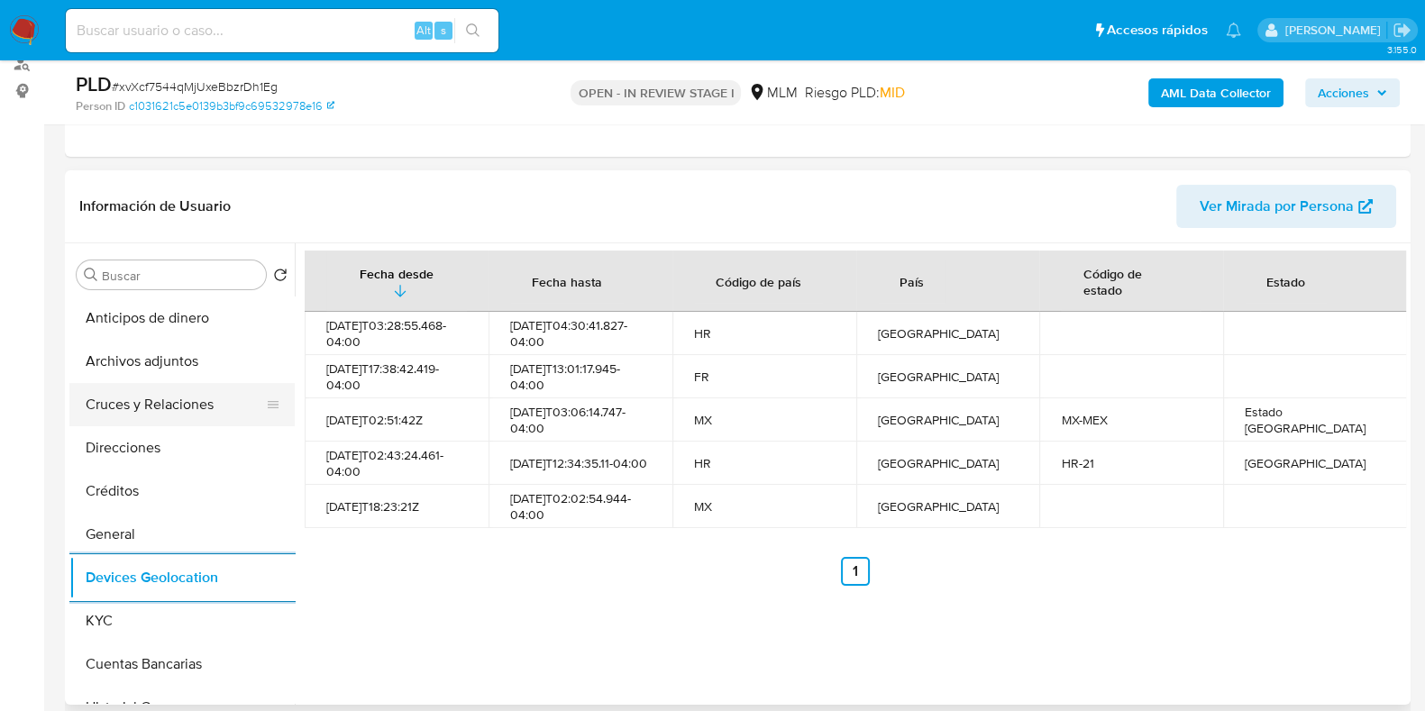
click at [206, 417] on button "Cruces y Relaciones" at bounding box center [174, 404] width 211 height 43
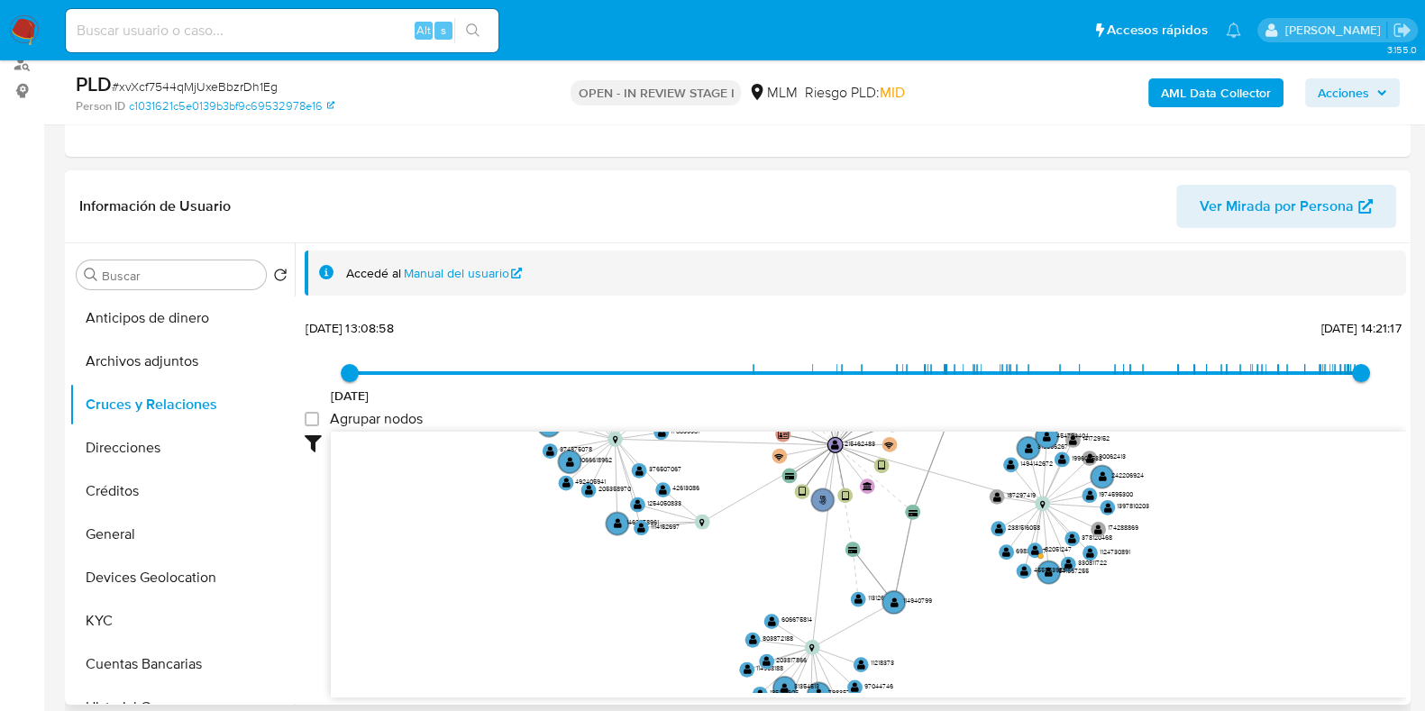
drag, startPoint x: 919, startPoint y: 527, endPoint x: 834, endPoint y: 471, distance: 101.5
click at [834, 471] on icon "phone-6b1bbbe1e0c6a047d41fc3e1dd820d33  user-215462483  215462483 person-c103…" at bounding box center [869, 562] width 1076 height 261
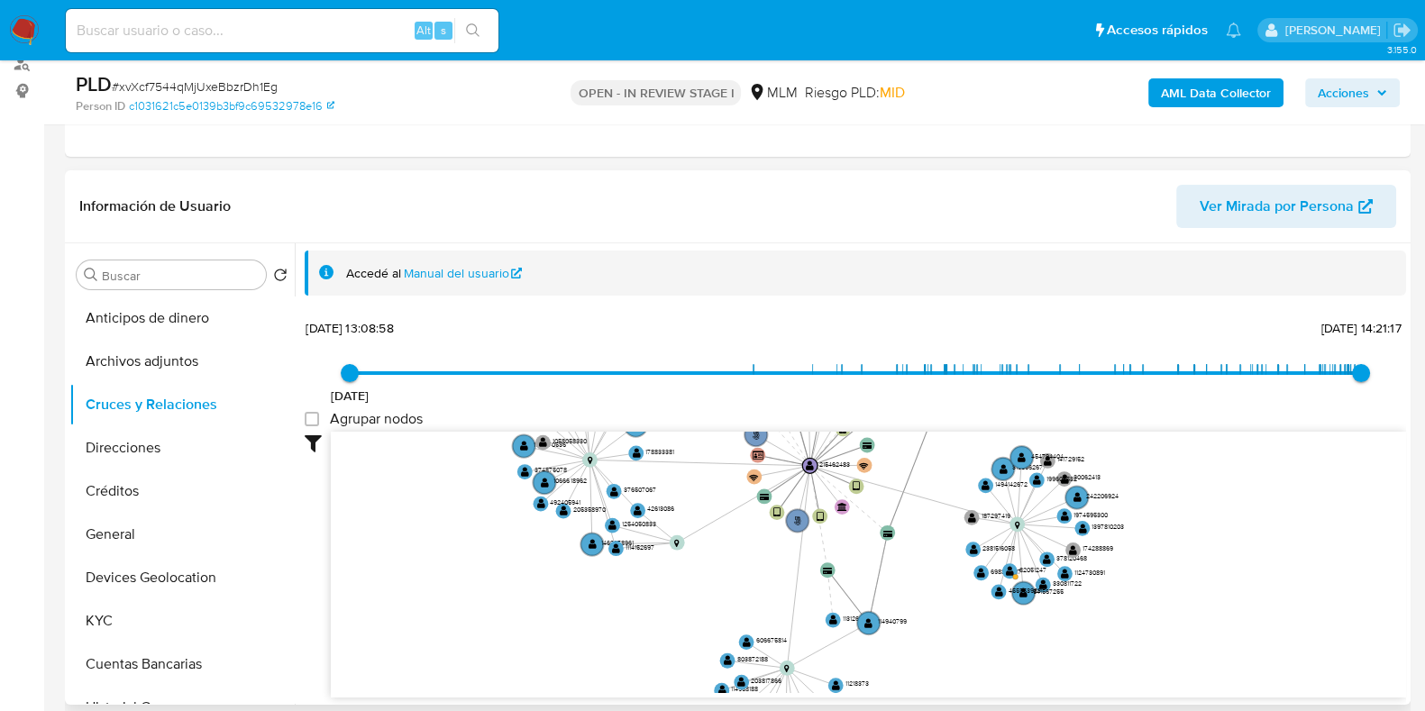
click at [929, 606] on icon "phone-6b1bbbe1e0c6a047d41fc3e1dd820d33  user-215462483  215462483 person-c103…" at bounding box center [869, 562] width 1076 height 261
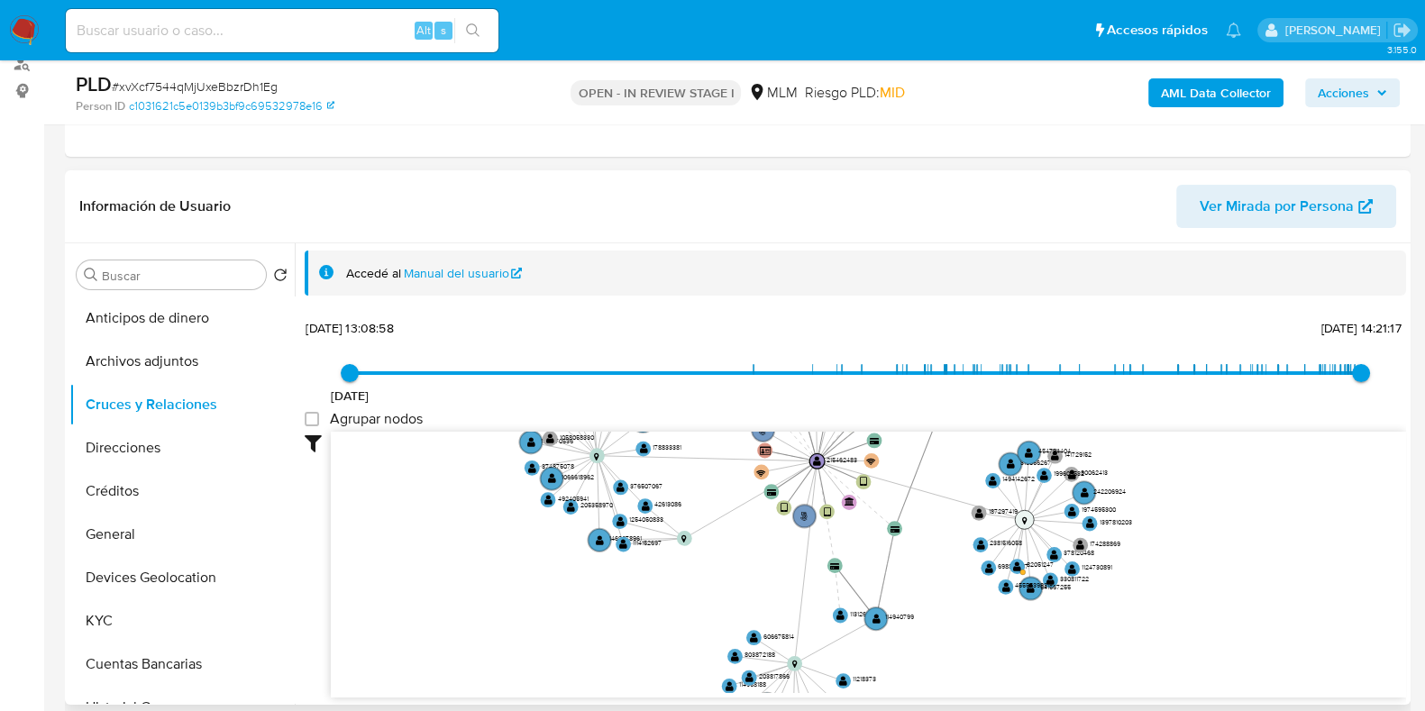
click at [1022, 518] on text "" at bounding box center [1024, 520] width 5 height 8
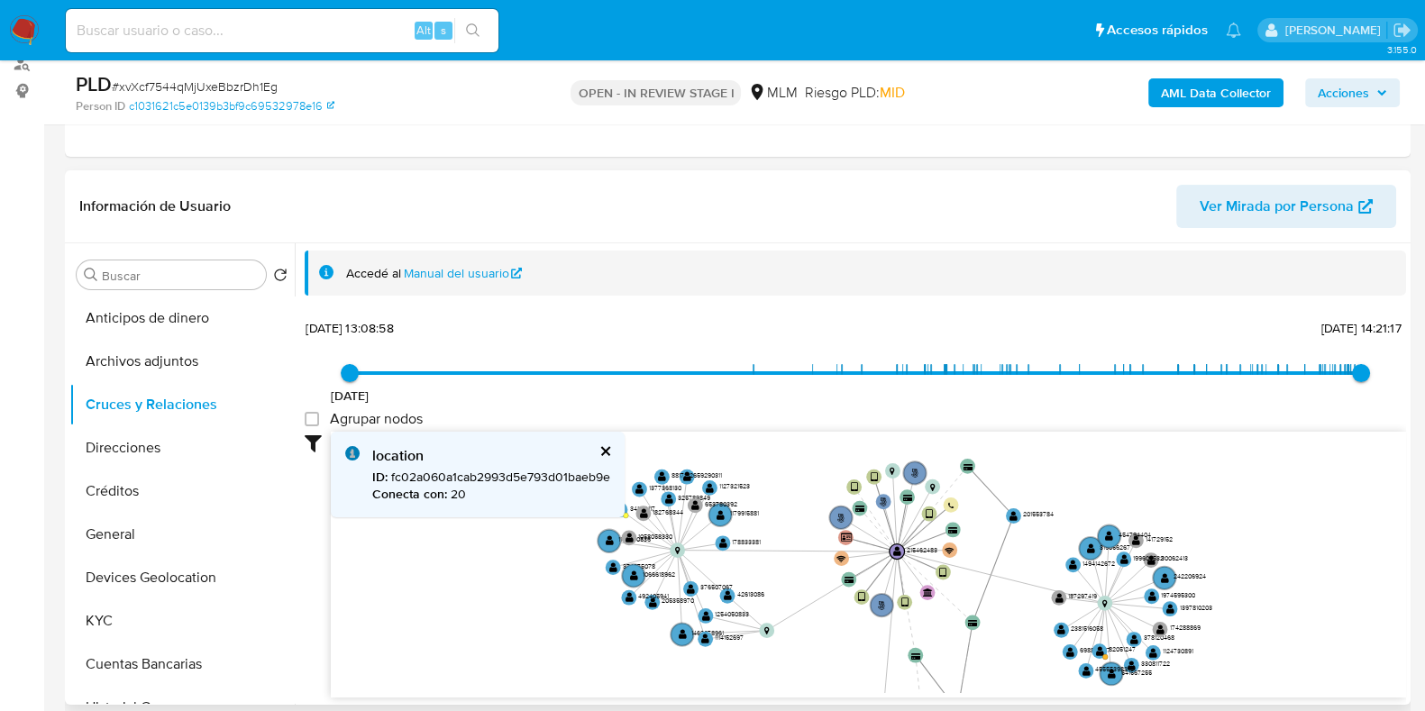
scroll to position [3, 0]
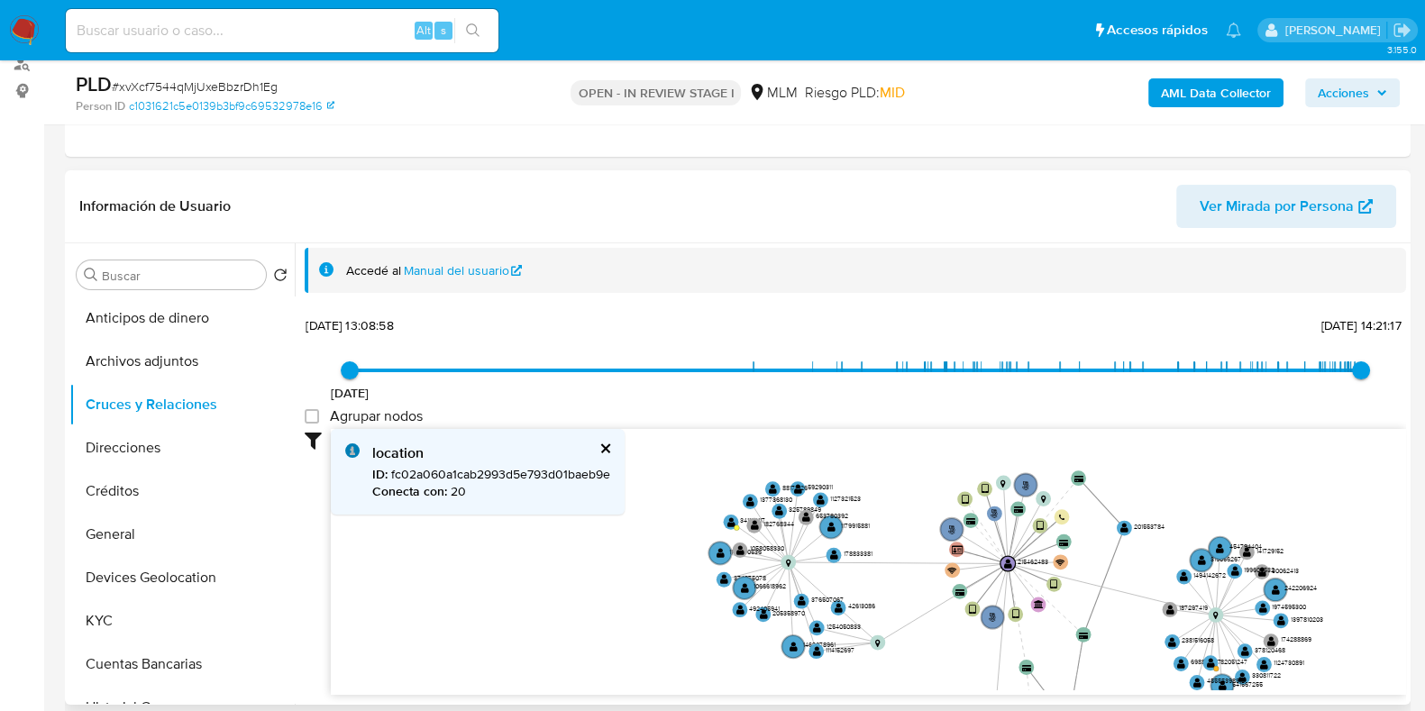
drag, startPoint x: 688, startPoint y: 584, endPoint x: 884, endPoint y: 673, distance: 215.0
click at [884, 673] on icon "phone-6b1bbbe1e0c6a047d41fc3e1dd820d33  user-215462483  215462483 person-c103…" at bounding box center [869, 559] width 1076 height 261
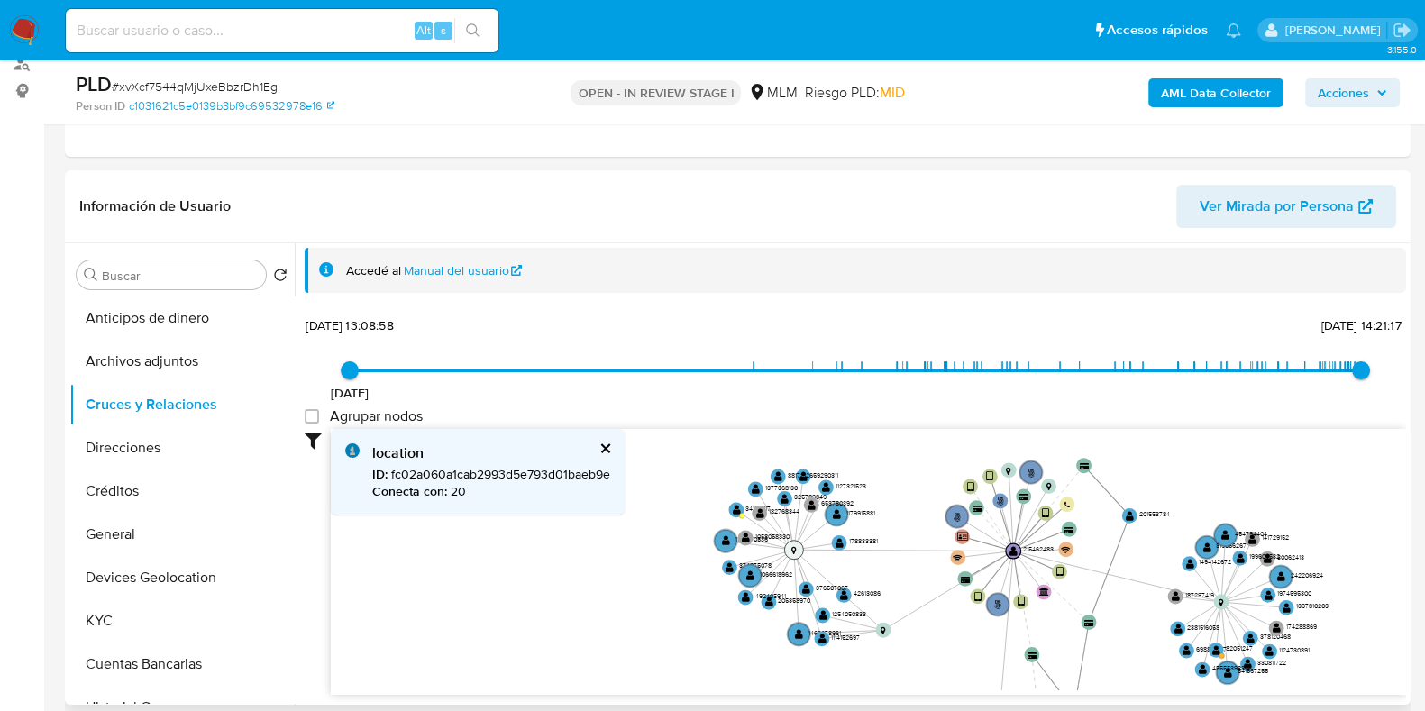
click at [798, 554] on circle at bounding box center [793, 549] width 19 height 19
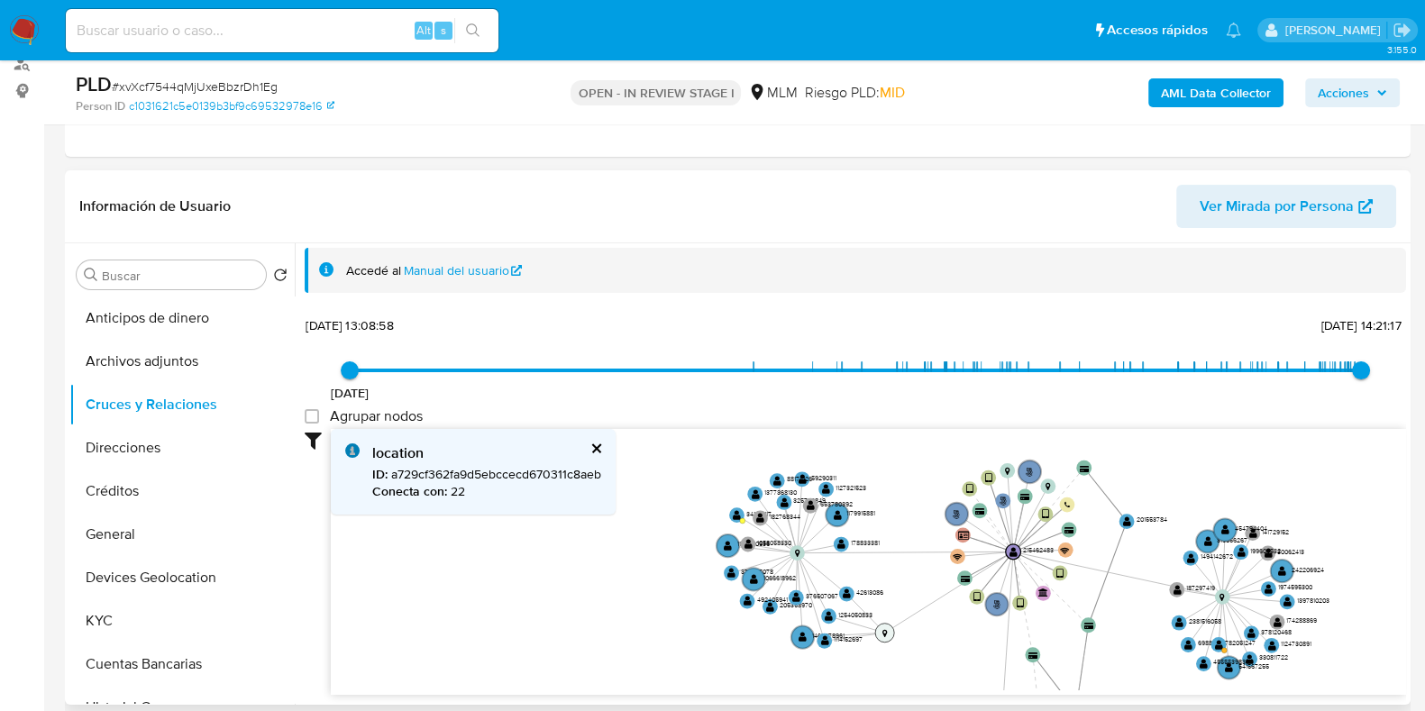
click at [884, 629] on text "" at bounding box center [885, 633] width 5 height 8
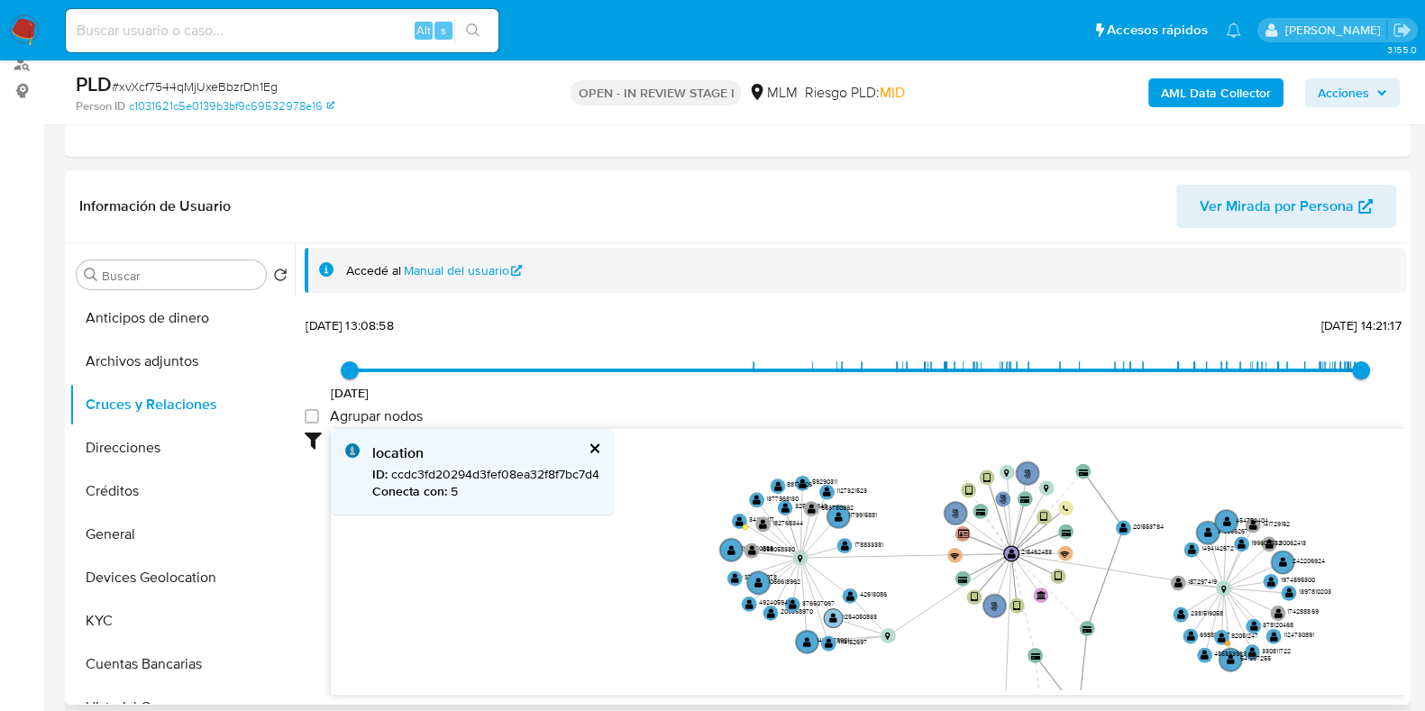
click at [836, 621] on text "" at bounding box center [833, 618] width 8 height 11
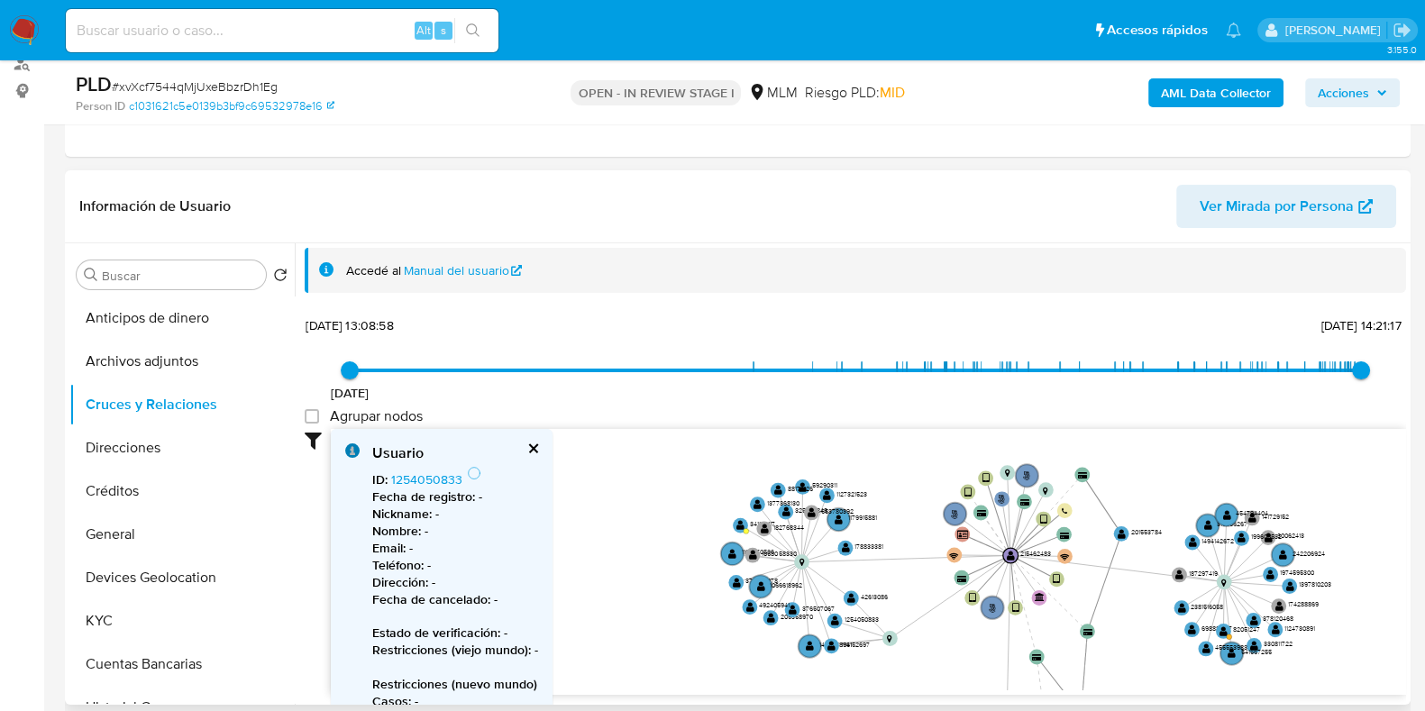
click at [827, 618] on icon "phone-6b1bbbe1e0c6a047d41fc3e1dd820d33  user-215462483  215462483 person-c103…" at bounding box center [869, 559] width 1076 height 261
click at [829, 618] on circle at bounding box center [835, 620] width 19 height 19
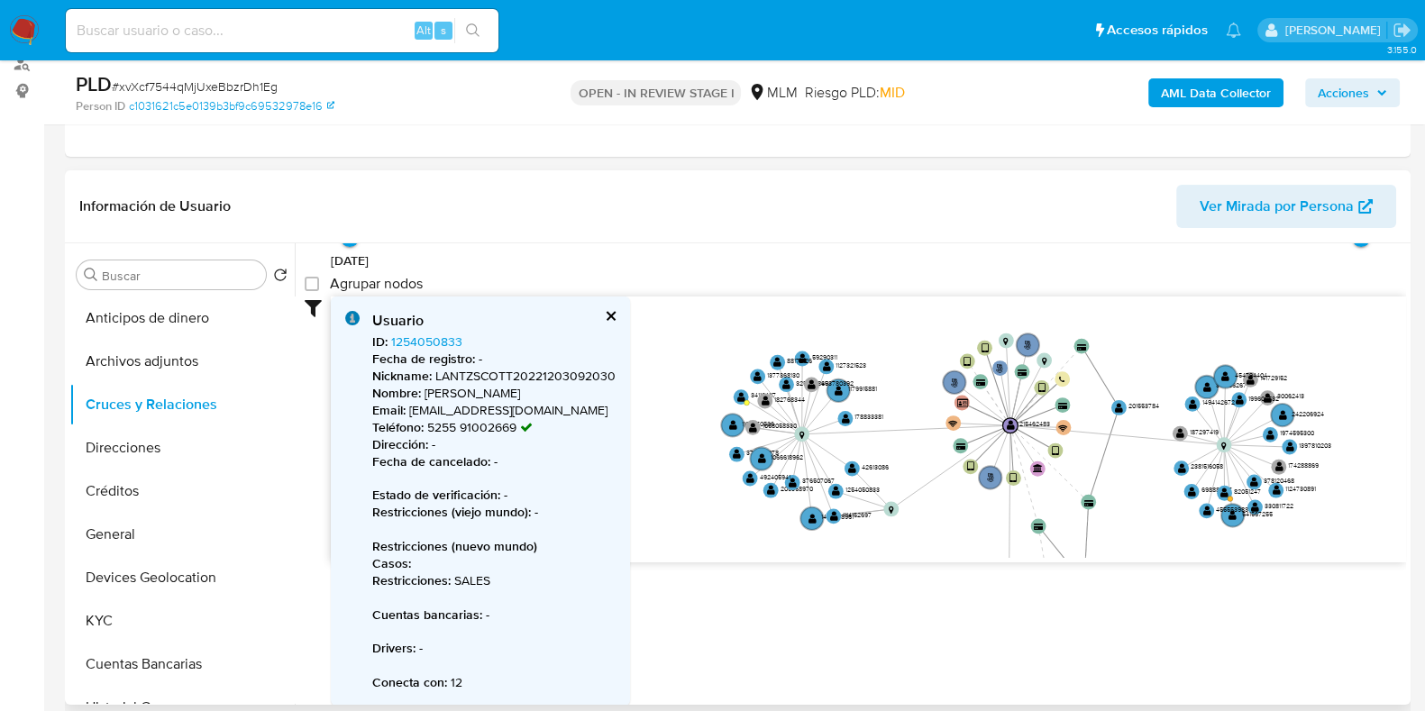
scroll to position [136, 0]
click at [857, 467] on circle at bounding box center [852, 468] width 19 height 19
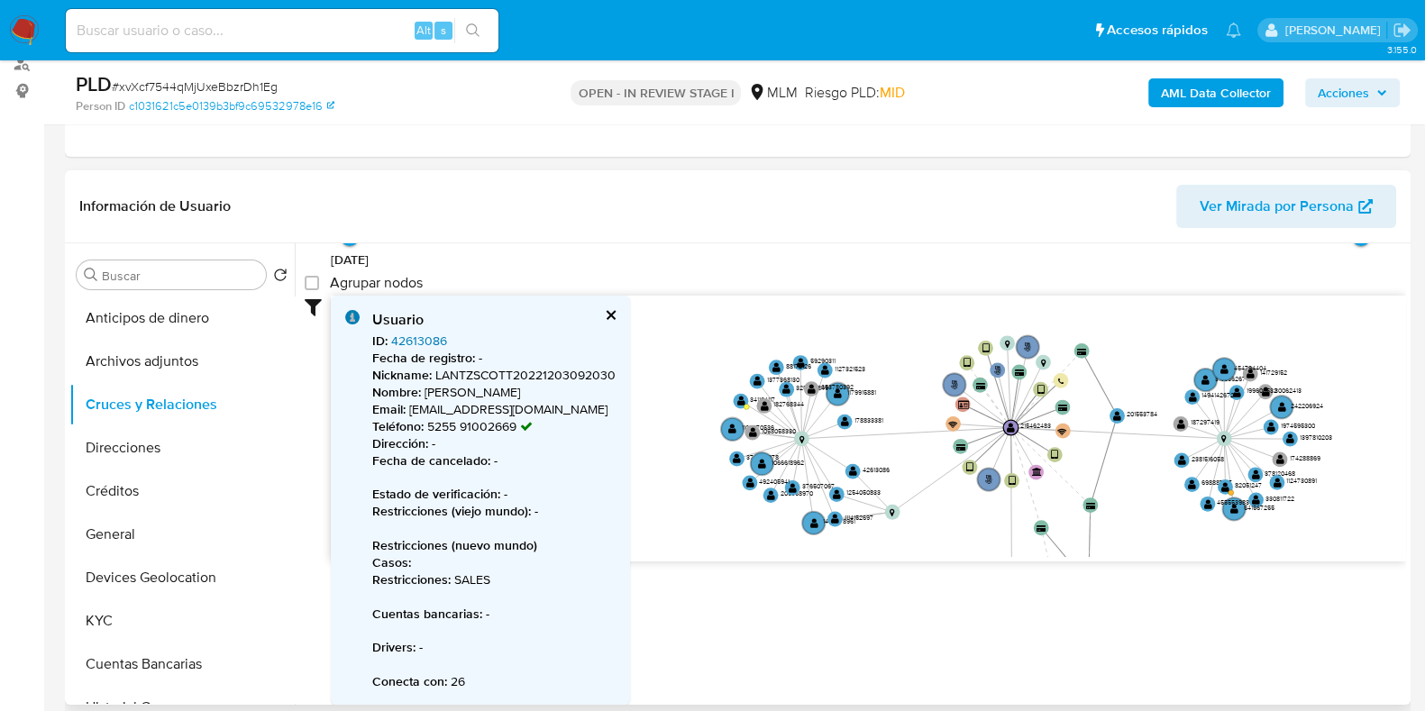
click at [436, 344] on link "42613086" at bounding box center [419, 341] width 56 height 18
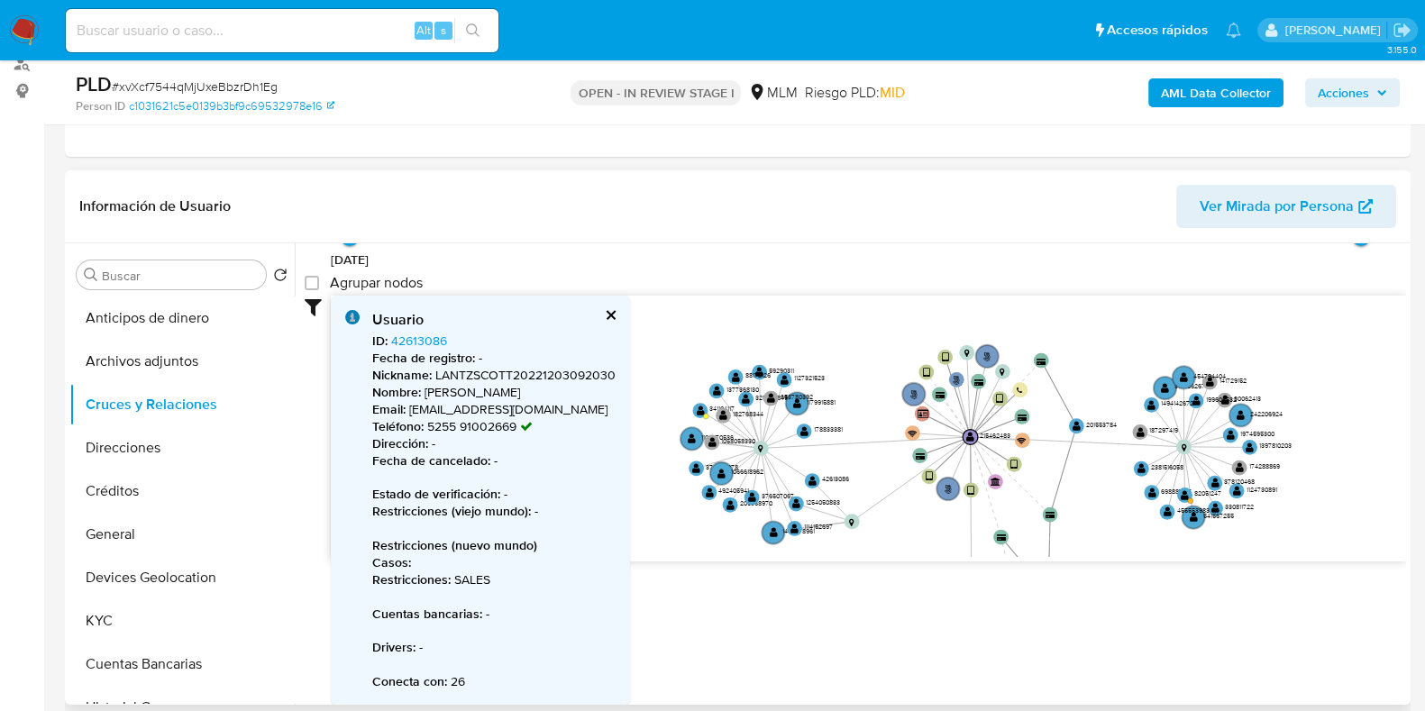
drag, startPoint x: 902, startPoint y: 457, endPoint x: 862, endPoint y: 466, distance: 41.6
click at [862, 466] on icon "phone-6b1bbbe1e0c6a047d41fc3e1dd820d33  user-215462483  215462483 person-c103…" at bounding box center [869, 426] width 1076 height 261
click at [810, 475] on text "" at bounding box center [813, 480] width 8 height 11
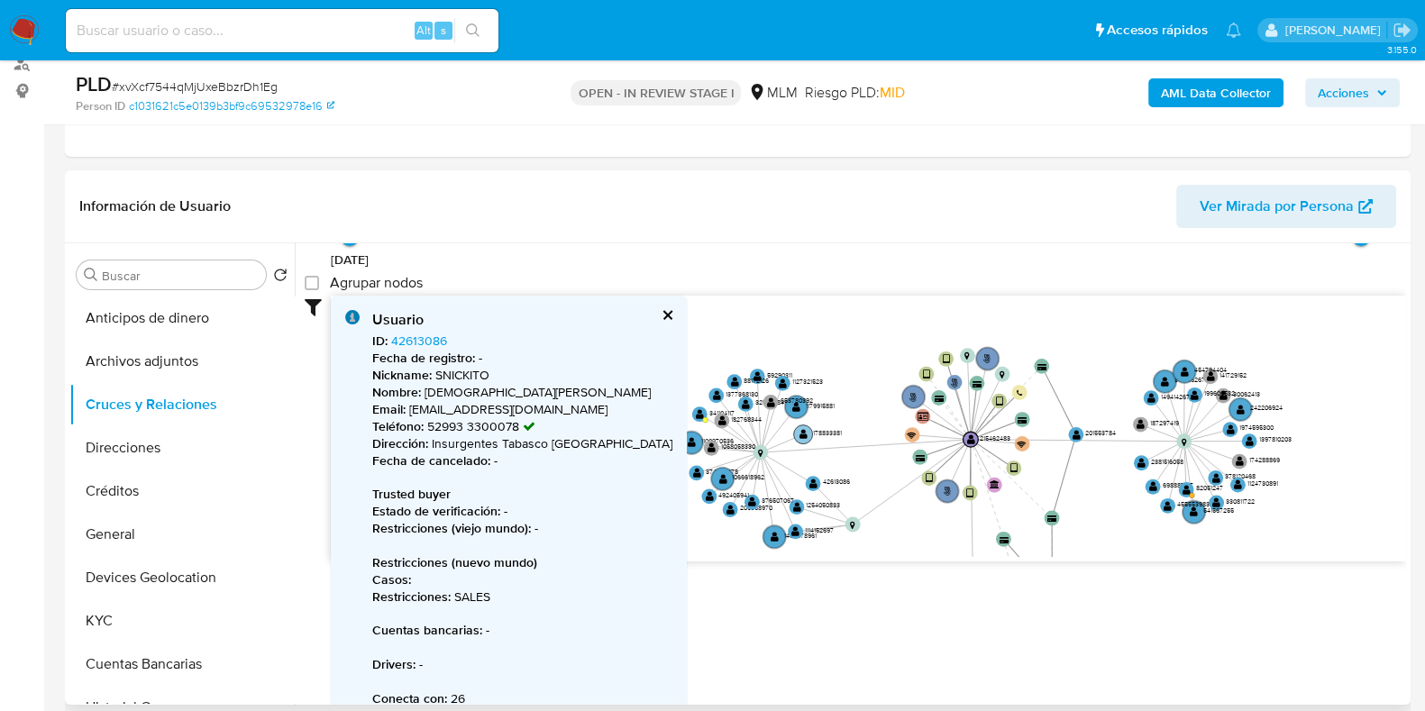
click at [802, 429] on text "" at bounding box center [804, 434] width 8 height 11
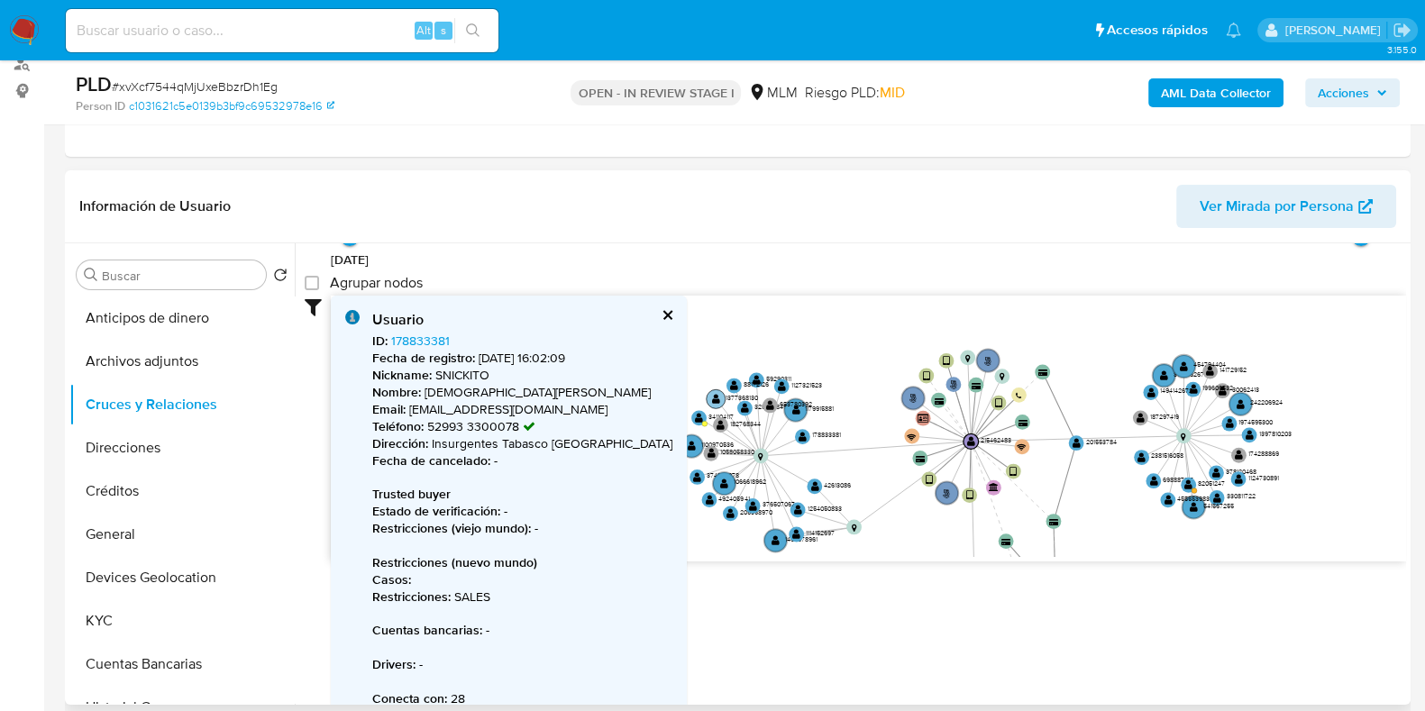
click at [721, 397] on circle at bounding box center [716, 398] width 19 height 19
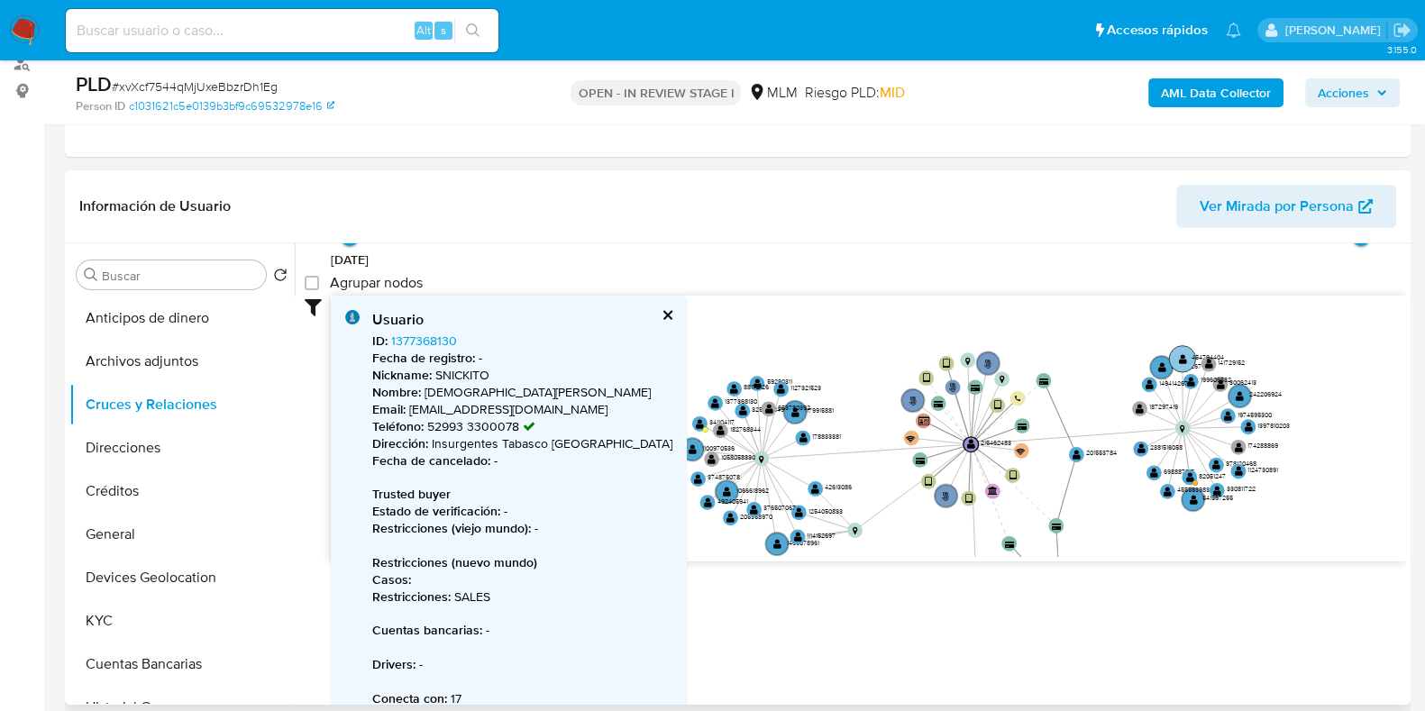
click at [1182, 363] on circle at bounding box center [1182, 358] width 26 height 26
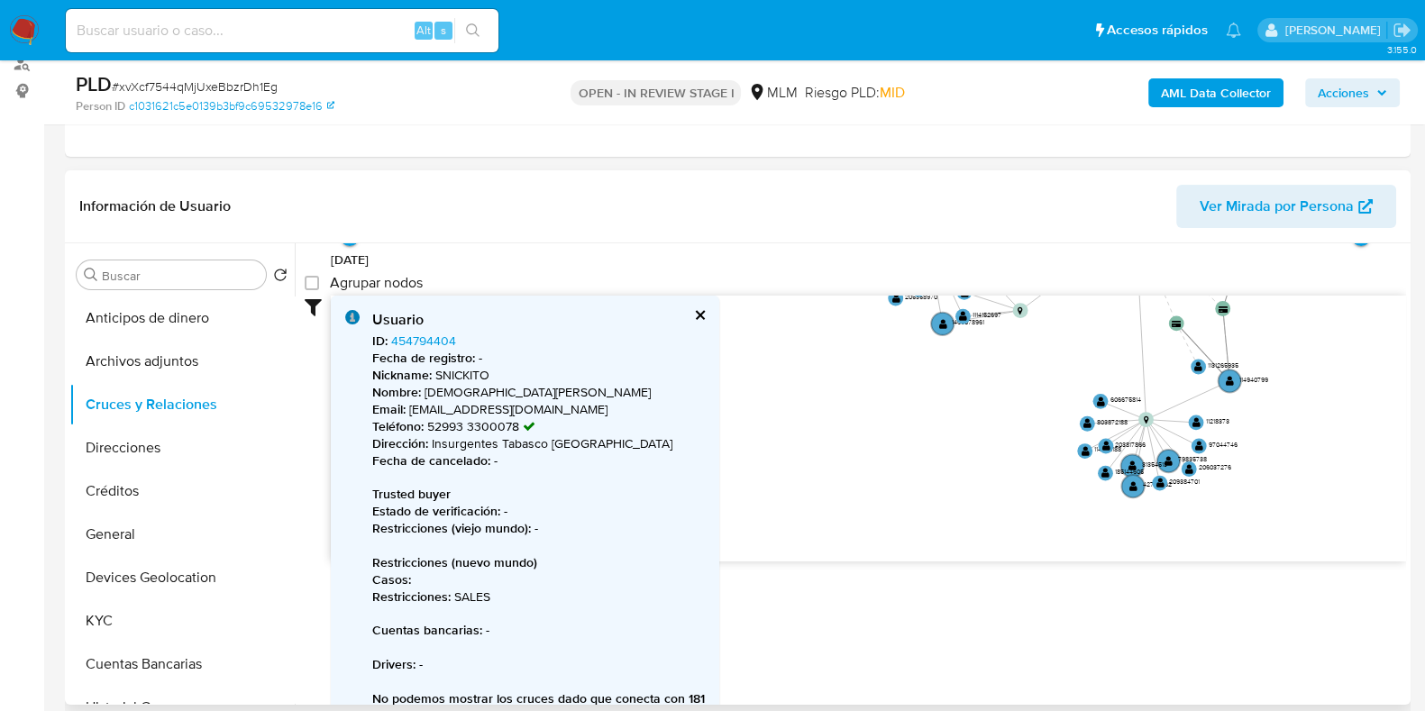
scroll to position [0, 0]
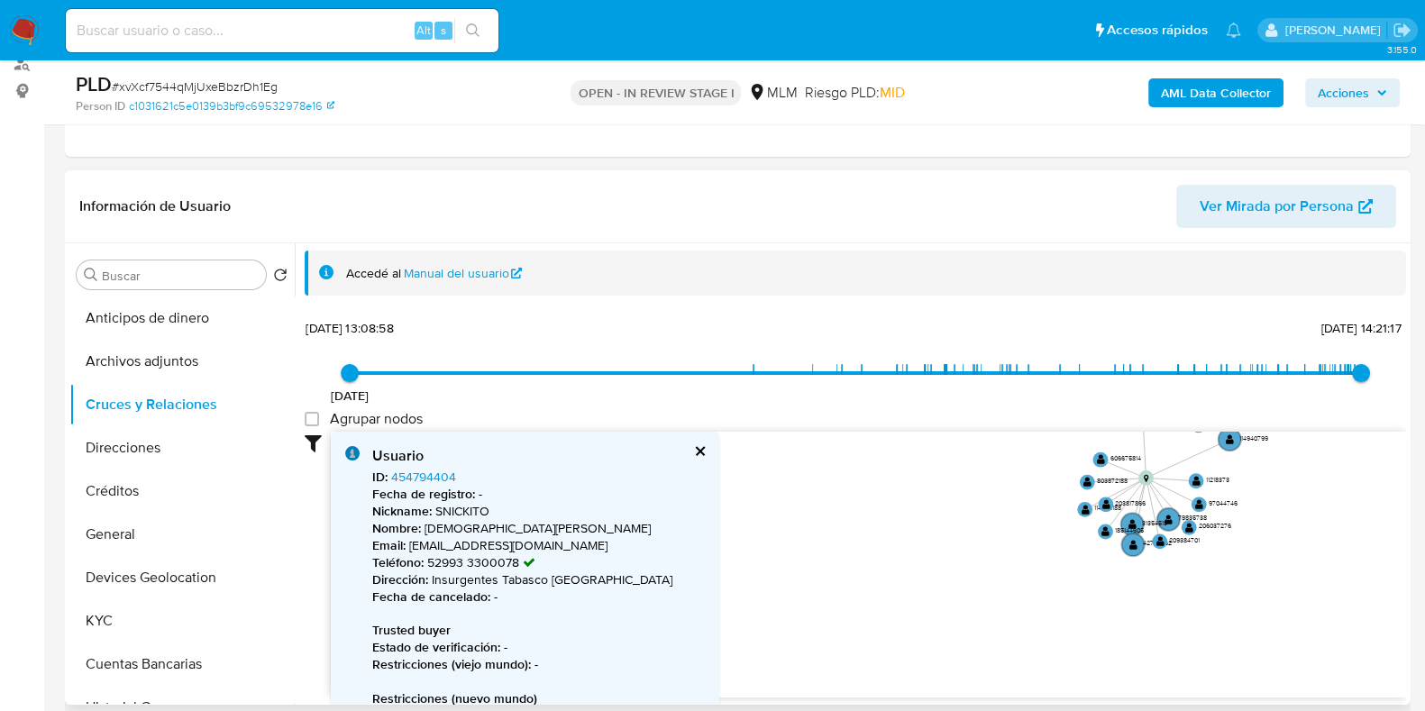
drag, startPoint x: 859, startPoint y: 481, endPoint x: 1015, endPoint y: 266, distance: 266.0
click at [1015, 266] on div "Accedé al Manual del usuario 20/12/2017 20/12/2017, 13:08:58 1/7/2025, 14:21:17…" at bounding box center [856, 475] width 1102 height 448
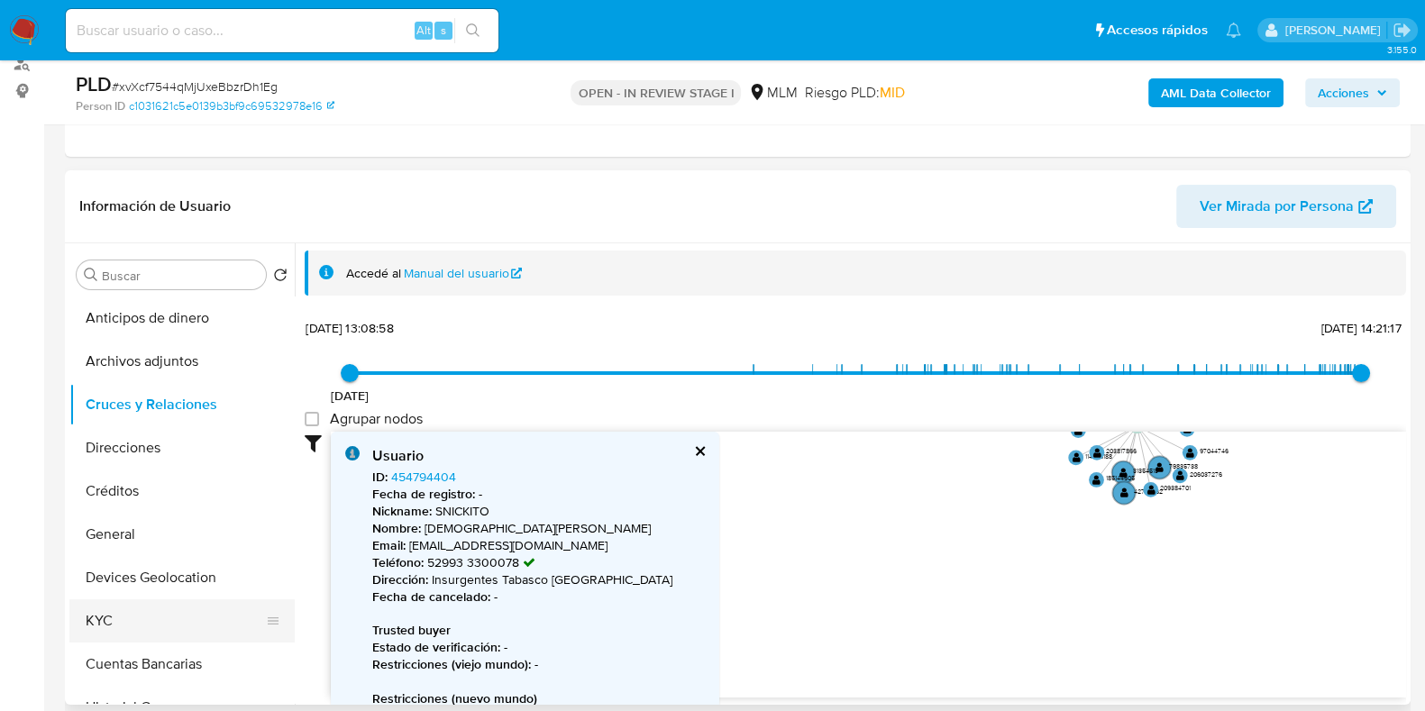
click at [124, 628] on button "KYC" at bounding box center [174, 621] width 211 height 43
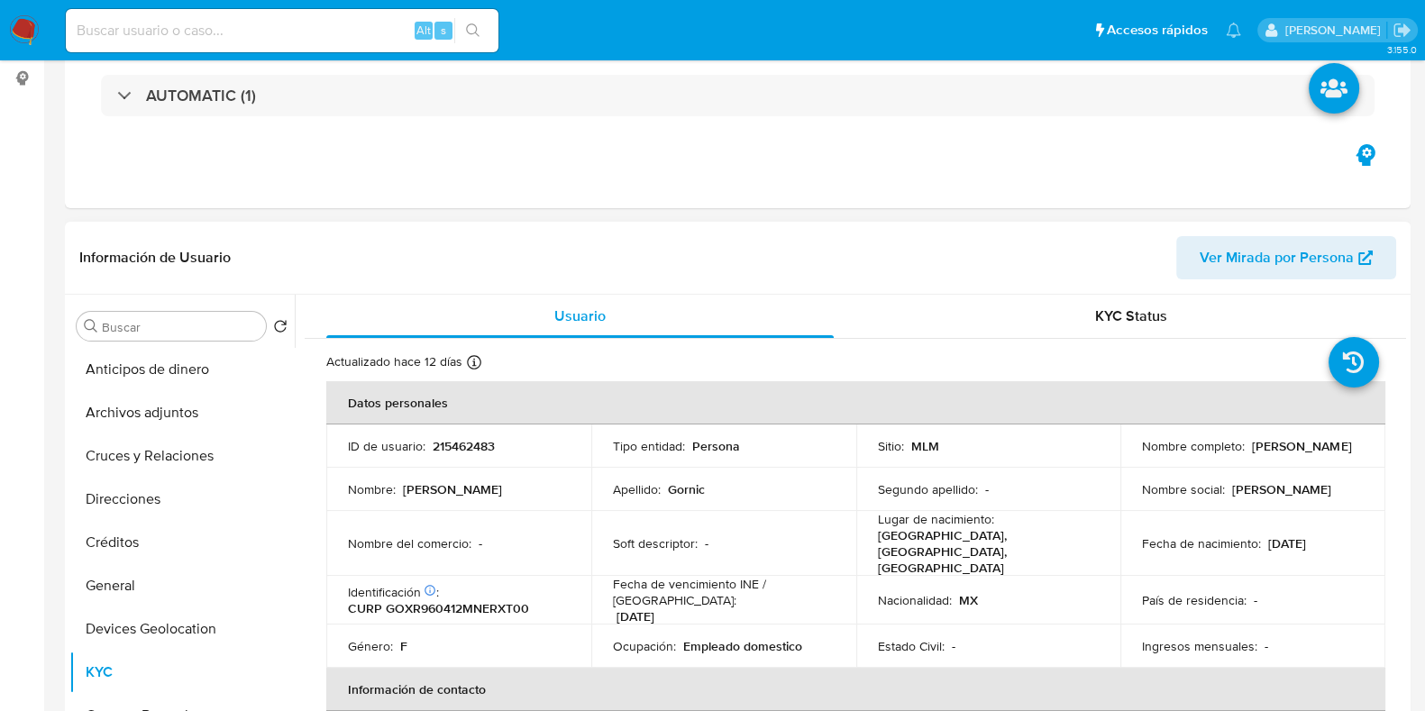
scroll to position [338, 0]
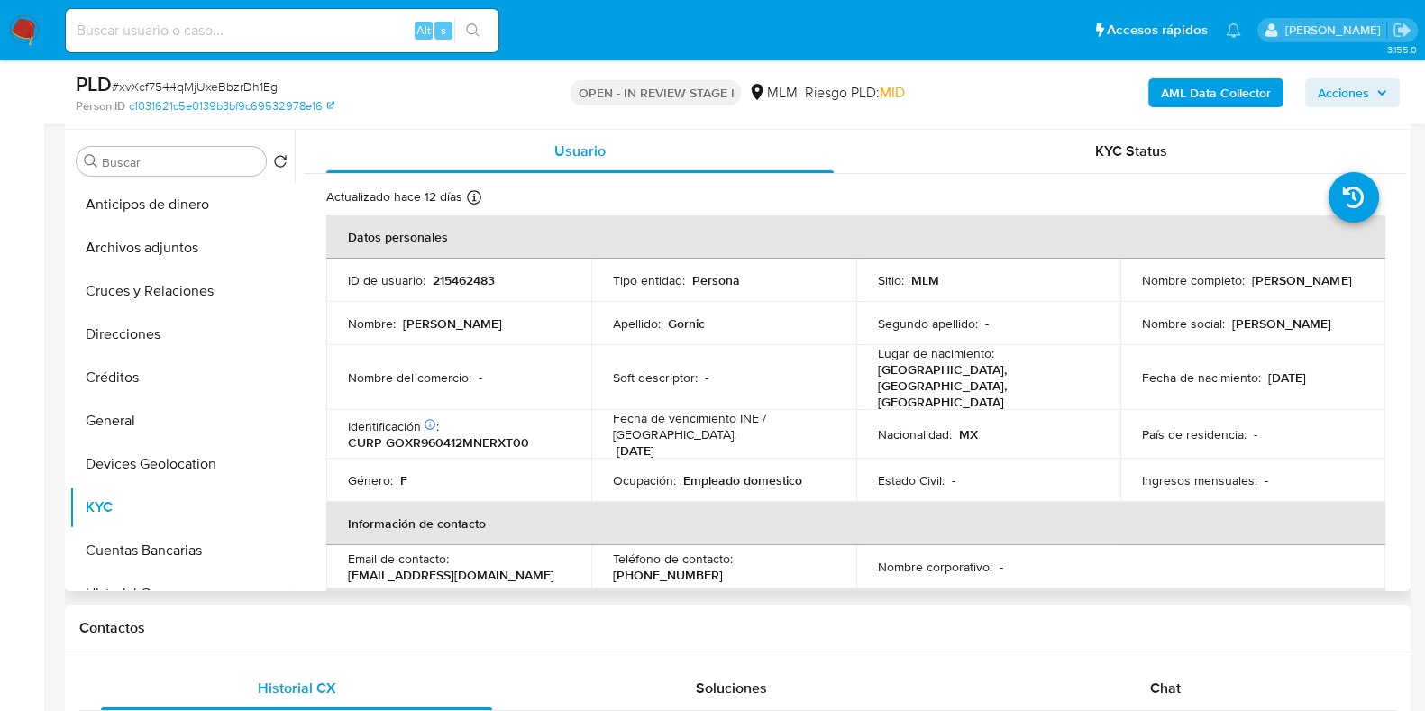
drag, startPoint x: 1342, startPoint y: 286, endPoint x: 1244, endPoint y: 279, distance: 97.6
click at [1244, 279] on div "Nombre completo : Ruth Yael Gornic" at bounding box center [1253, 280] width 222 height 16
copy div "Ruth Yael Gornic"
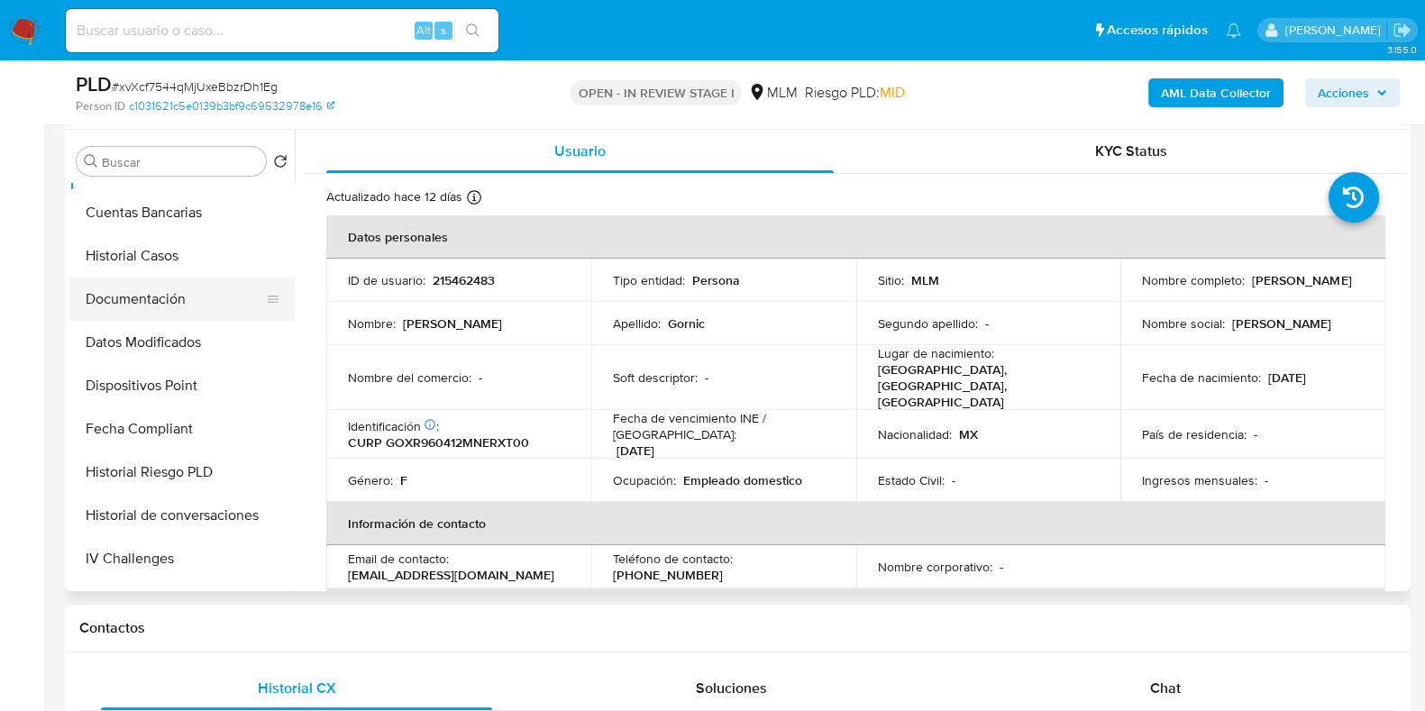
click at [168, 302] on button "Documentación" at bounding box center [174, 299] width 211 height 43
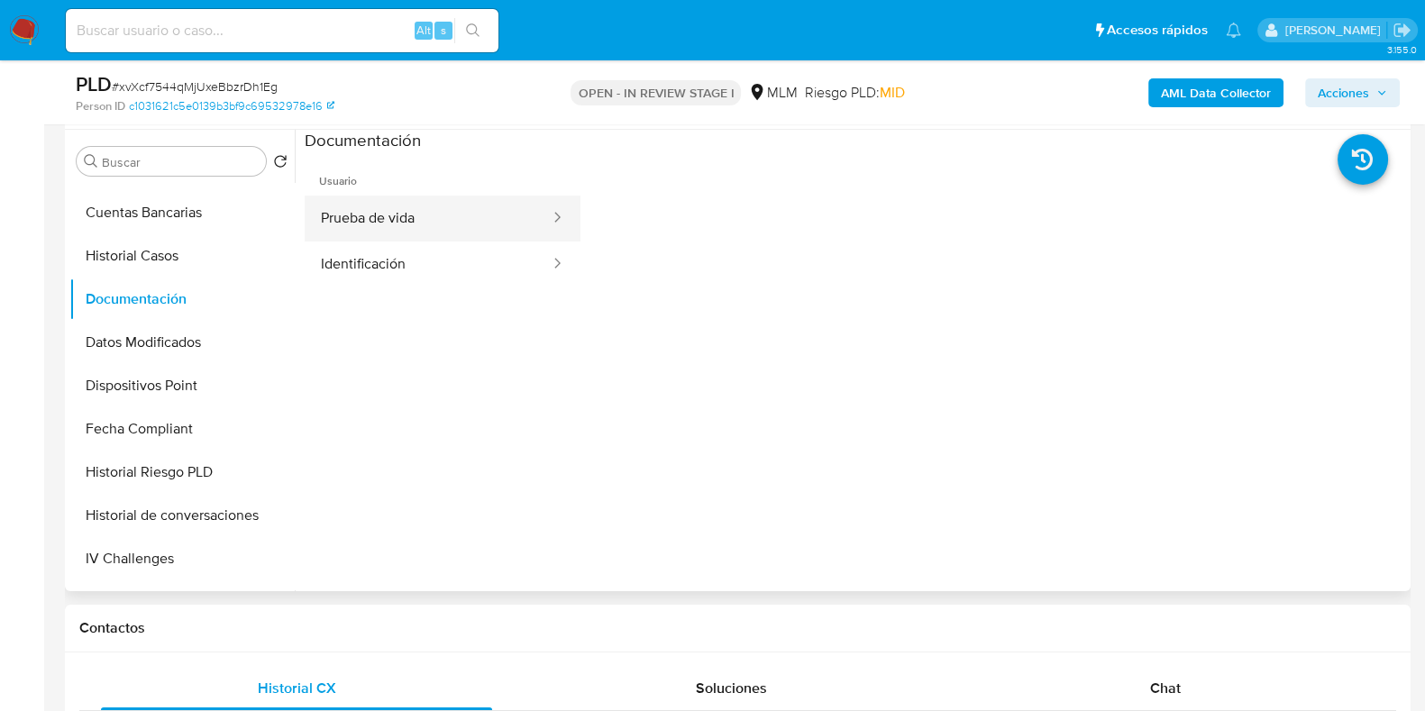
click at [345, 223] on button "Prueba de vida" at bounding box center [428, 219] width 247 height 46
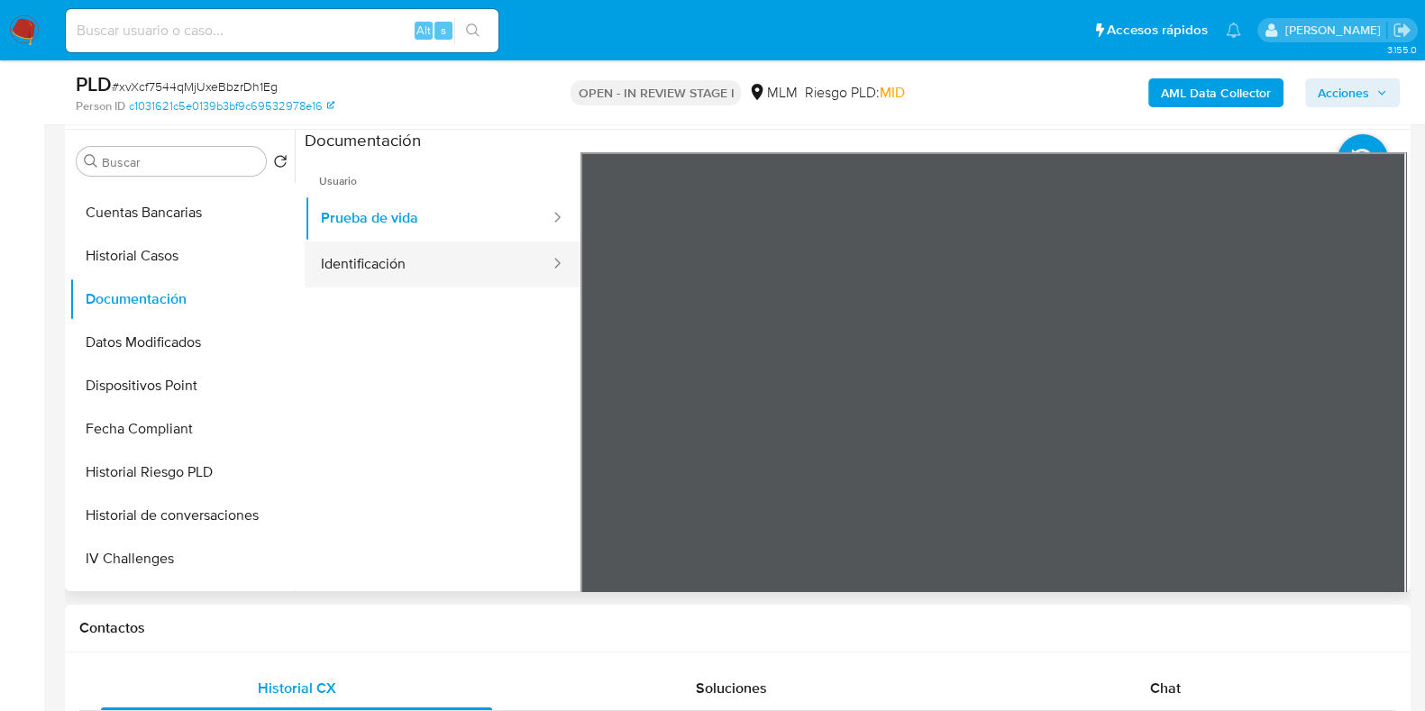
click at [441, 263] on button "Identificación" at bounding box center [428, 265] width 247 height 46
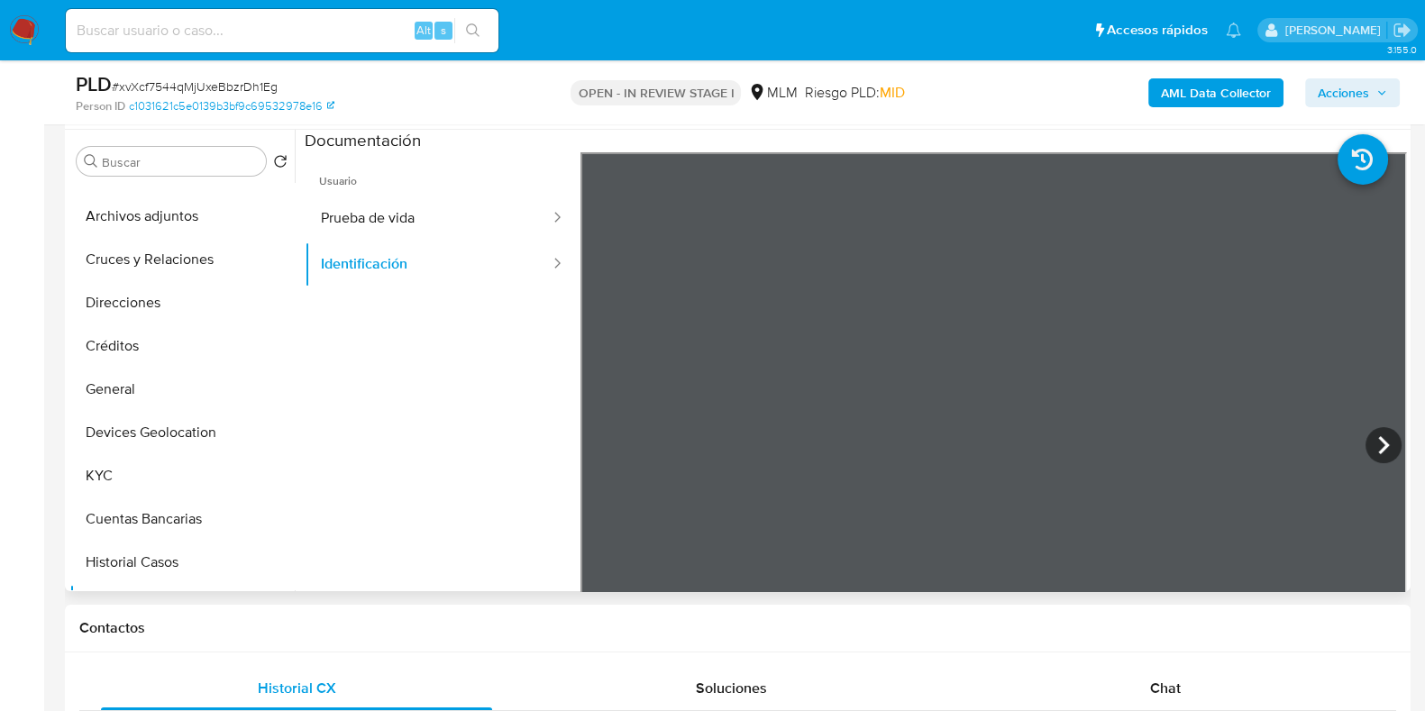
scroll to position [0, 0]
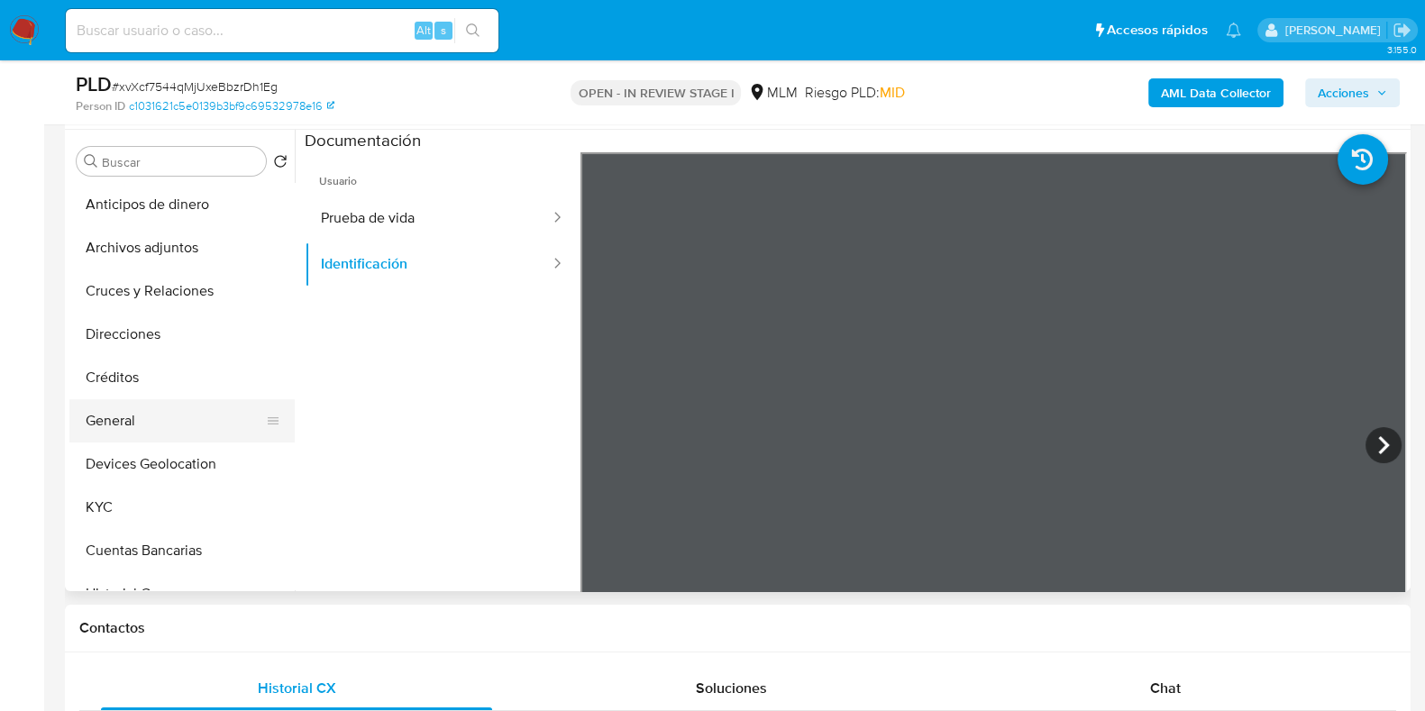
click at [101, 426] on button "General" at bounding box center [174, 420] width 211 height 43
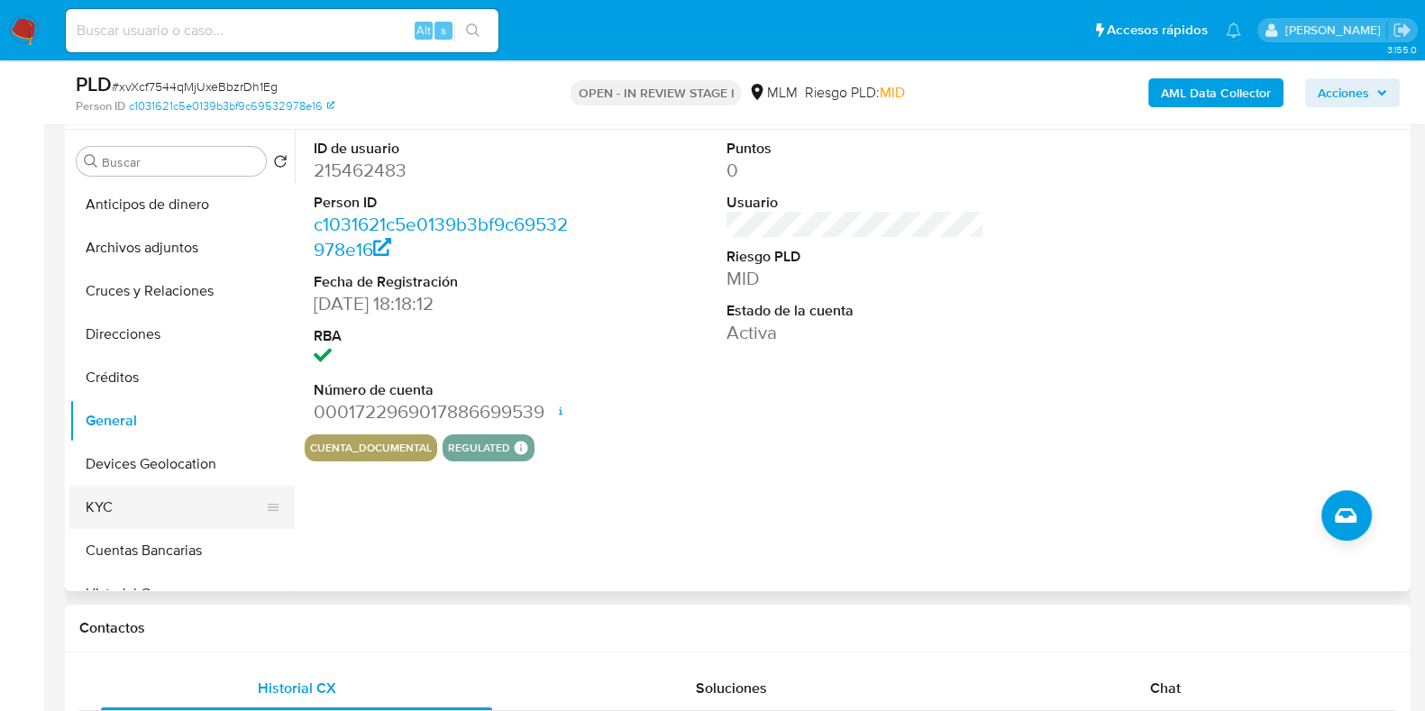
click at [111, 498] on button "KYC" at bounding box center [174, 507] width 211 height 43
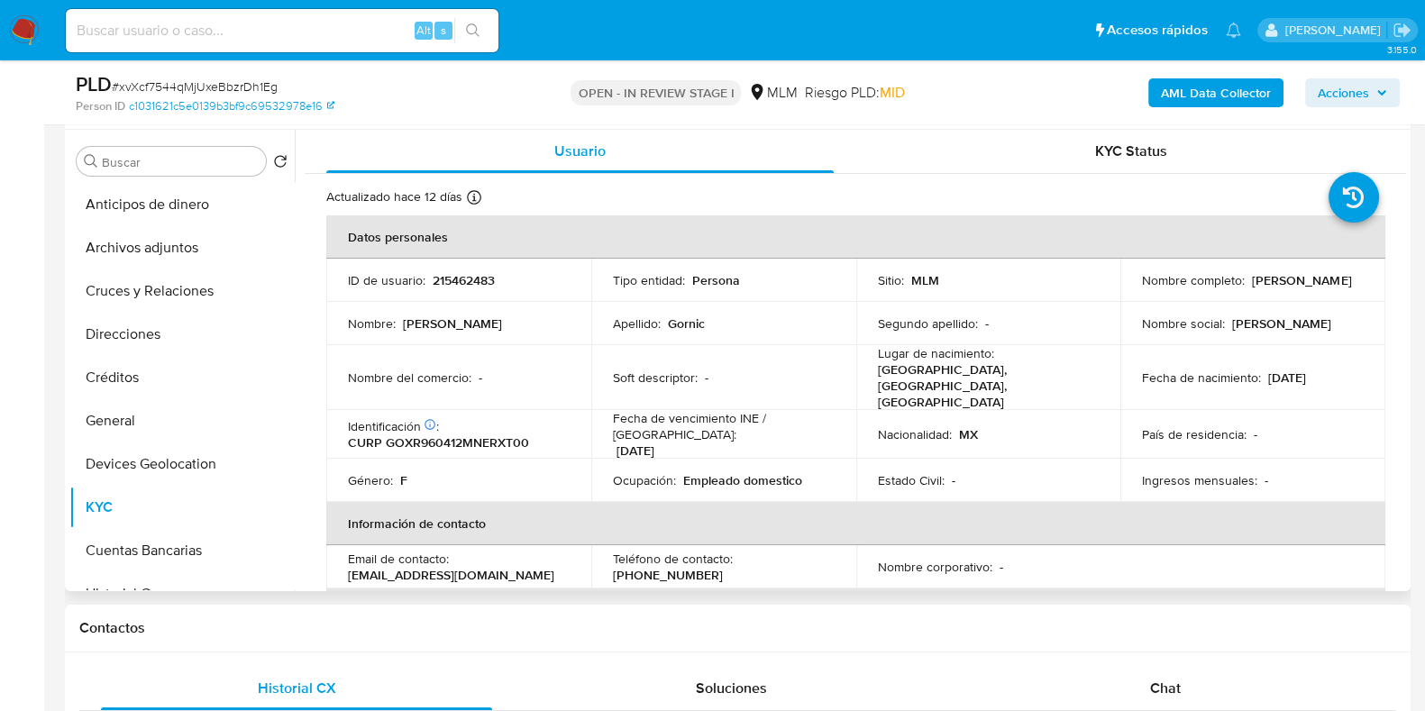
click at [487, 274] on p "215462483" at bounding box center [464, 280] width 62 height 16
copy p "215462483"
click at [123, 430] on button "General" at bounding box center [174, 420] width 211 height 43
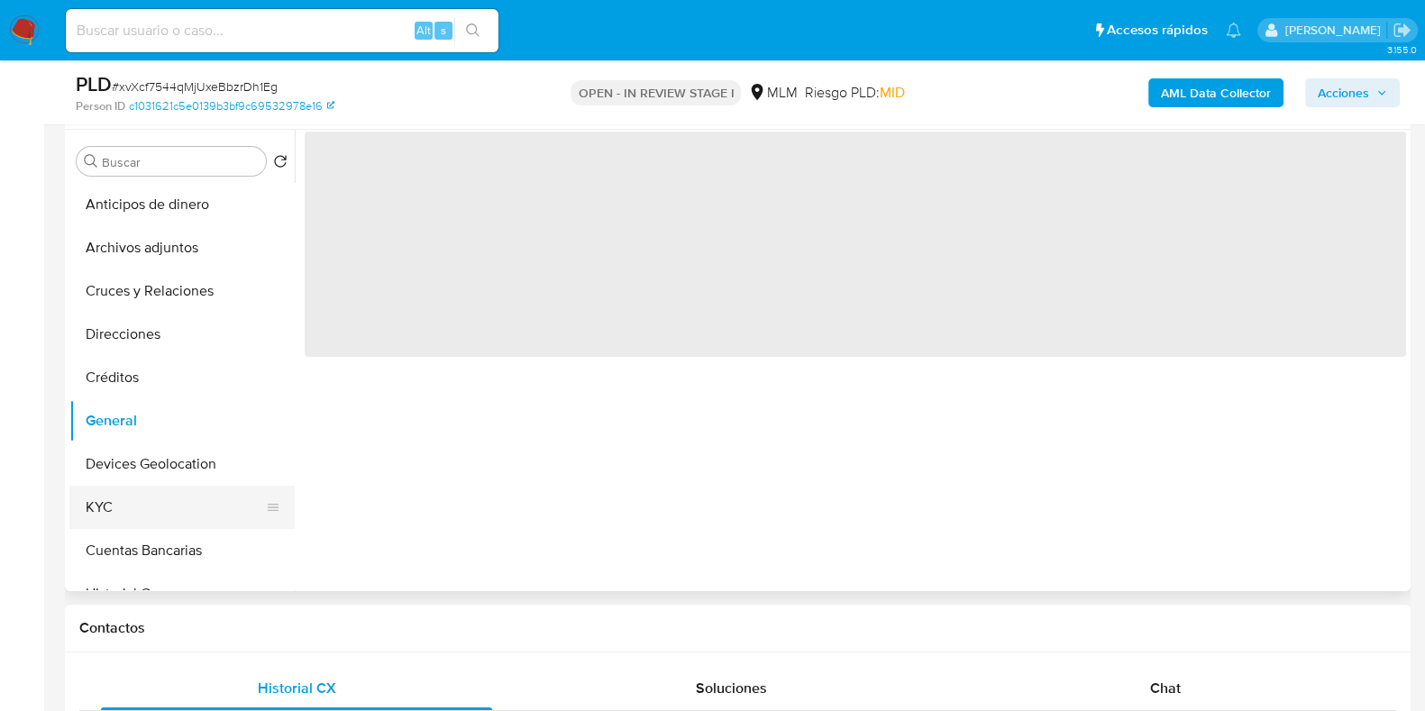
click at [124, 496] on button "KYC" at bounding box center [174, 507] width 211 height 43
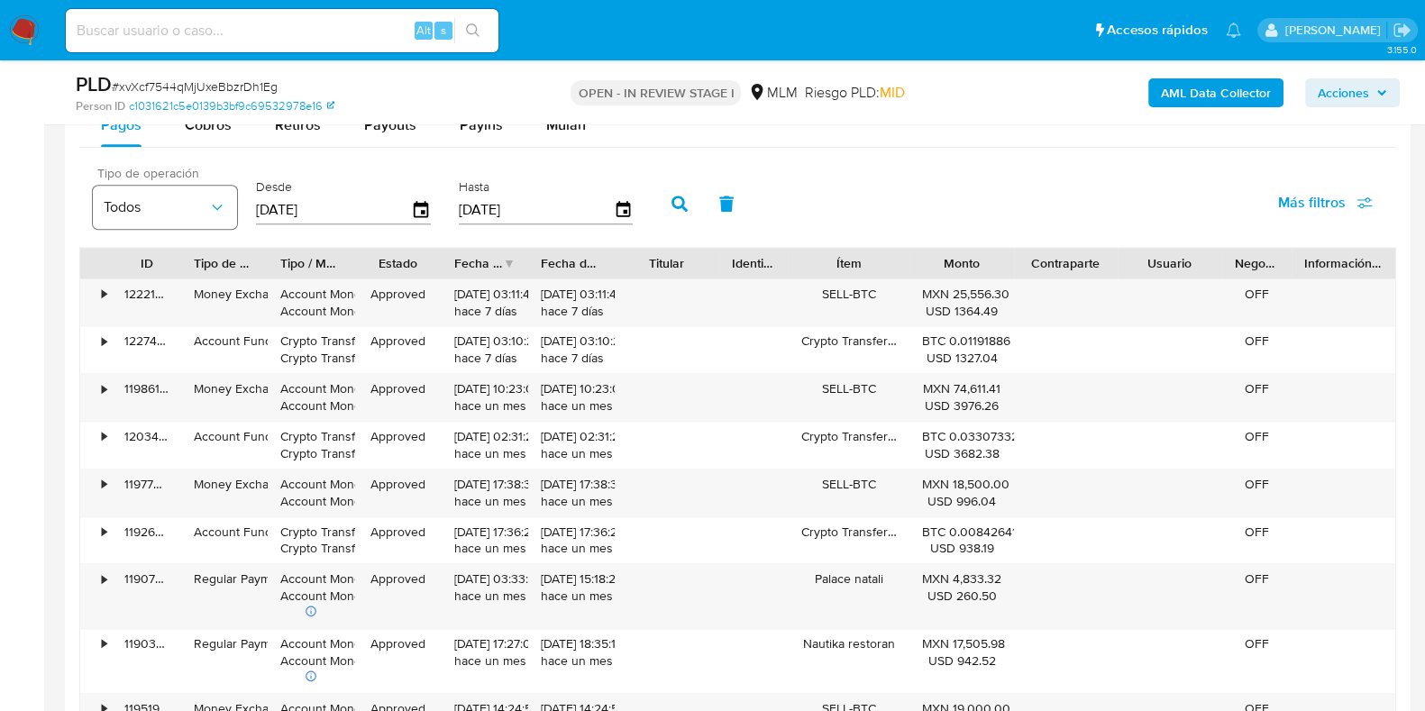
scroll to position [1802, 0]
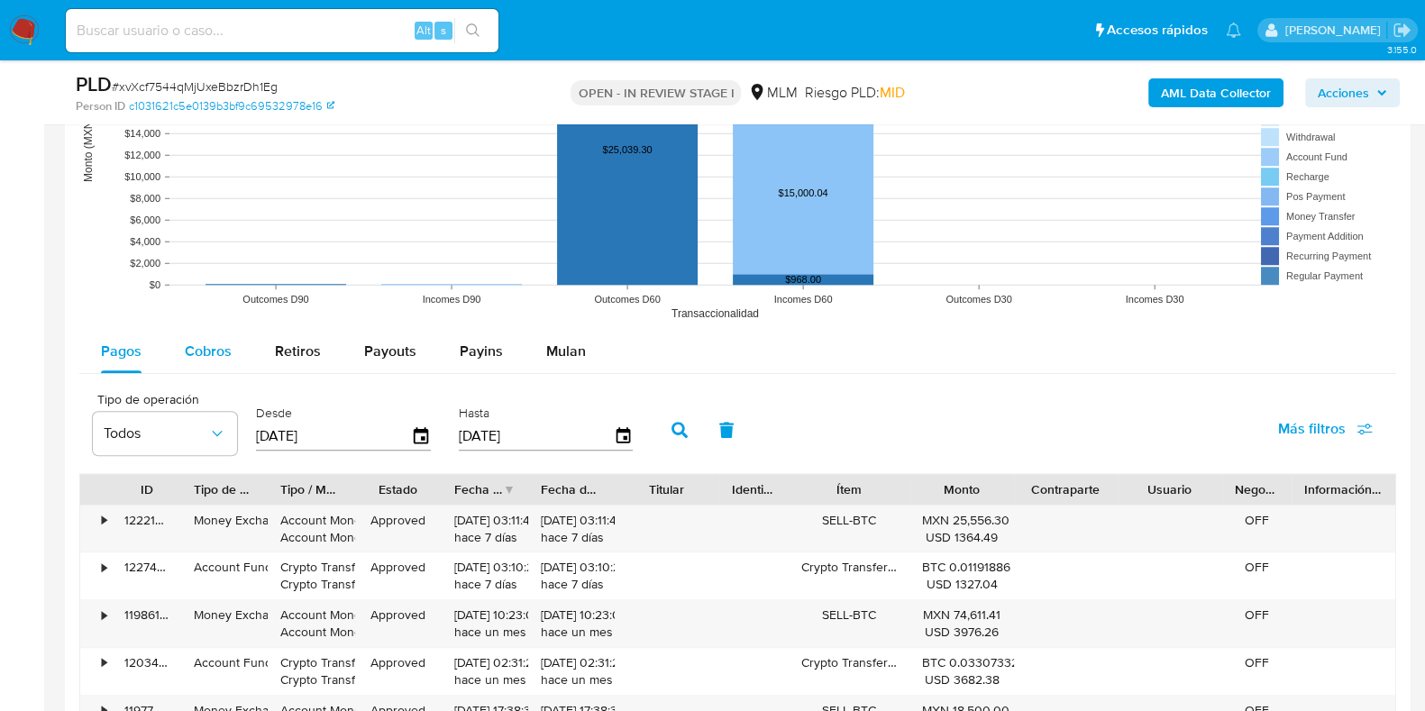
click at [214, 346] on span "Cobros" at bounding box center [208, 351] width 47 height 21
select select "10"
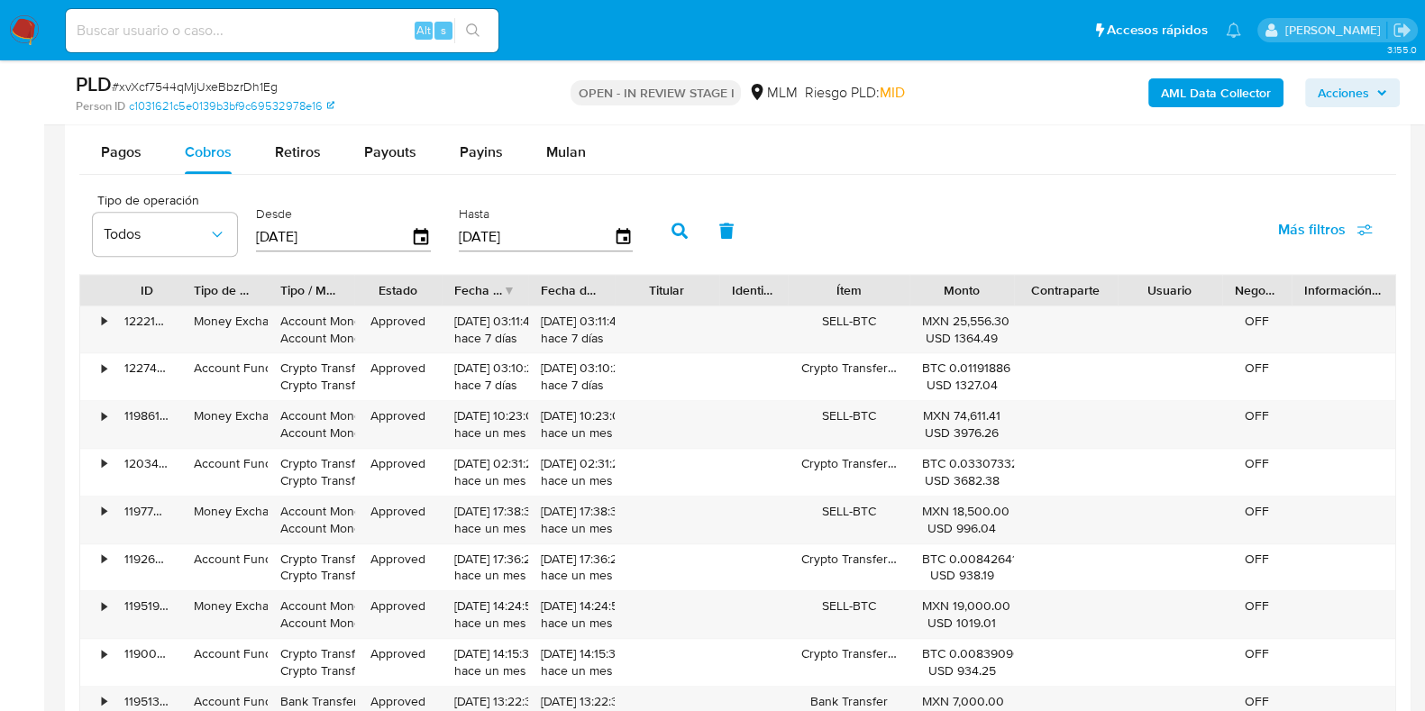
scroll to position [2141, 0]
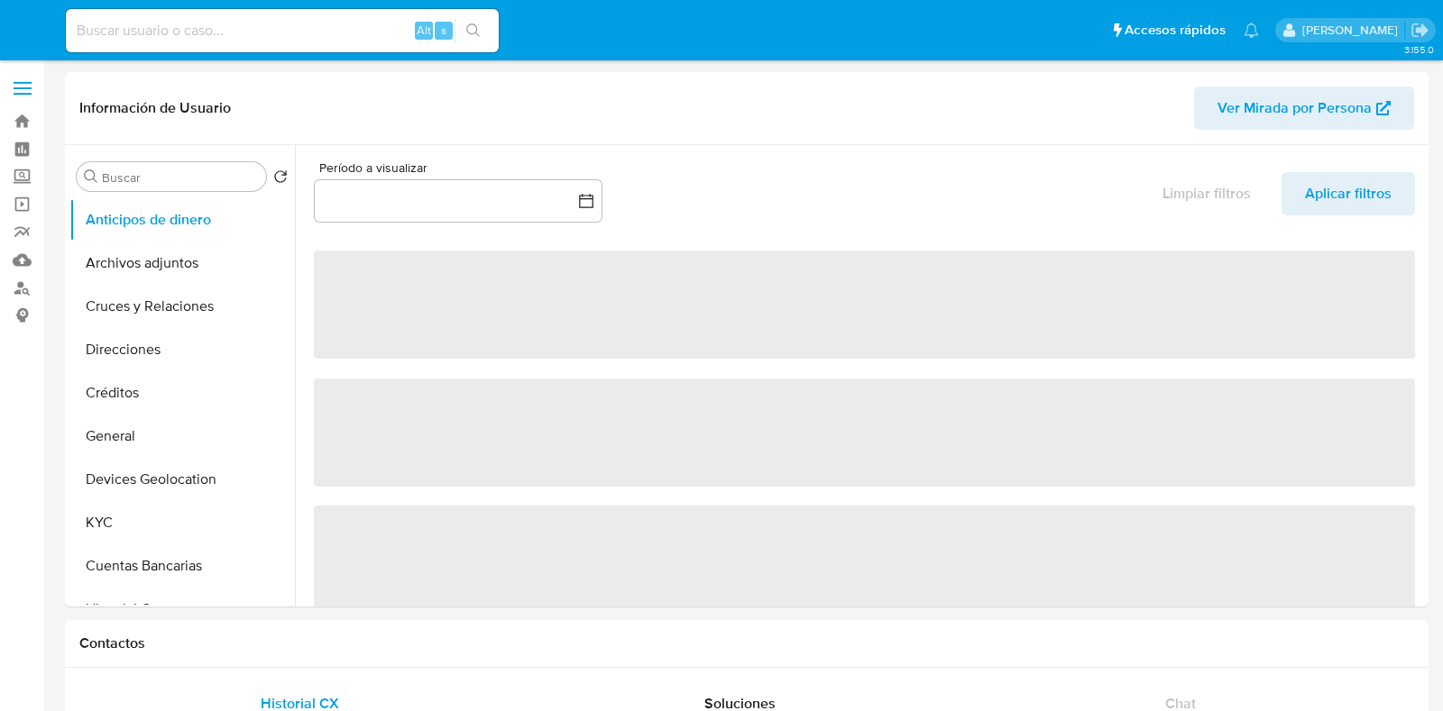
select select "10"
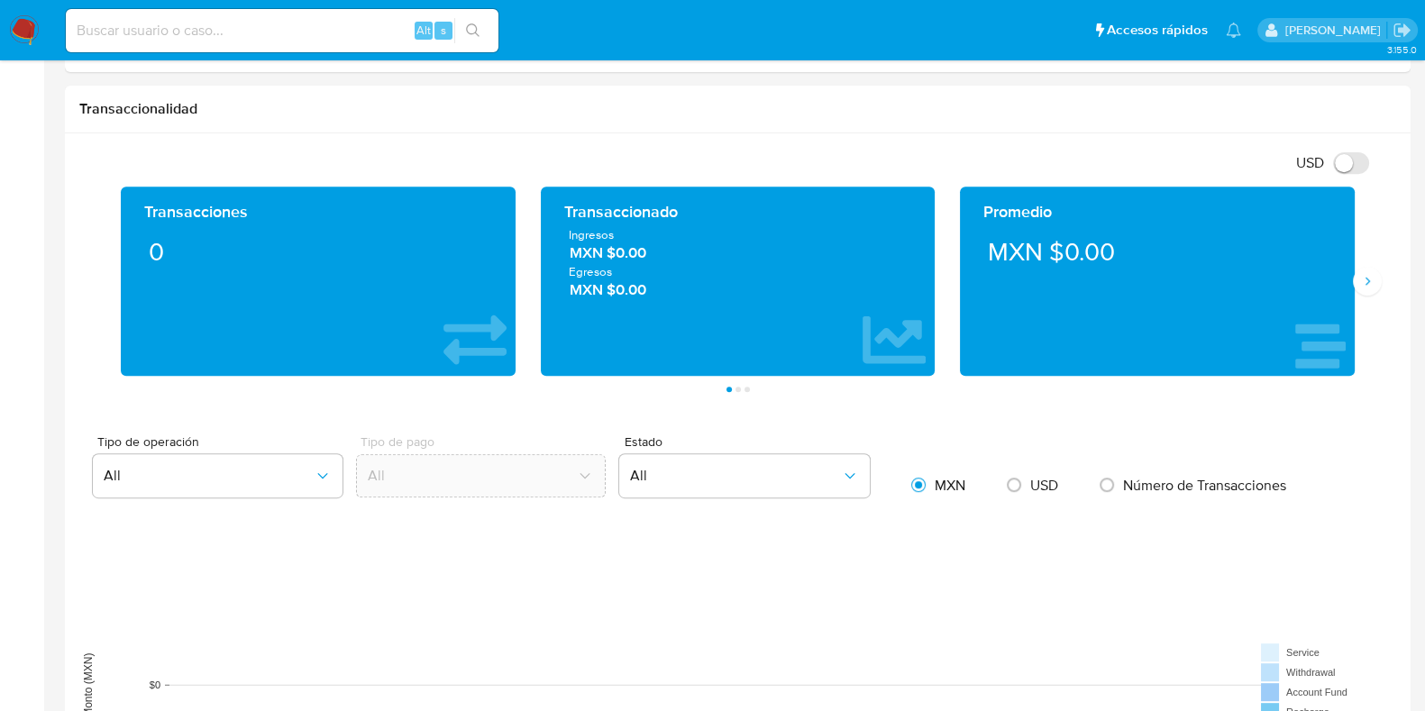
scroll to position [1577, 0]
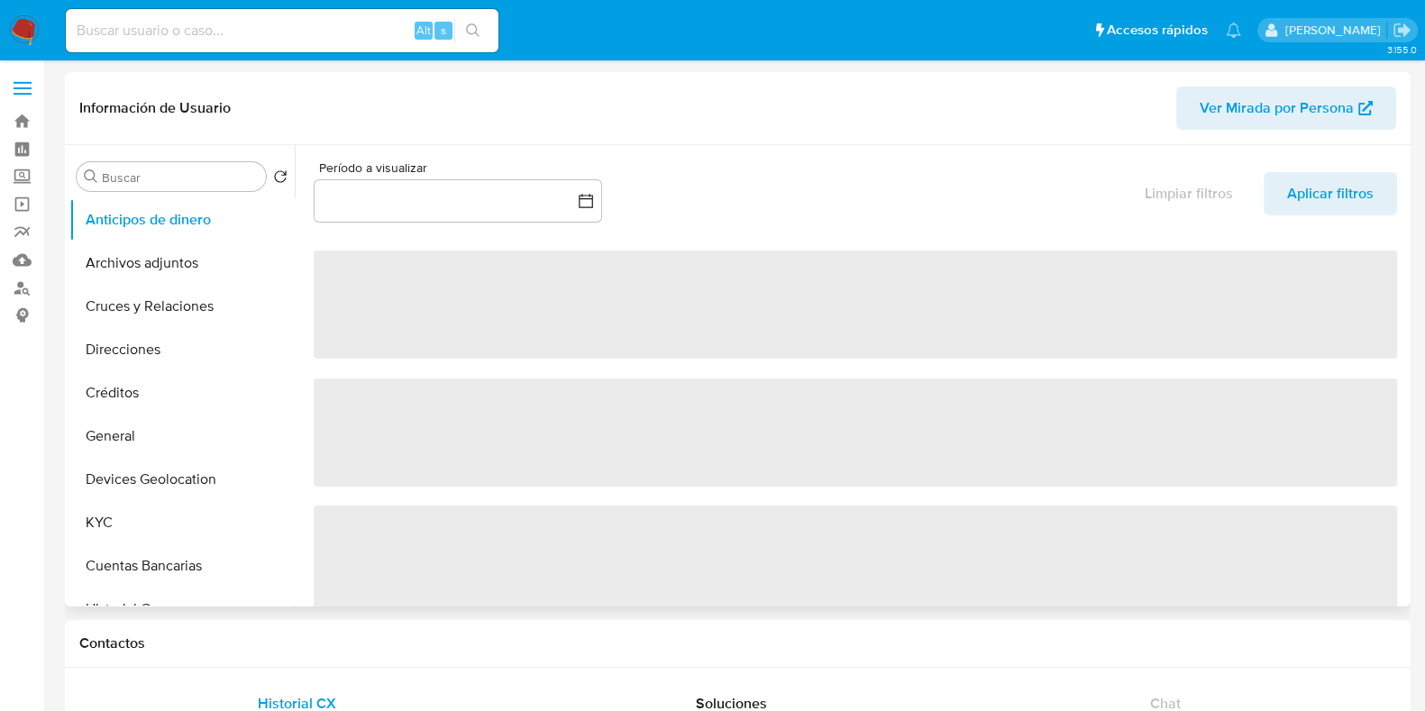
select select "10"
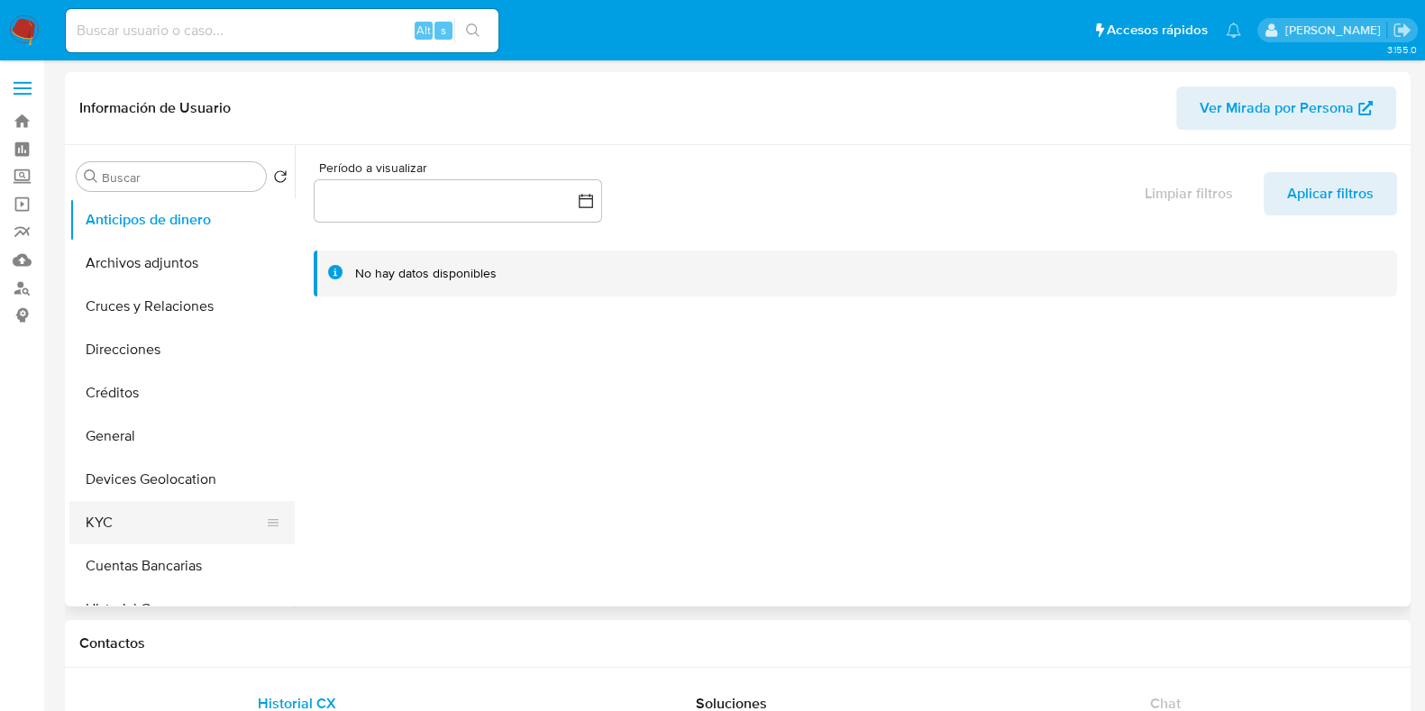
click at [130, 534] on button "KYC" at bounding box center [174, 522] width 211 height 43
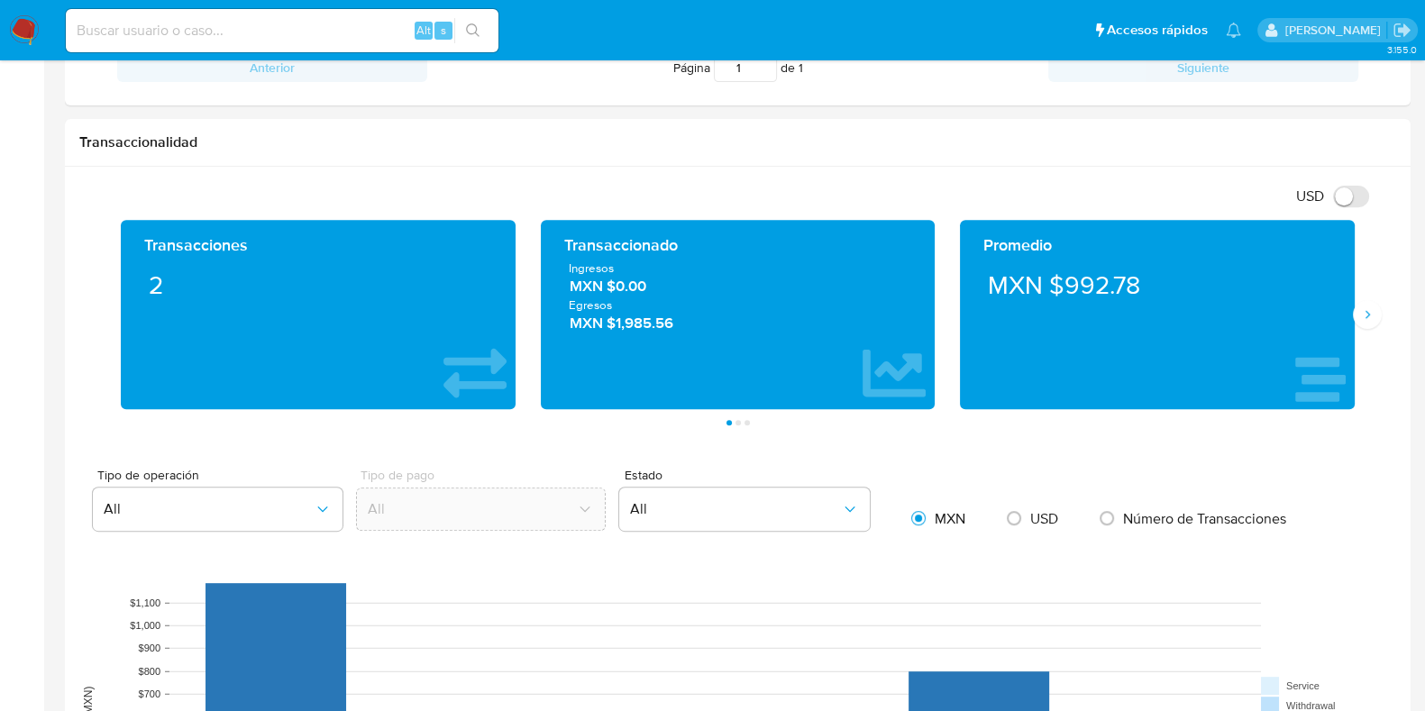
scroll to position [1127, 0]
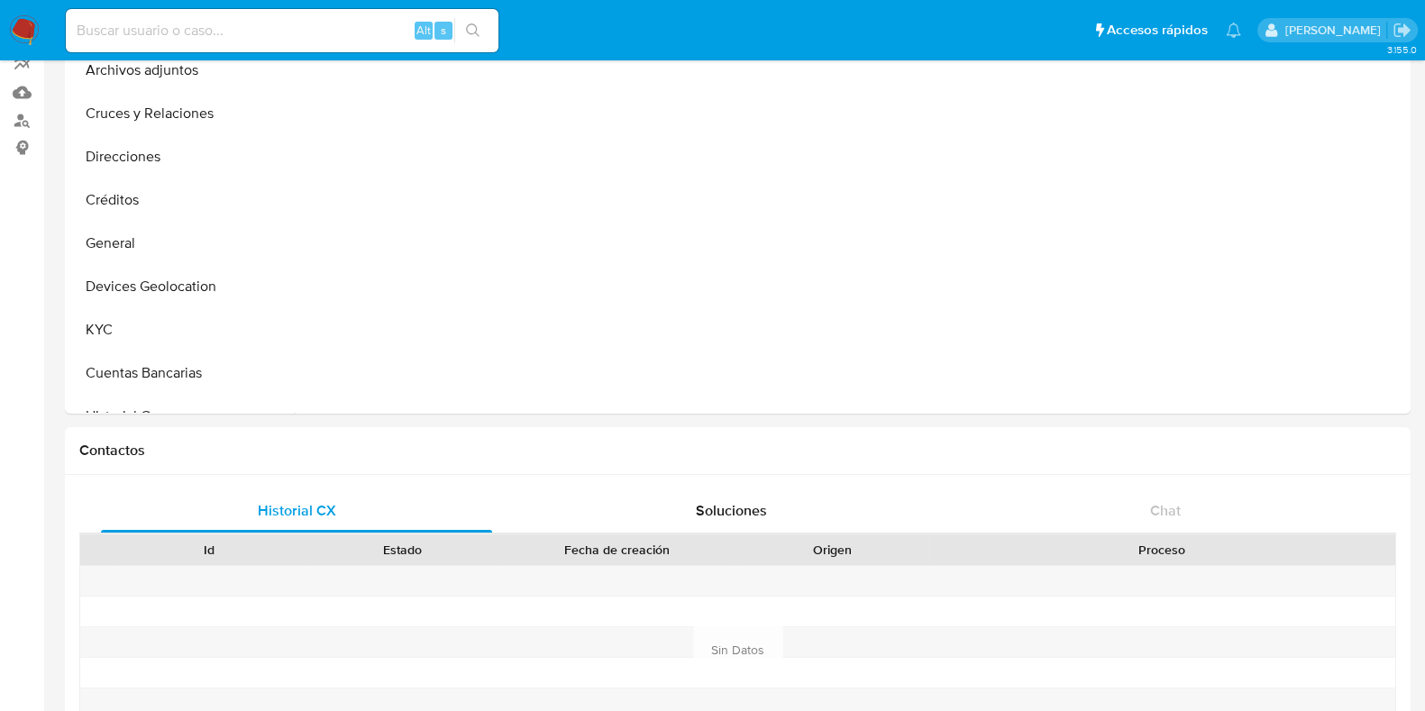
scroll to position [450, 0]
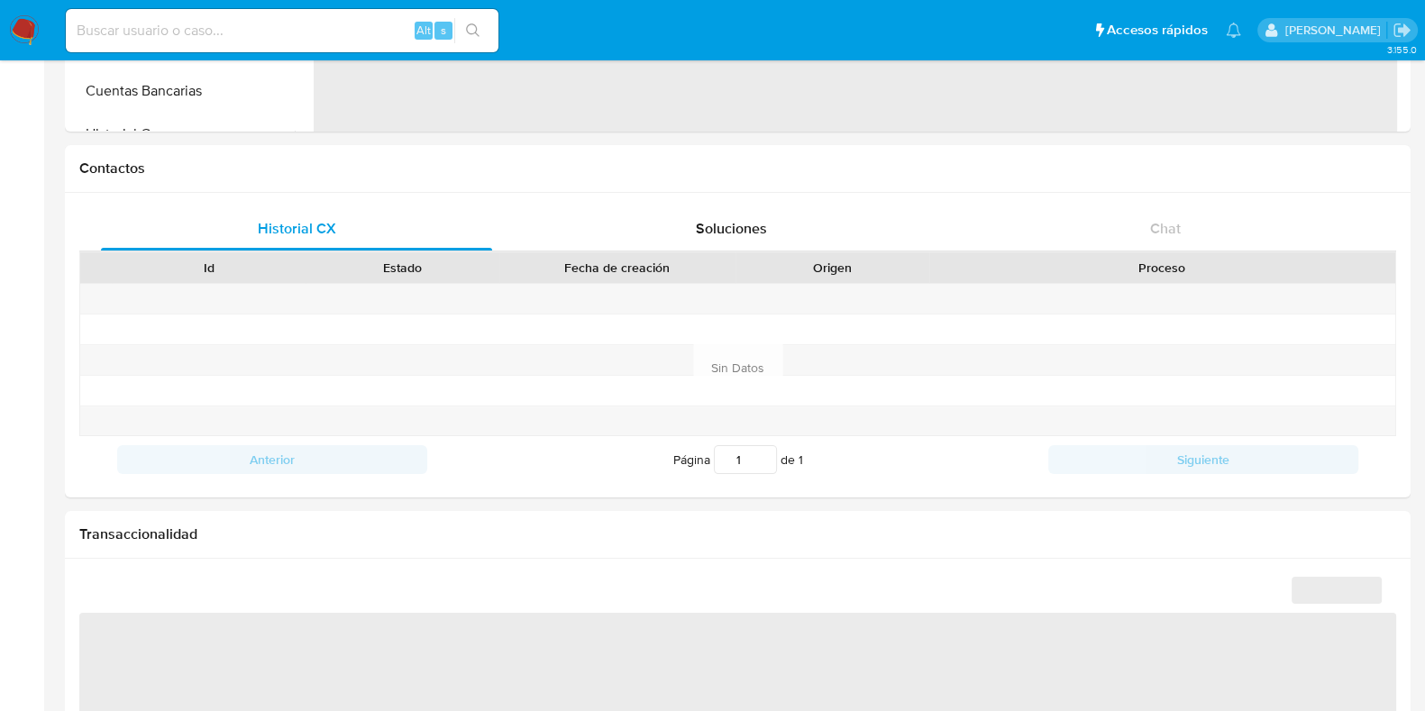
select select "10"
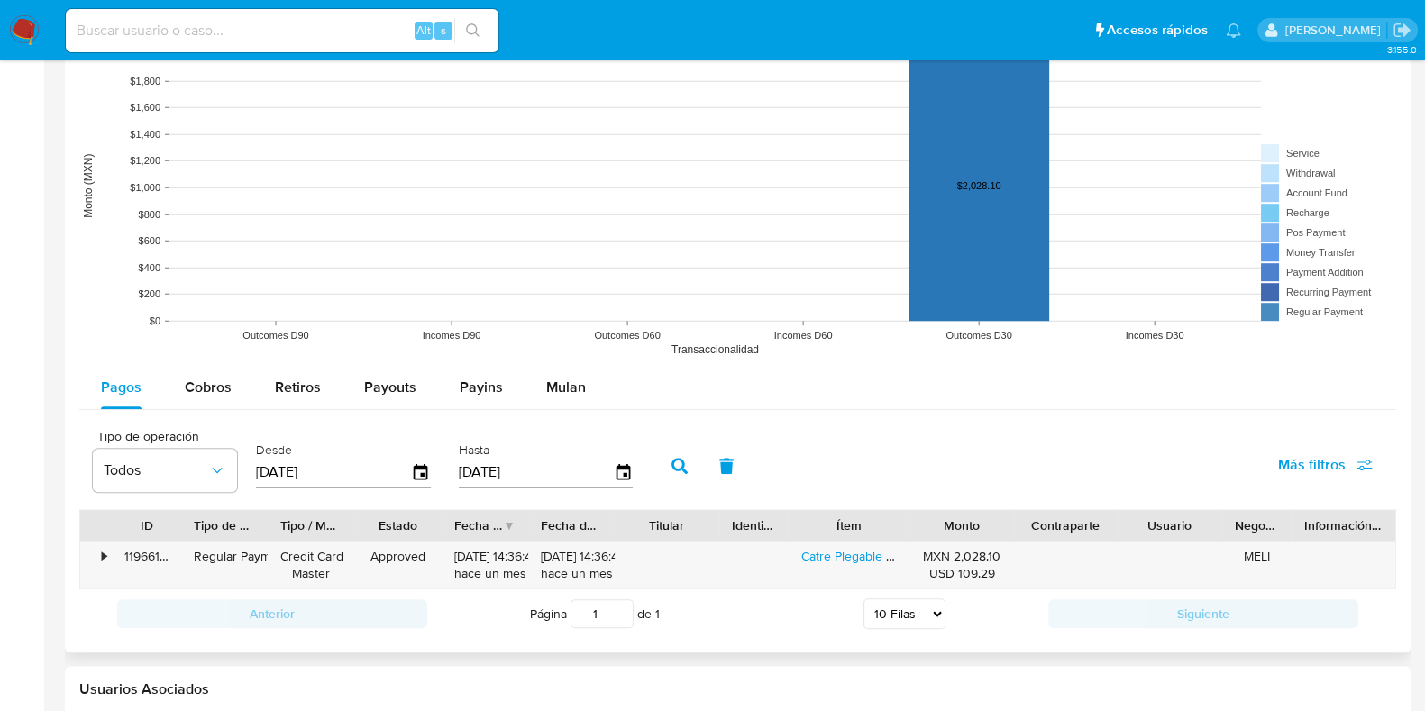
scroll to position [1474, 0]
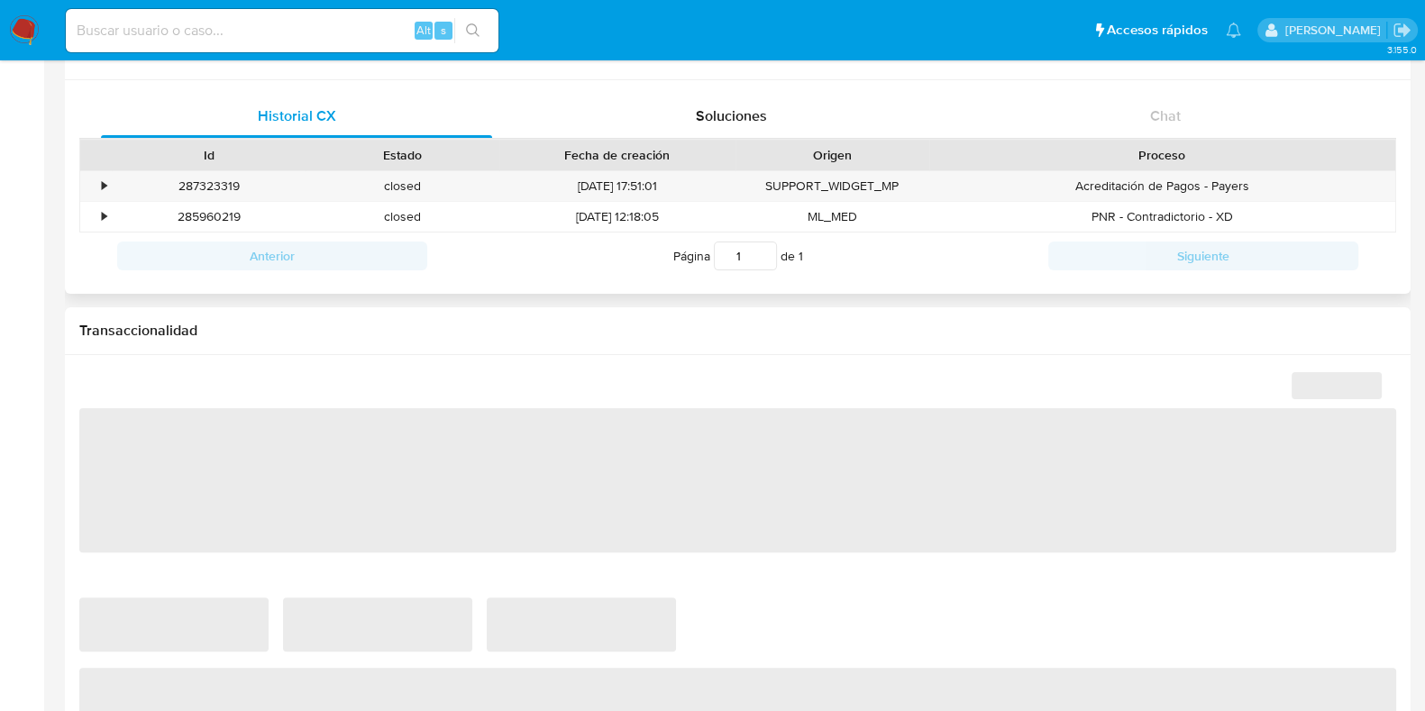
scroll to position [788, 0]
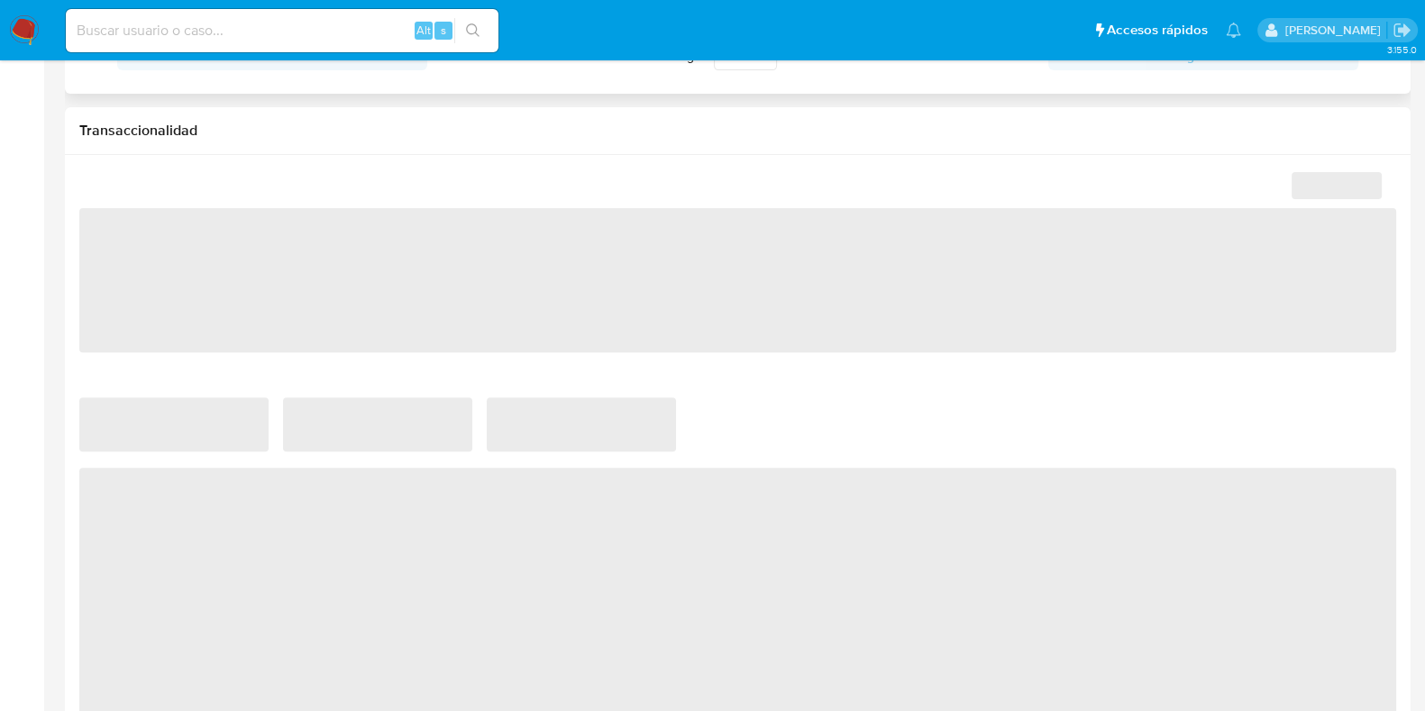
select select "10"
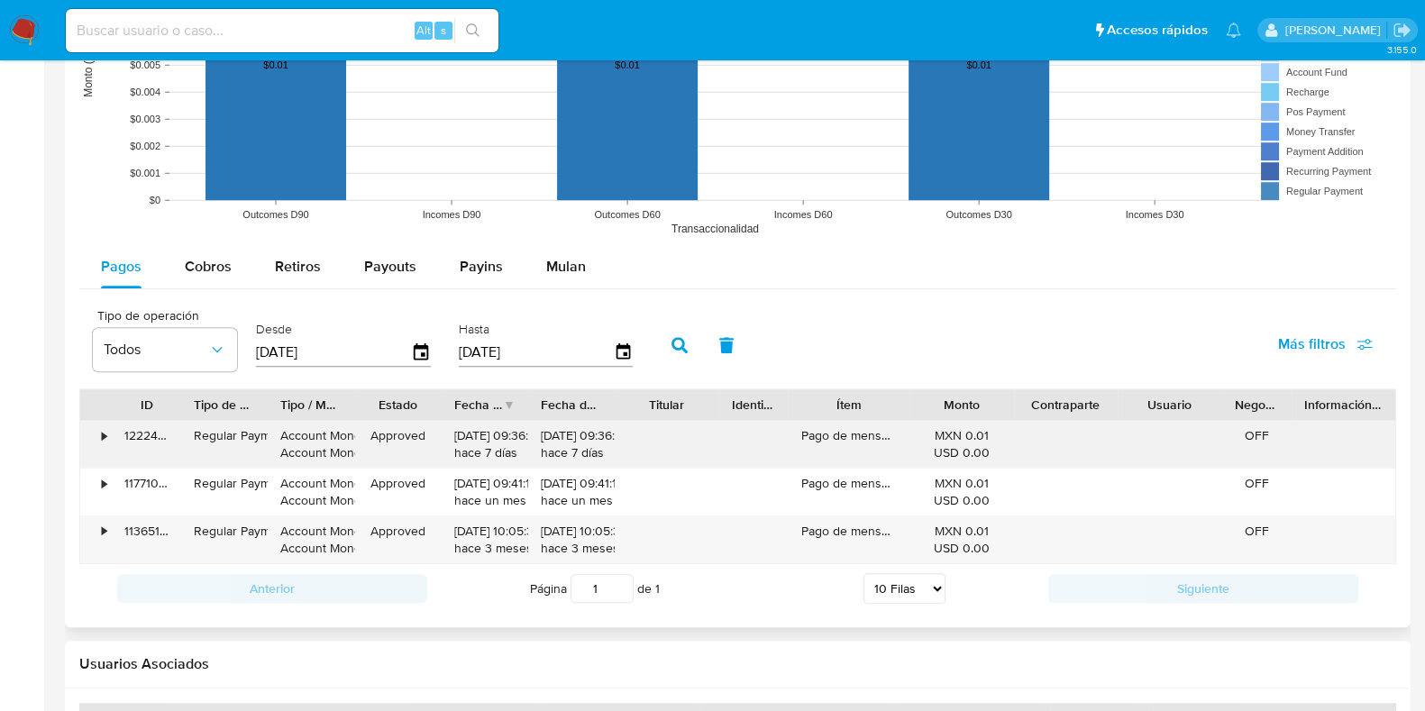
scroll to position [1464, 0]
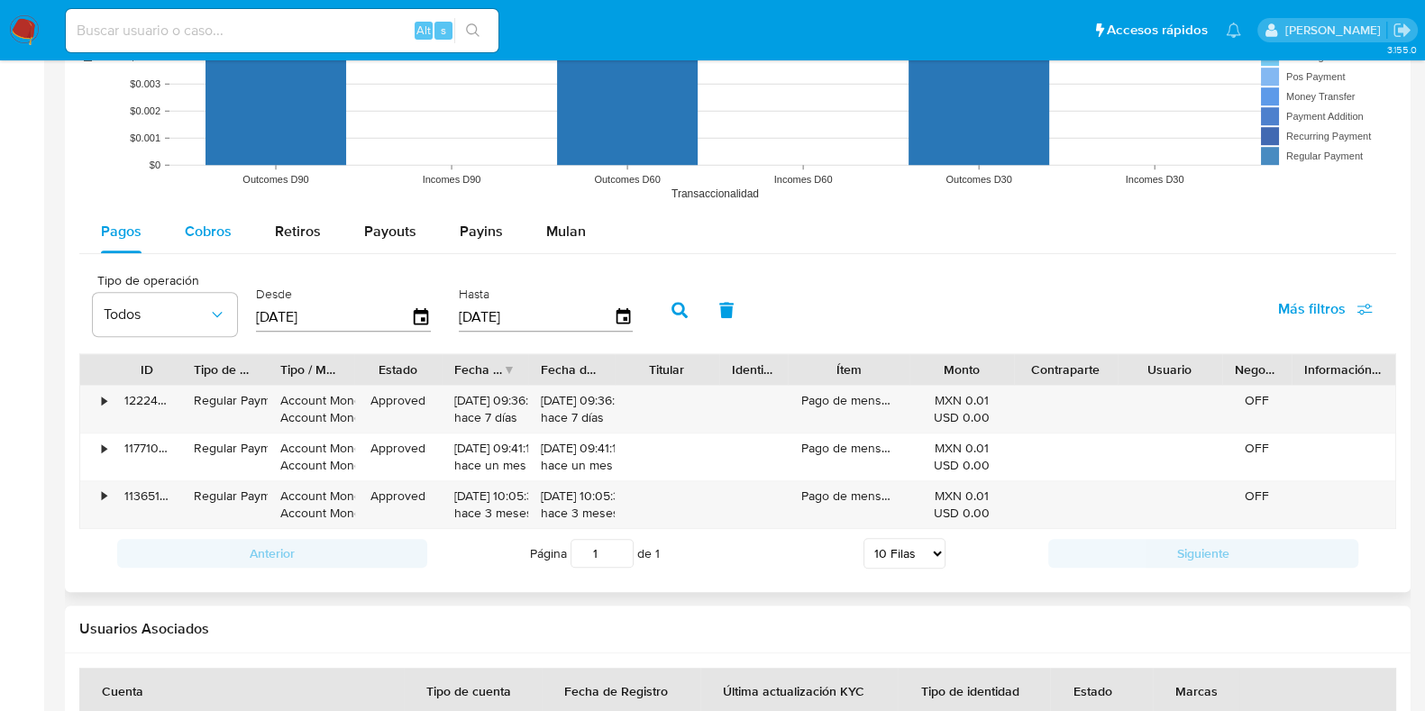
click at [207, 243] on div "Cobros" at bounding box center [208, 231] width 47 height 43
select select "10"
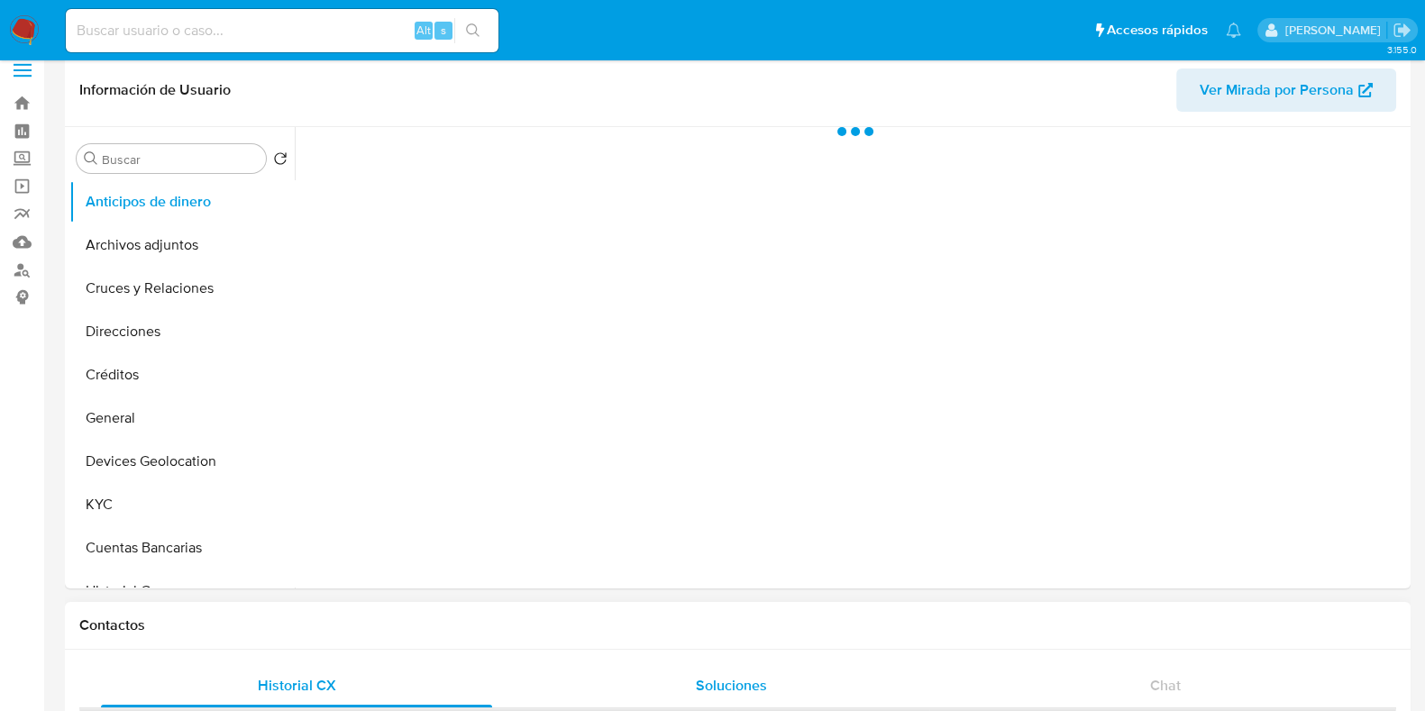
scroll to position [338, 0]
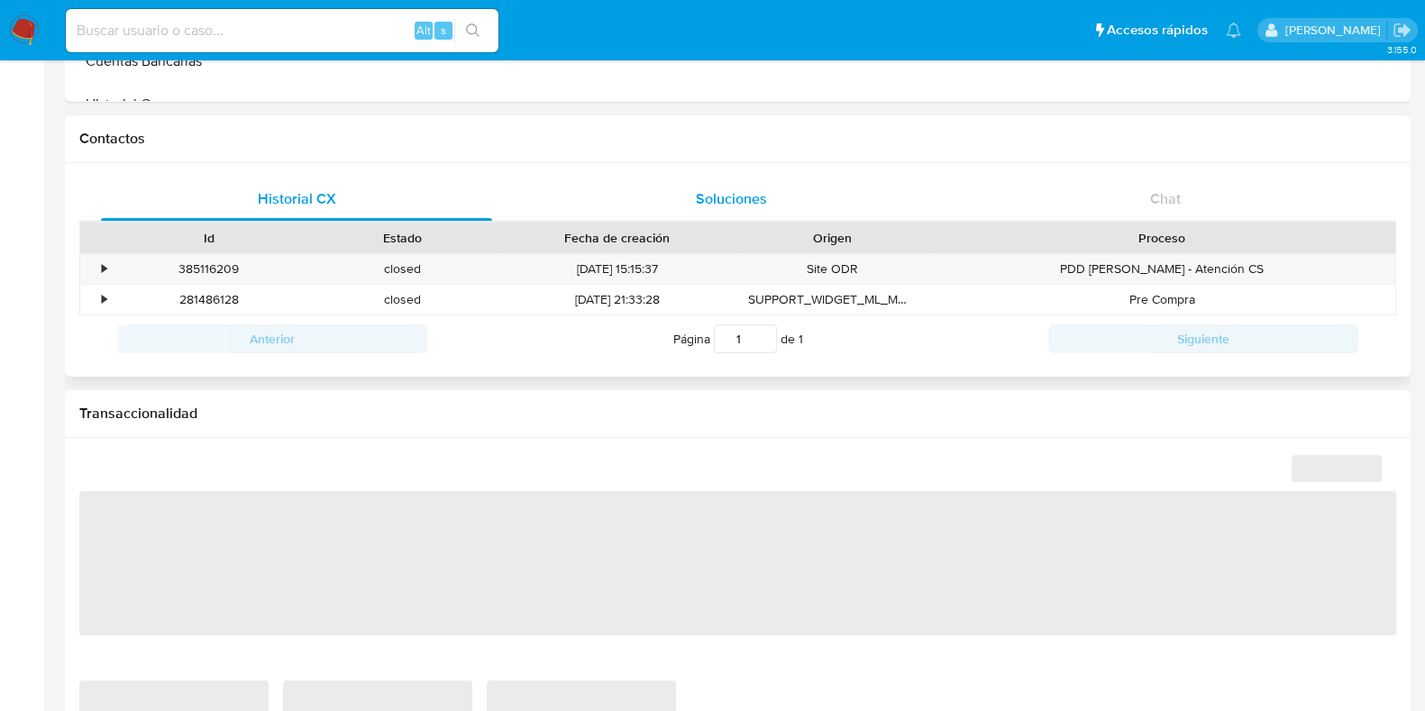
select select "10"
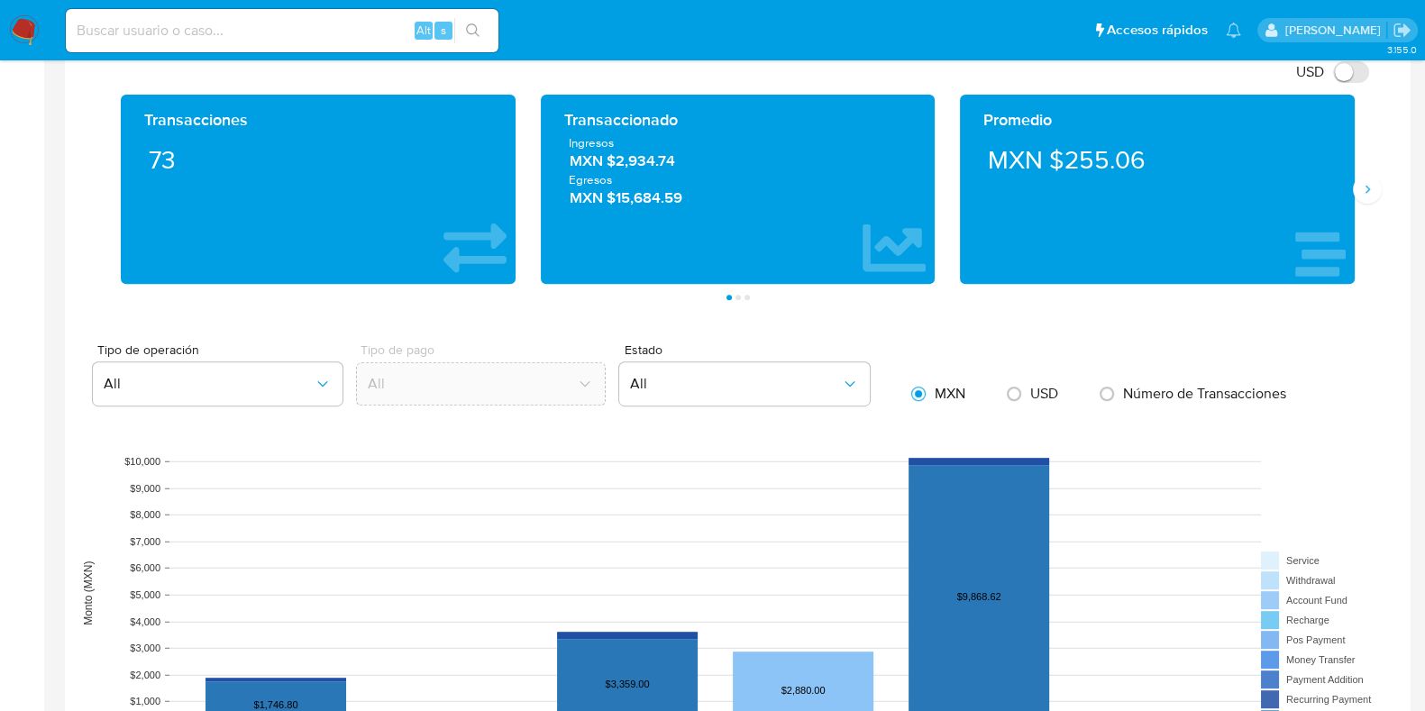
scroll to position [1240, 0]
